Goal: Transaction & Acquisition: Book appointment/travel/reservation

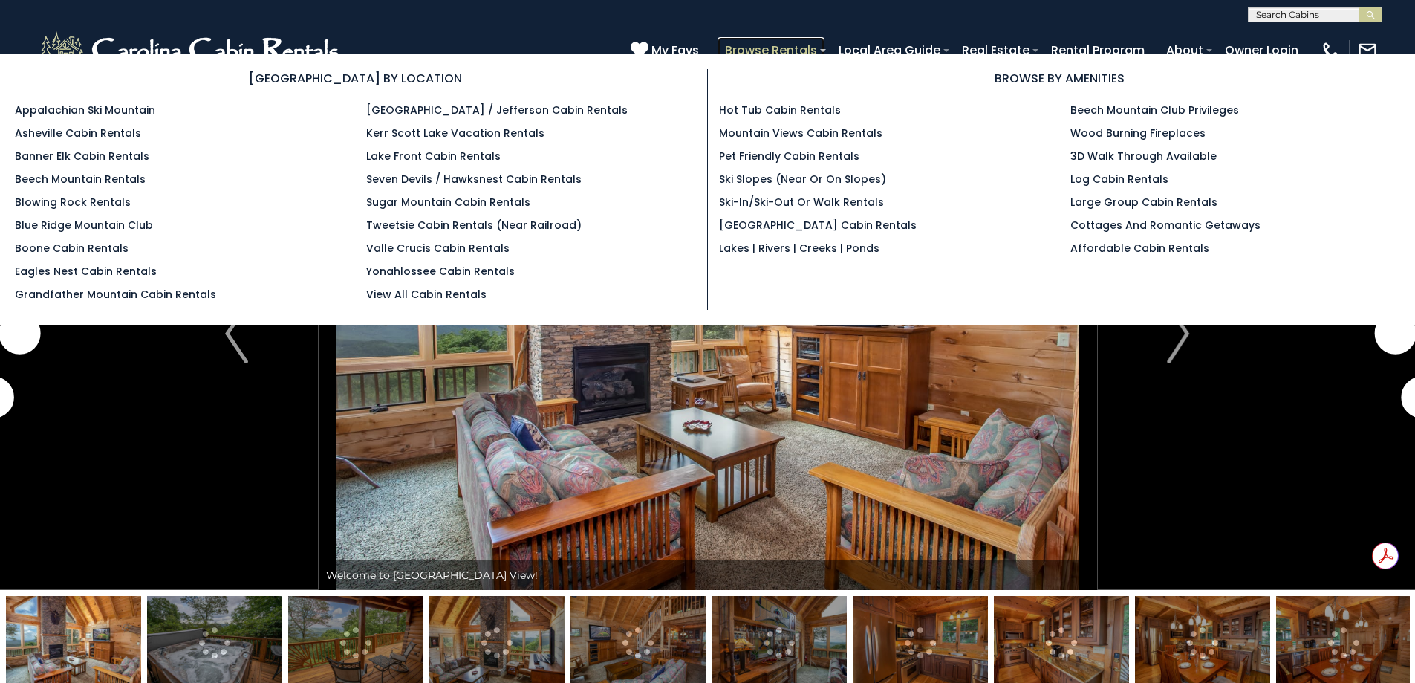
click at [770, 51] on link "Browse Rentals" at bounding box center [771, 50] width 107 height 26
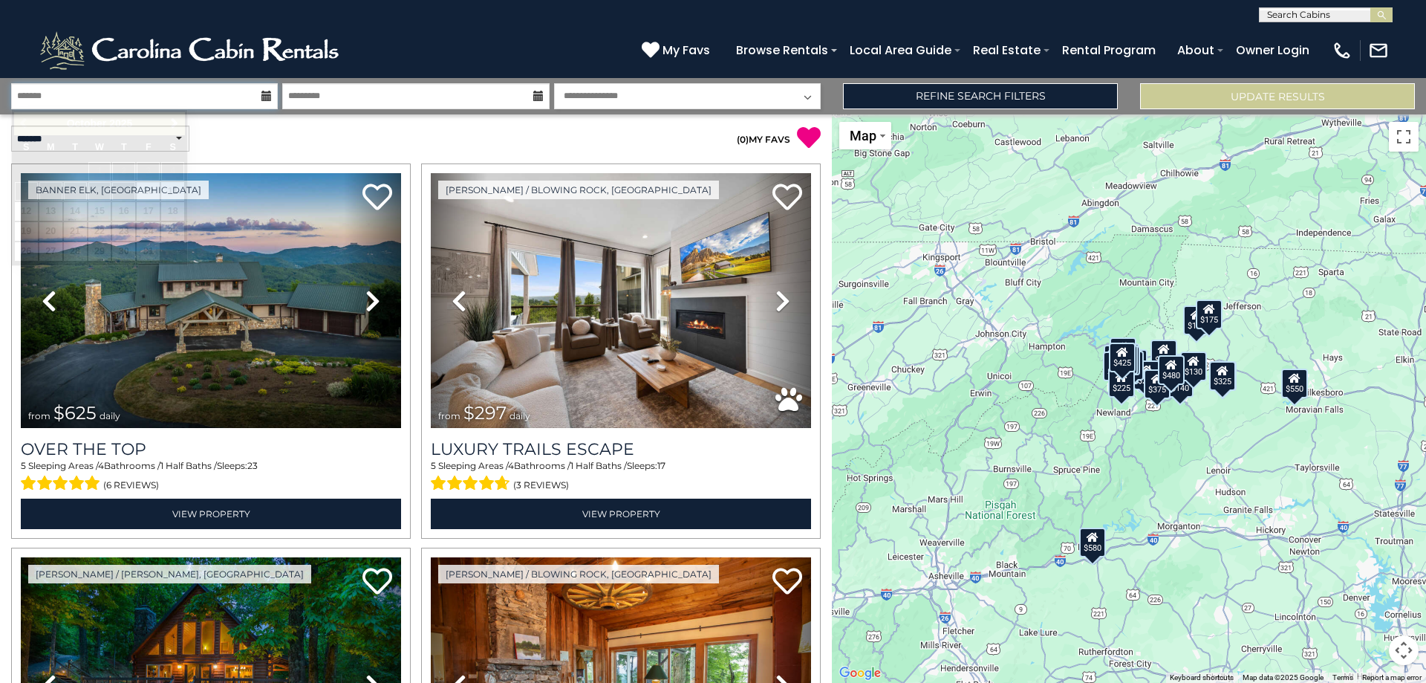
click at [116, 102] on input "text" at bounding box center [144, 96] width 267 height 26
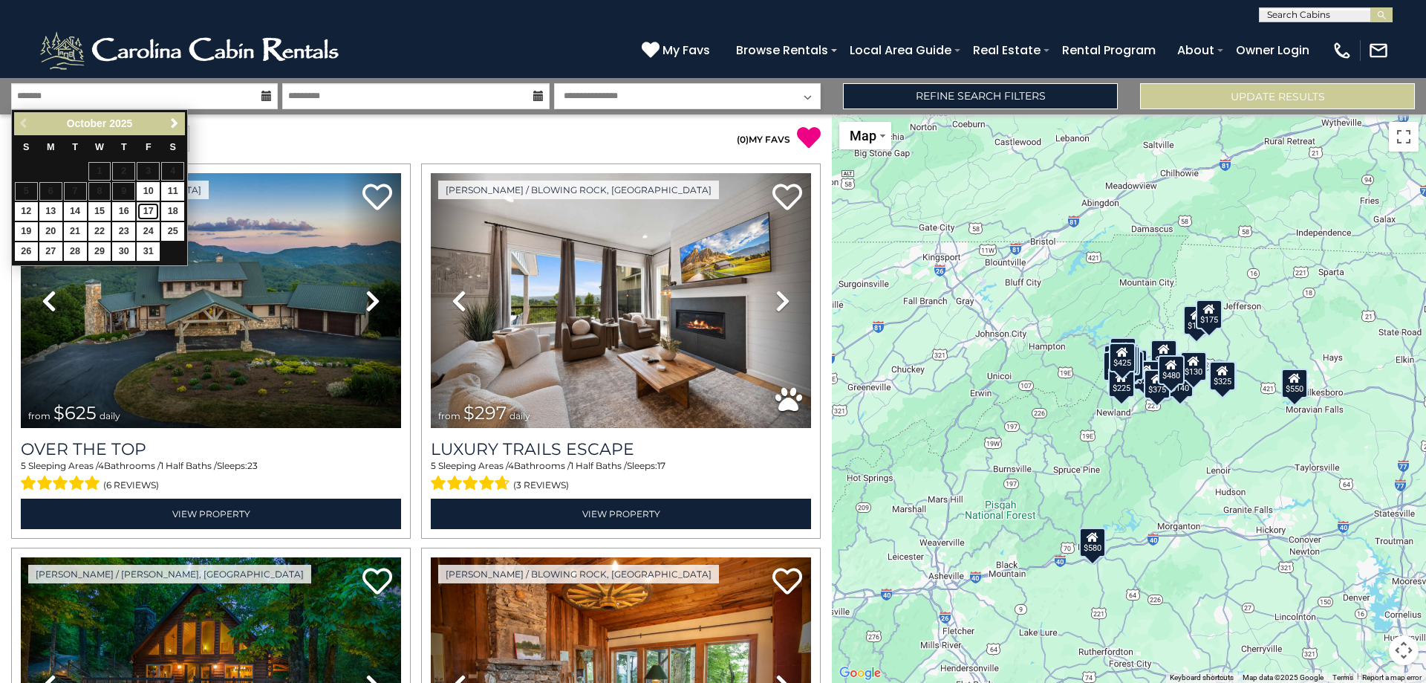
click at [146, 217] on link "17" at bounding box center [148, 211] width 23 height 19
type input "********"
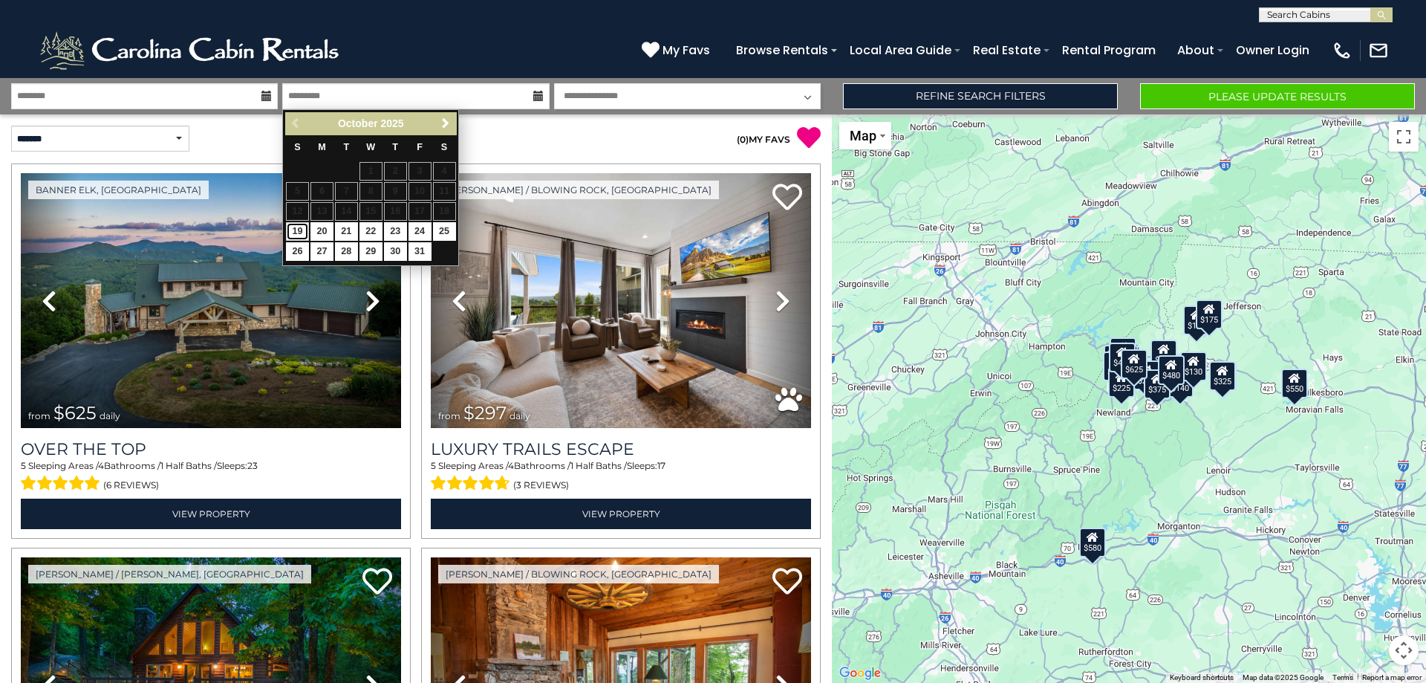
click at [299, 235] on link "19" at bounding box center [297, 231] width 23 height 19
type input "********"
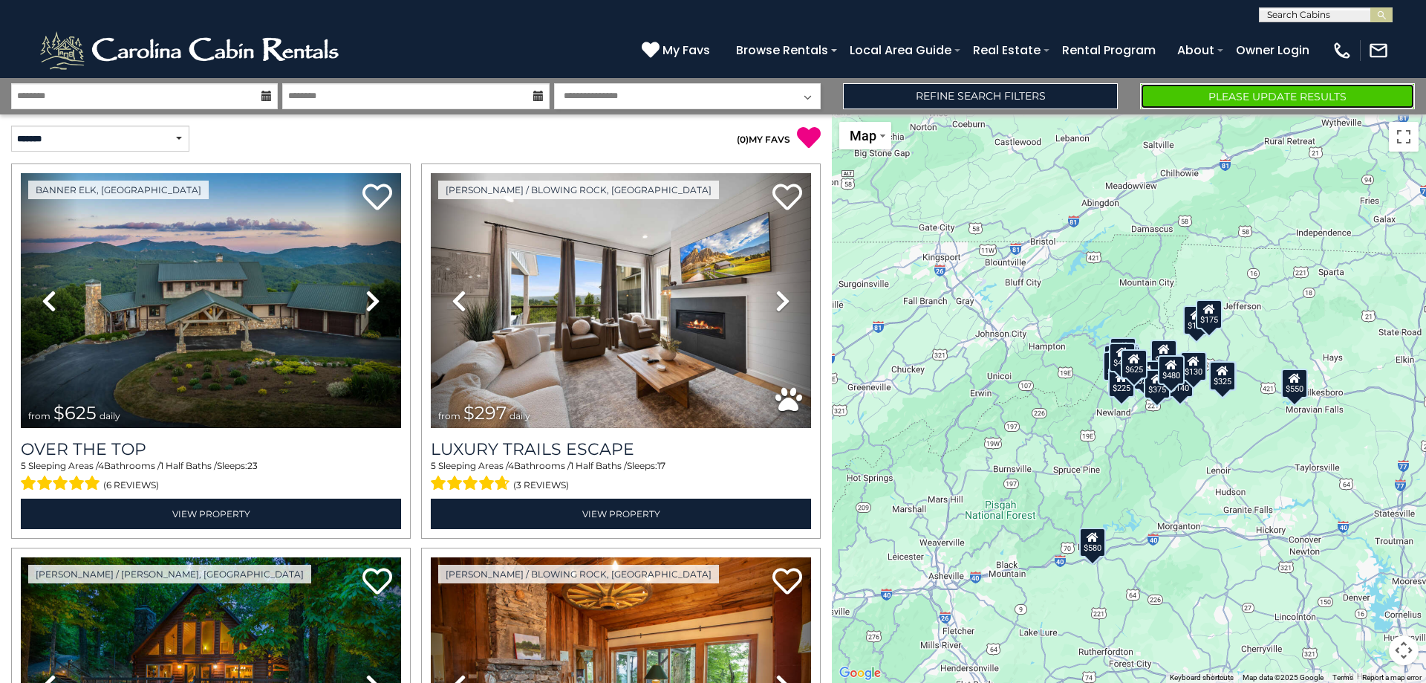
click at [1174, 102] on button "Please Update Results" at bounding box center [1277, 96] width 275 height 26
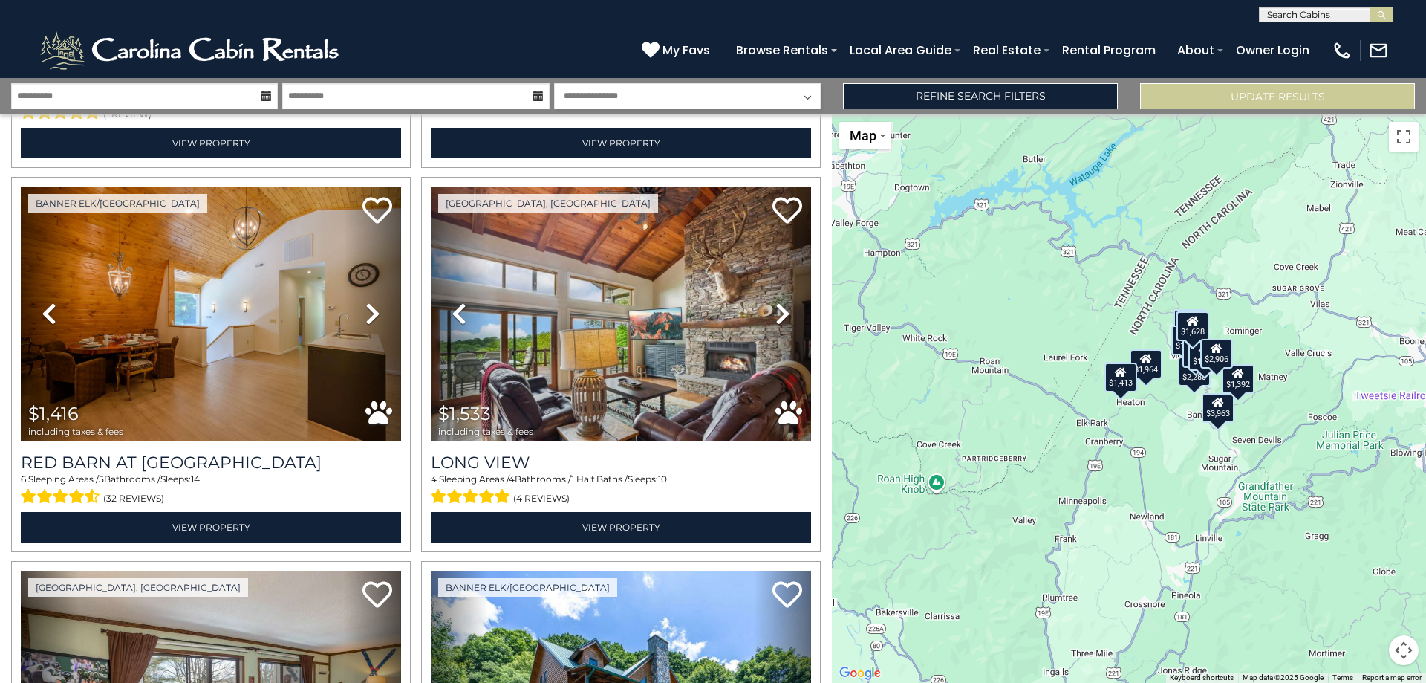
scroll to position [1144, 0]
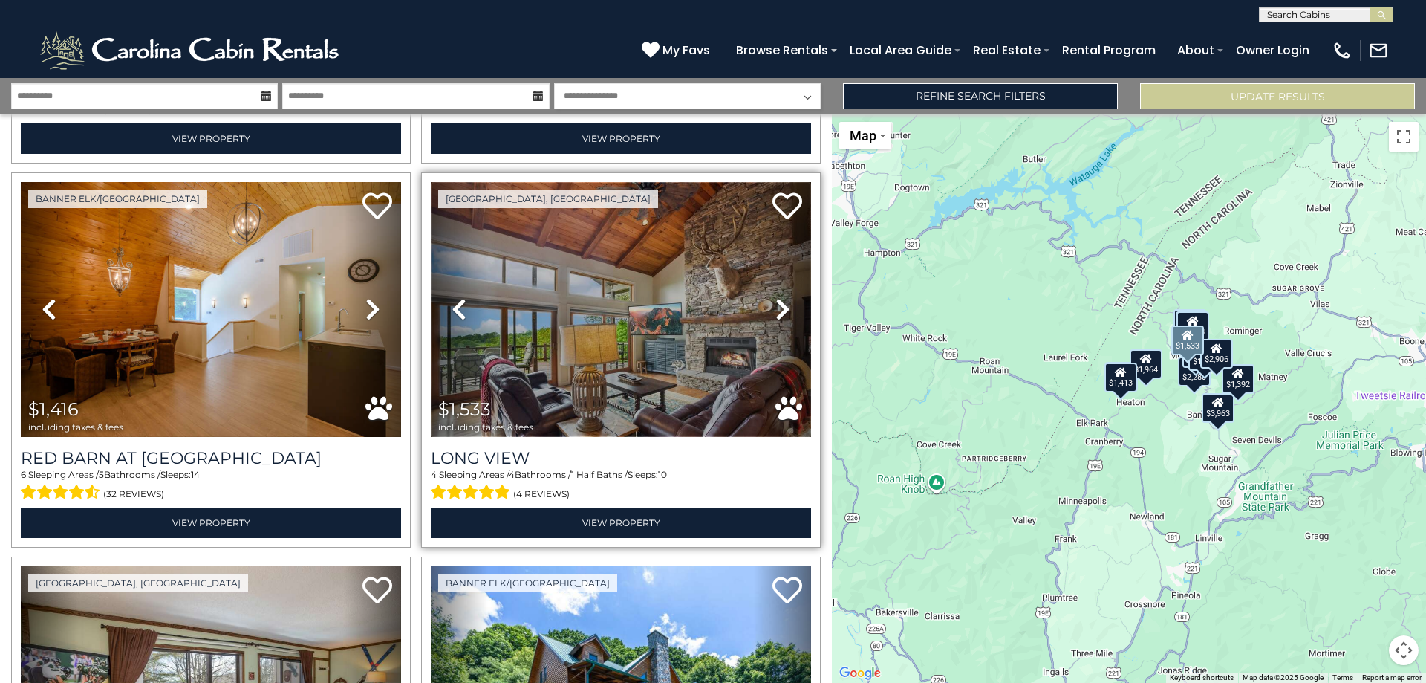
click at [532, 429] on img at bounding box center [621, 309] width 380 height 255
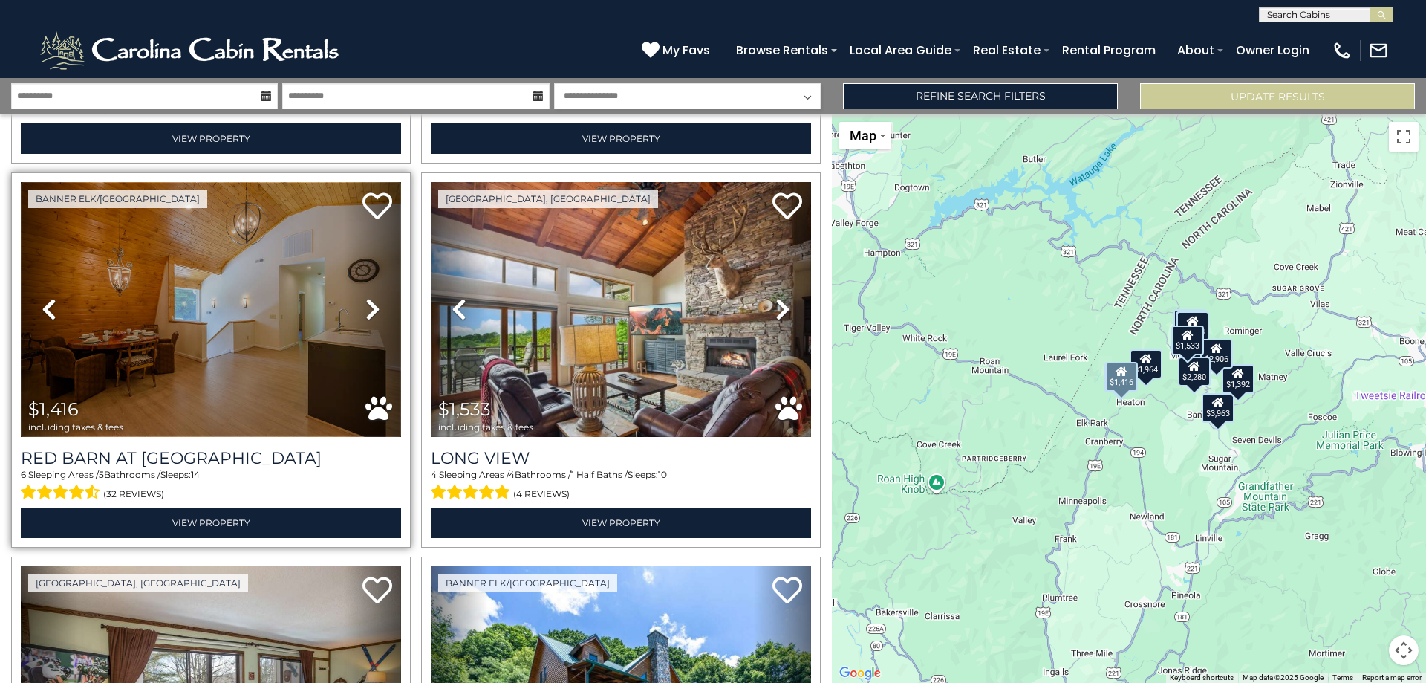
click at [111, 395] on img at bounding box center [211, 309] width 380 height 255
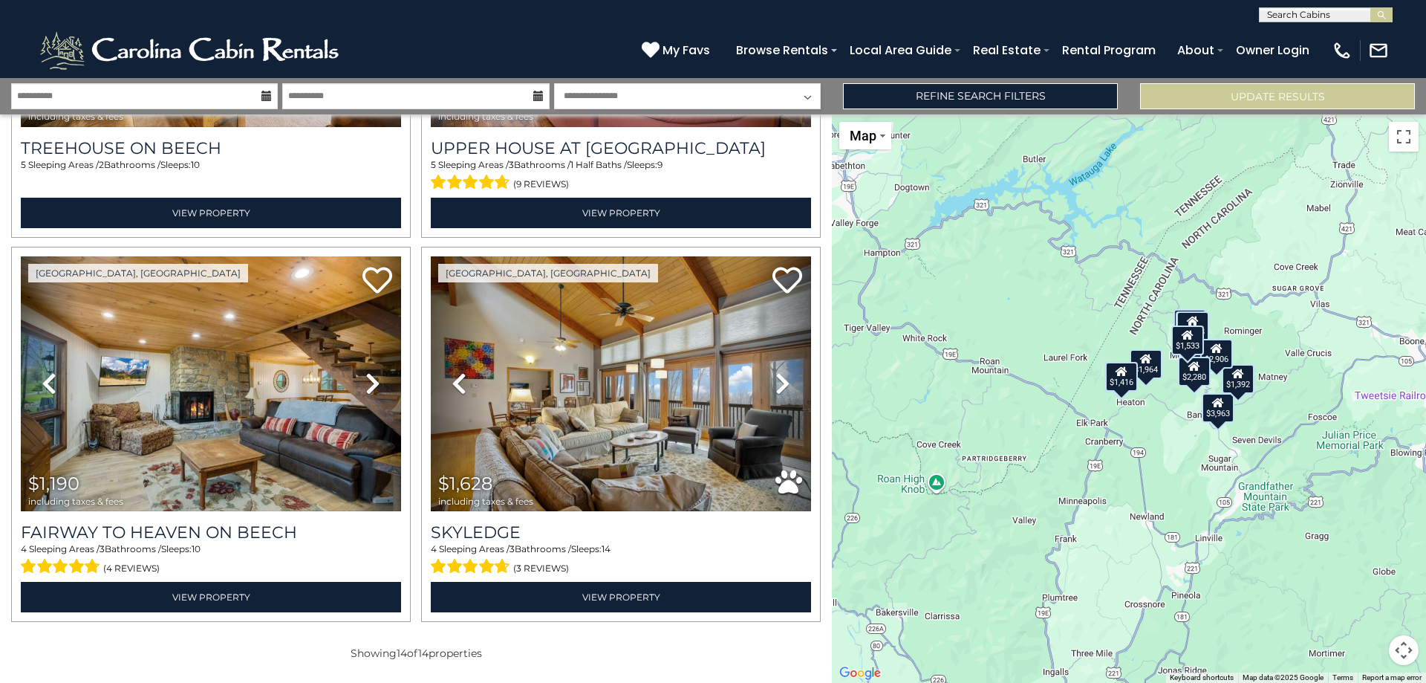
scroll to position [2315, 0]
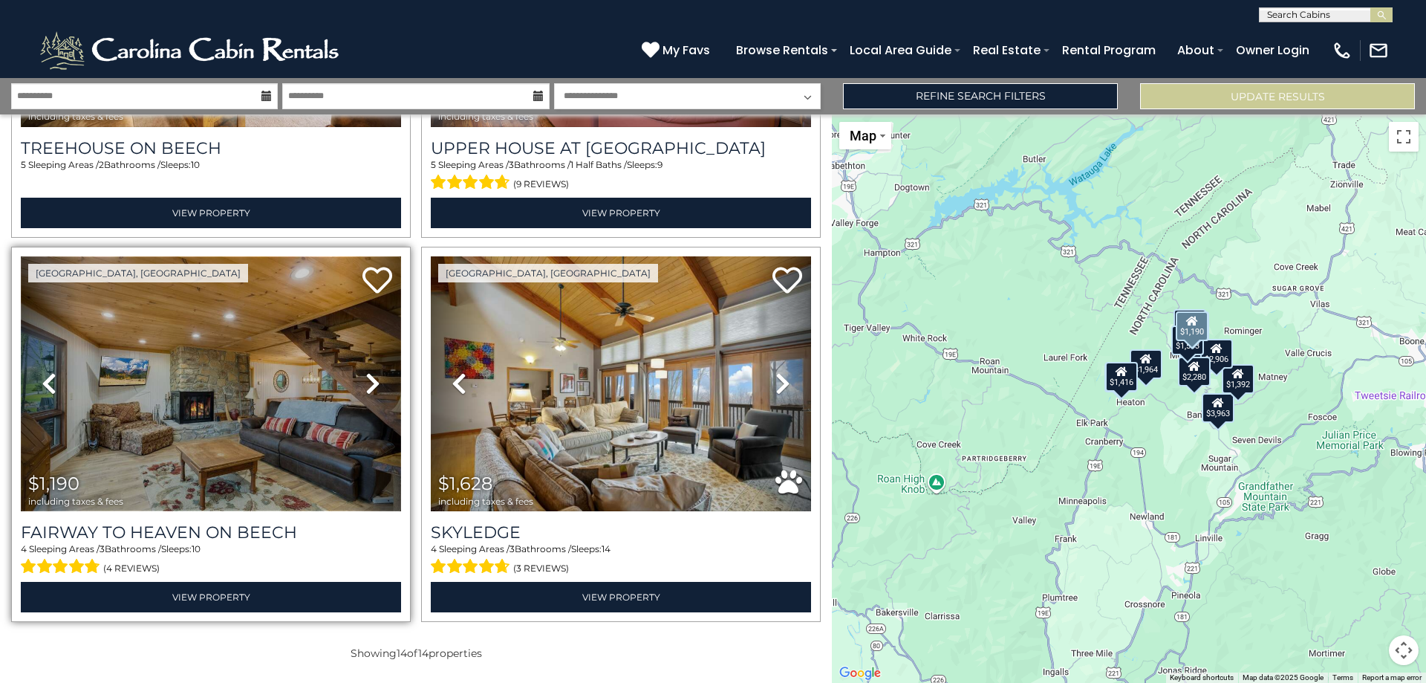
click at [234, 440] on img at bounding box center [211, 383] width 380 height 255
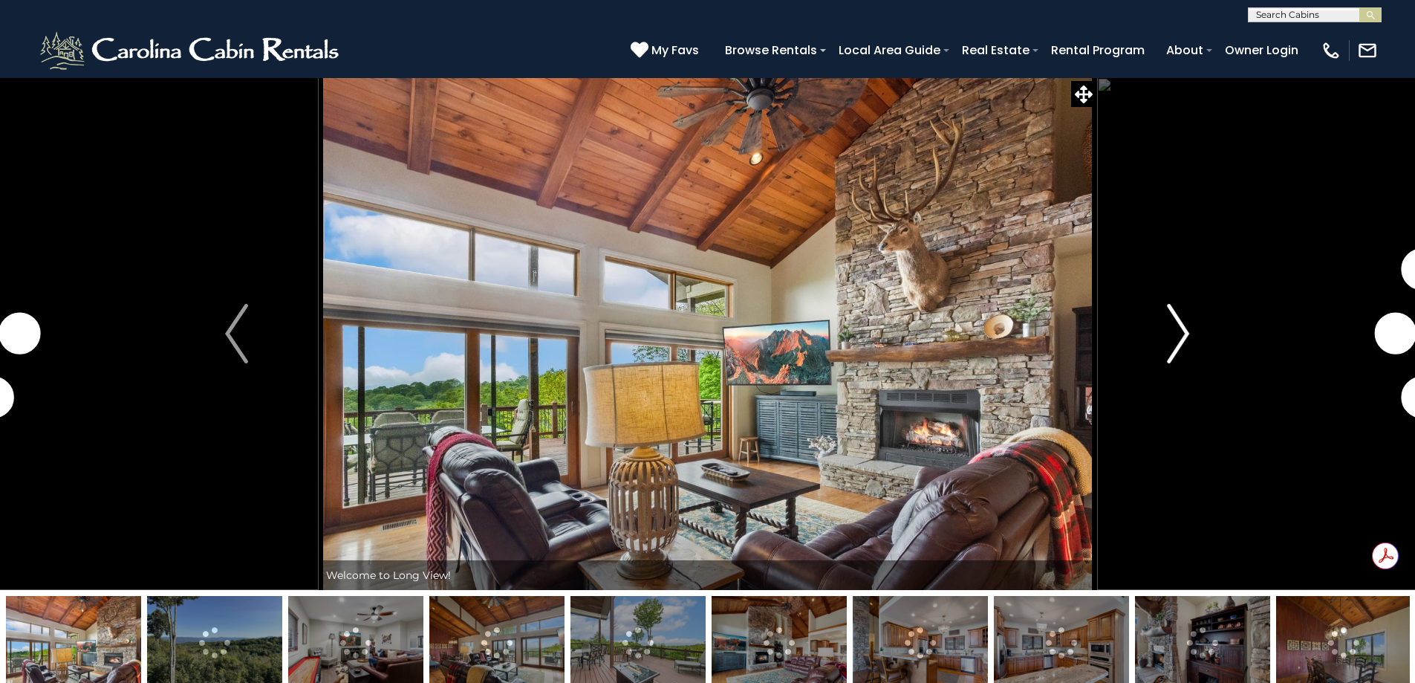
click at [1182, 338] on img "Next" at bounding box center [1178, 333] width 22 height 59
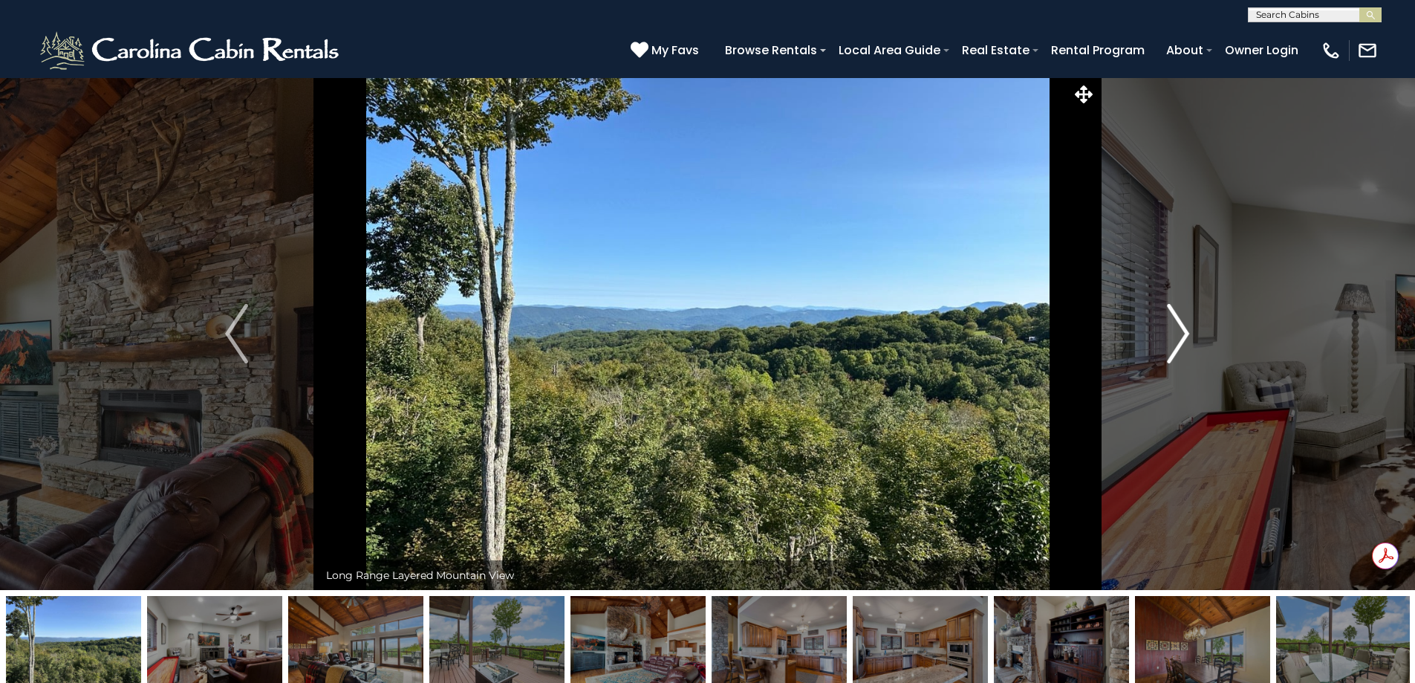
click at [1186, 336] on img "Next" at bounding box center [1178, 333] width 22 height 59
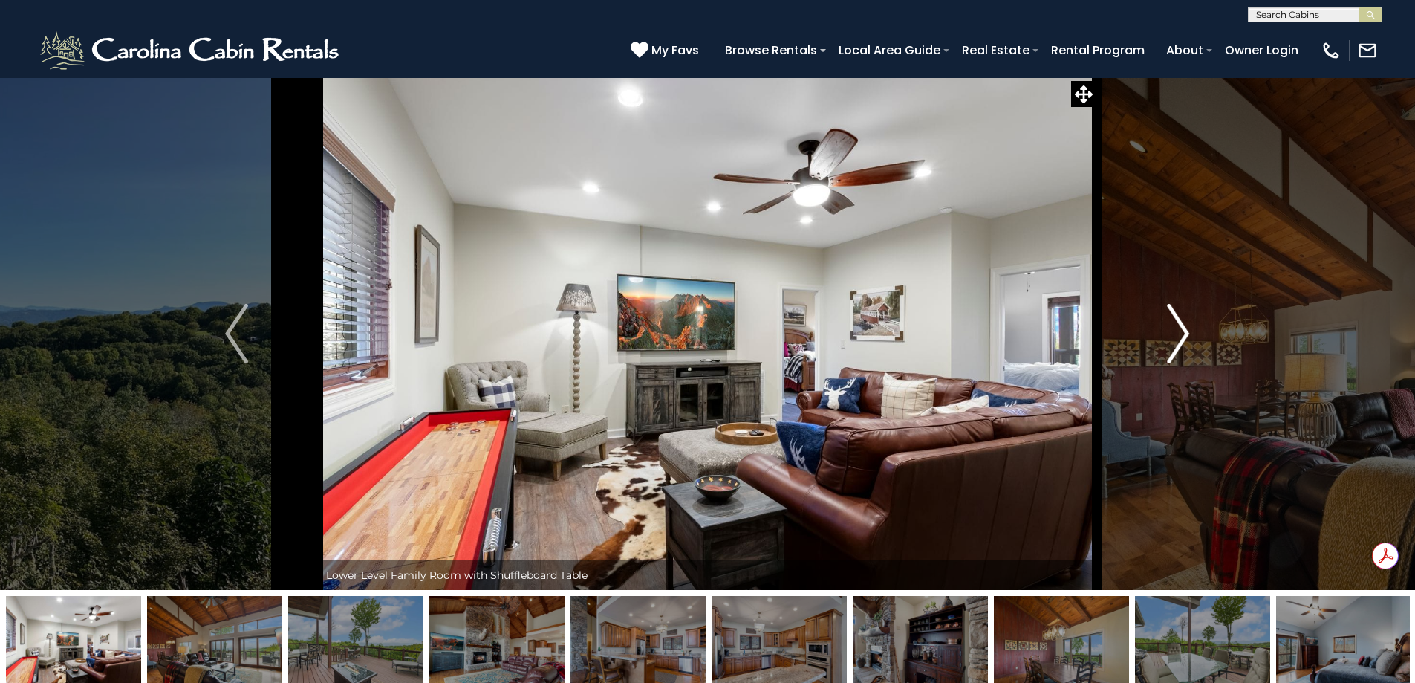
click at [1186, 336] on img "Next" at bounding box center [1178, 333] width 22 height 59
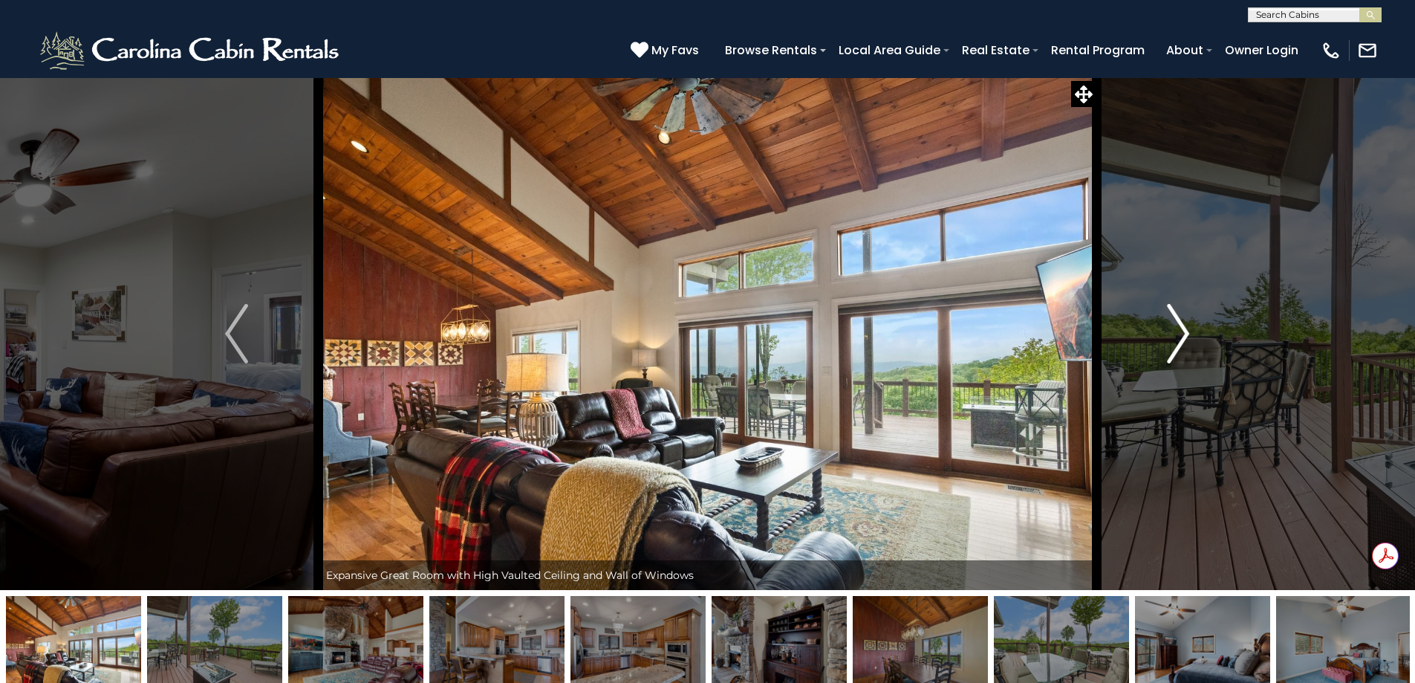
click at [1186, 336] on img "Next" at bounding box center [1178, 333] width 22 height 59
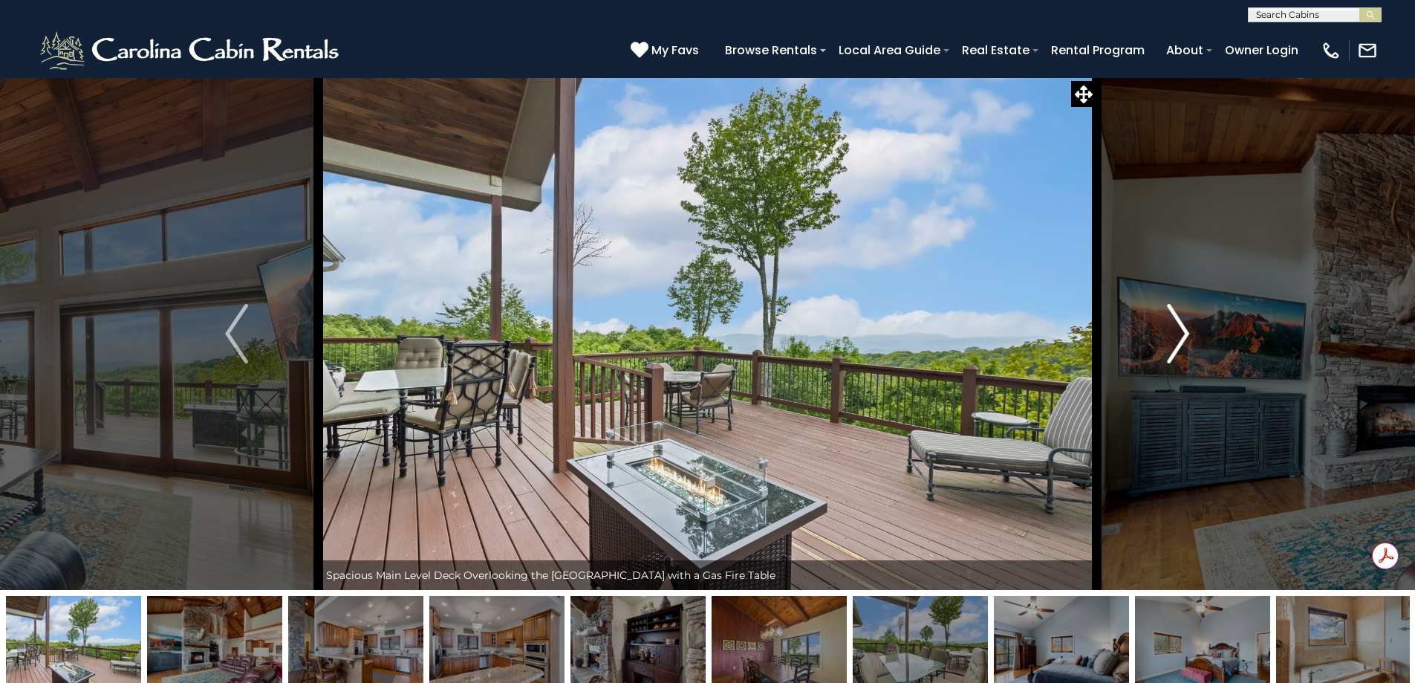
click at [1186, 336] on img "Next" at bounding box center [1178, 333] width 22 height 59
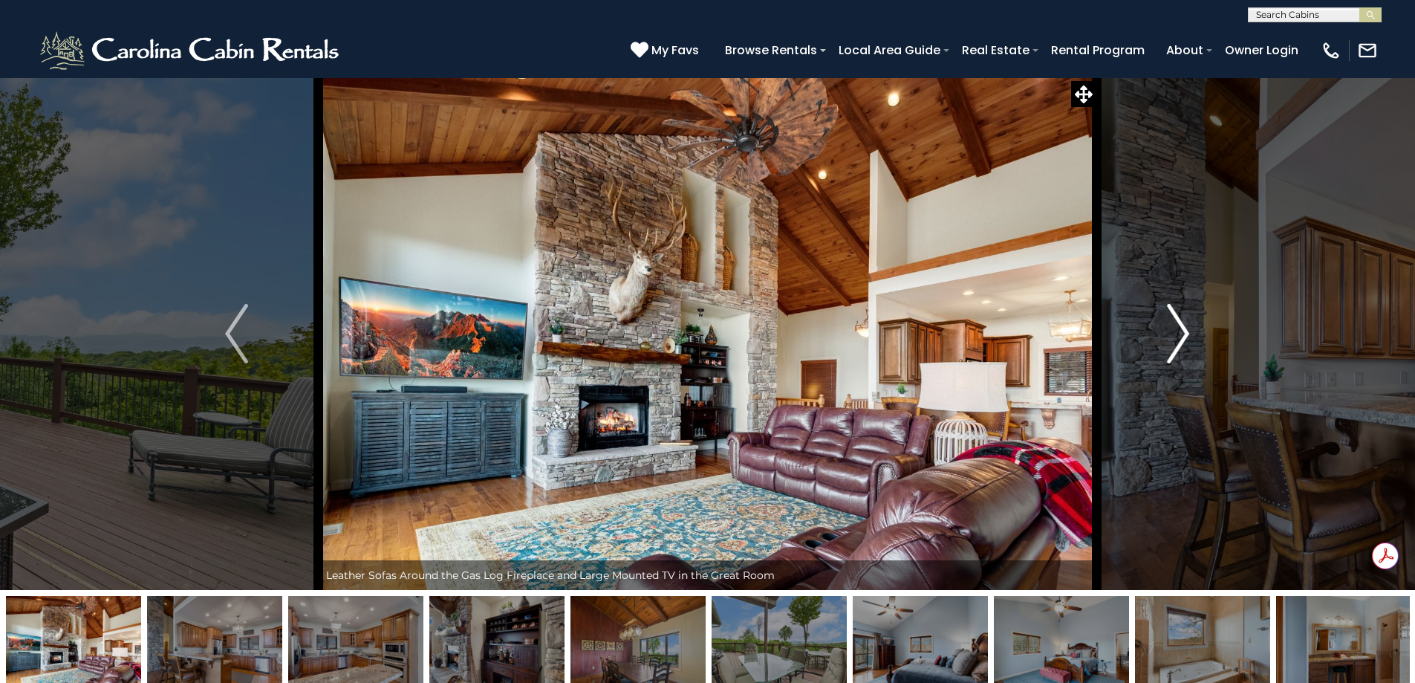
click at [1186, 336] on img "Next" at bounding box center [1178, 333] width 22 height 59
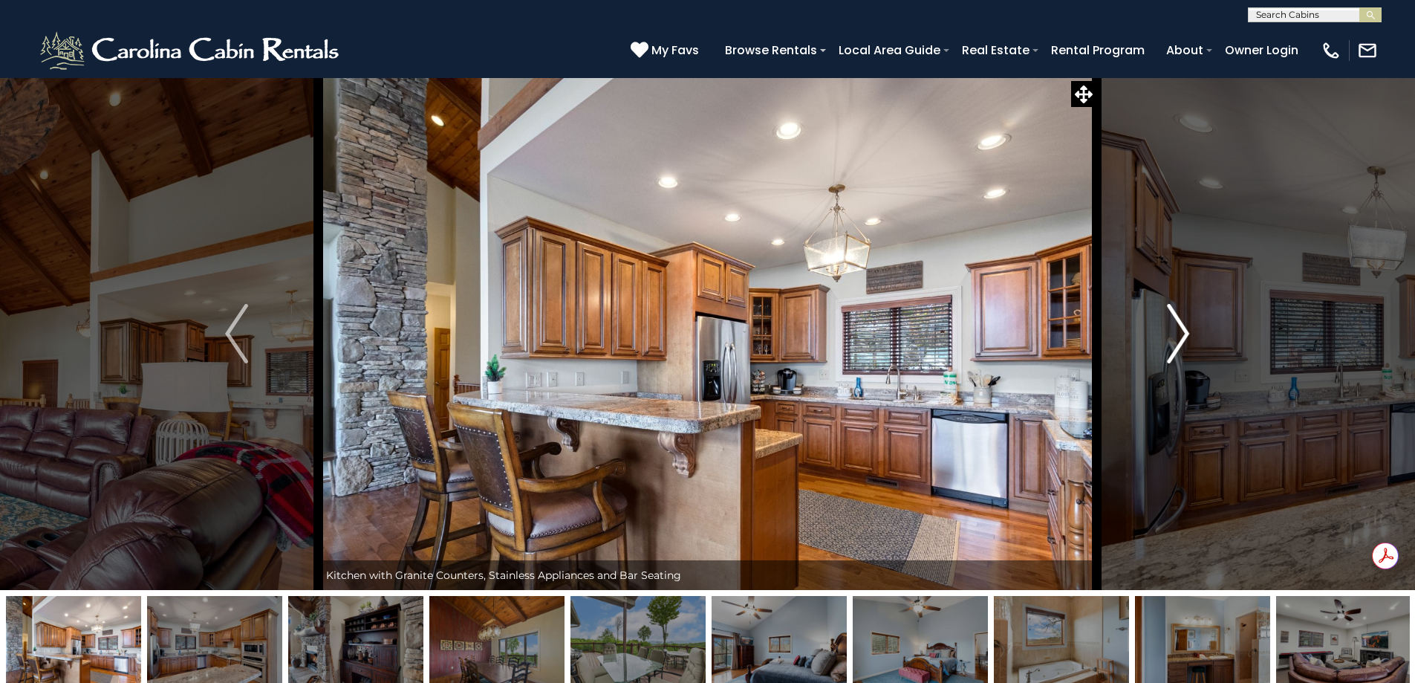
click at [1186, 336] on img "Next" at bounding box center [1178, 333] width 22 height 59
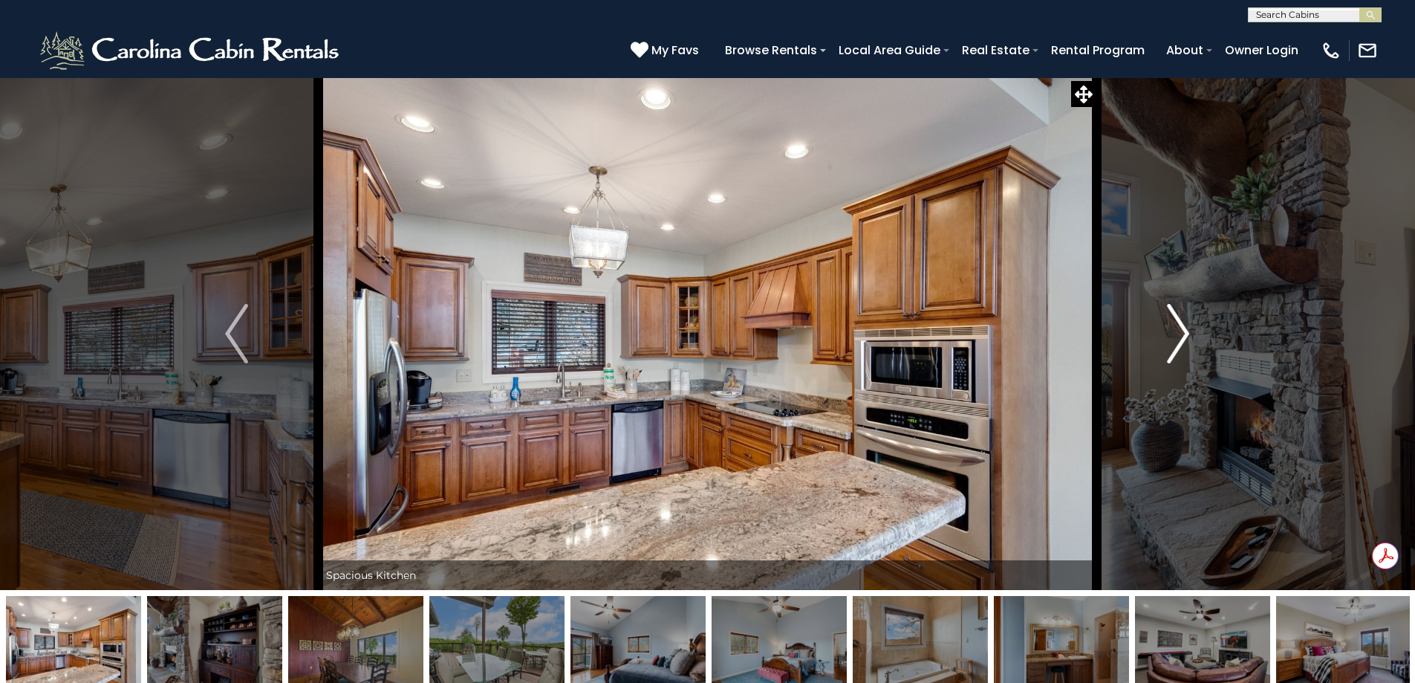
click at [1186, 336] on img "Next" at bounding box center [1178, 333] width 22 height 59
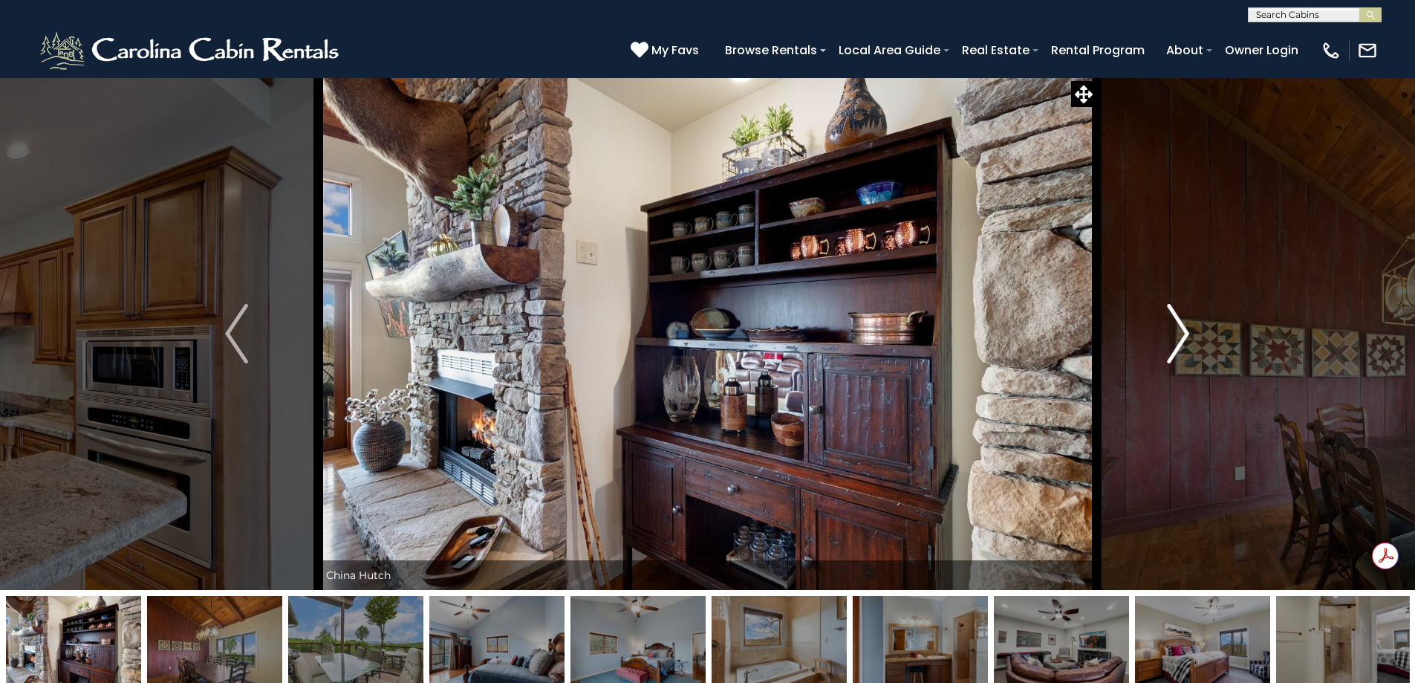
click at [1186, 336] on img "Next" at bounding box center [1178, 333] width 22 height 59
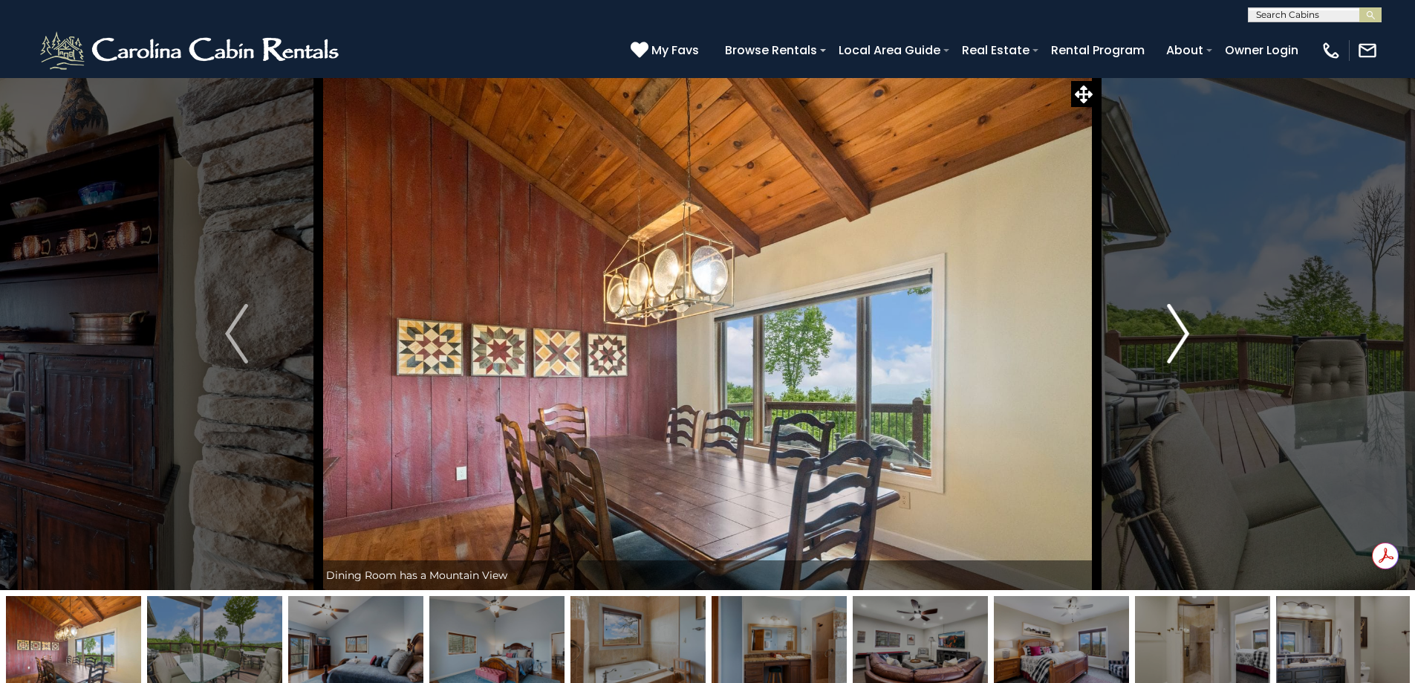
click at [1186, 336] on img "Next" at bounding box center [1178, 333] width 22 height 59
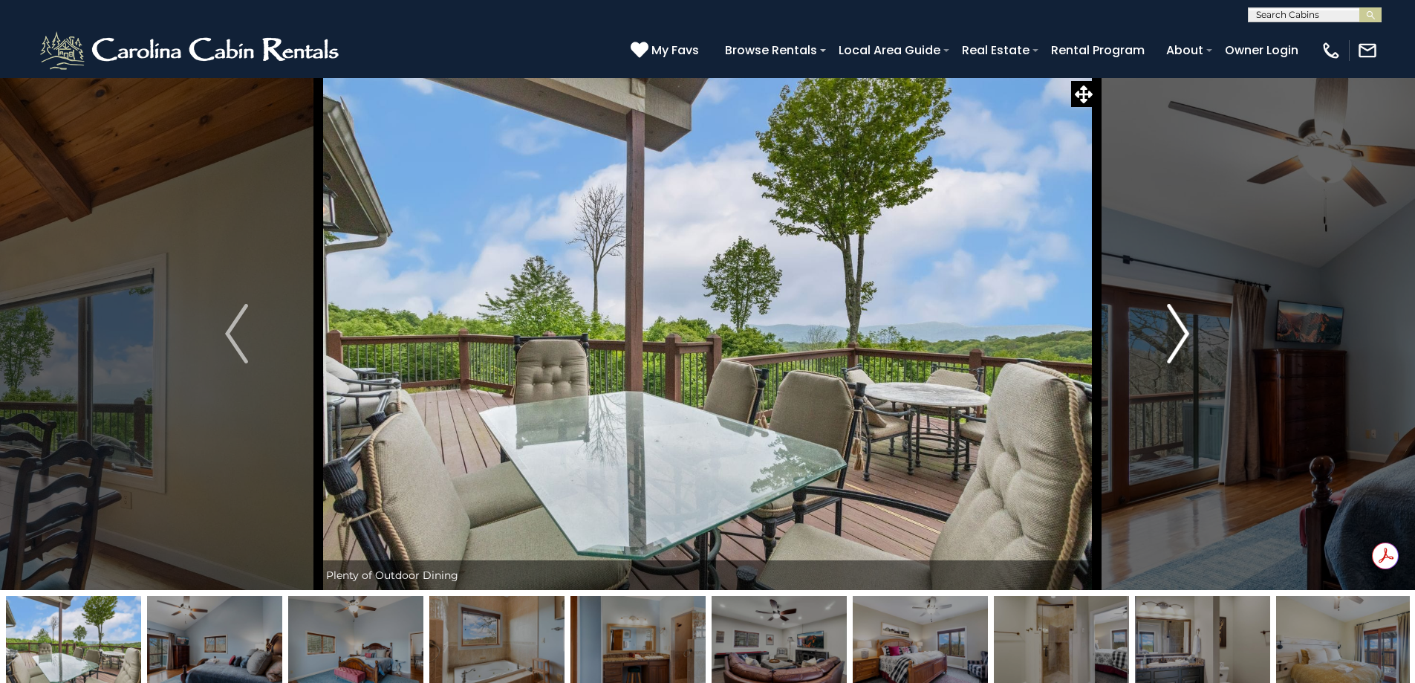
click at [1186, 336] on img "Next" at bounding box center [1178, 333] width 22 height 59
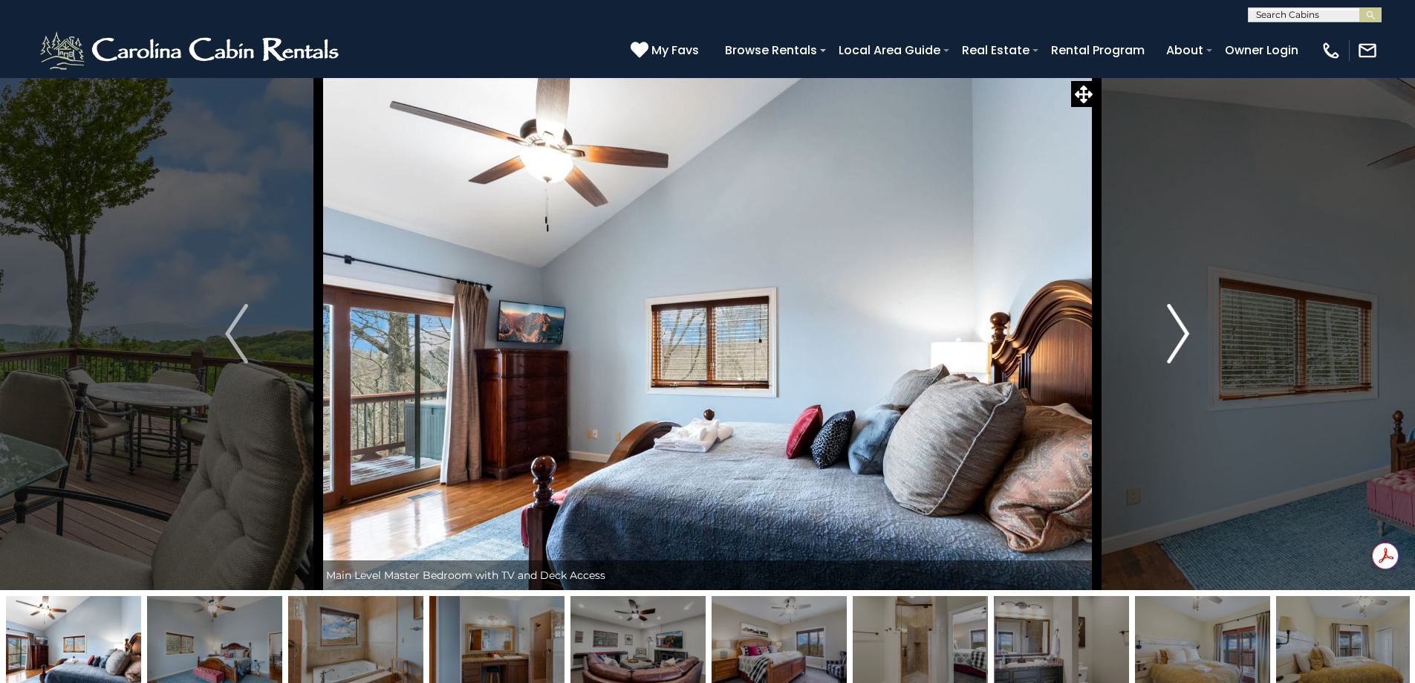
click at [1186, 336] on img "Next" at bounding box center [1178, 333] width 22 height 59
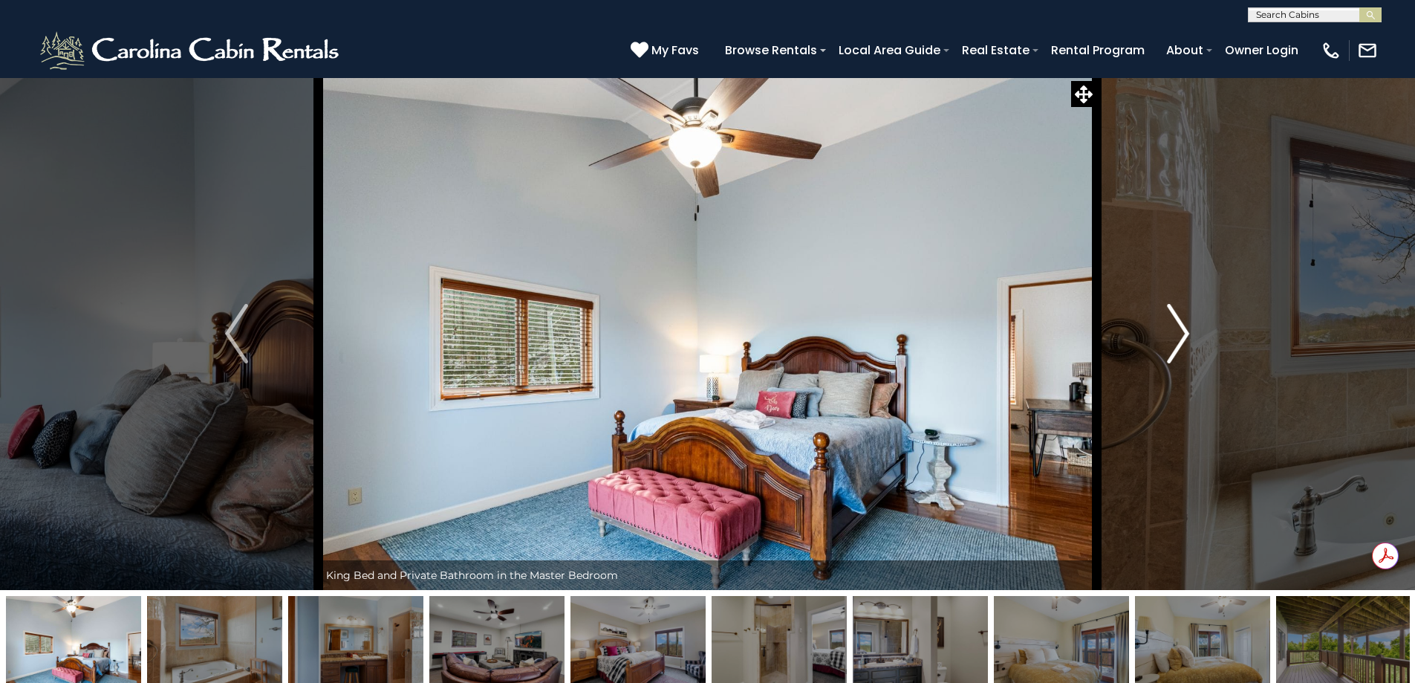
click at [1186, 336] on img "Next" at bounding box center [1178, 333] width 22 height 59
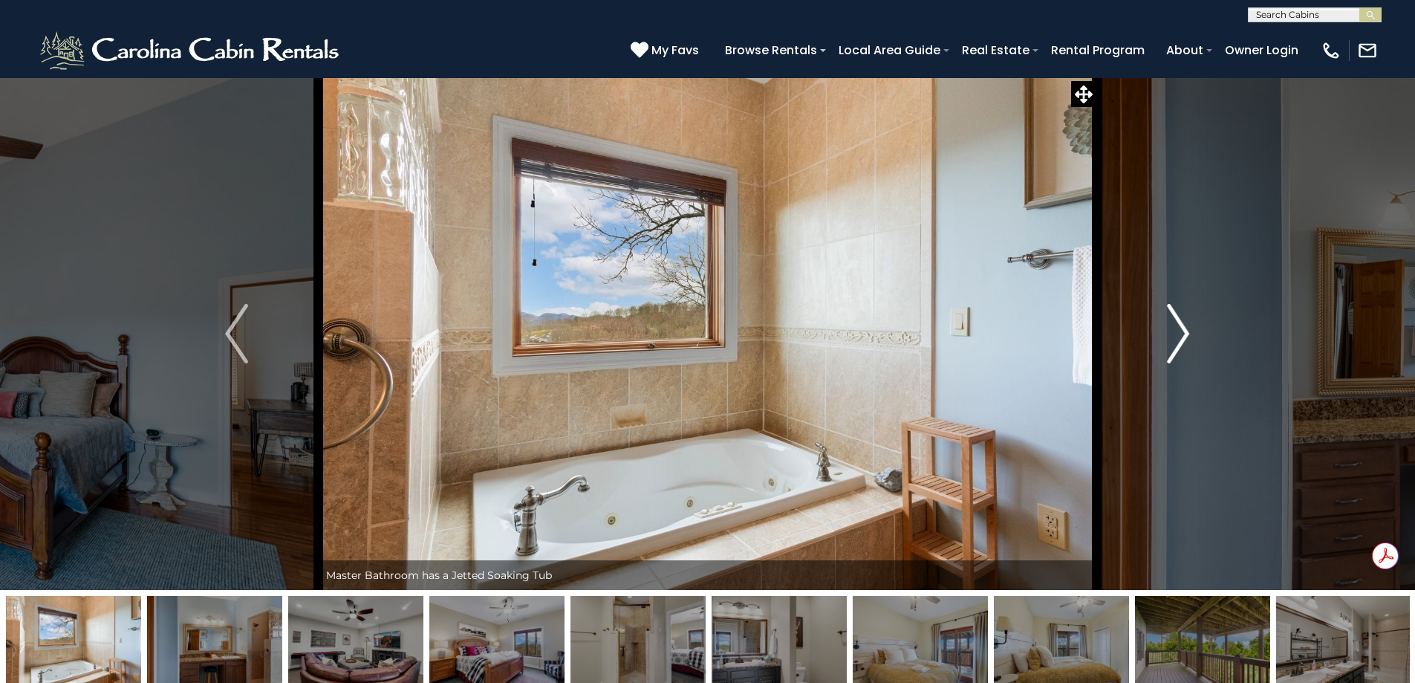
click at [1186, 336] on img "Next" at bounding box center [1178, 333] width 22 height 59
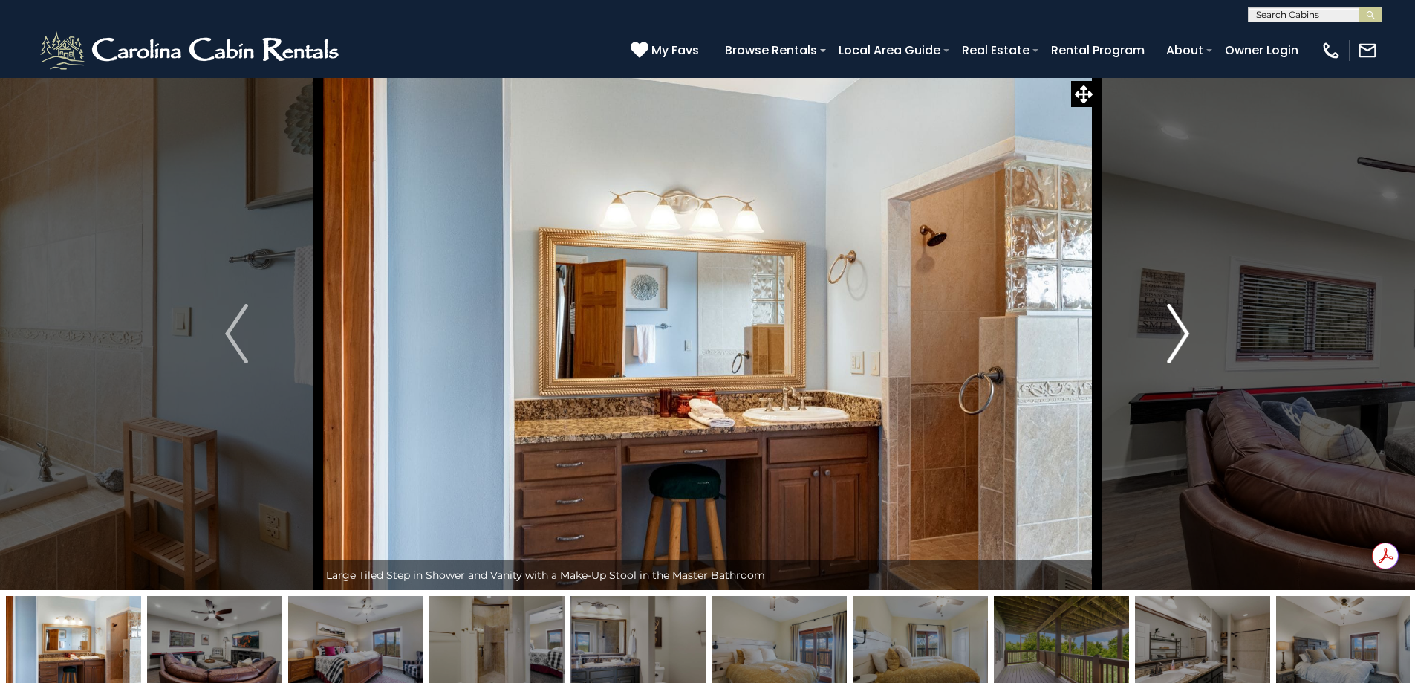
click at [1186, 336] on img "Next" at bounding box center [1178, 333] width 22 height 59
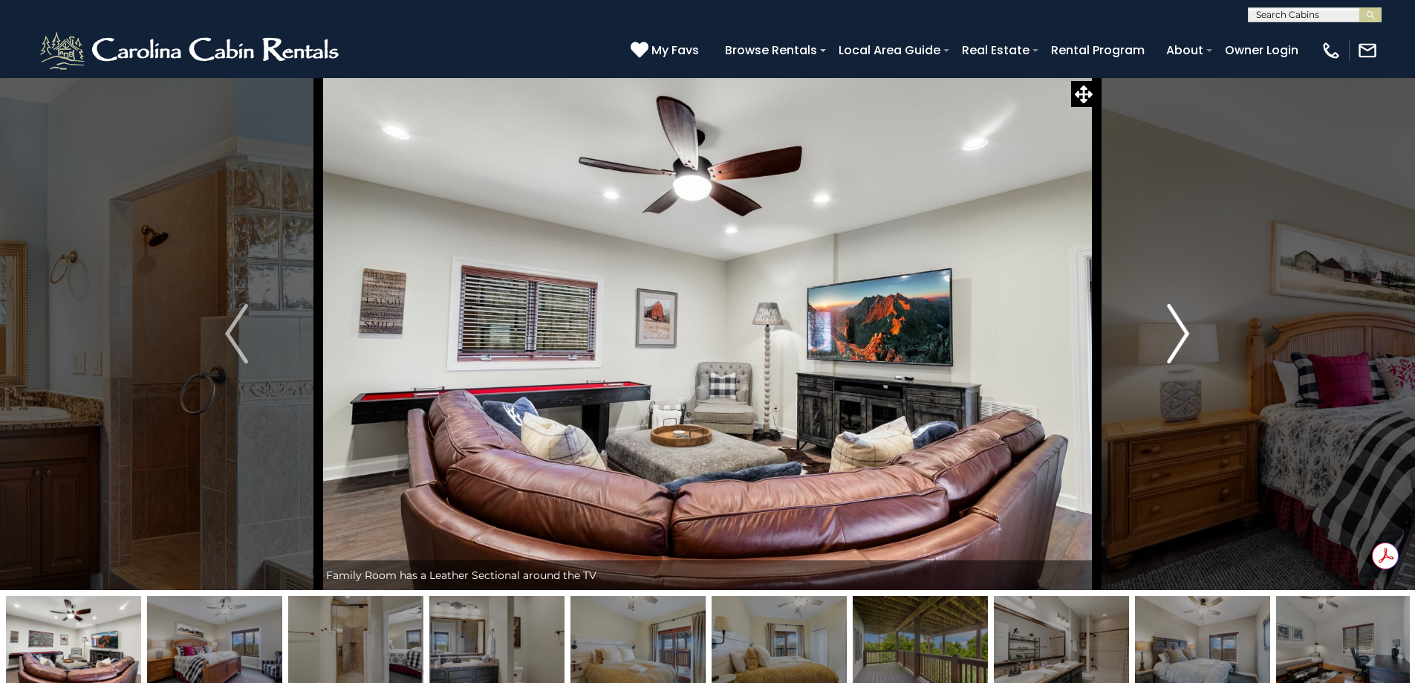
click at [1186, 336] on img "Next" at bounding box center [1178, 333] width 22 height 59
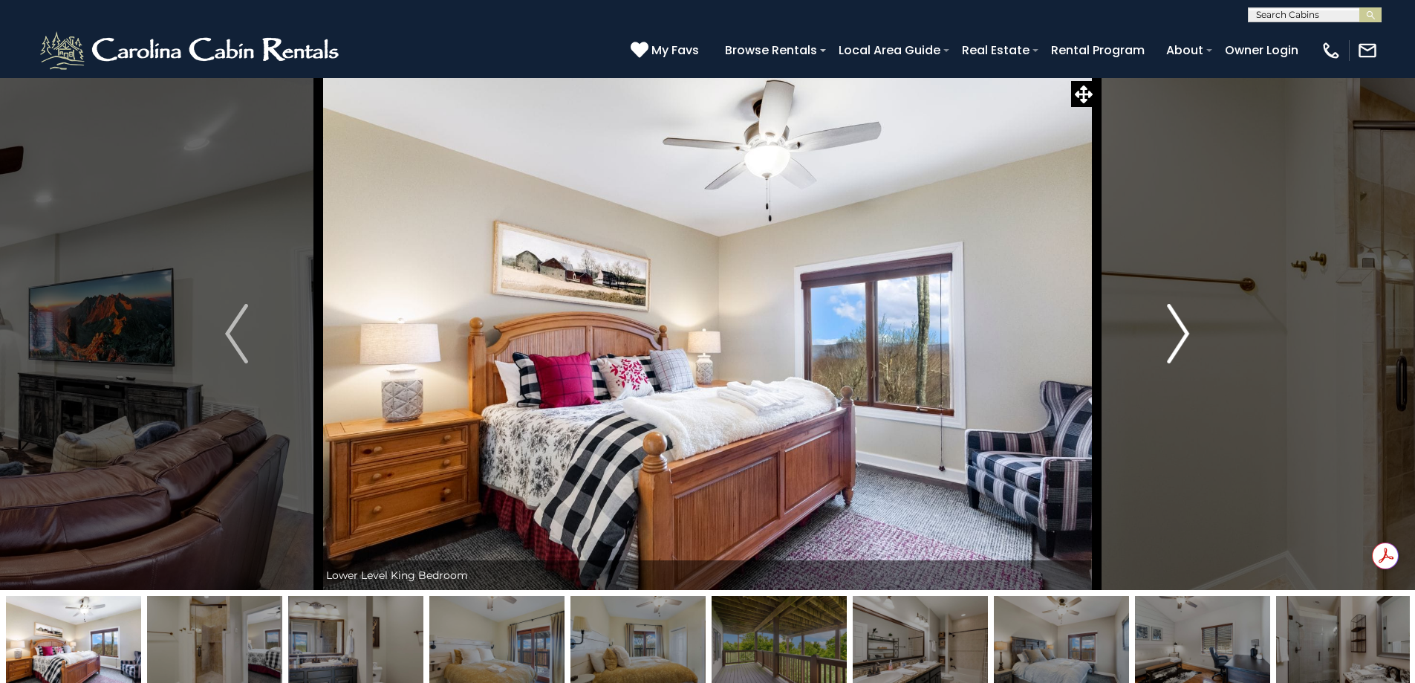
click at [1186, 336] on img "Next" at bounding box center [1178, 333] width 22 height 59
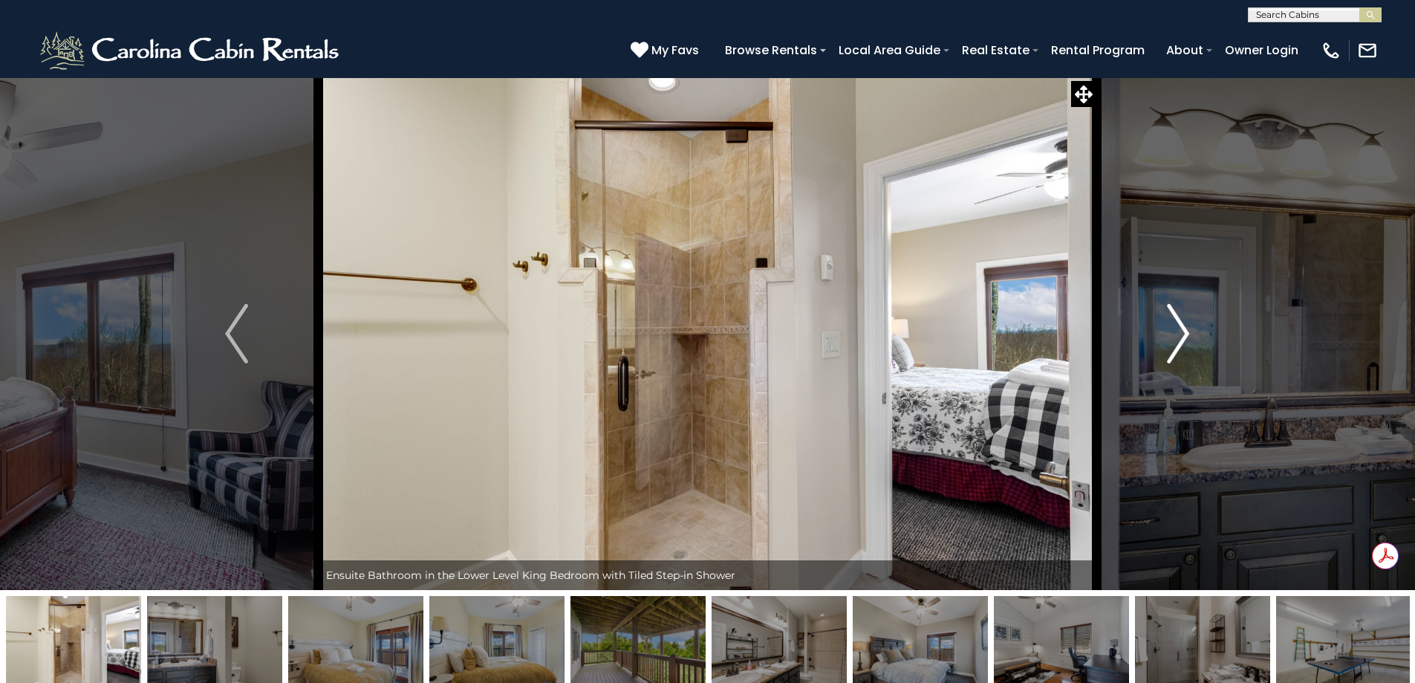
click at [1186, 336] on img "Next" at bounding box center [1178, 333] width 22 height 59
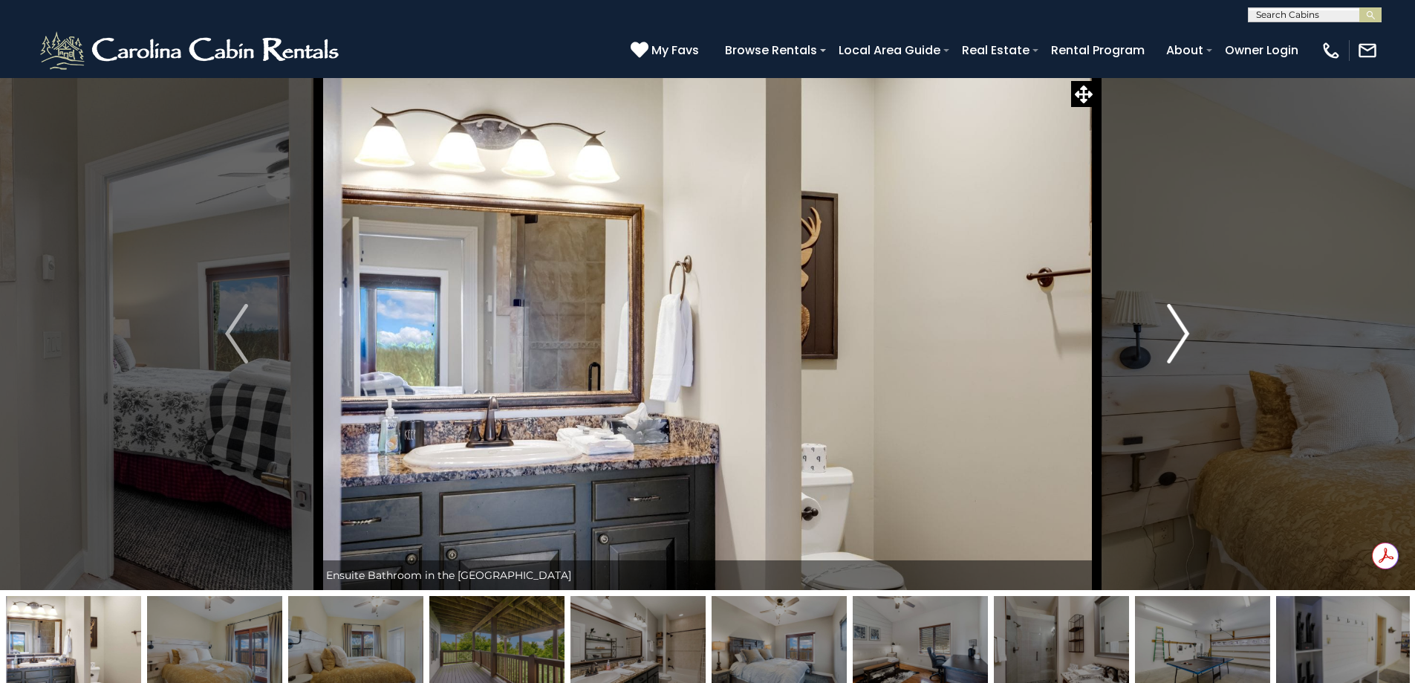
click at [1186, 336] on img "Next" at bounding box center [1178, 333] width 22 height 59
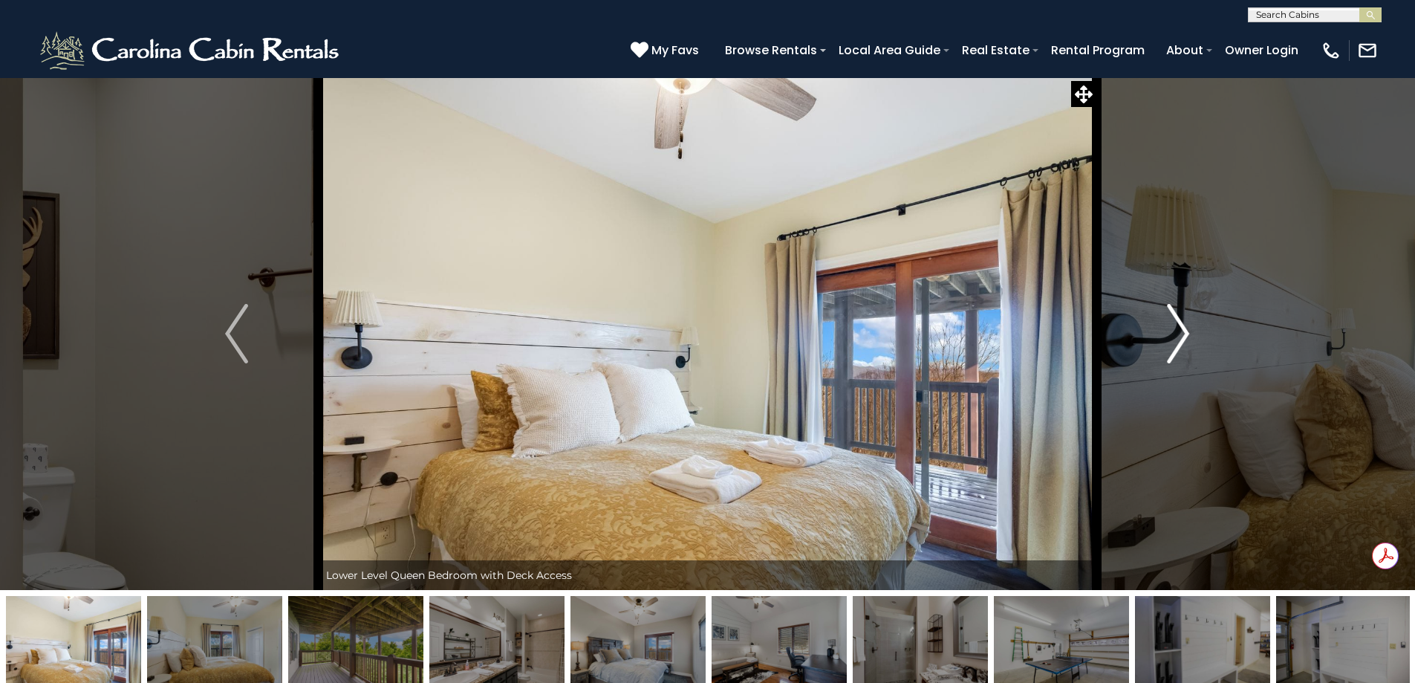
click at [1186, 336] on img "Next" at bounding box center [1178, 333] width 22 height 59
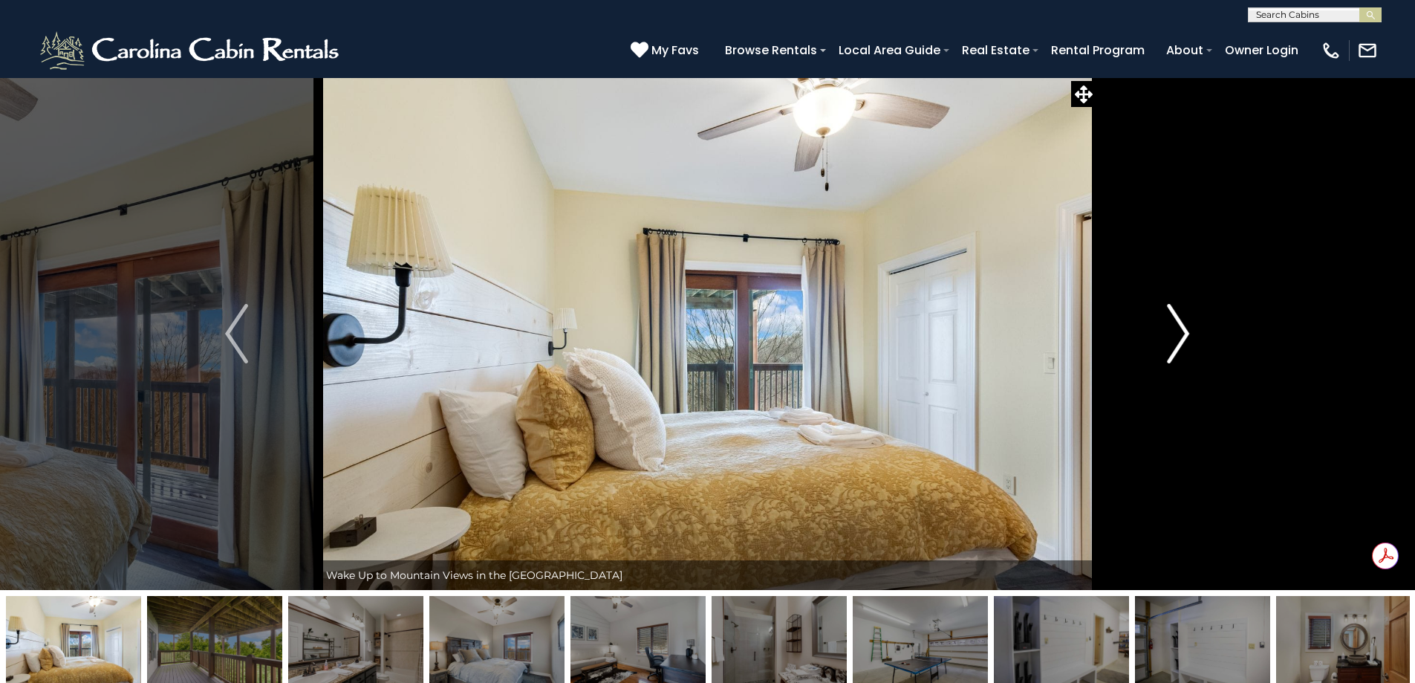
click at [1186, 336] on img "Next" at bounding box center [1178, 333] width 22 height 59
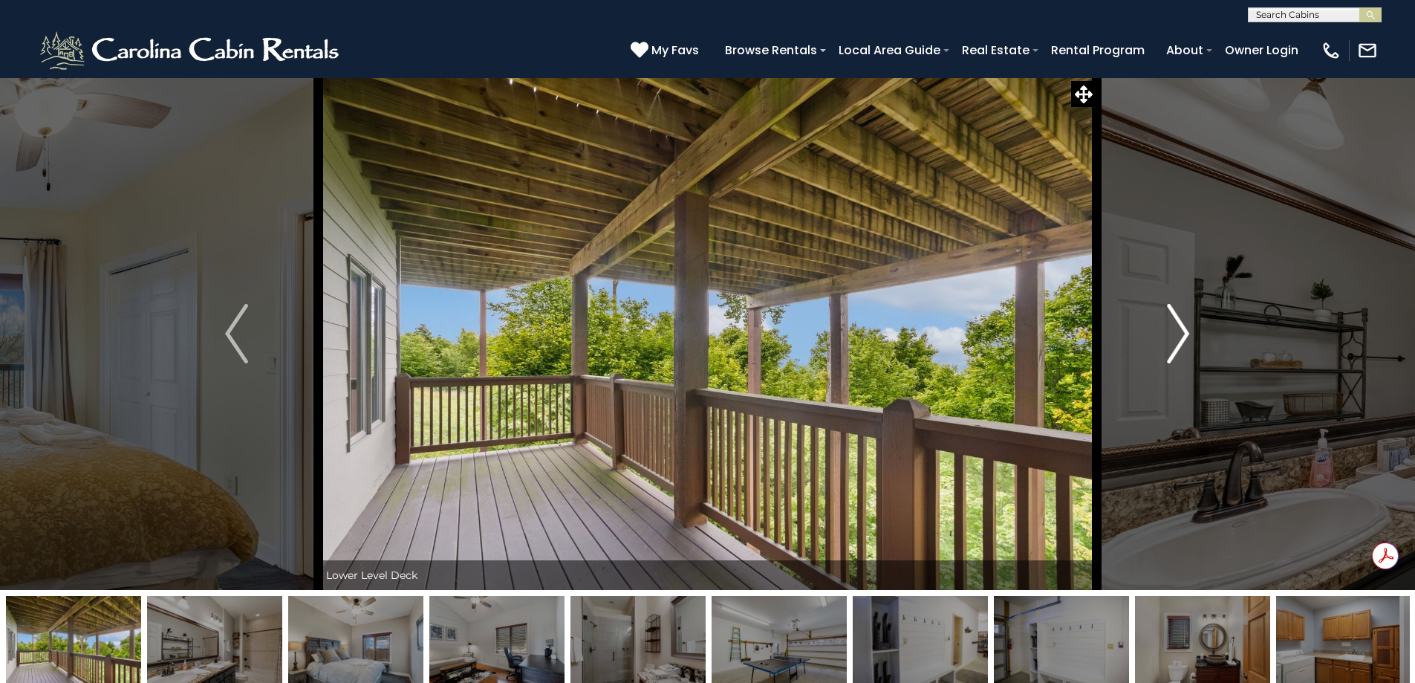
click at [1186, 336] on img "Next" at bounding box center [1178, 333] width 22 height 59
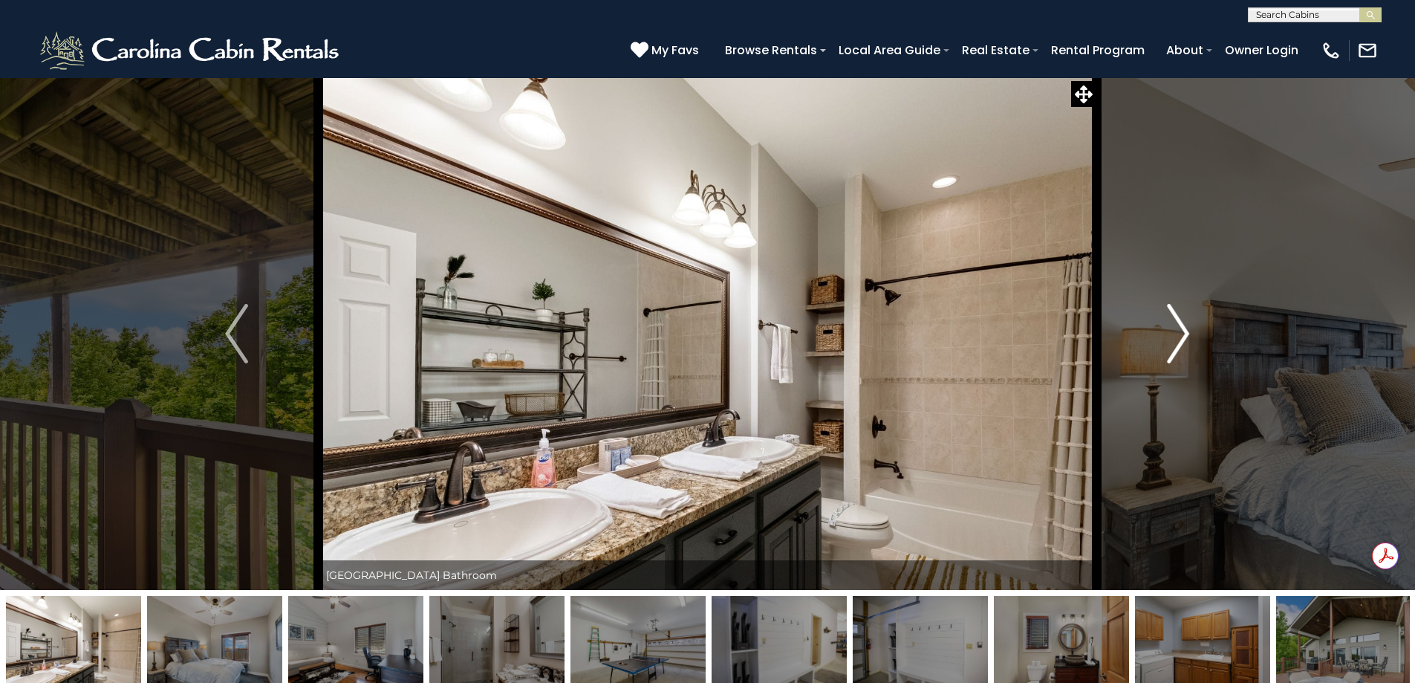
click at [1186, 336] on img "Next" at bounding box center [1178, 333] width 22 height 59
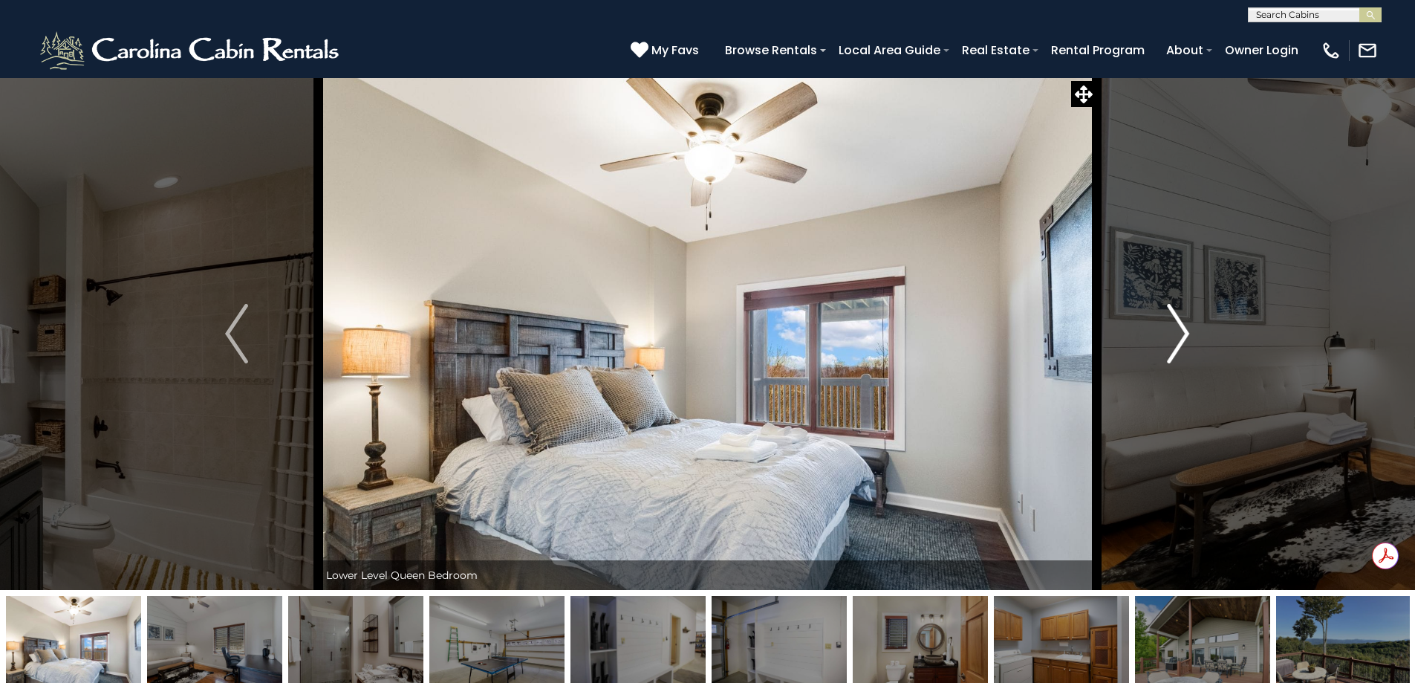
click at [1186, 336] on img "Next" at bounding box center [1178, 333] width 22 height 59
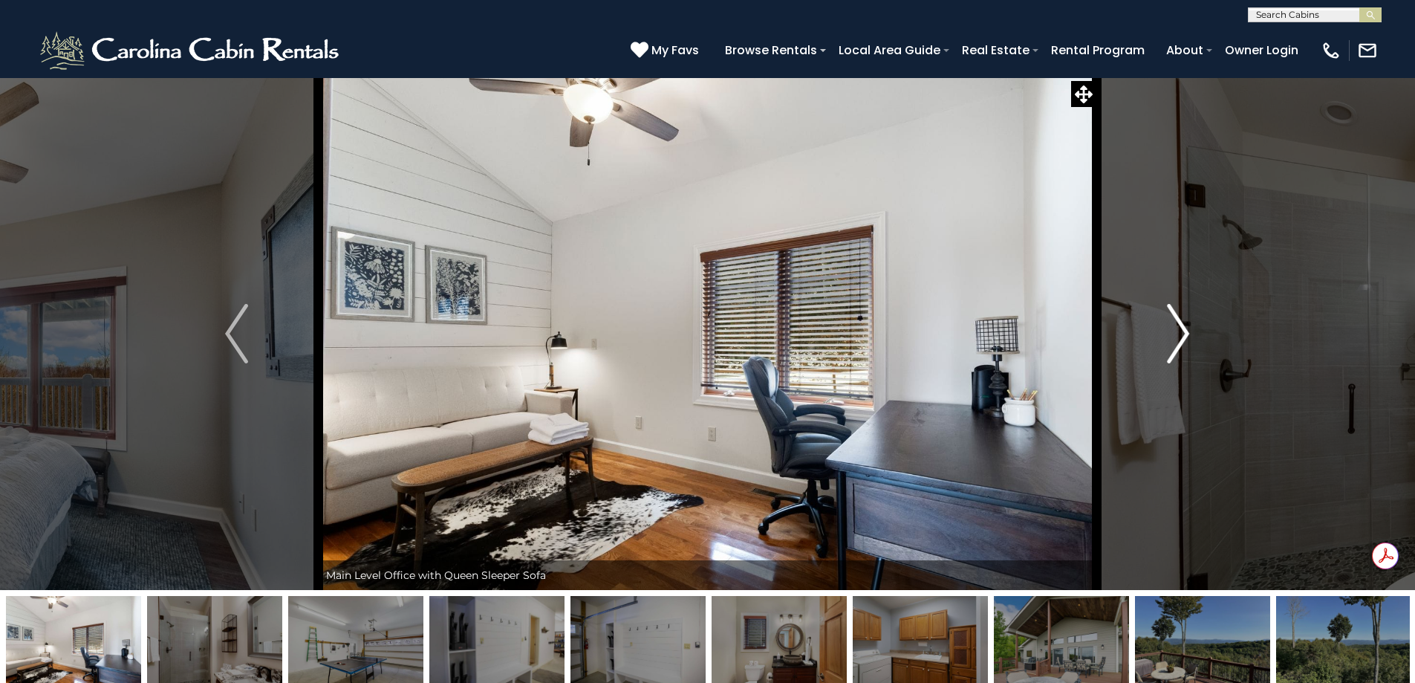
click at [1186, 336] on img "Next" at bounding box center [1178, 333] width 22 height 59
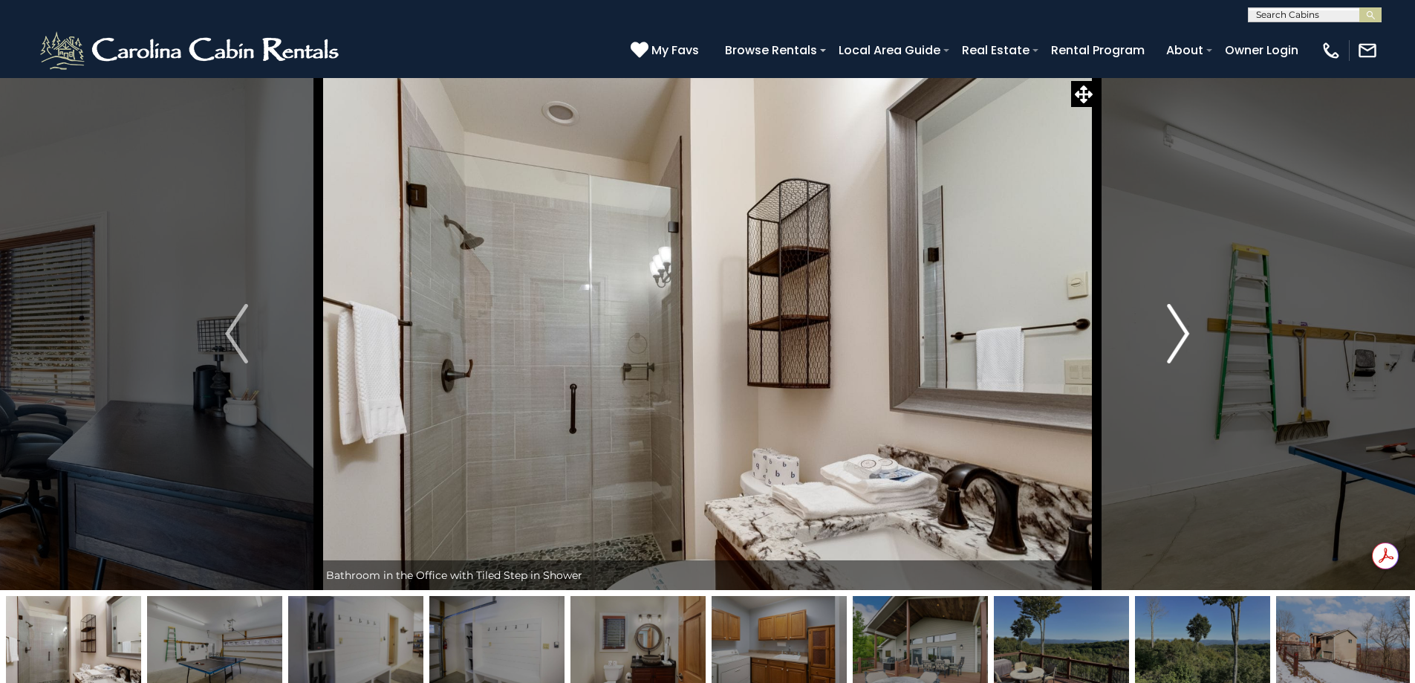
click at [1186, 336] on img "Next" at bounding box center [1178, 333] width 22 height 59
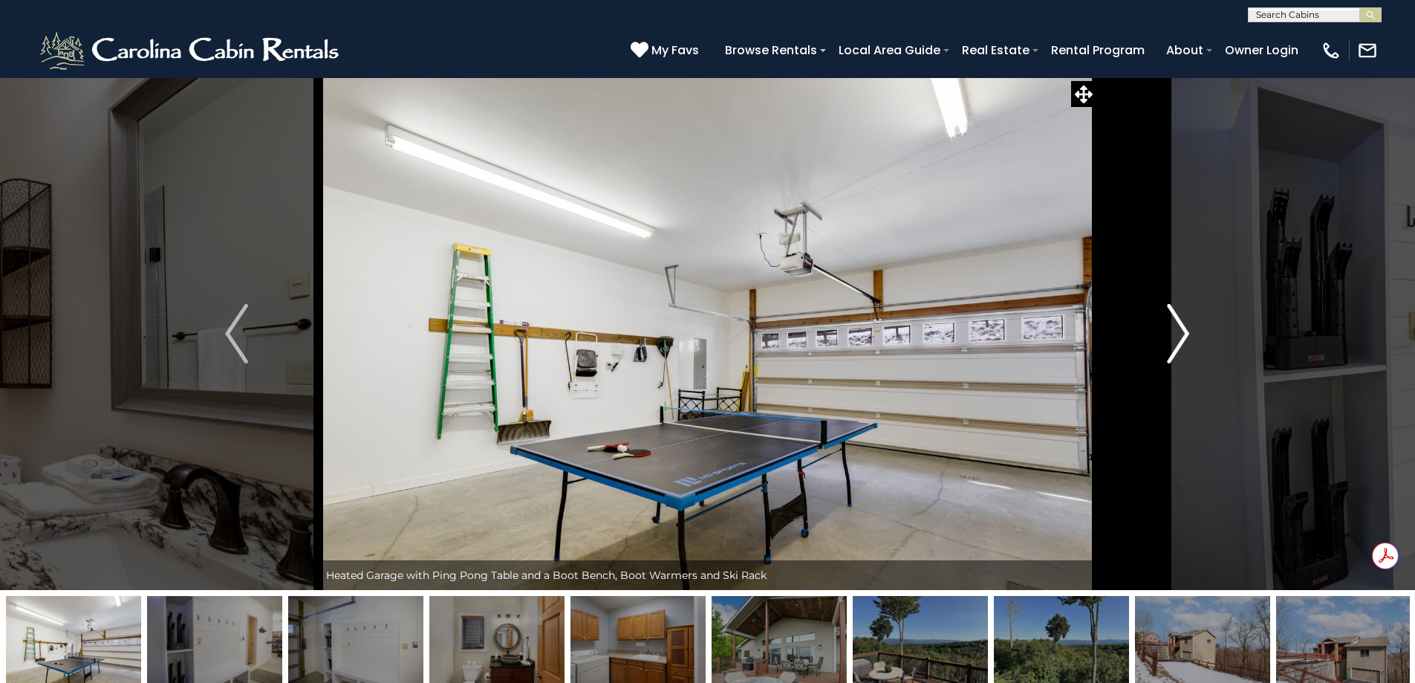
click at [1186, 336] on img "Next" at bounding box center [1178, 333] width 22 height 59
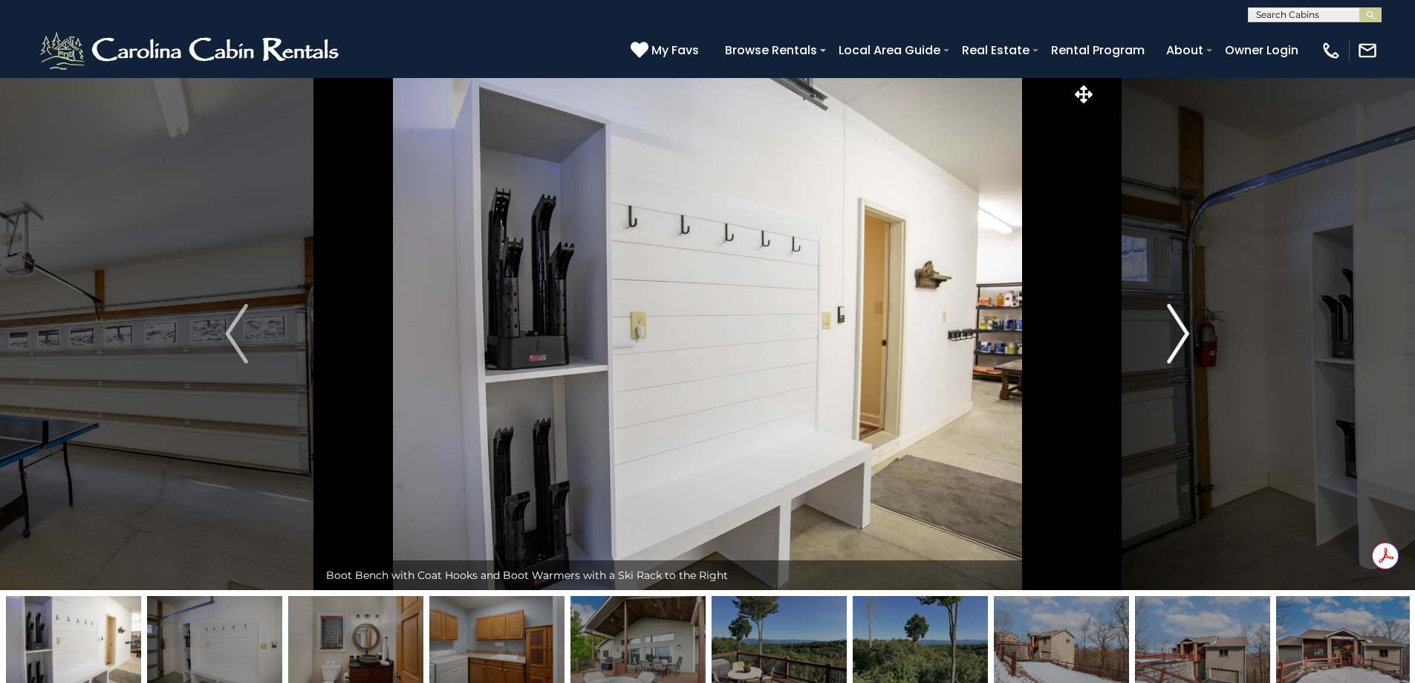
click at [1186, 336] on img "Next" at bounding box center [1178, 333] width 22 height 59
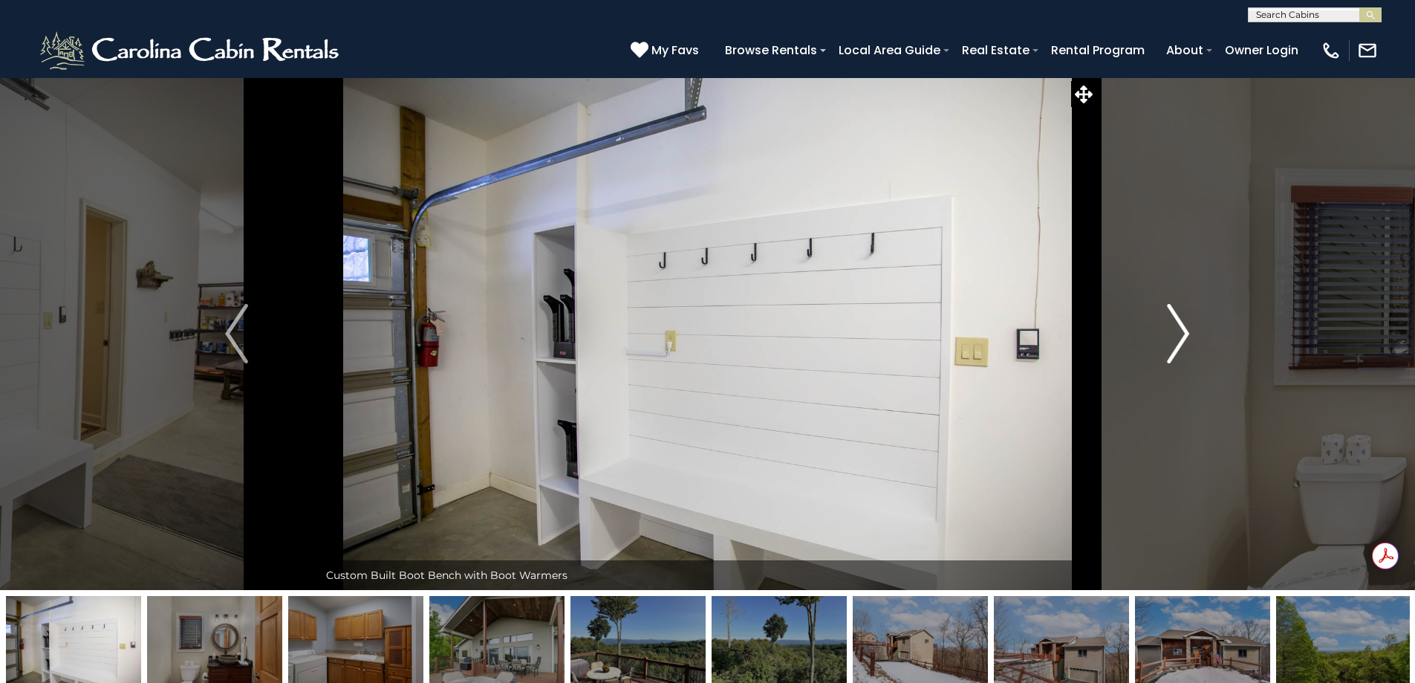
click at [1186, 336] on img "Next" at bounding box center [1178, 333] width 22 height 59
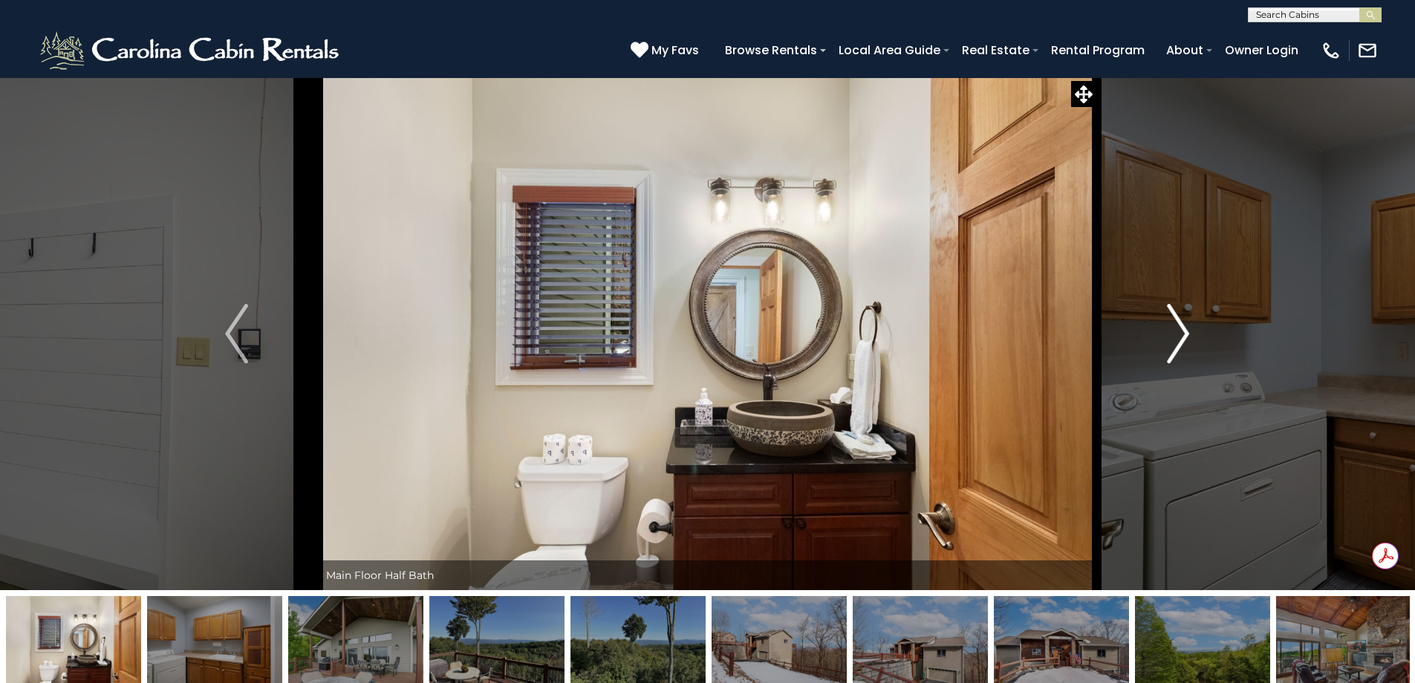
click at [1186, 336] on img "Next" at bounding box center [1178, 333] width 22 height 59
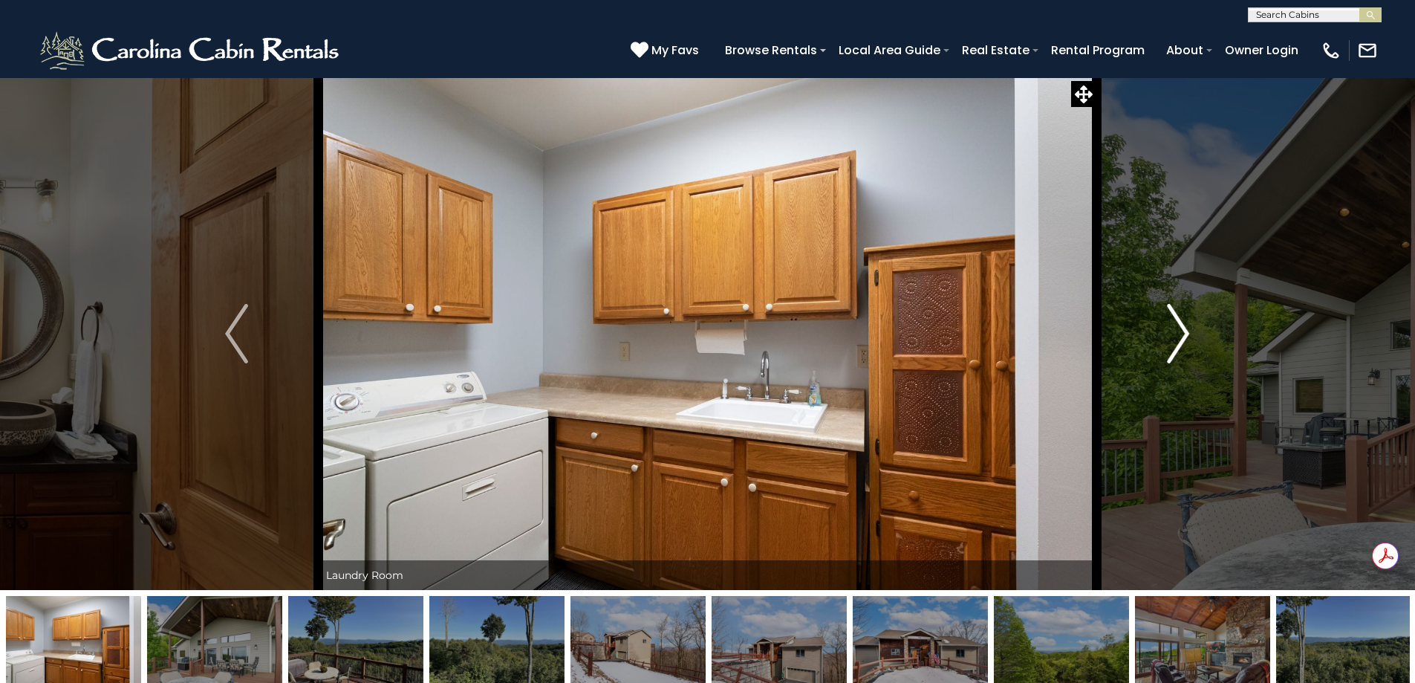
click at [1186, 336] on img "Next" at bounding box center [1178, 333] width 22 height 59
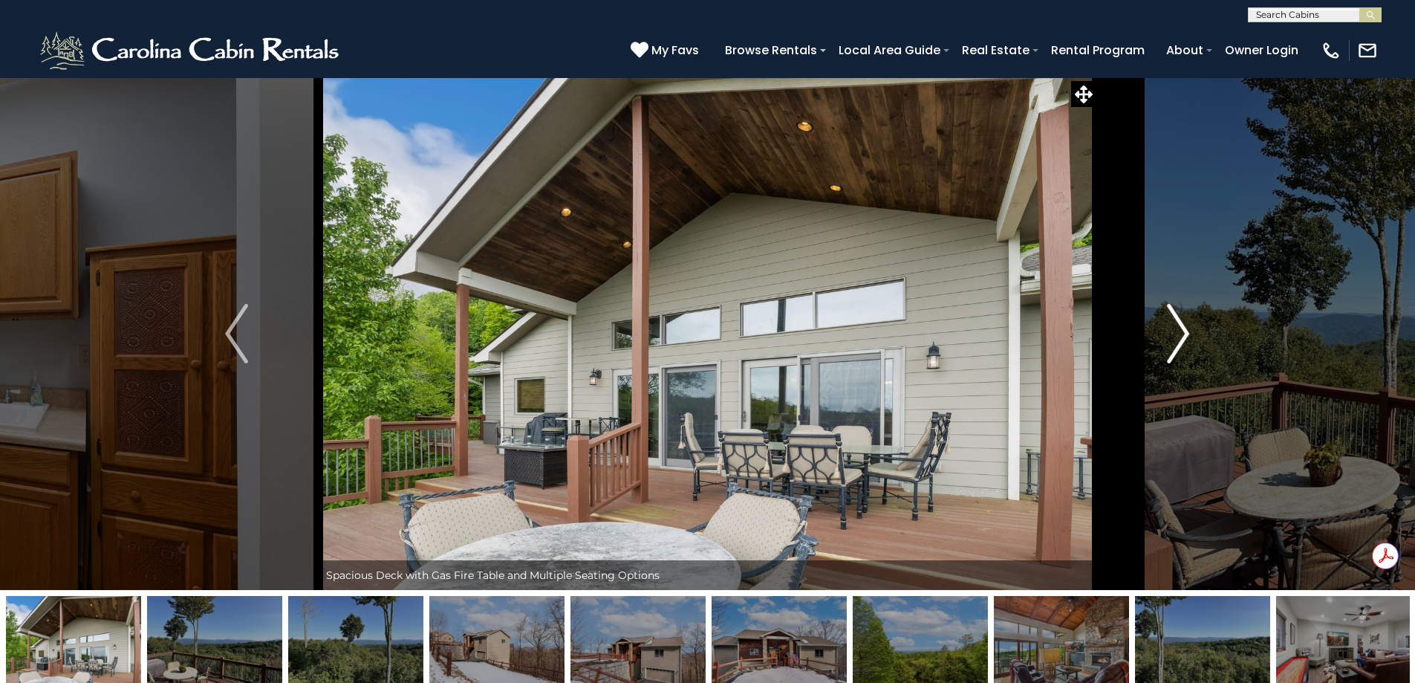
click at [1186, 336] on img "Next" at bounding box center [1178, 333] width 22 height 59
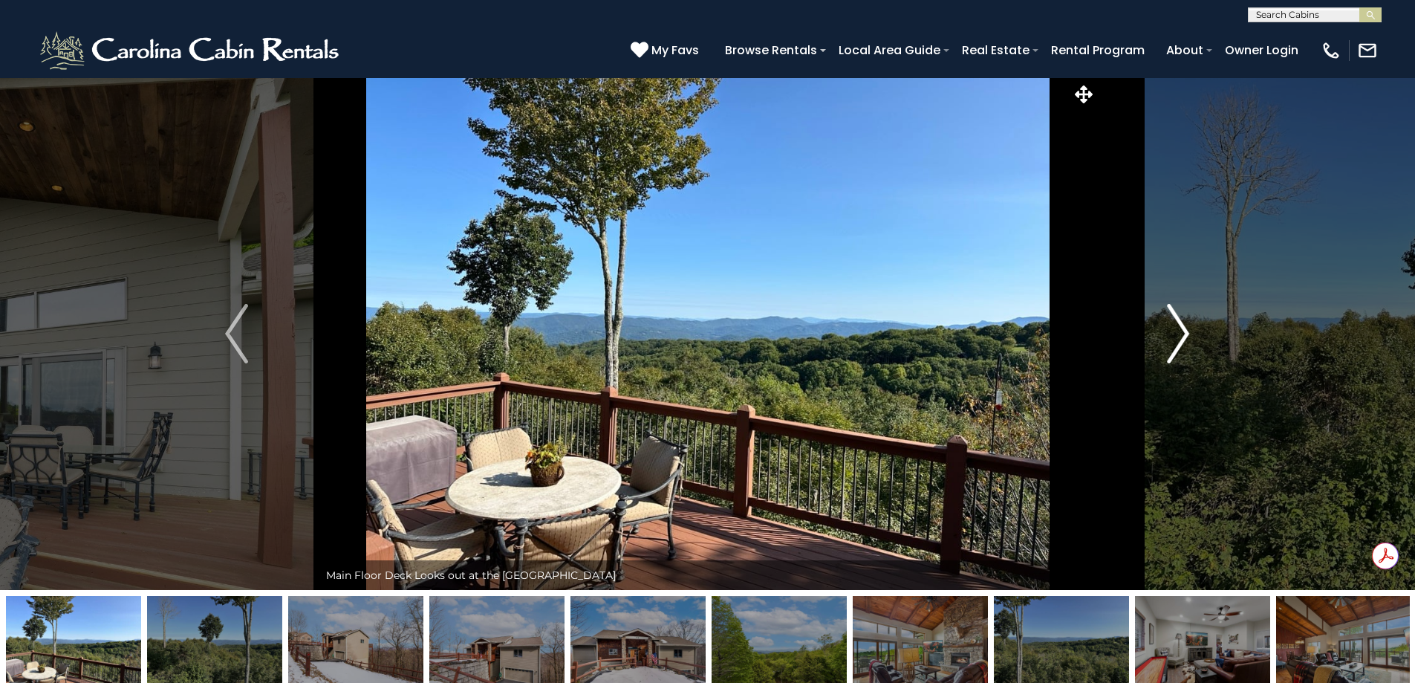
click at [1186, 336] on img "Next" at bounding box center [1178, 333] width 22 height 59
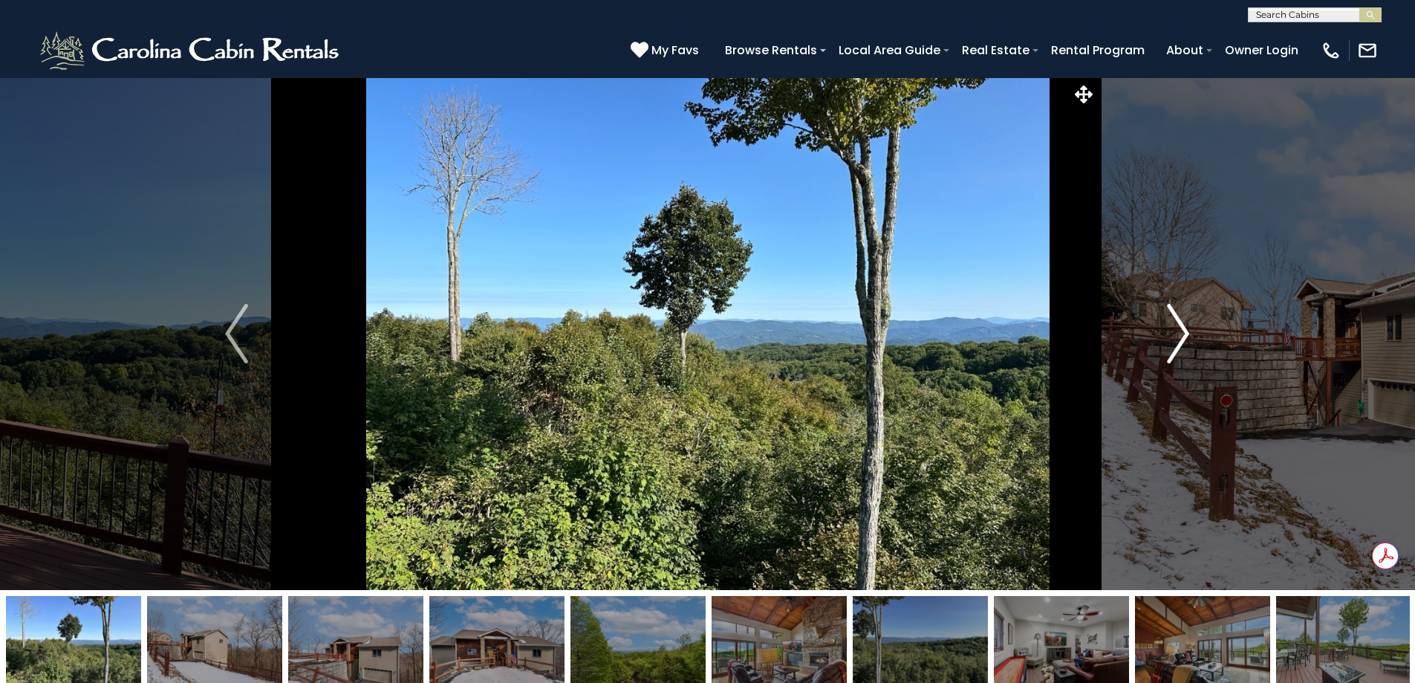
click at [1186, 336] on img "Next" at bounding box center [1178, 333] width 22 height 59
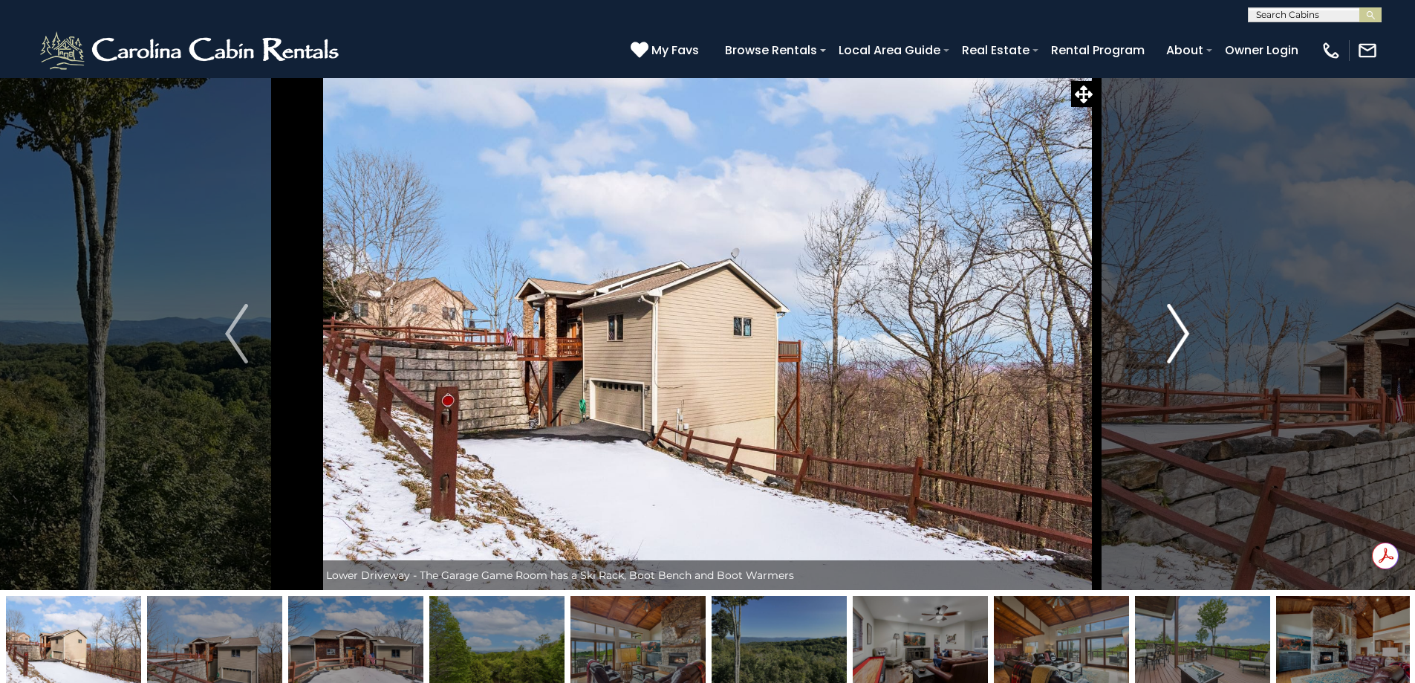
click at [1186, 336] on img "Next" at bounding box center [1178, 333] width 22 height 59
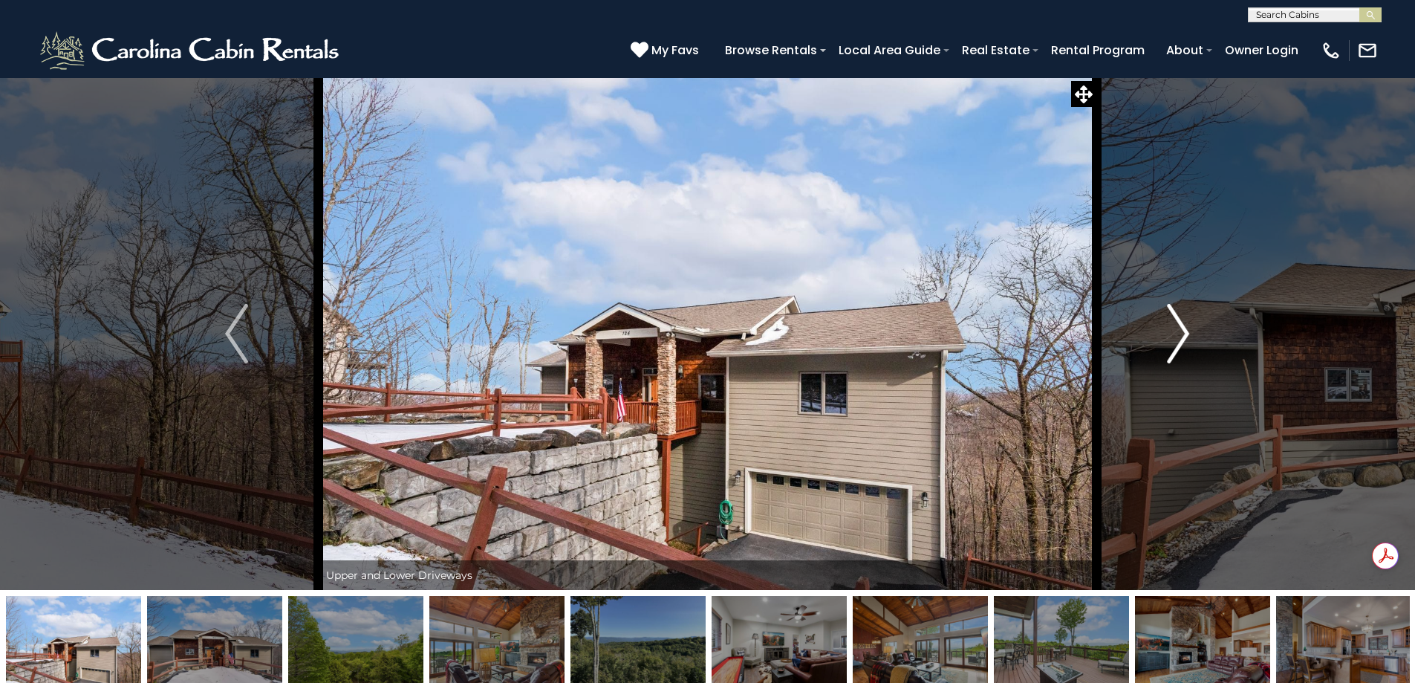
click at [1186, 336] on img "Next" at bounding box center [1178, 333] width 22 height 59
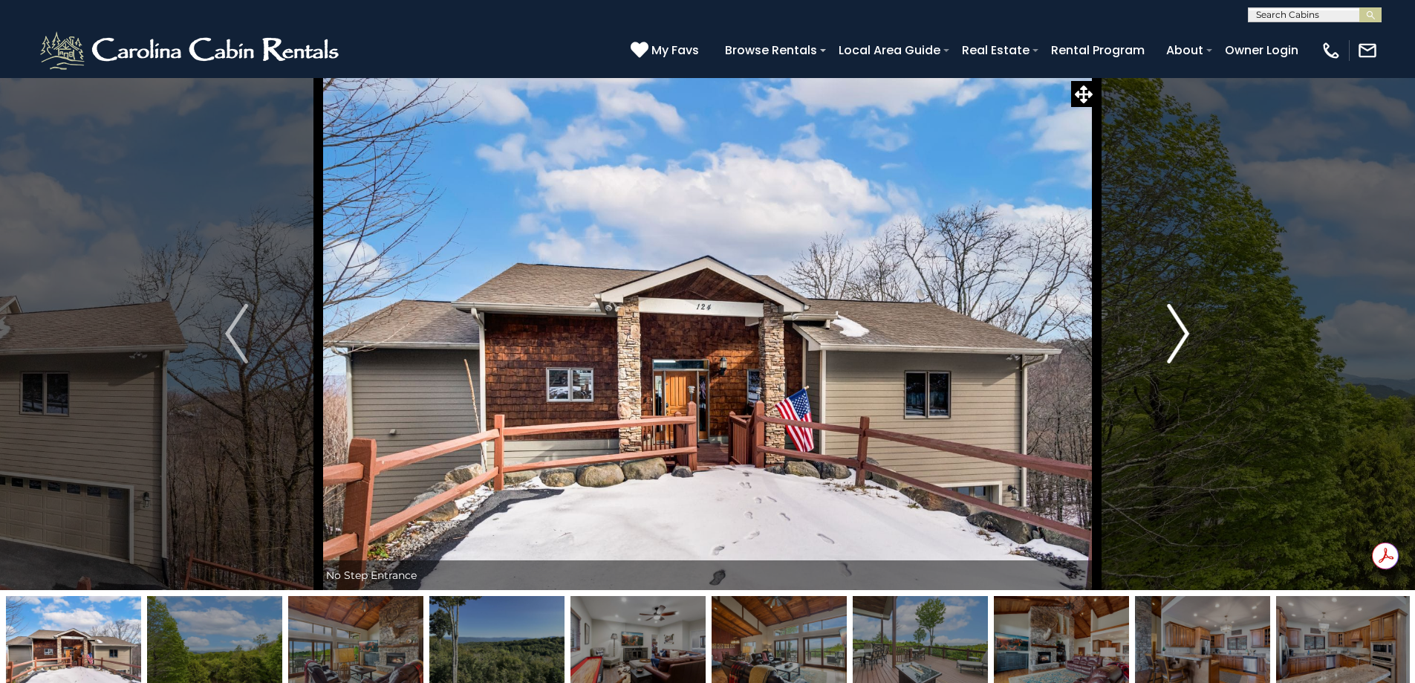
click at [1186, 336] on img "Next" at bounding box center [1178, 333] width 22 height 59
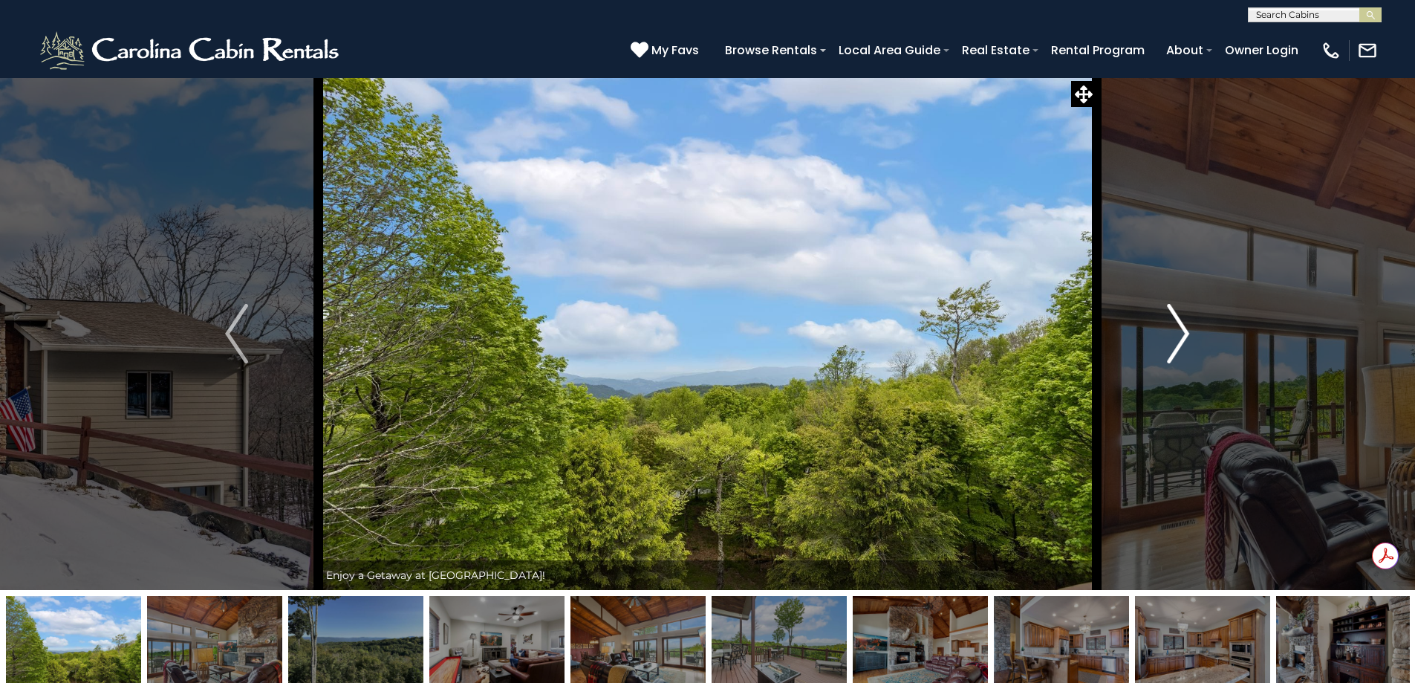
click at [1186, 336] on img "Next" at bounding box center [1178, 333] width 22 height 59
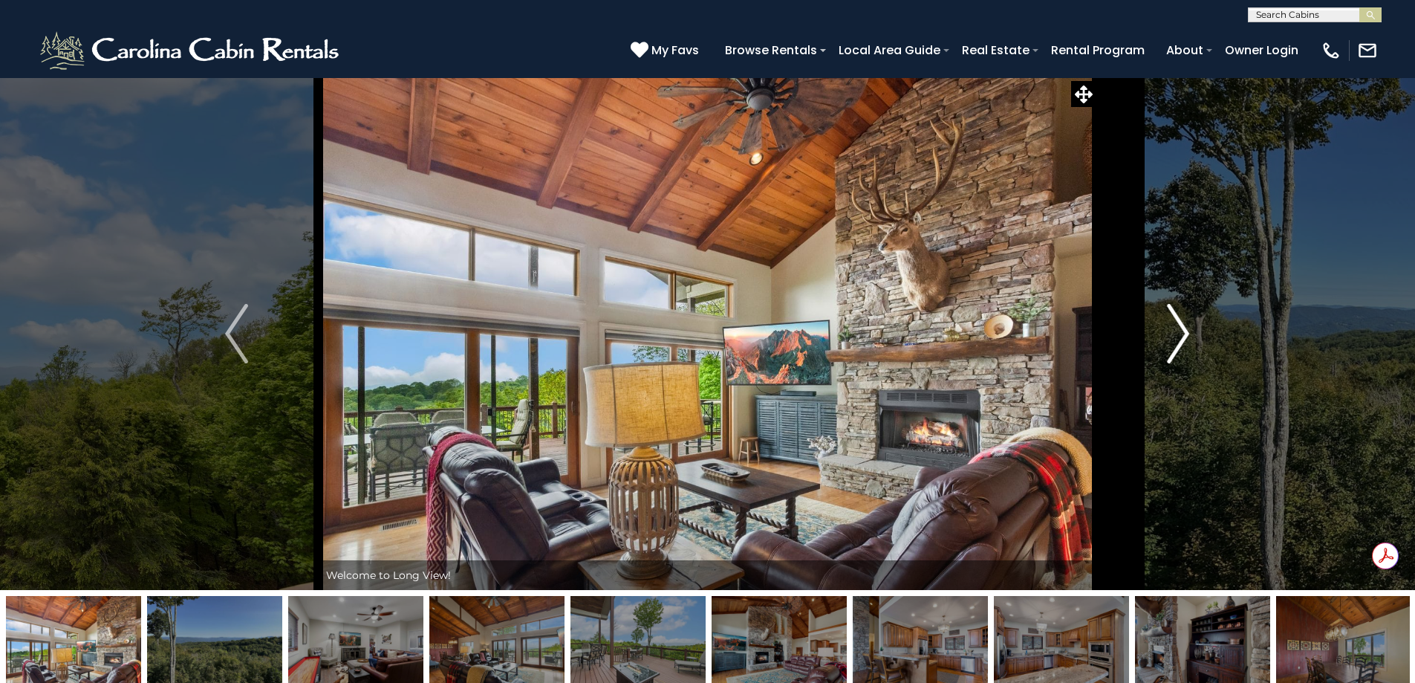
click at [1186, 336] on img "Next" at bounding box center [1178, 333] width 22 height 59
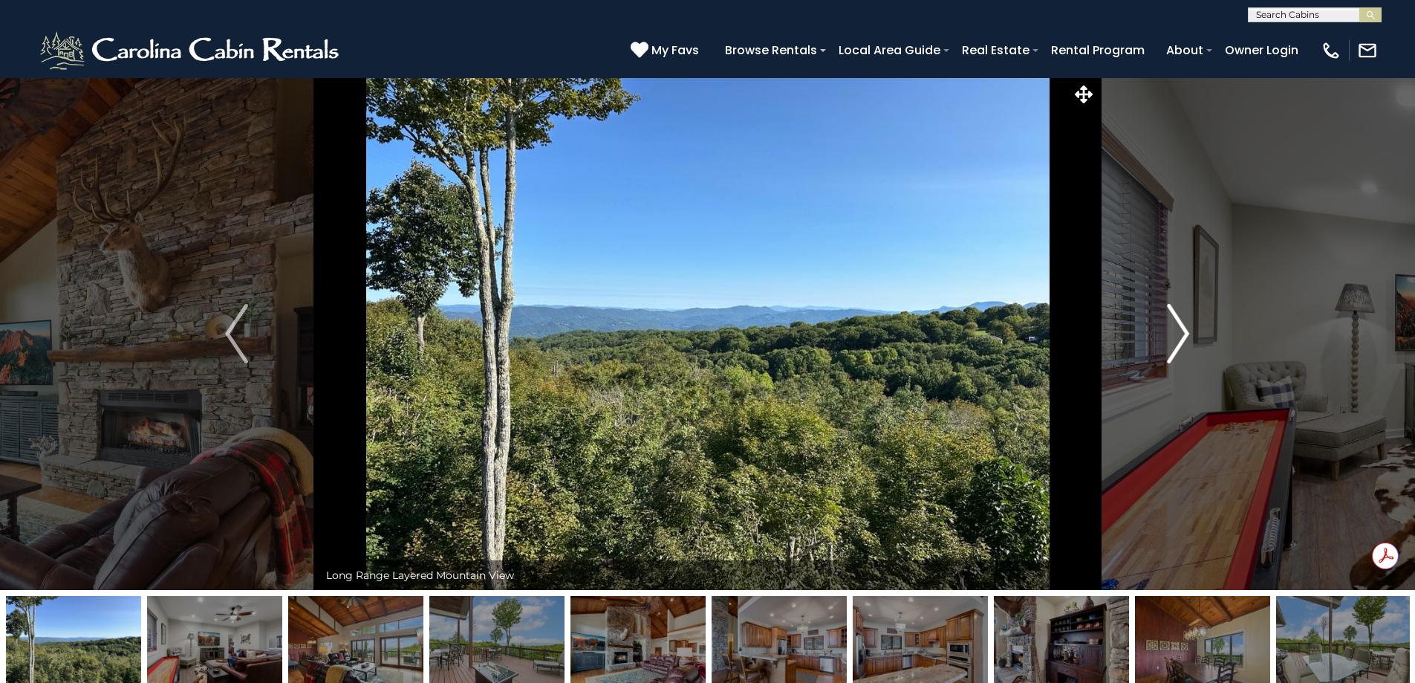
click at [1186, 336] on img "Next" at bounding box center [1178, 333] width 22 height 59
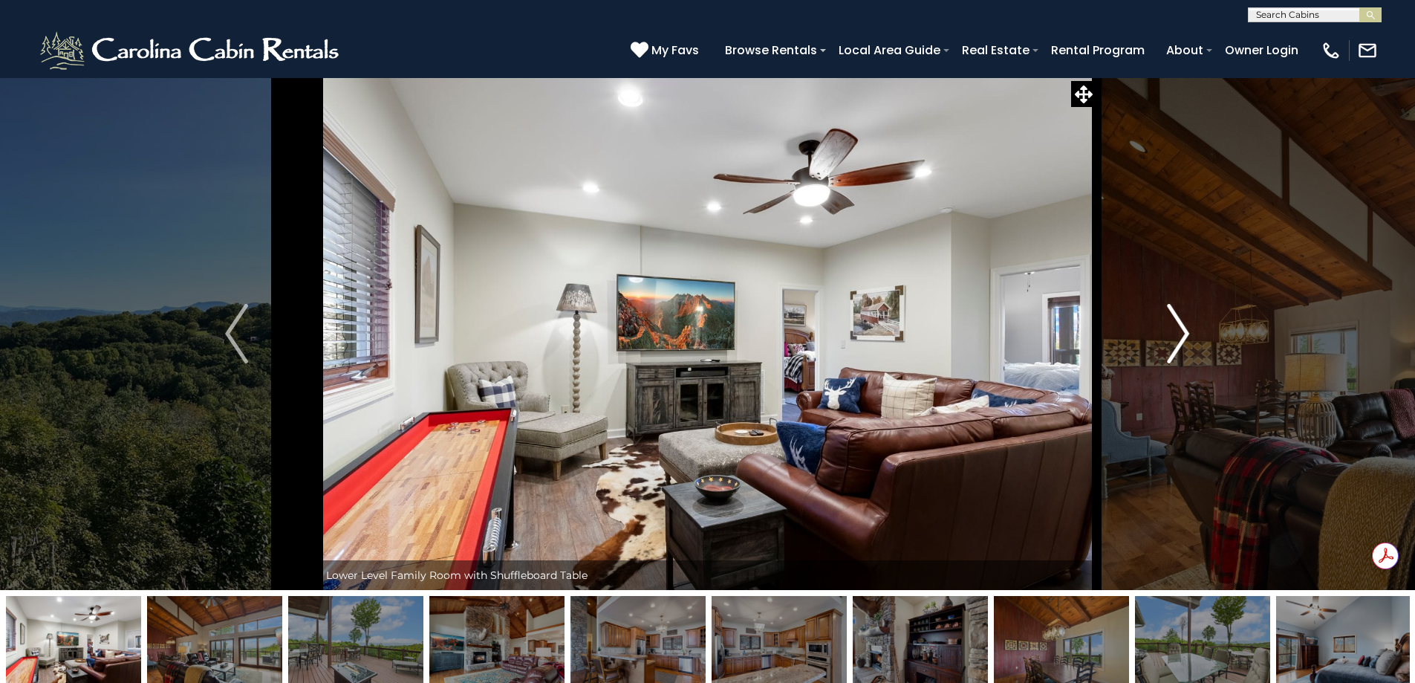
click at [1186, 336] on img "Next" at bounding box center [1178, 333] width 22 height 59
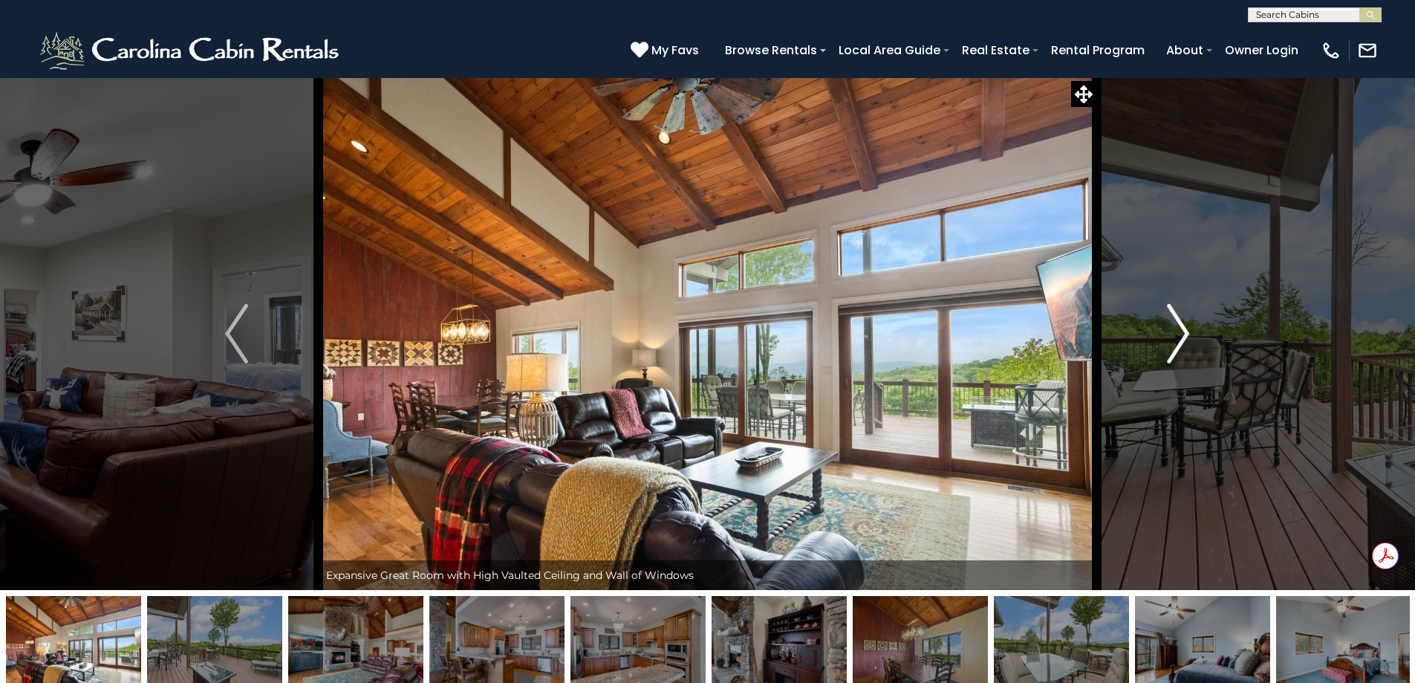
click at [1186, 336] on img "Next" at bounding box center [1178, 333] width 22 height 59
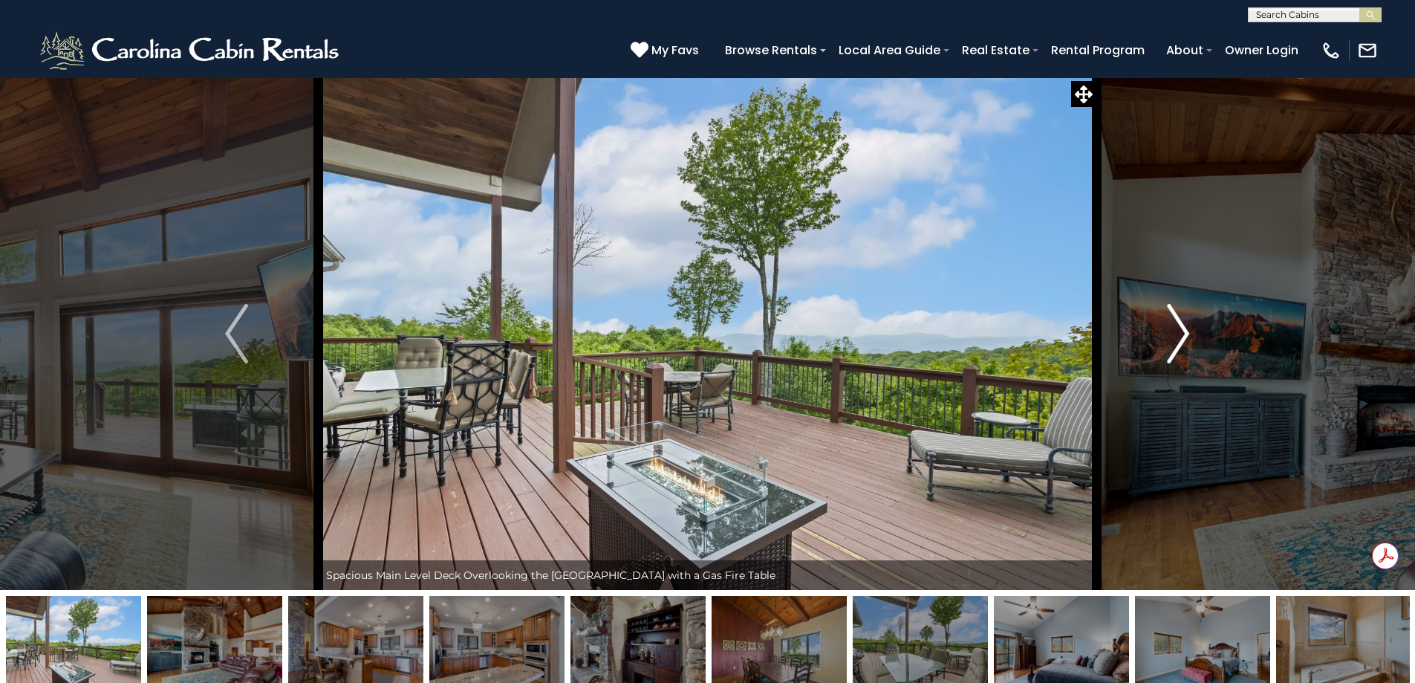
click at [1186, 336] on img "Next" at bounding box center [1178, 333] width 22 height 59
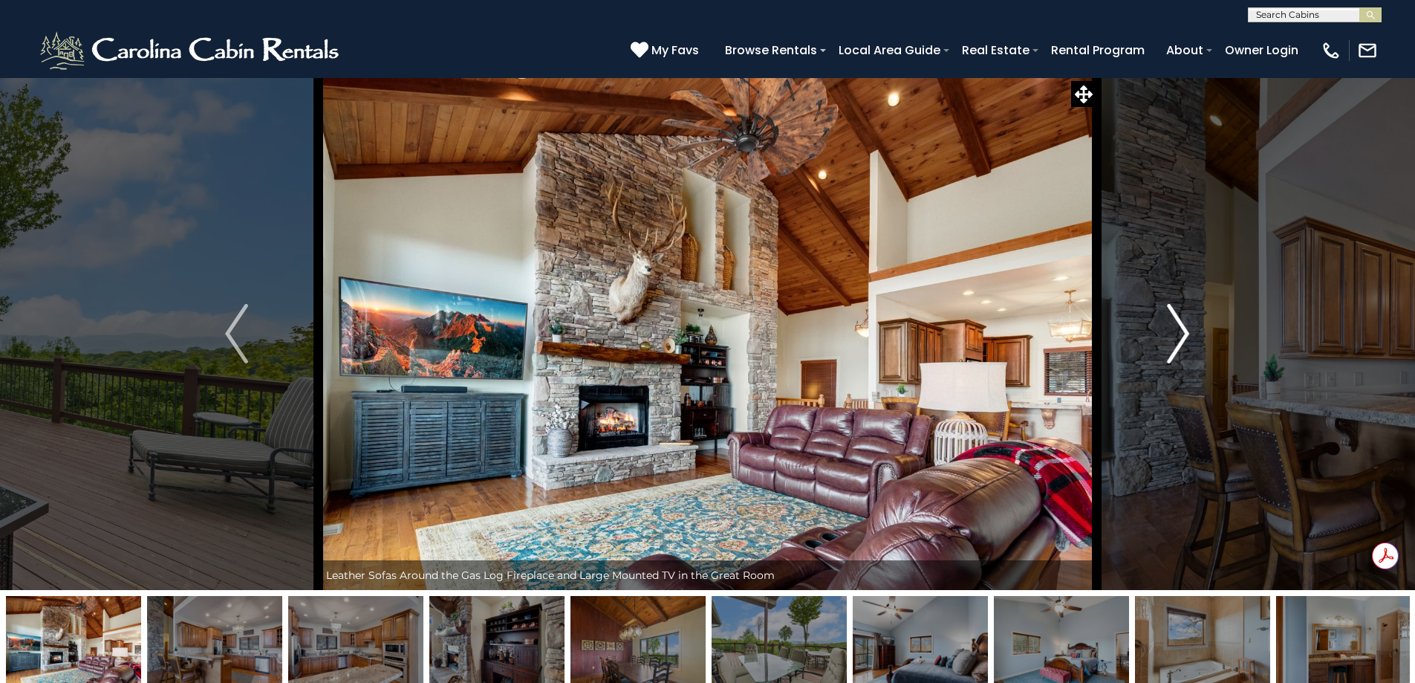
click at [1186, 336] on img "Next" at bounding box center [1178, 333] width 22 height 59
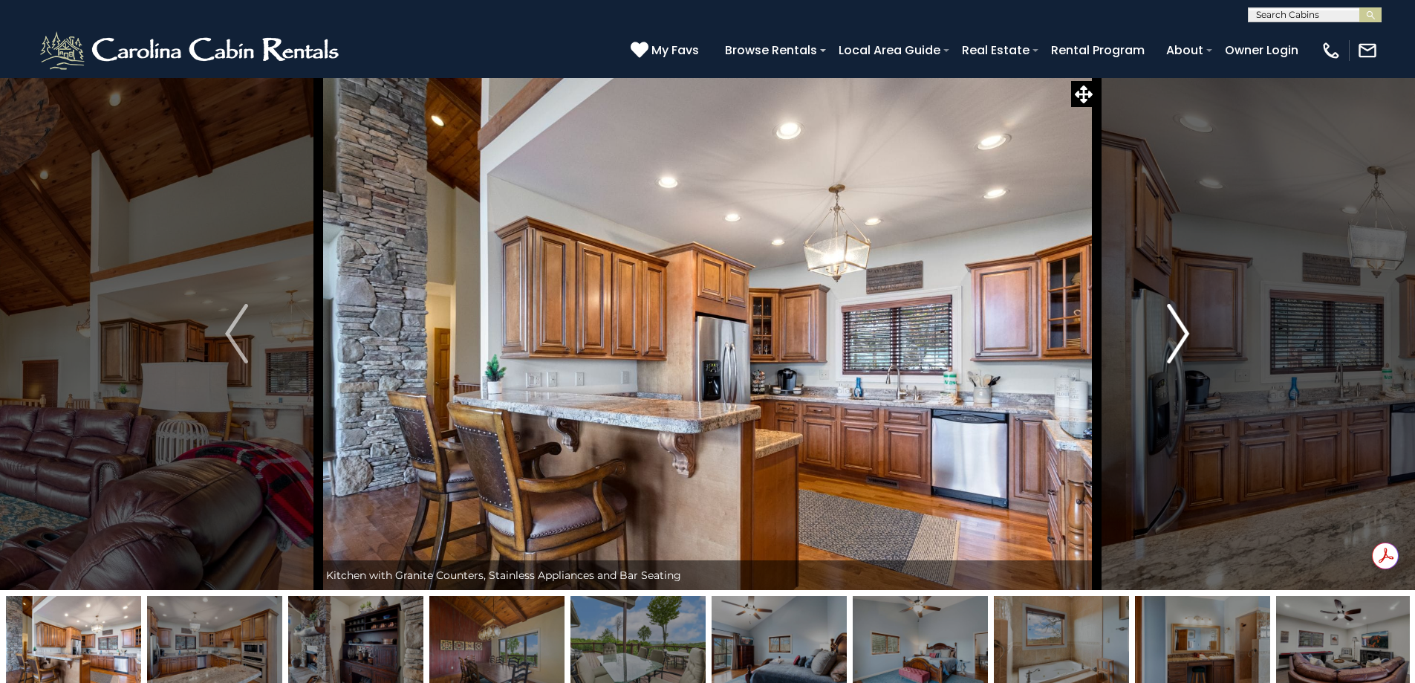
click at [1186, 336] on img "Next" at bounding box center [1178, 333] width 22 height 59
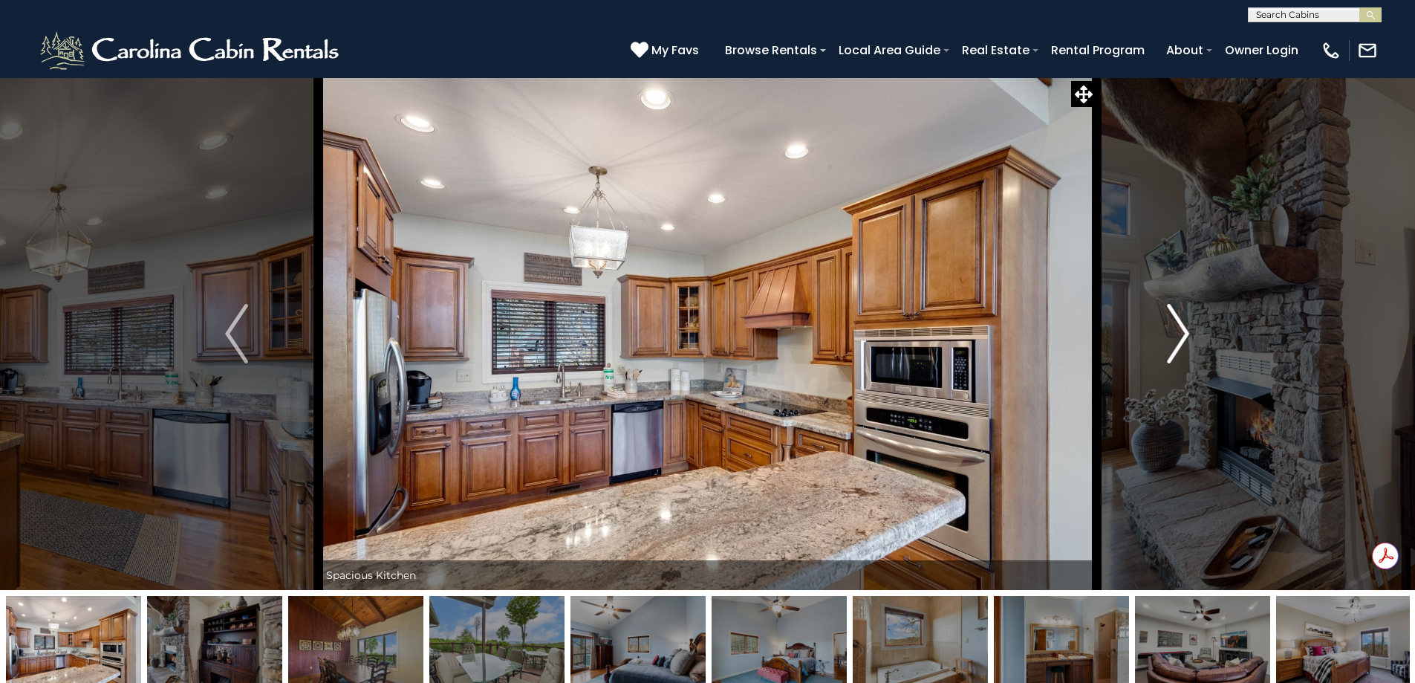
click at [1186, 336] on img "Next" at bounding box center [1178, 333] width 22 height 59
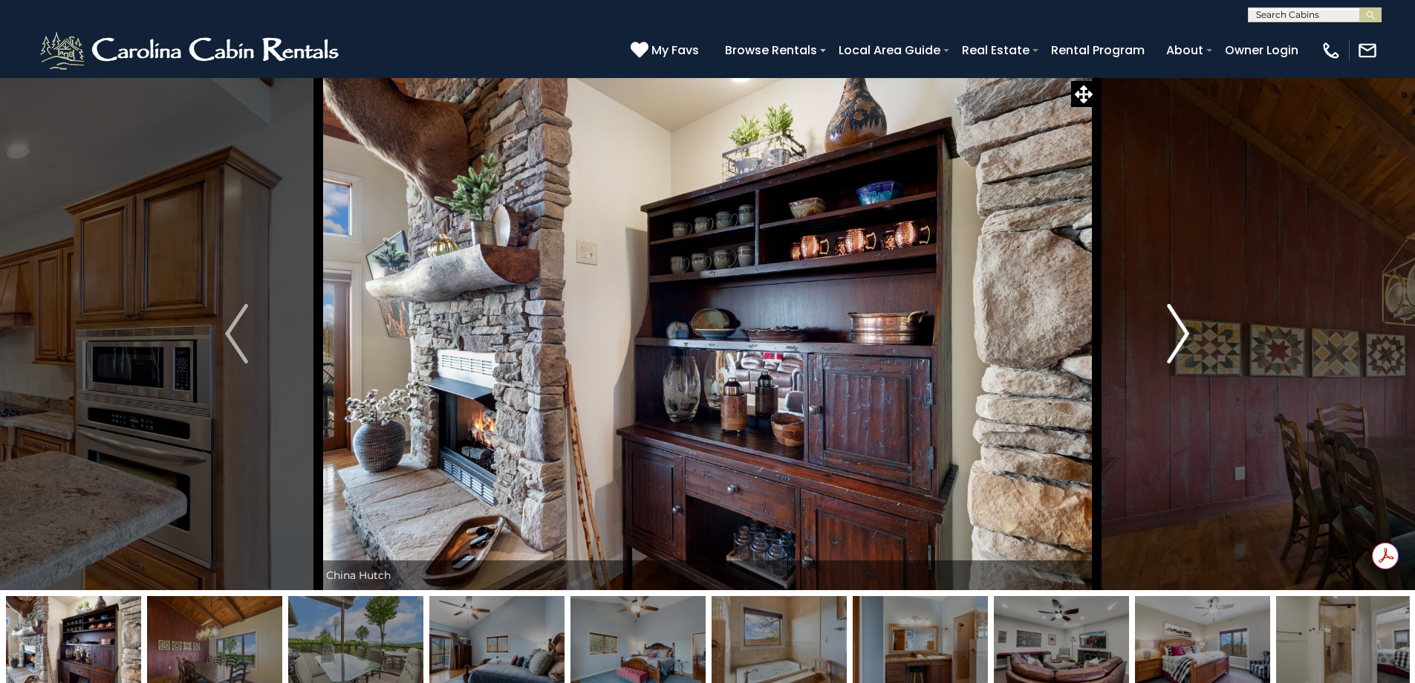
click at [1186, 336] on img "Next" at bounding box center [1178, 333] width 22 height 59
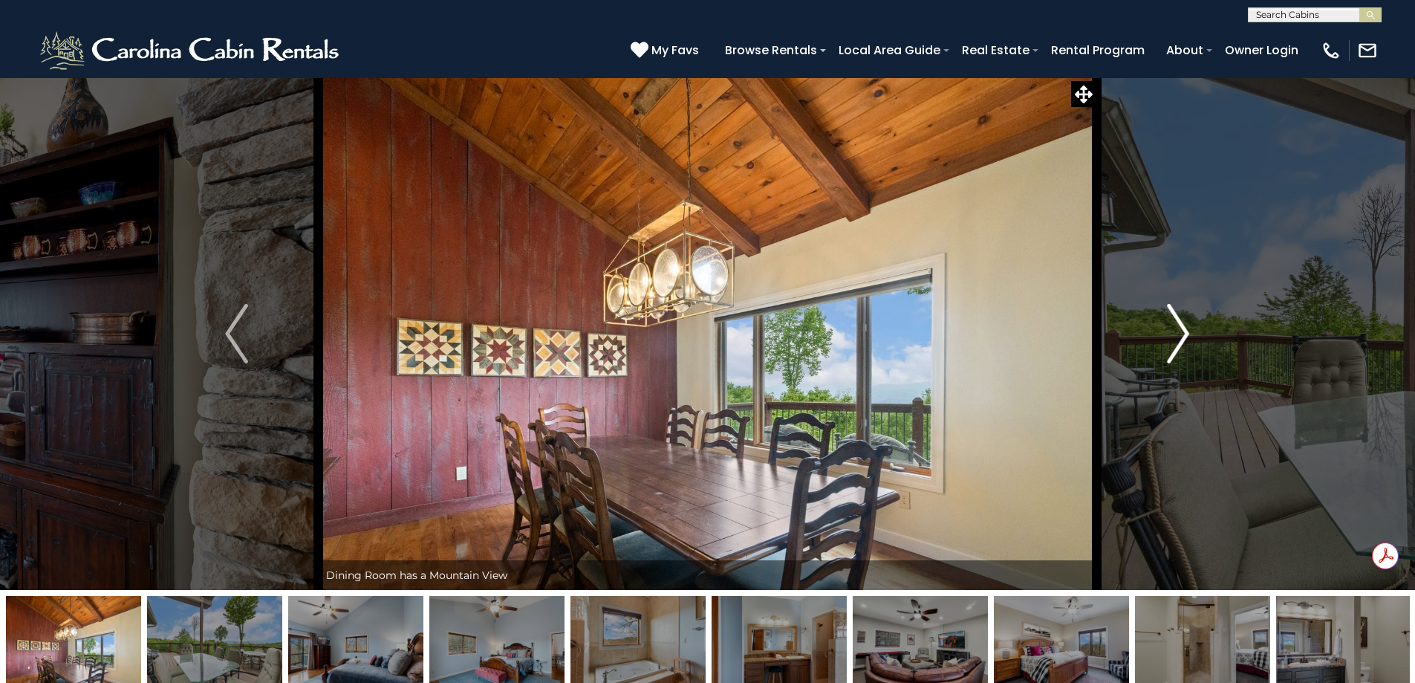
click at [1186, 336] on img "Next" at bounding box center [1178, 333] width 22 height 59
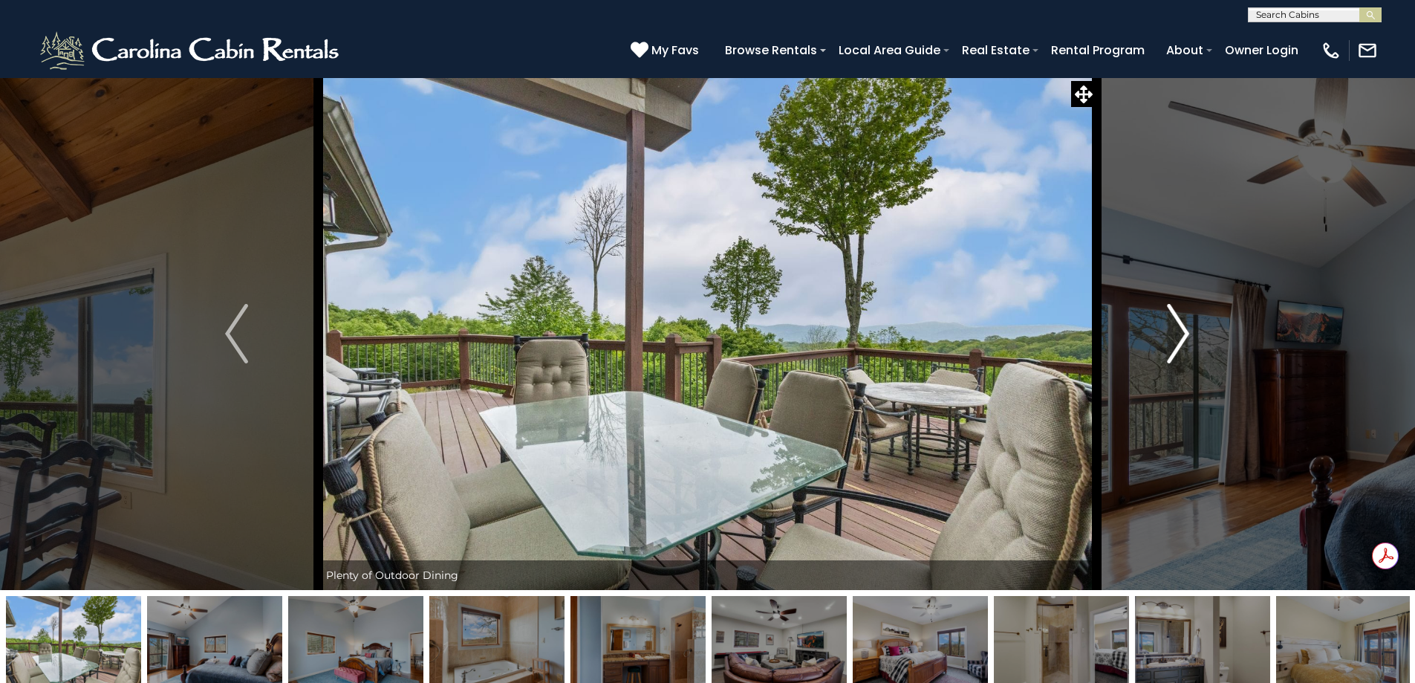
click at [1186, 336] on img "Next" at bounding box center [1178, 333] width 22 height 59
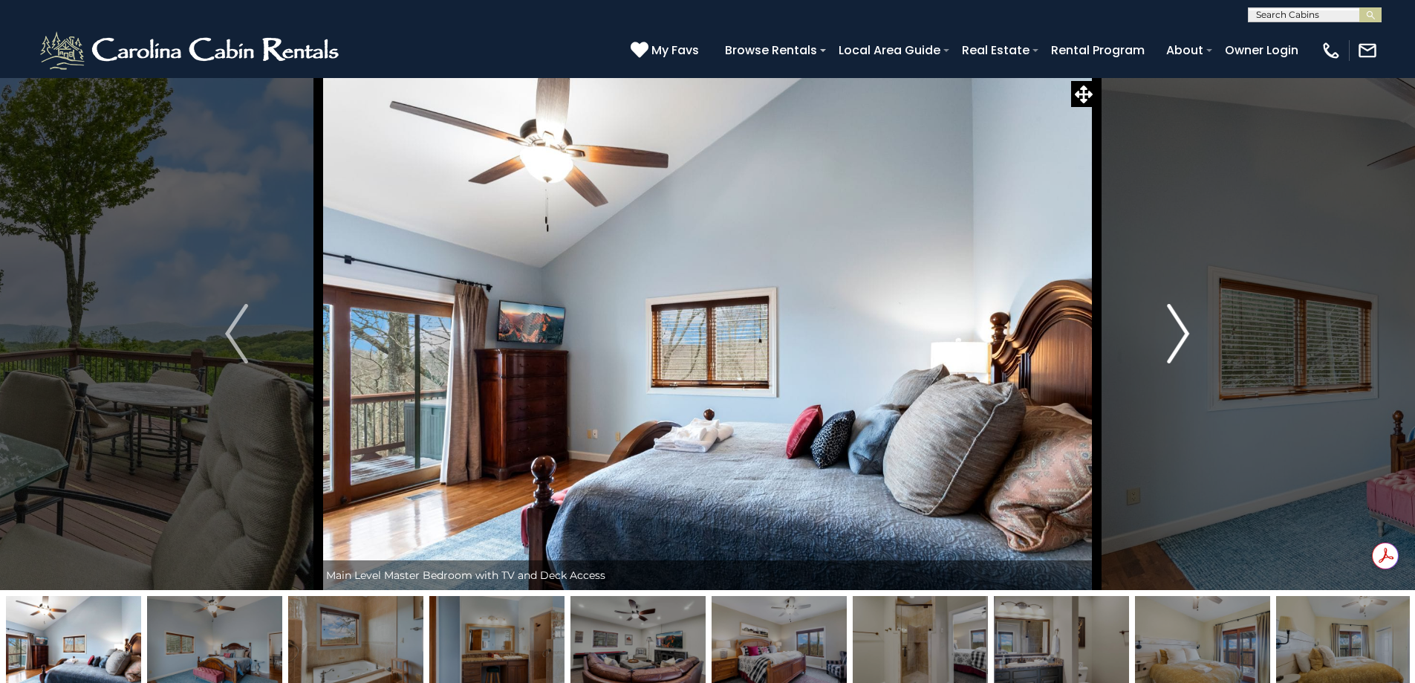
click at [1186, 336] on img "Next" at bounding box center [1178, 333] width 22 height 59
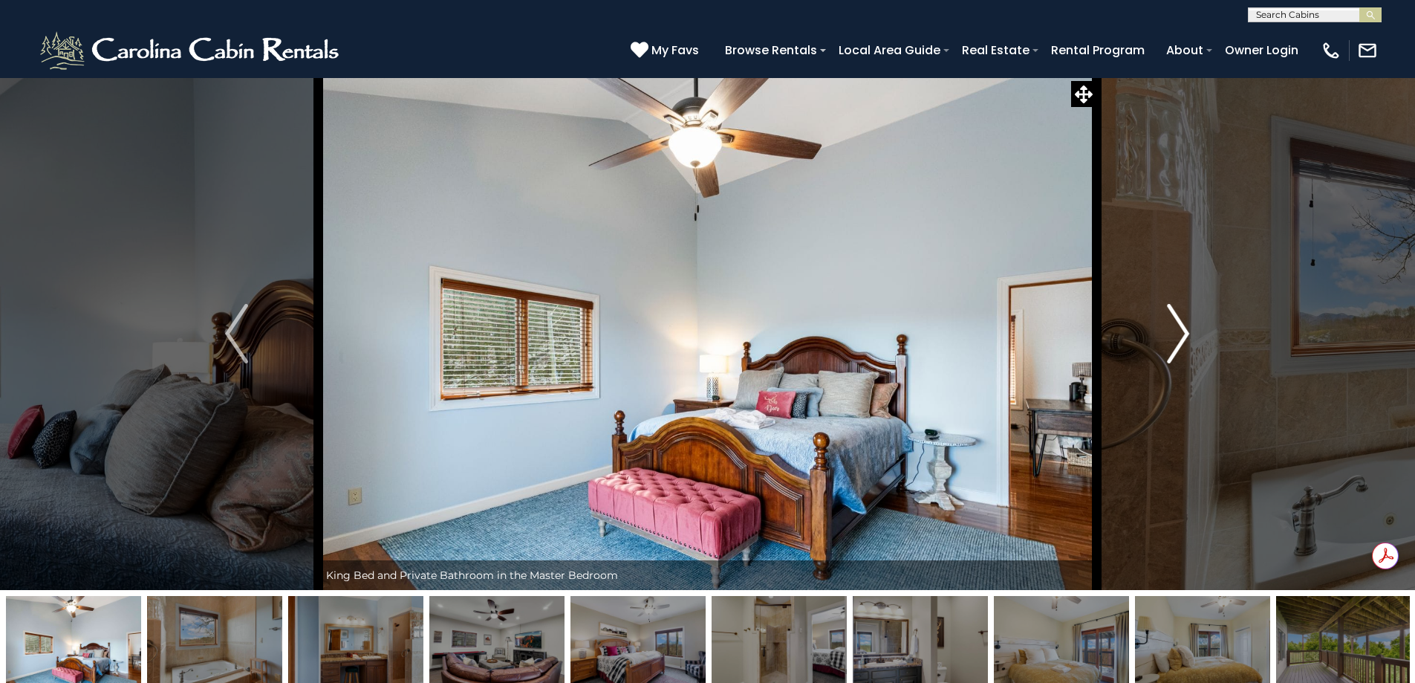
click at [1186, 336] on img "Next" at bounding box center [1178, 333] width 22 height 59
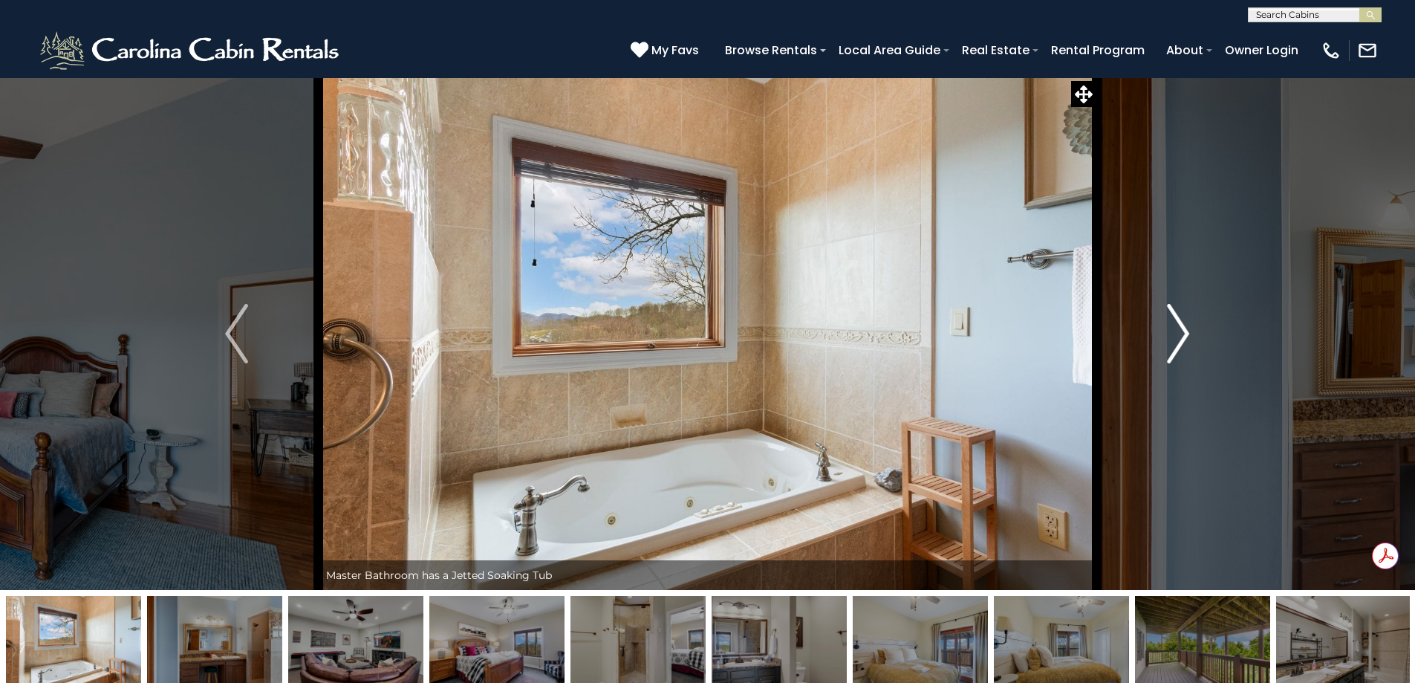
click at [1186, 336] on img "Next" at bounding box center [1178, 333] width 22 height 59
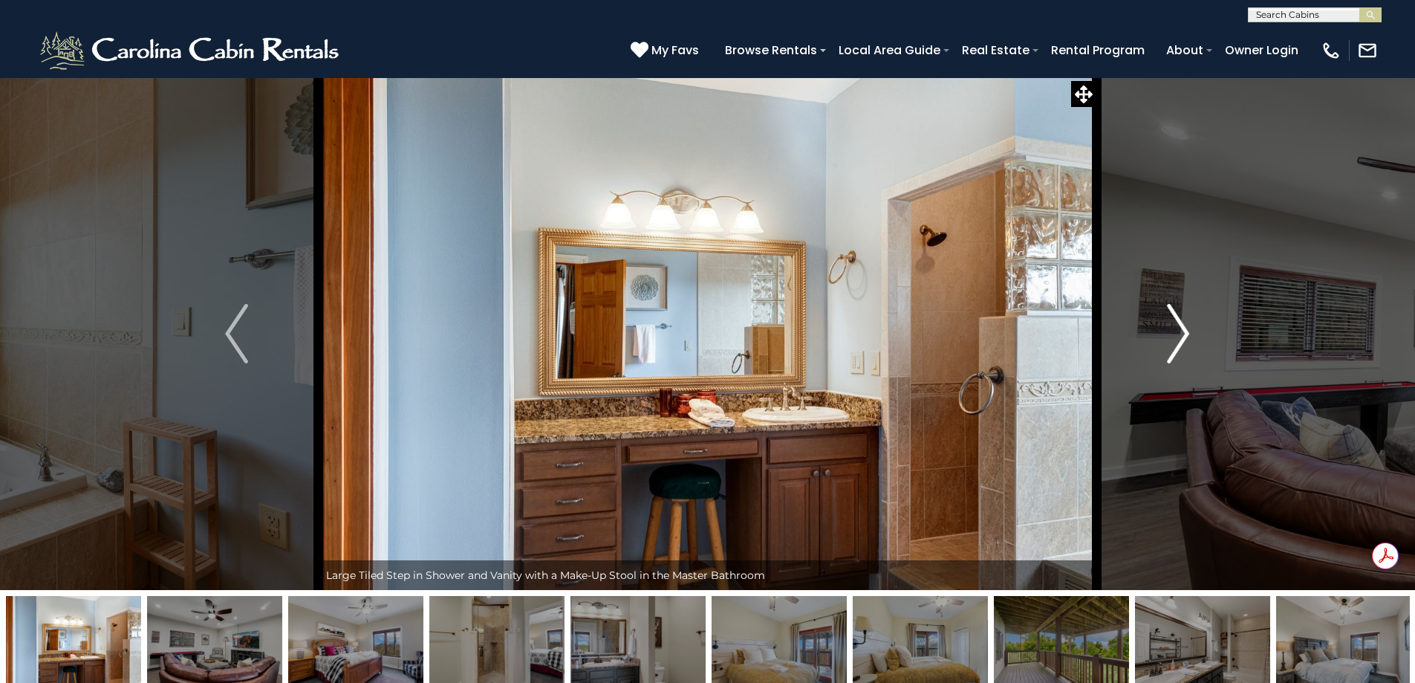
click at [1186, 336] on img "Next" at bounding box center [1178, 333] width 22 height 59
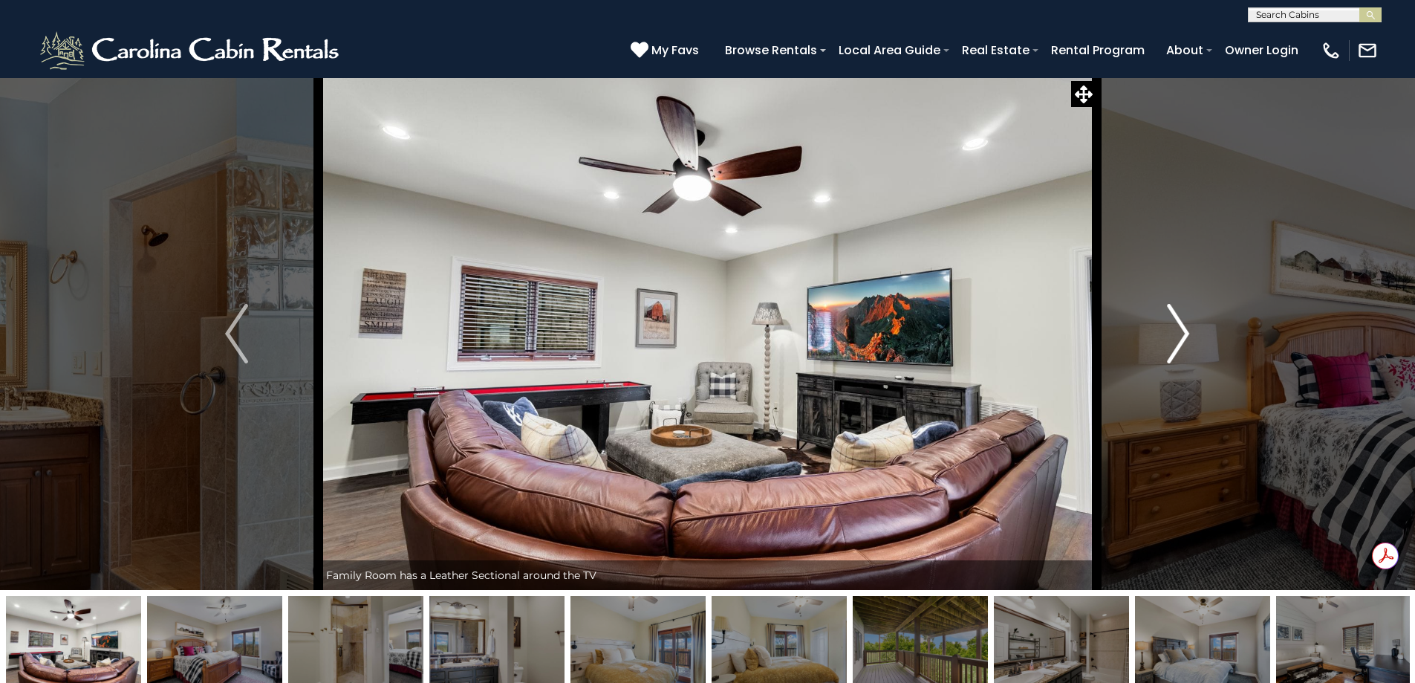
click at [1186, 336] on img "Next" at bounding box center [1178, 333] width 22 height 59
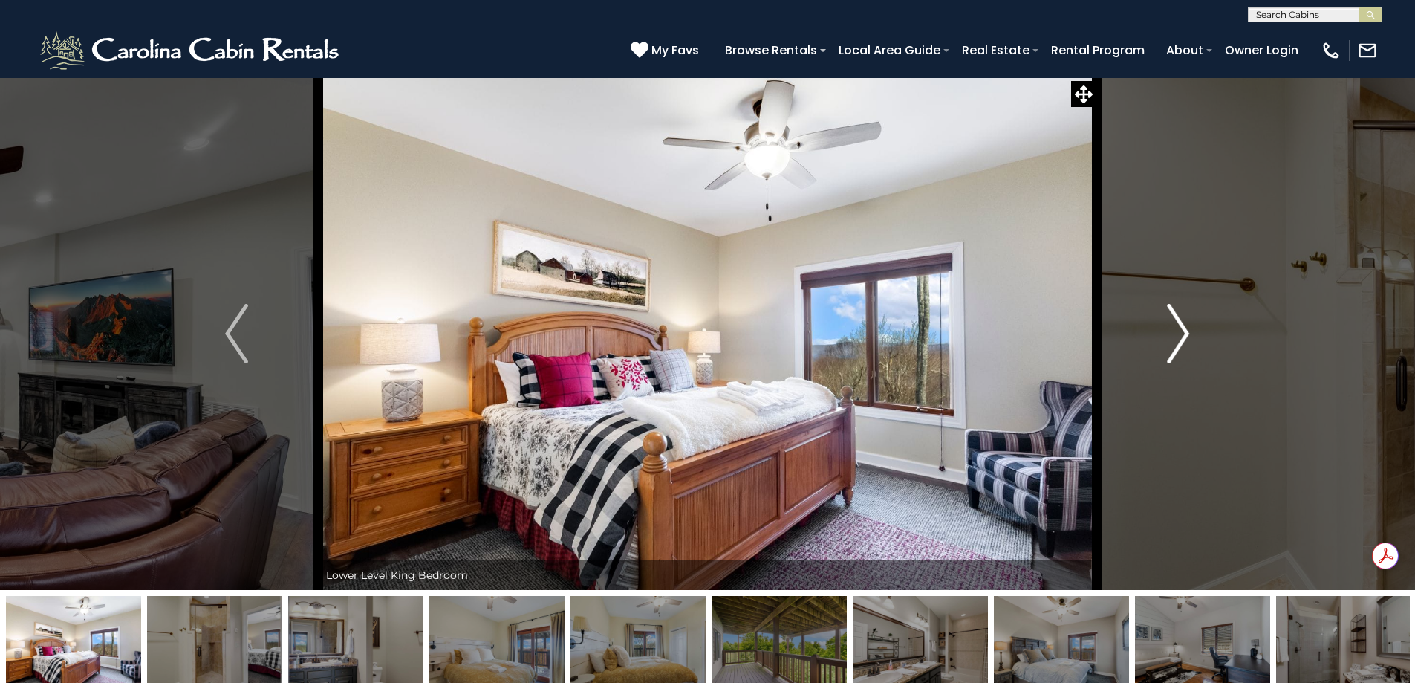
click at [1186, 336] on img "Next" at bounding box center [1178, 333] width 22 height 59
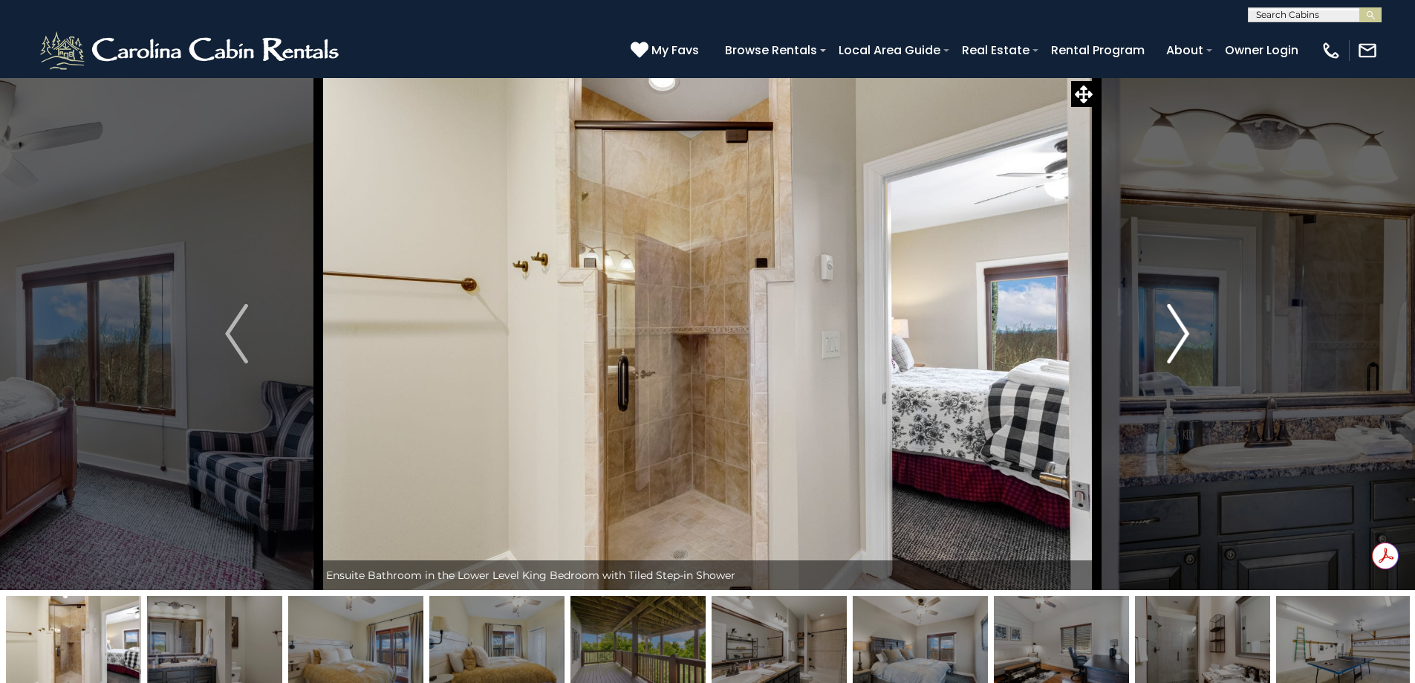
click at [1186, 336] on img "Next" at bounding box center [1178, 333] width 22 height 59
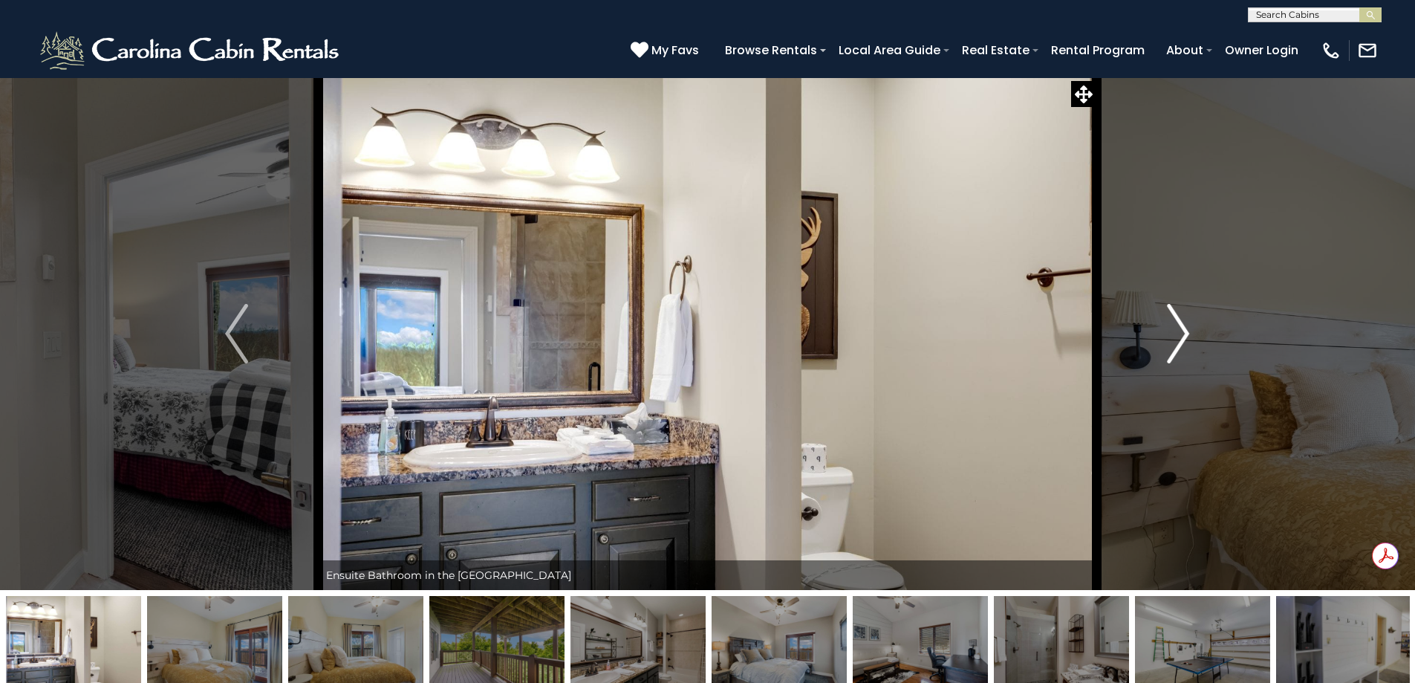
click at [1186, 336] on img "Next" at bounding box center [1178, 333] width 22 height 59
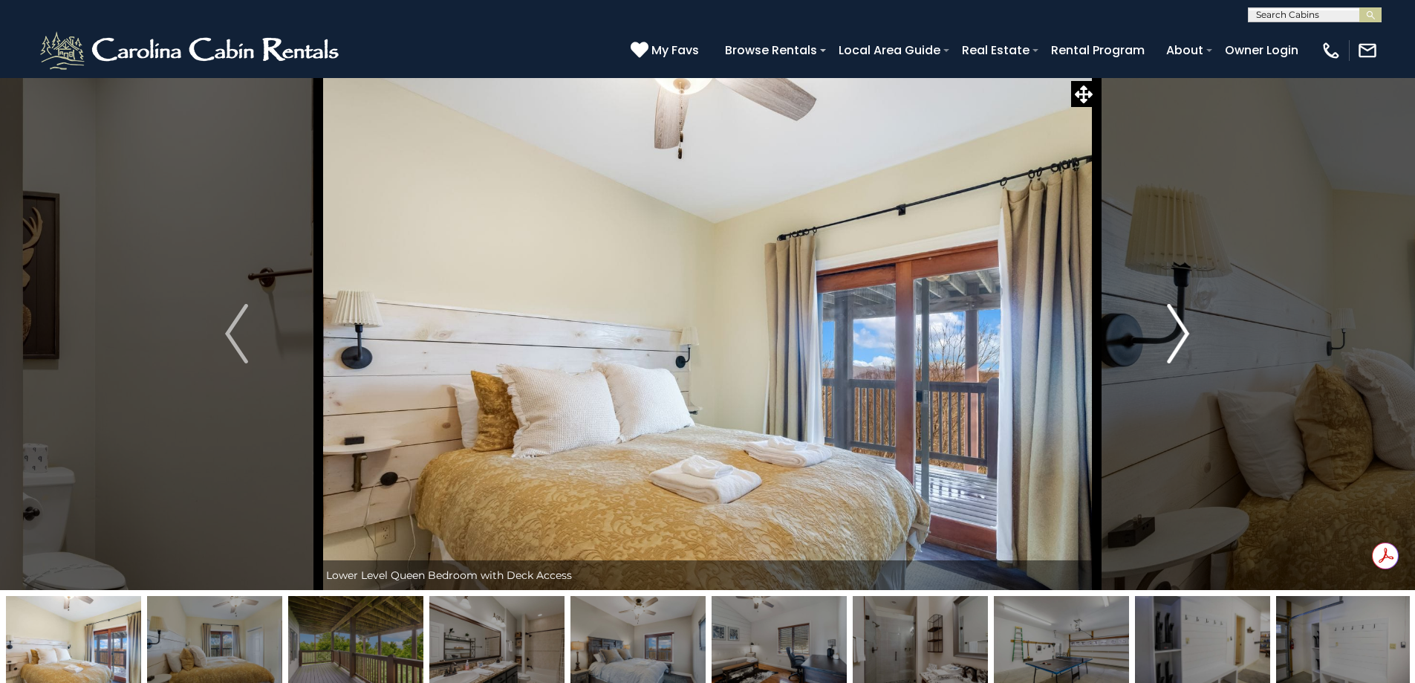
click at [1186, 336] on img "Next" at bounding box center [1178, 333] width 22 height 59
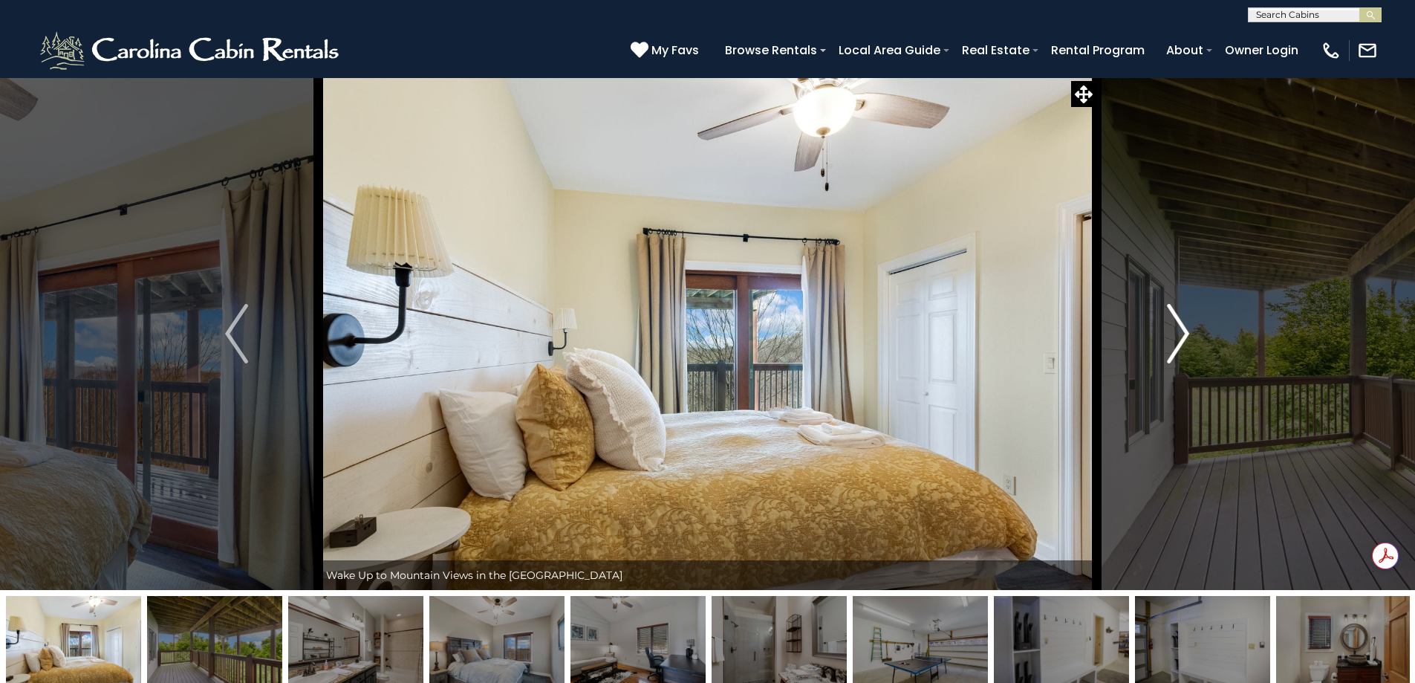
click at [1186, 336] on img "Next" at bounding box center [1178, 333] width 22 height 59
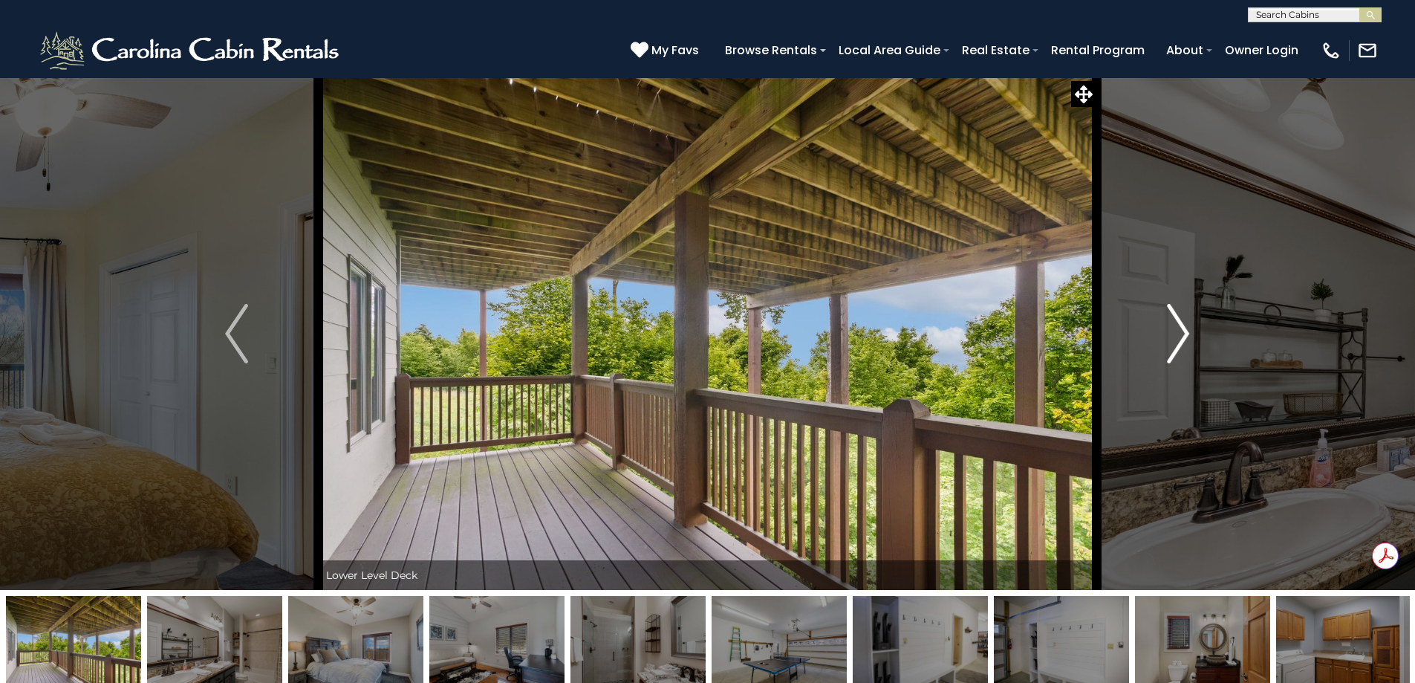
click at [1186, 336] on img "Next" at bounding box center [1178, 333] width 22 height 59
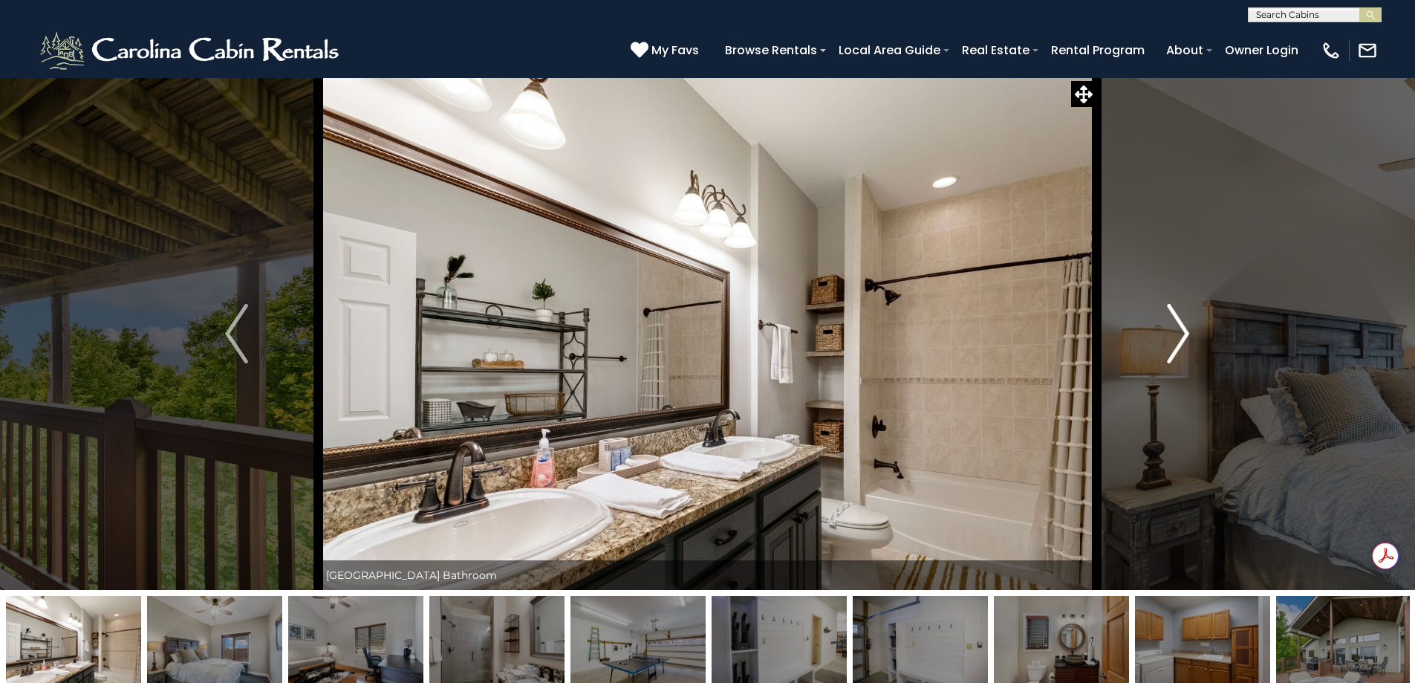
click at [1186, 336] on img "Next" at bounding box center [1178, 333] width 22 height 59
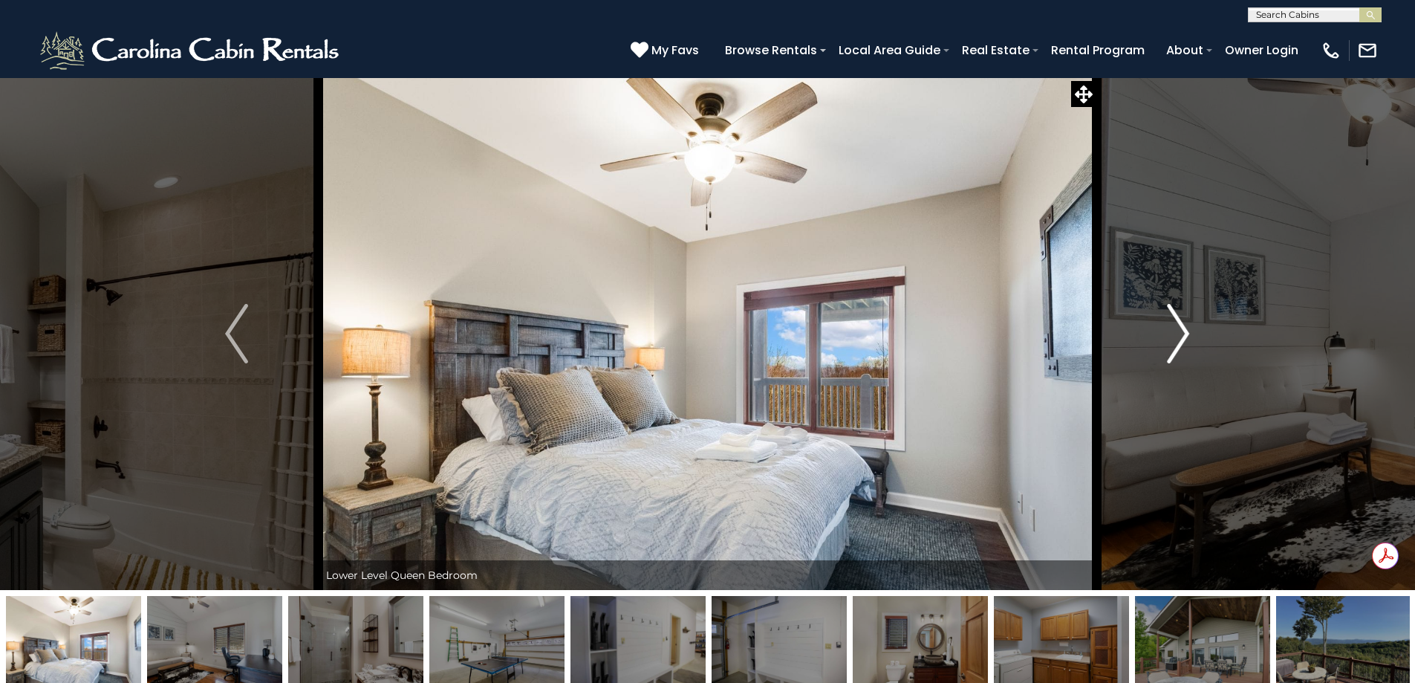
click at [1186, 336] on img "Next" at bounding box center [1178, 333] width 22 height 59
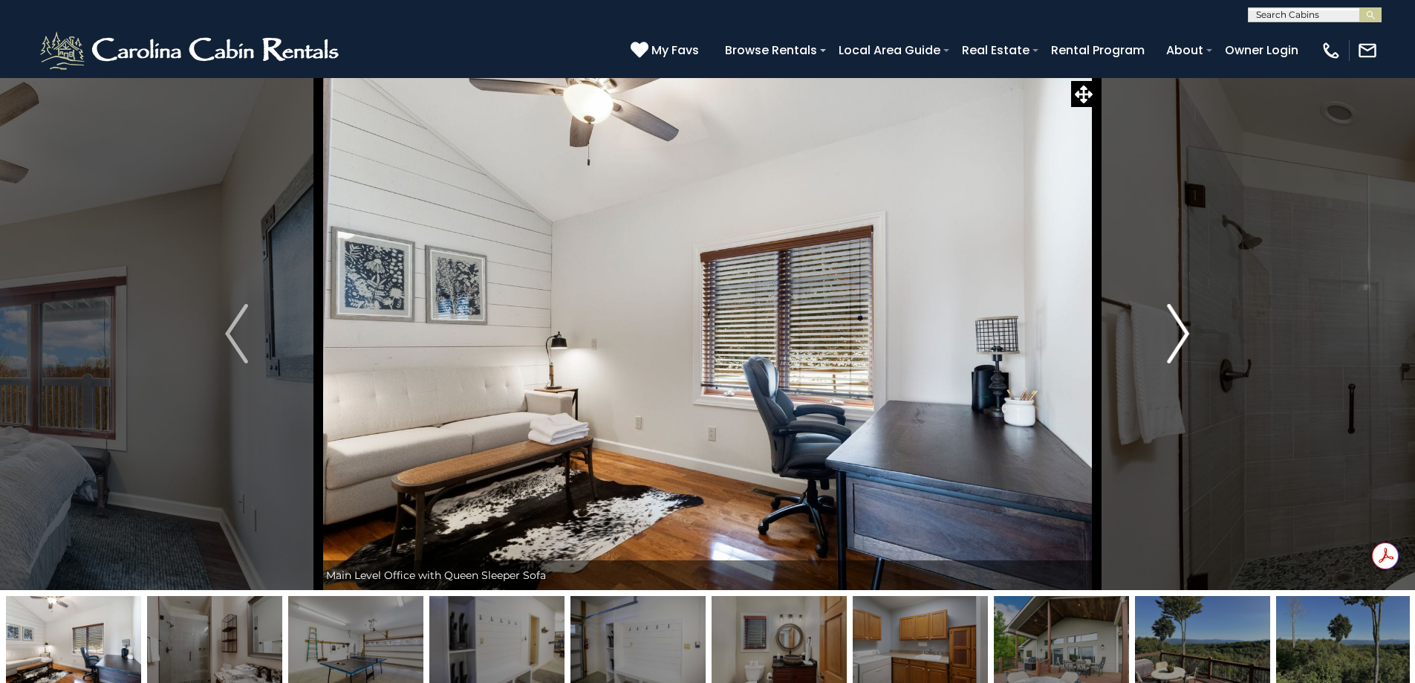
click at [1186, 336] on img "Next" at bounding box center [1178, 333] width 22 height 59
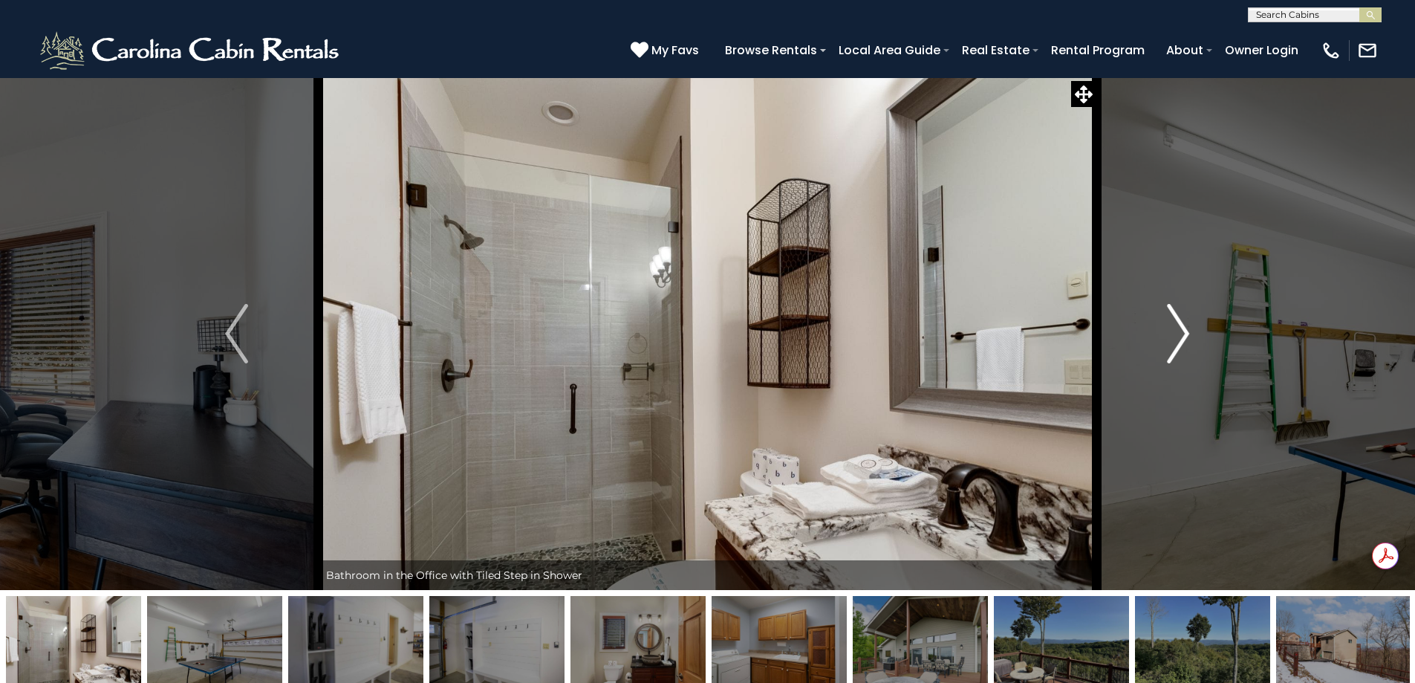
click at [1186, 336] on img "Next" at bounding box center [1178, 333] width 22 height 59
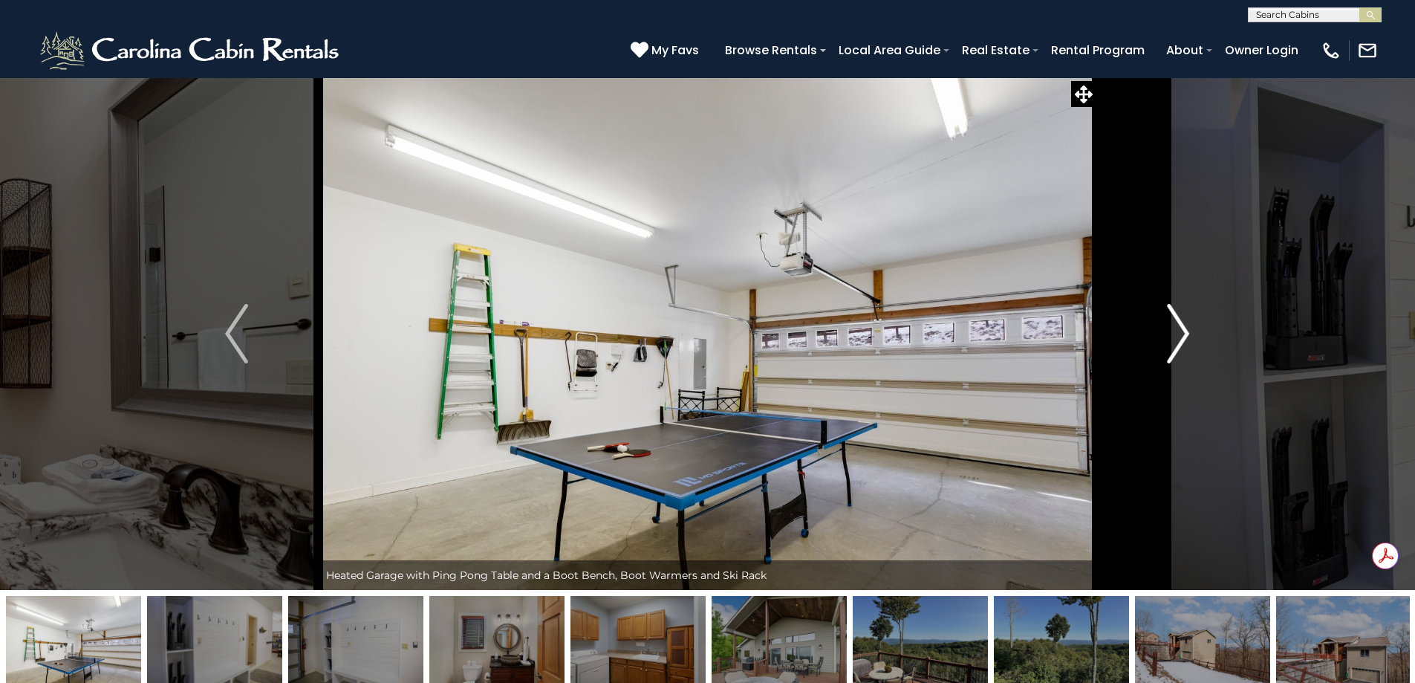
click at [1186, 336] on img "Next" at bounding box center [1178, 333] width 22 height 59
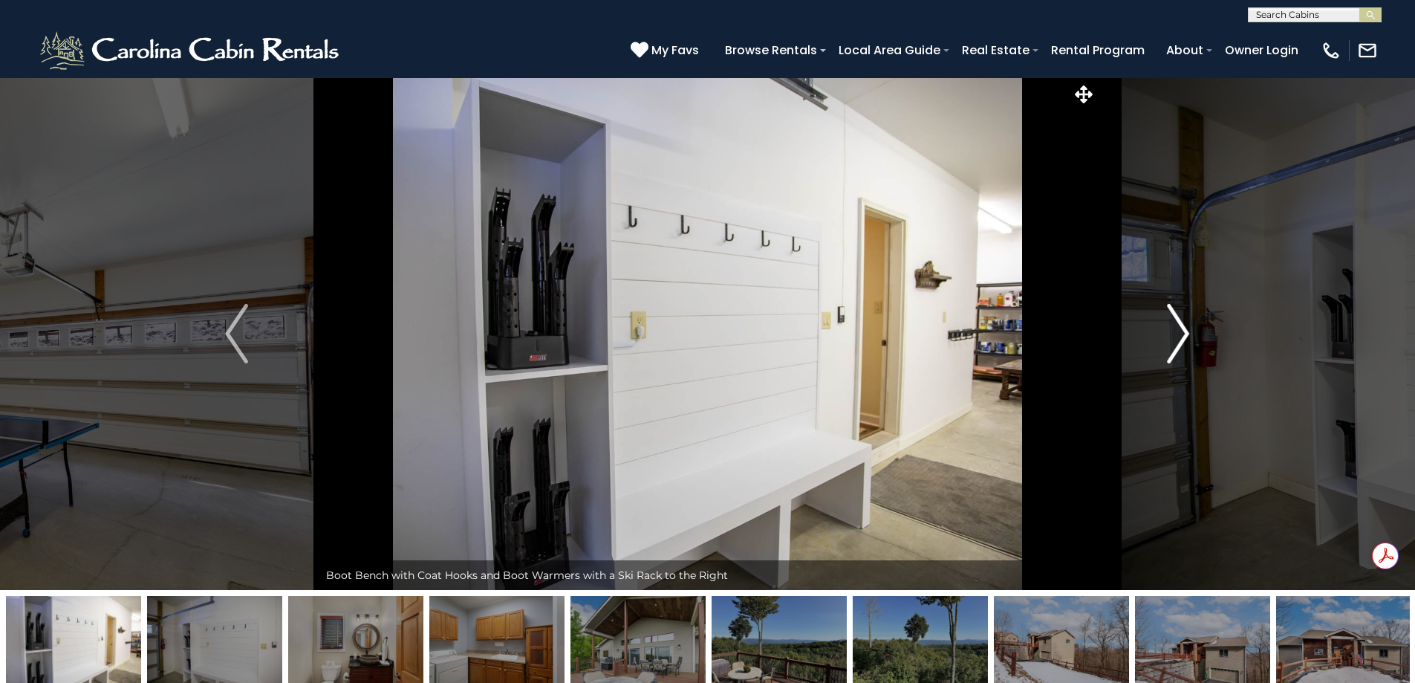
click at [1186, 336] on img "Next" at bounding box center [1178, 333] width 22 height 59
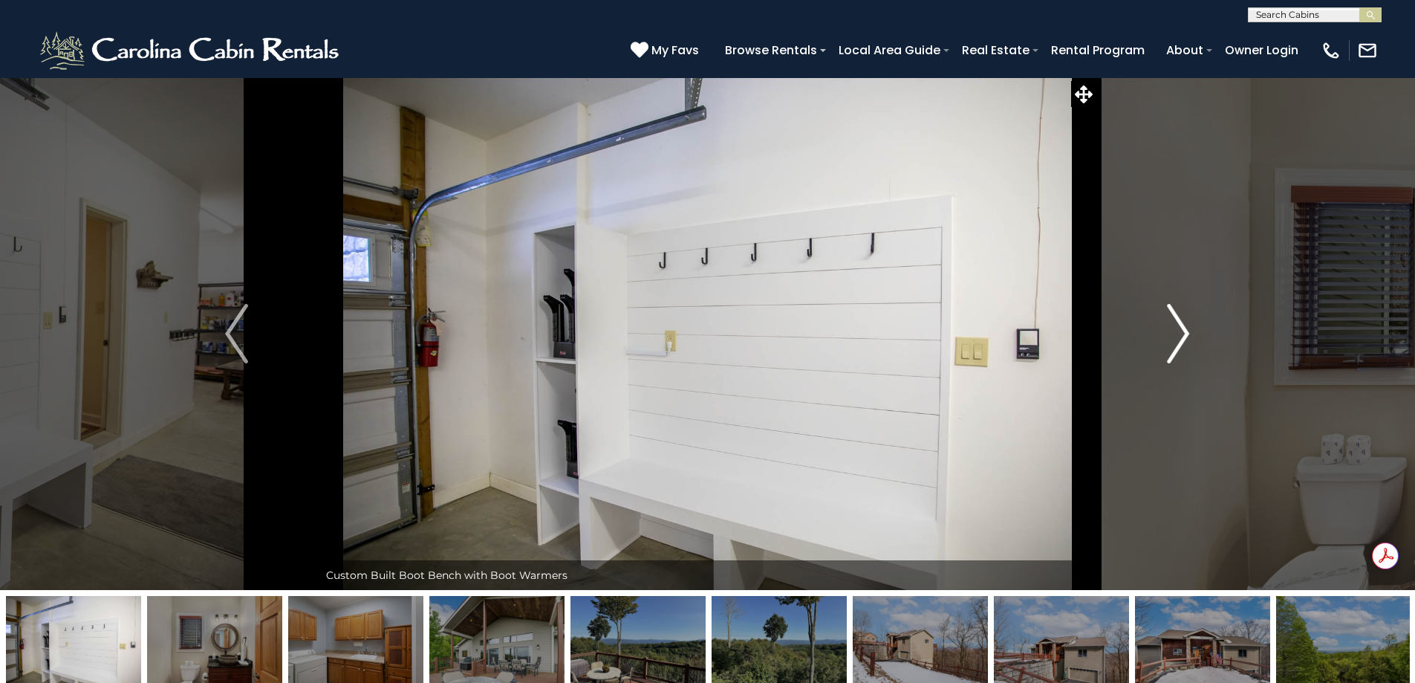
click at [1186, 336] on img "Next" at bounding box center [1178, 333] width 22 height 59
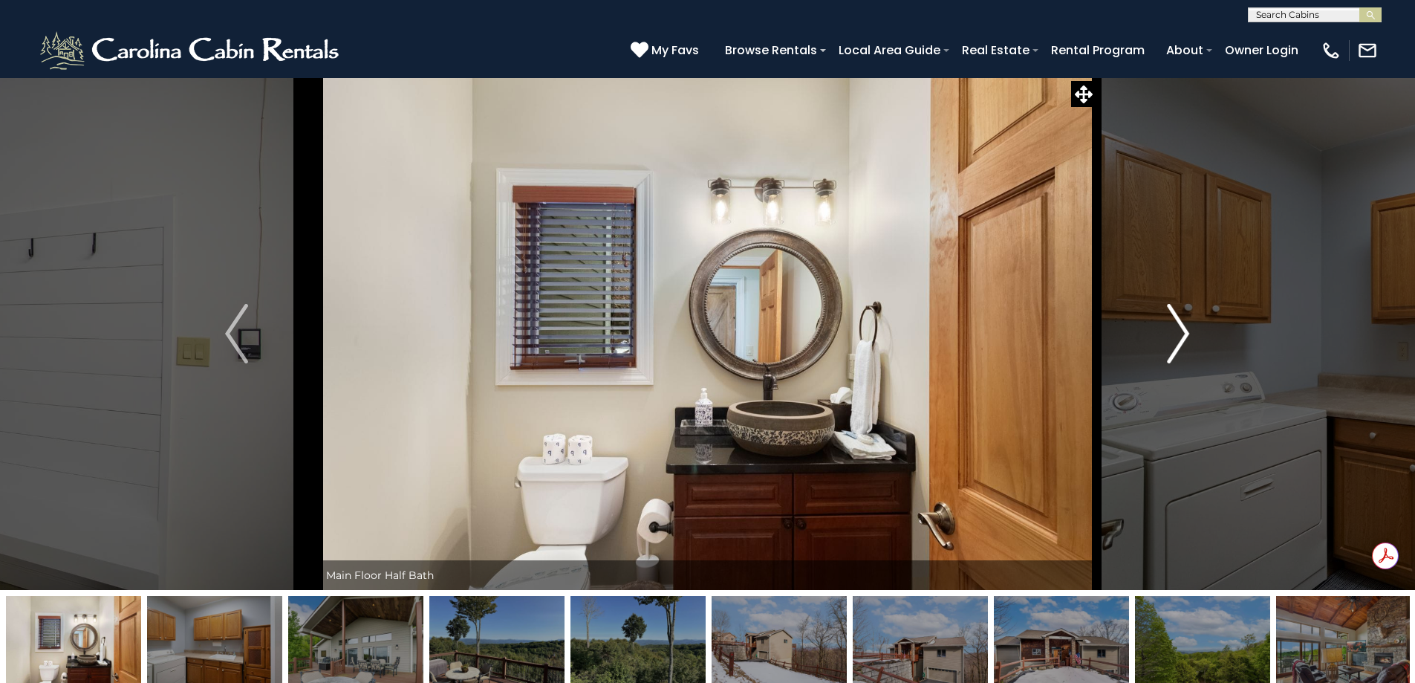
click at [1186, 336] on img "Next" at bounding box center [1178, 333] width 22 height 59
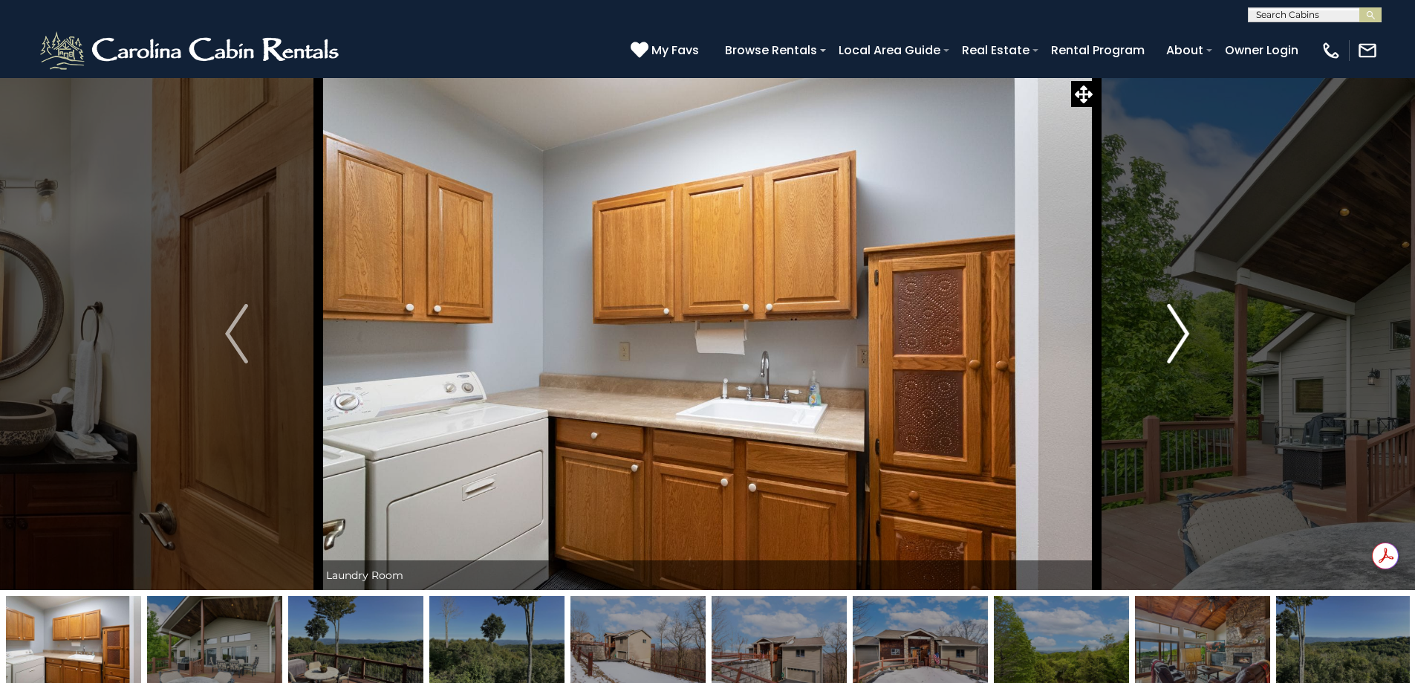
click at [1186, 336] on img "Next" at bounding box center [1178, 333] width 22 height 59
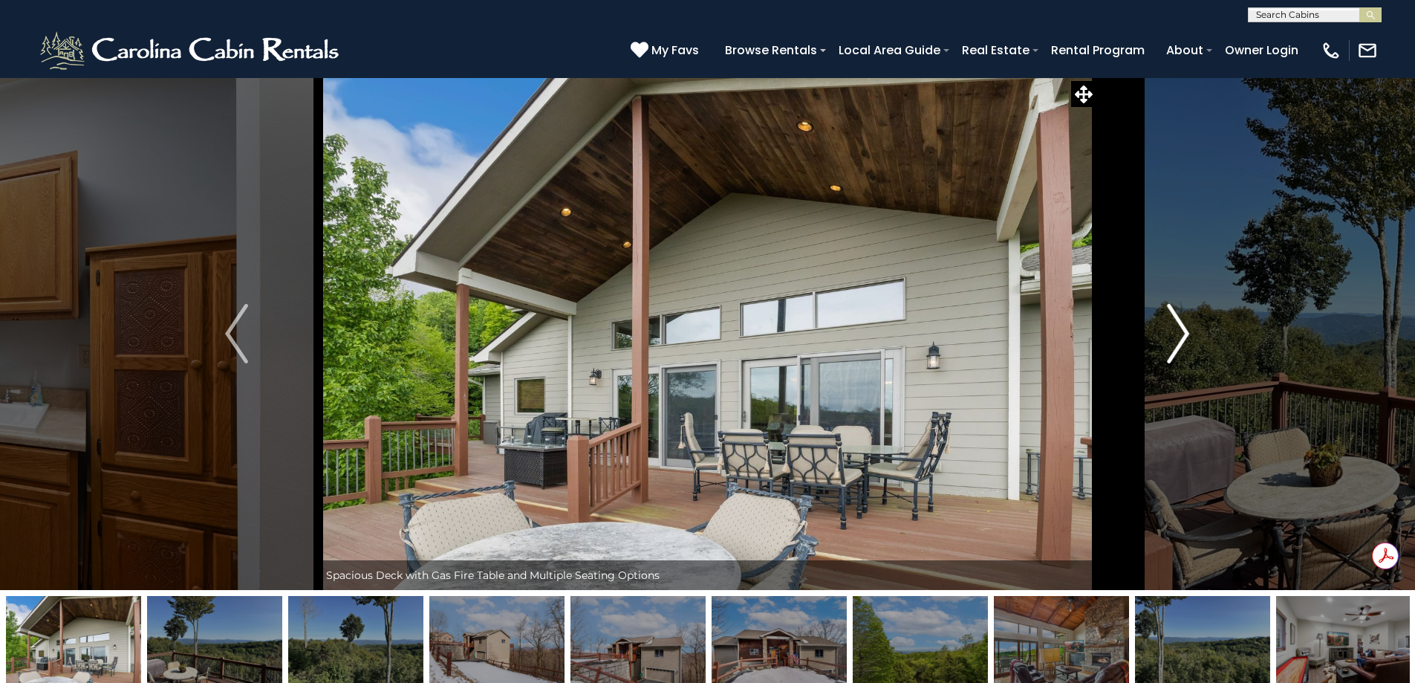
click at [1186, 336] on img "Next" at bounding box center [1178, 333] width 22 height 59
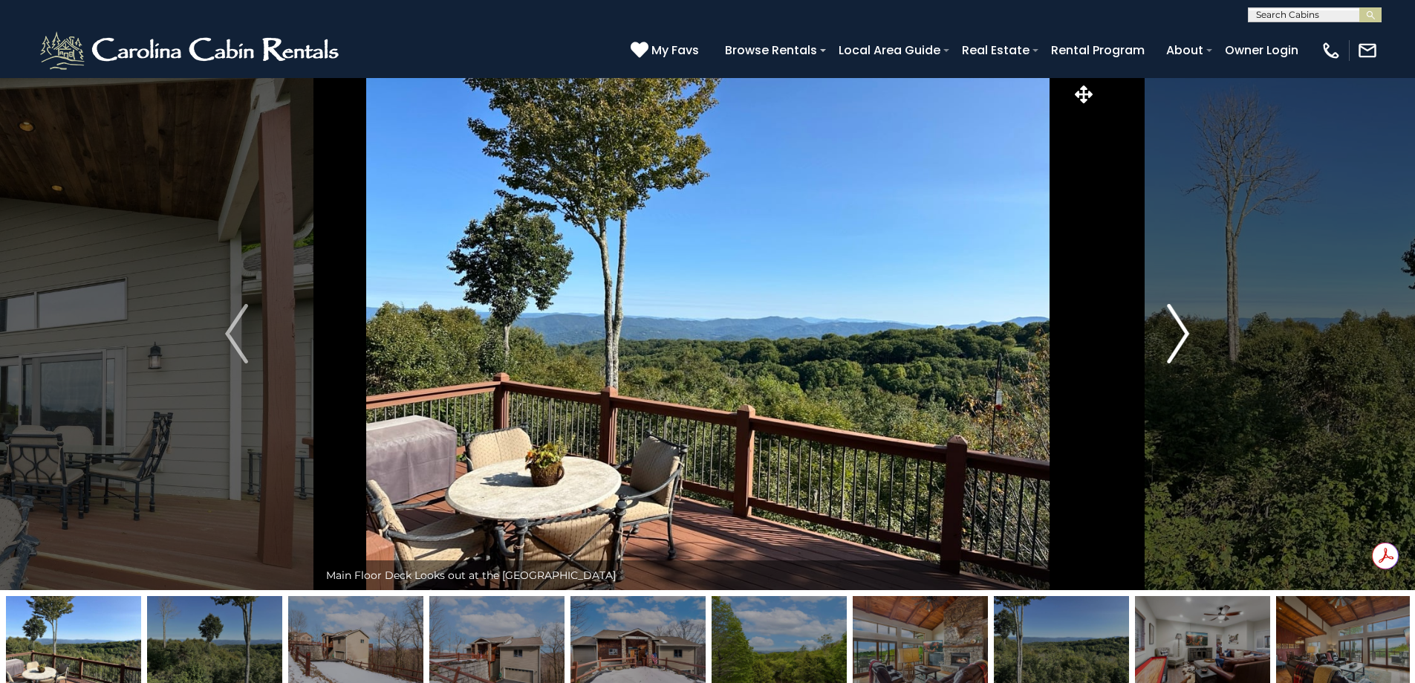
click at [1186, 336] on img "Next" at bounding box center [1178, 333] width 22 height 59
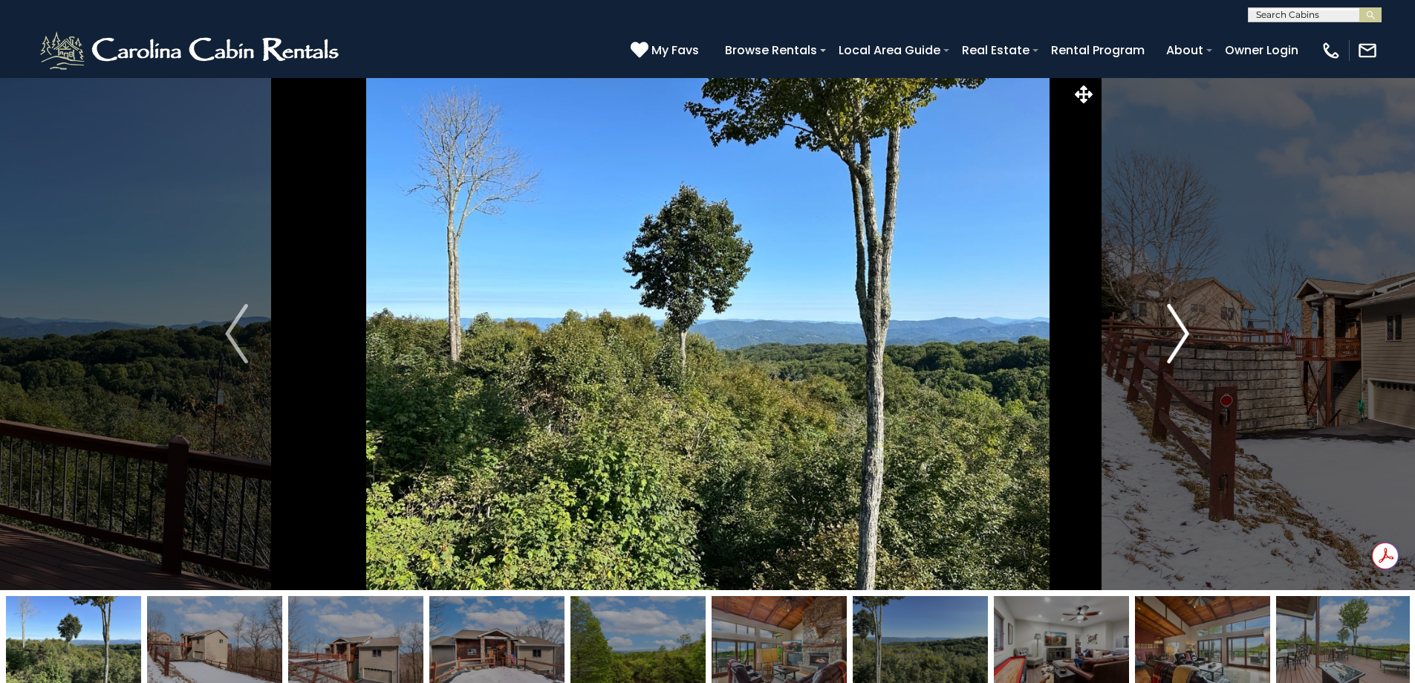
click at [1186, 336] on img "Next" at bounding box center [1178, 333] width 22 height 59
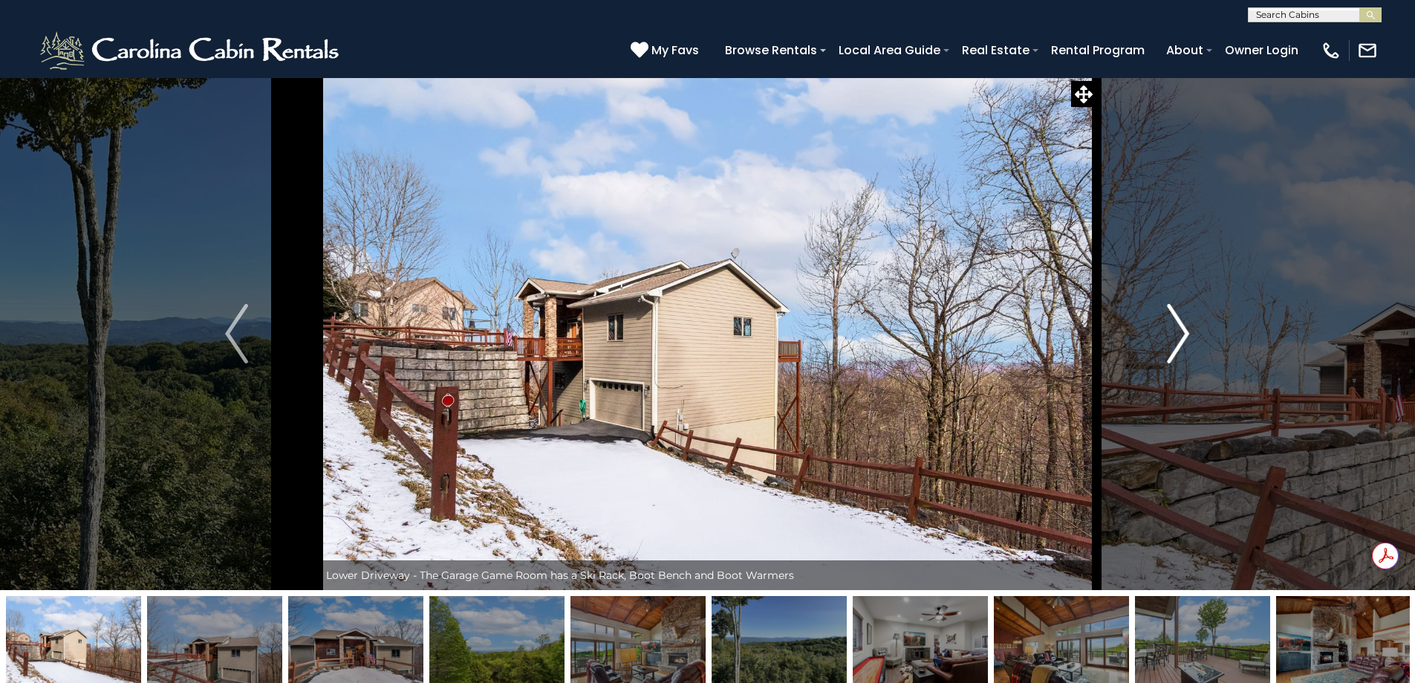
click at [1186, 336] on img "Next" at bounding box center [1178, 333] width 22 height 59
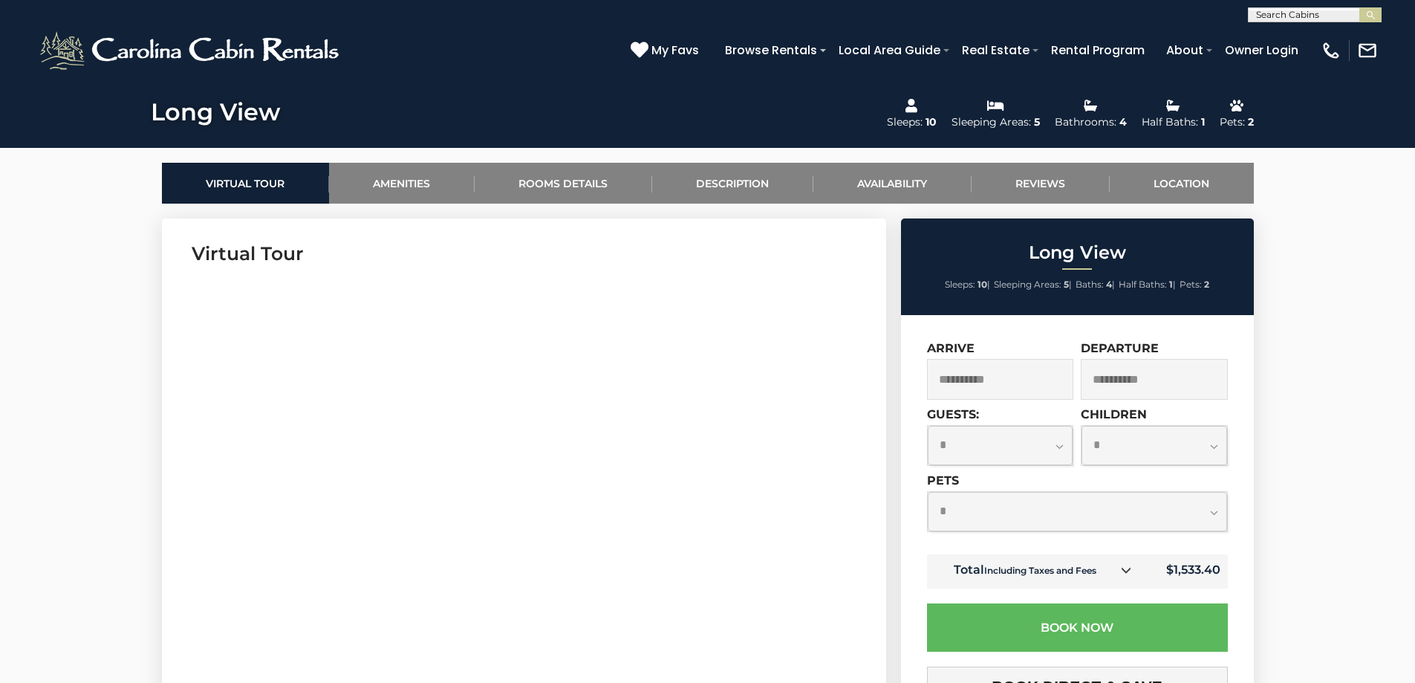
scroll to position [611, 0]
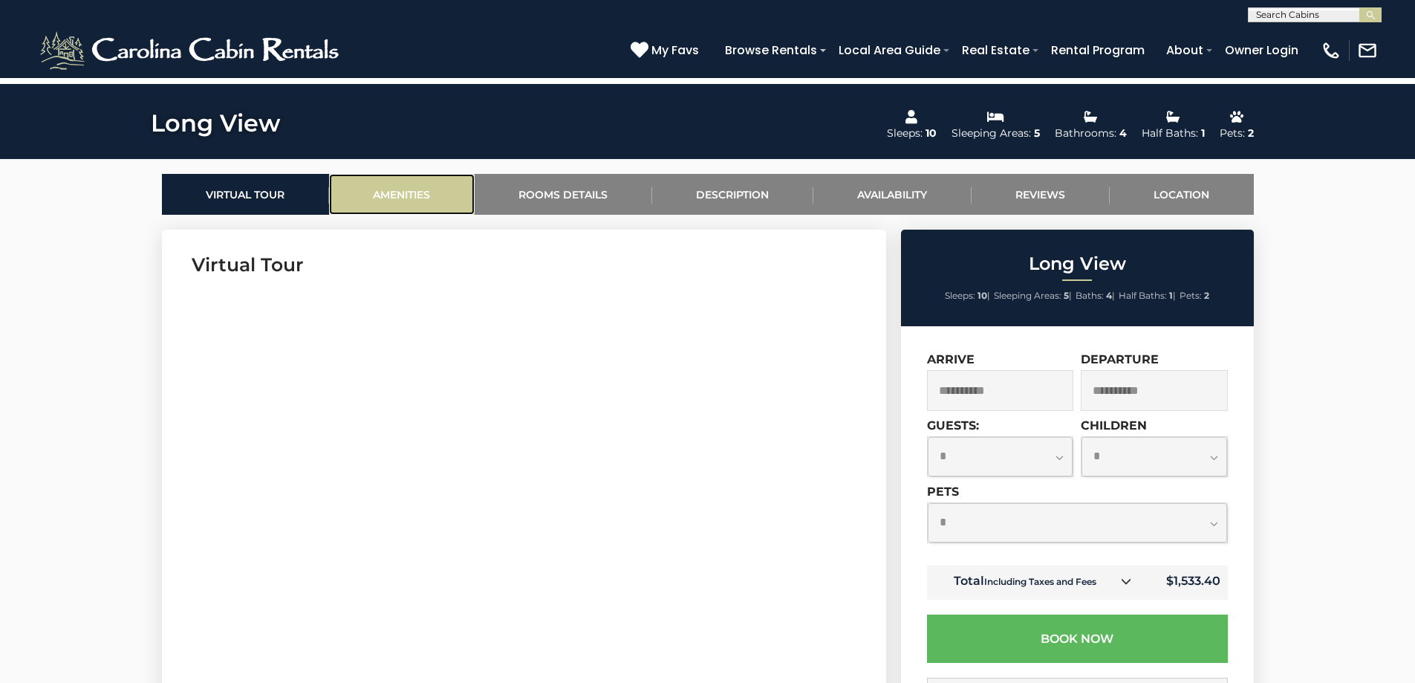
click at [415, 186] on link "Amenities" at bounding box center [402, 194] width 146 height 41
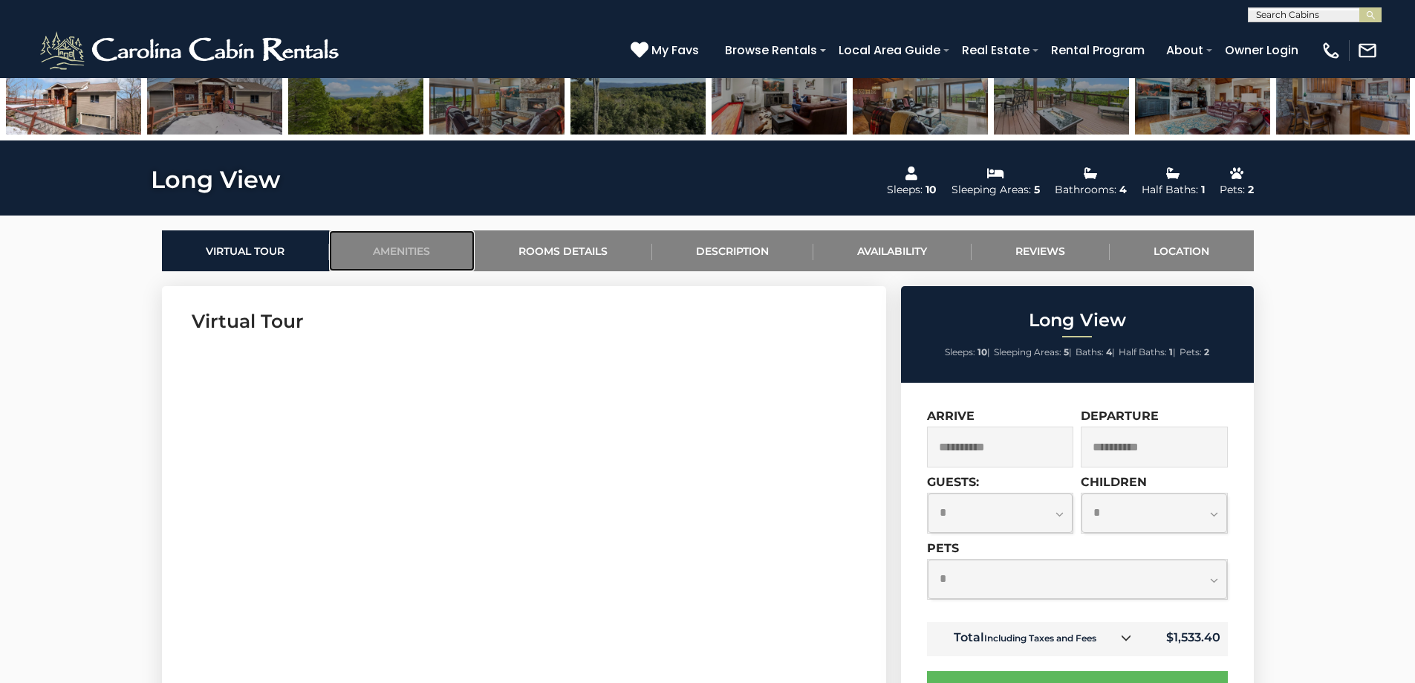
scroll to position [0, 0]
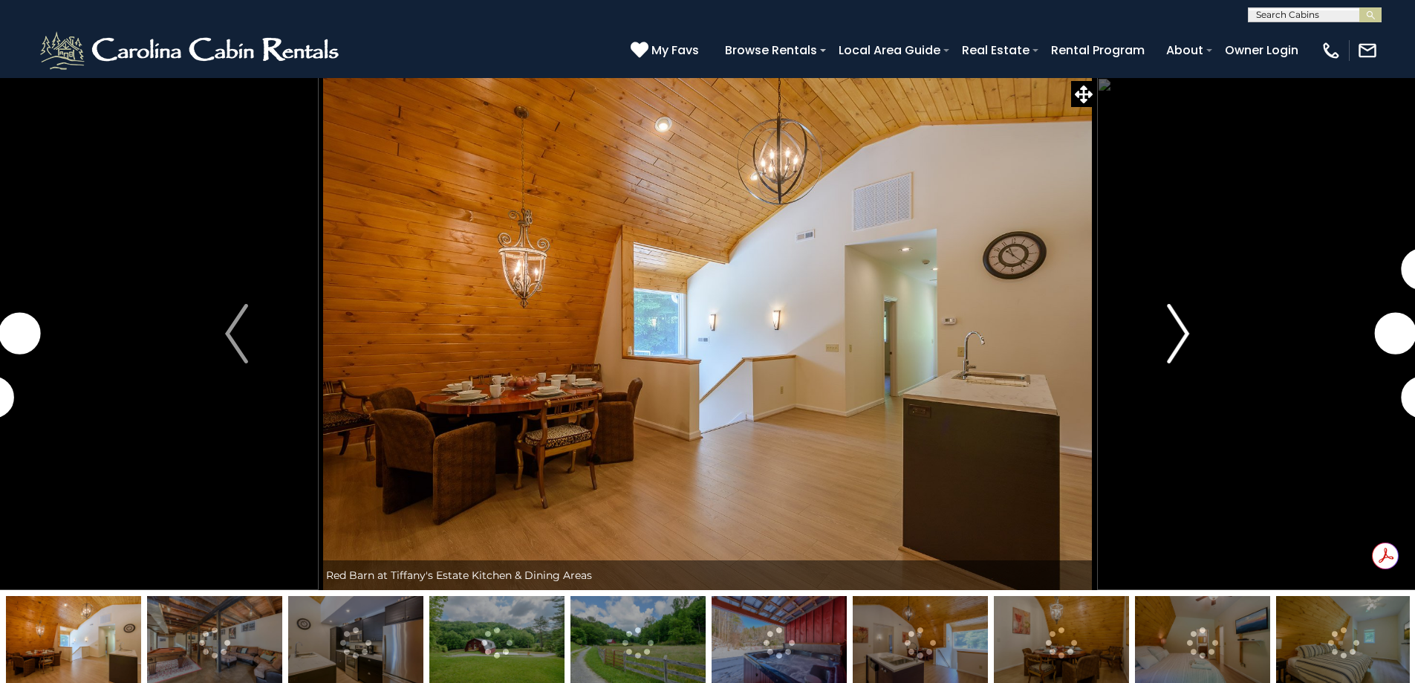
click at [1178, 339] on img "Next" at bounding box center [1178, 333] width 22 height 59
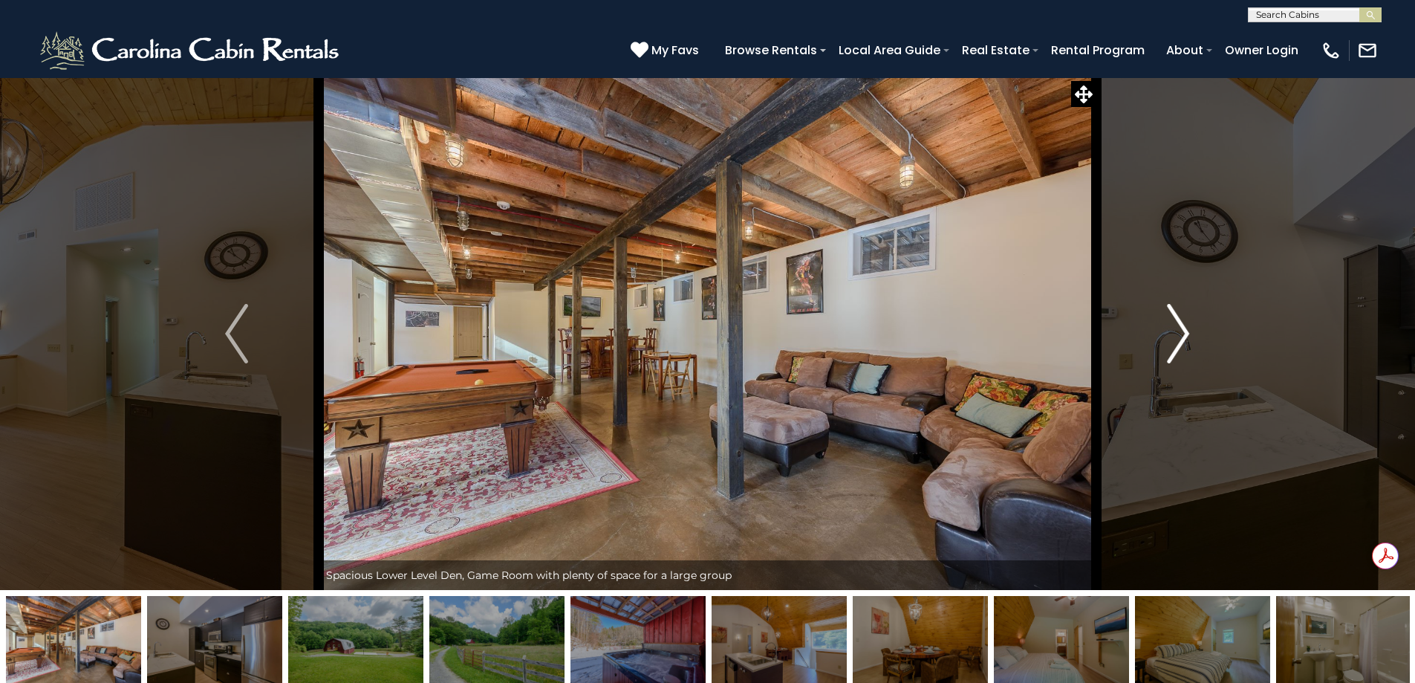
click at [1178, 339] on img "Next" at bounding box center [1178, 333] width 22 height 59
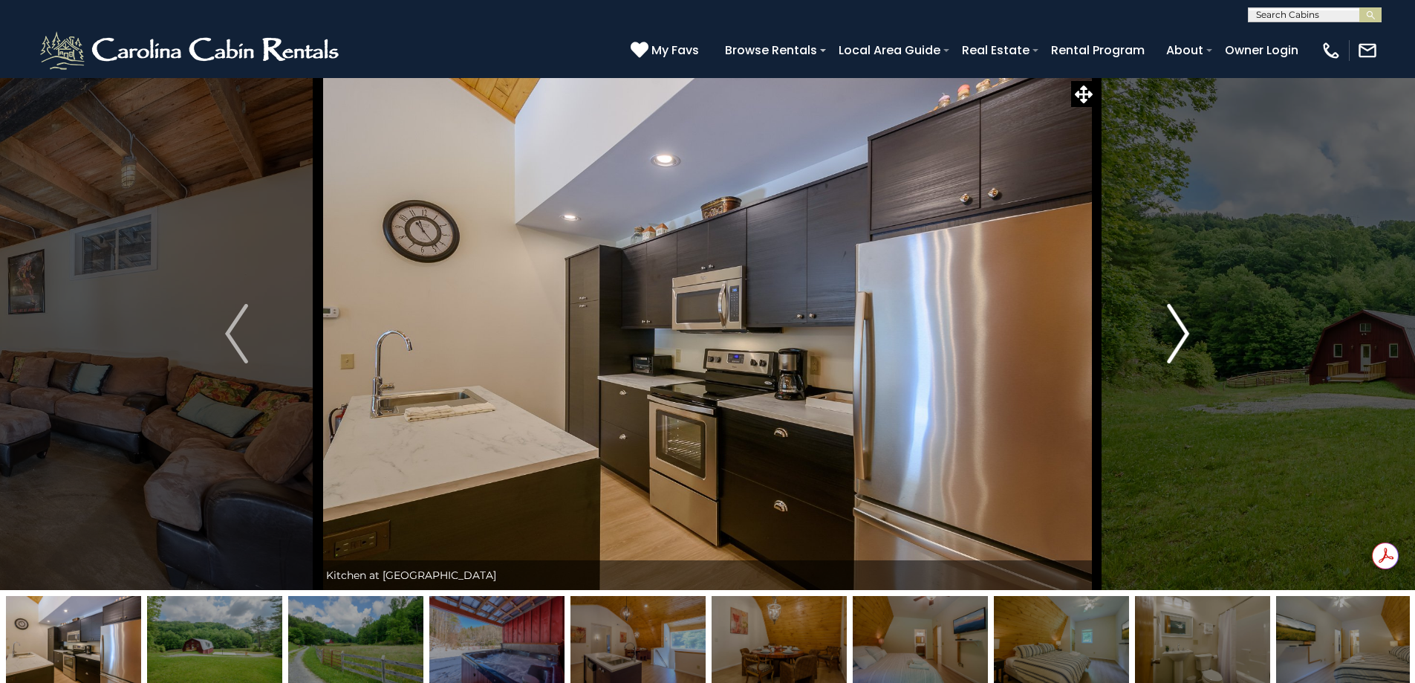
click at [1178, 339] on img "Next" at bounding box center [1178, 333] width 22 height 59
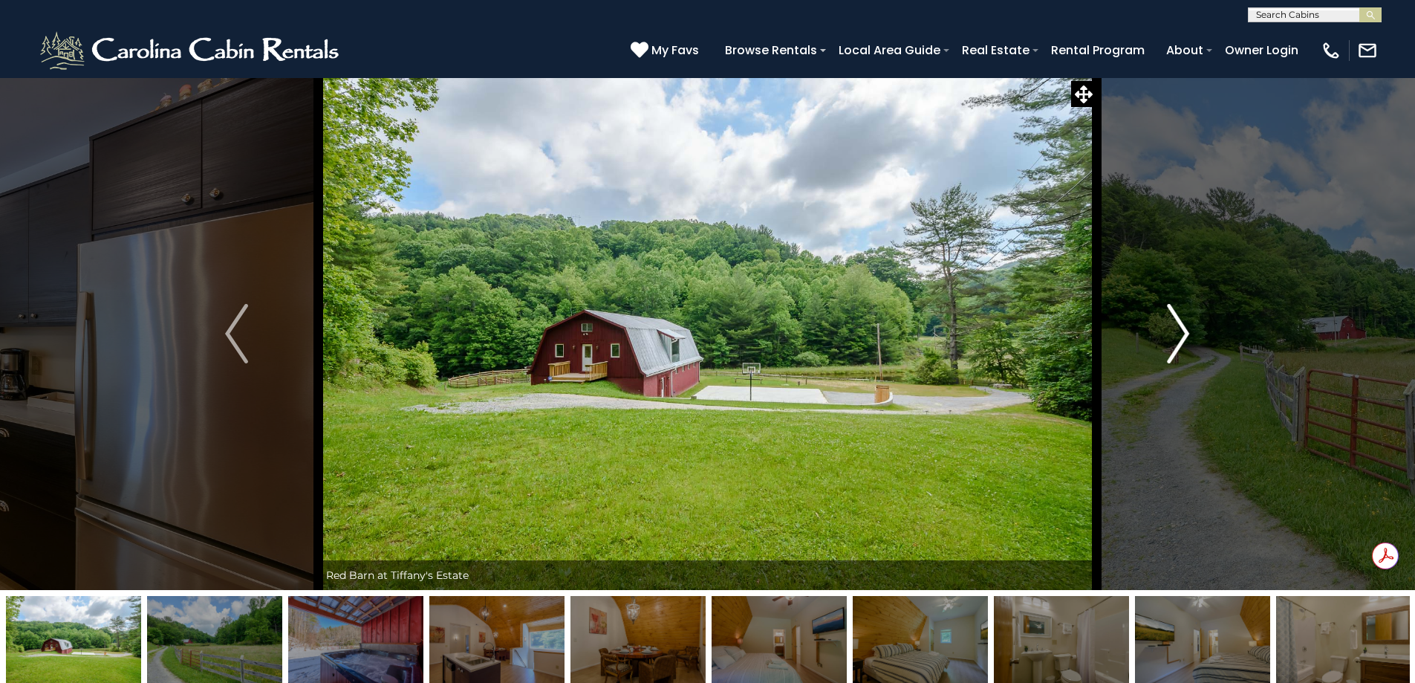
click at [1178, 339] on img "Next" at bounding box center [1178, 333] width 22 height 59
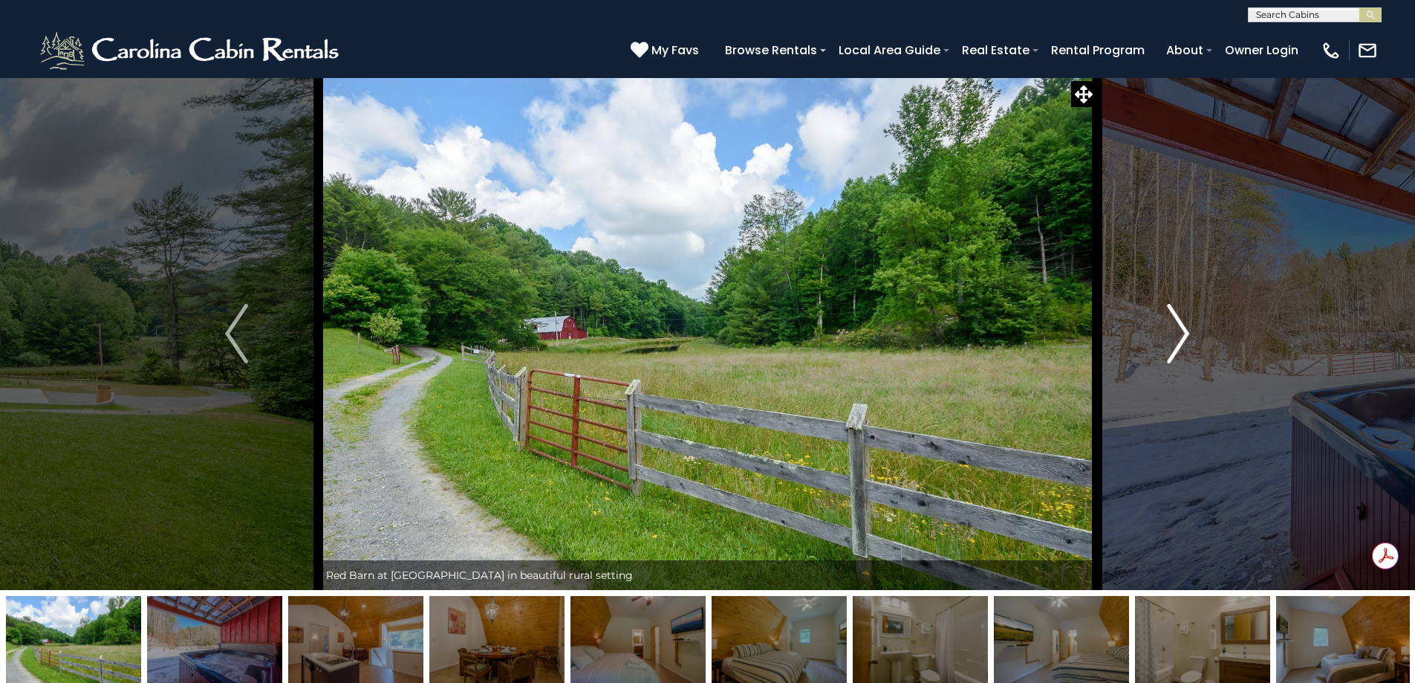
click at [1178, 339] on img "Next" at bounding box center [1178, 333] width 22 height 59
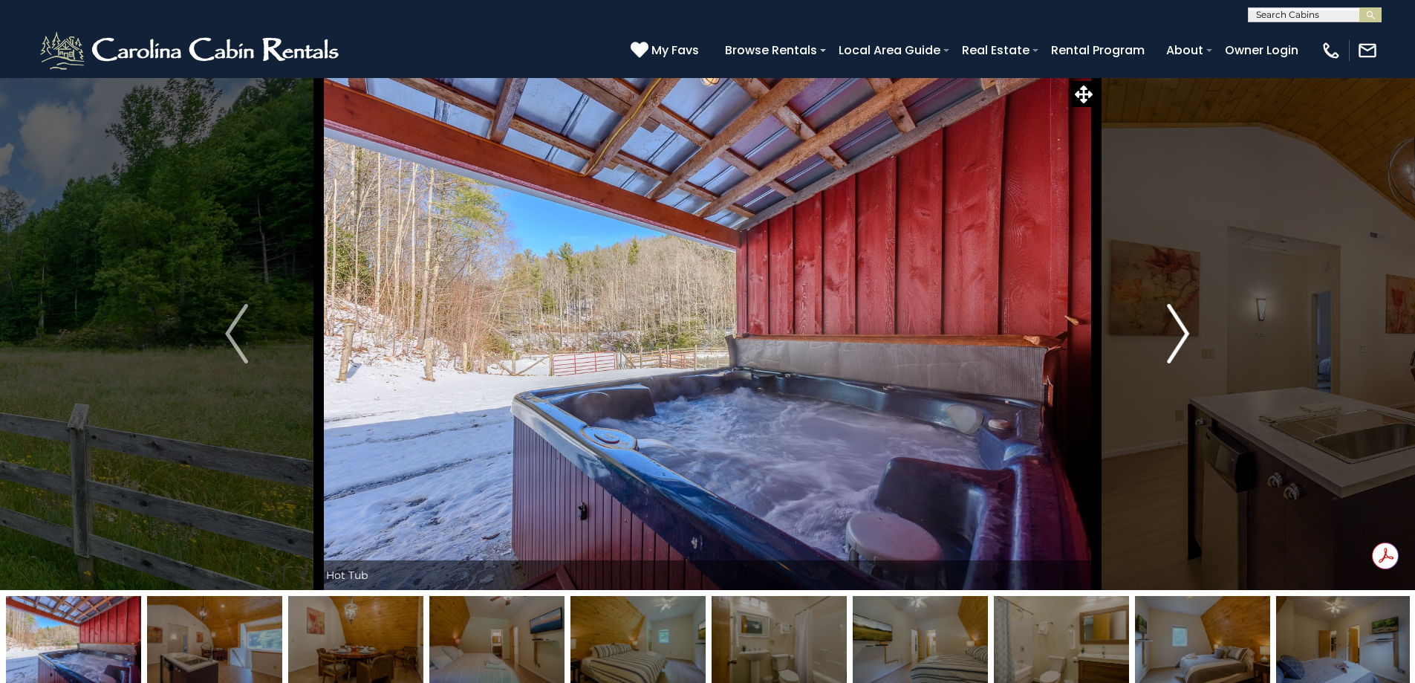
click at [1178, 339] on img "Next" at bounding box center [1178, 333] width 22 height 59
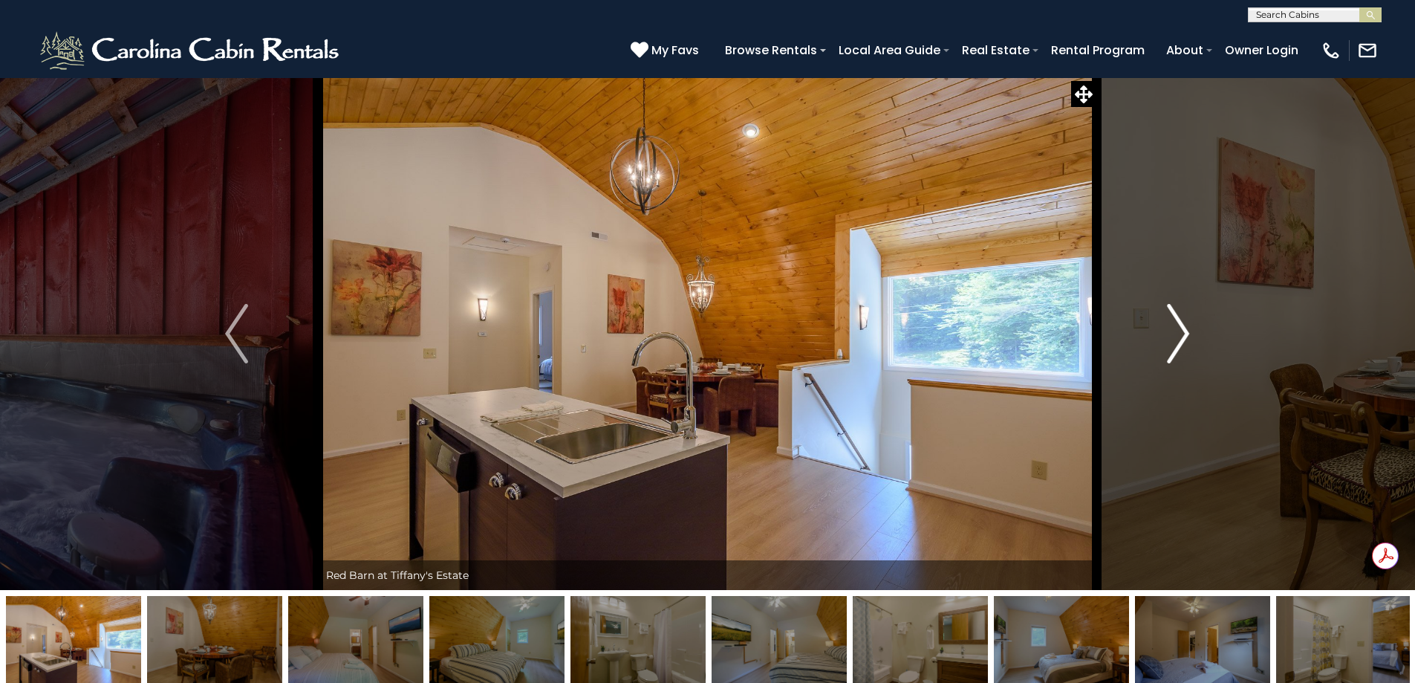
click at [1178, 339] on img "Next" at bounding box center [1178, 333] width 22 height 59
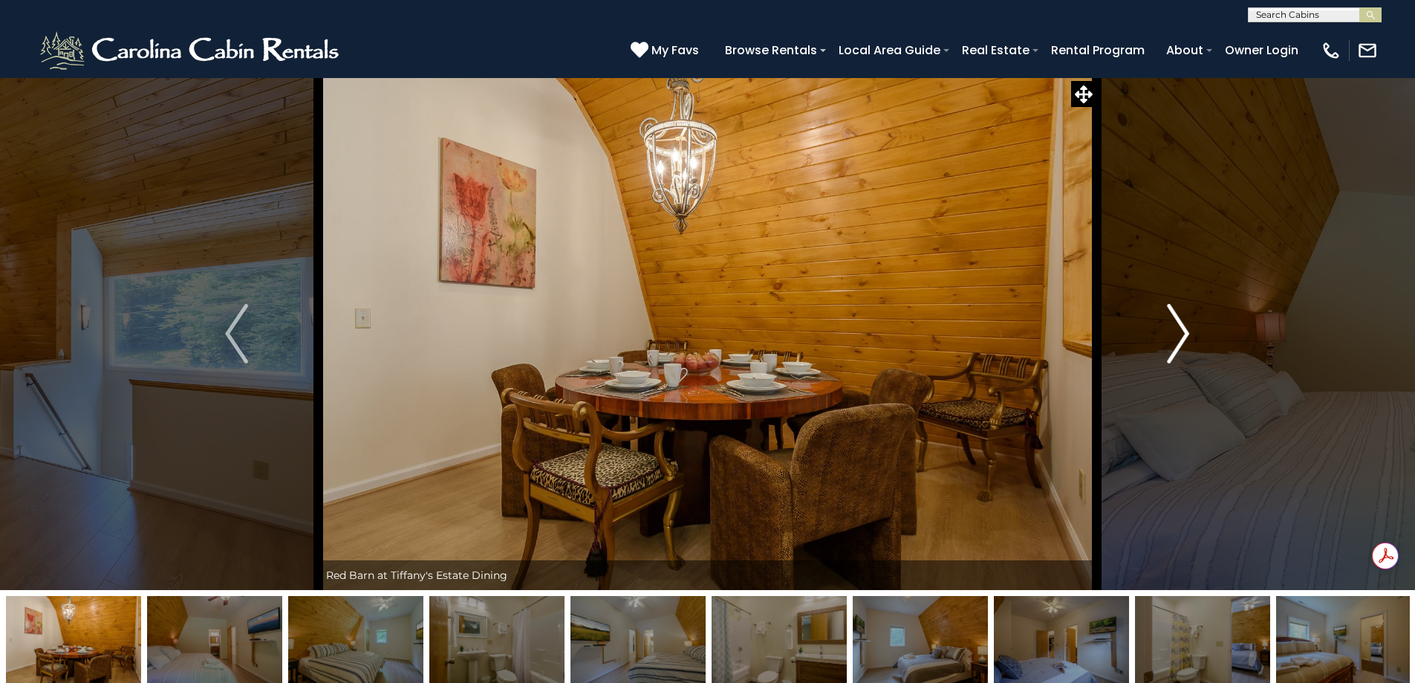
click at [1178, 339] on img "Next" at bounding box center [1178, 333] width 22 height 59
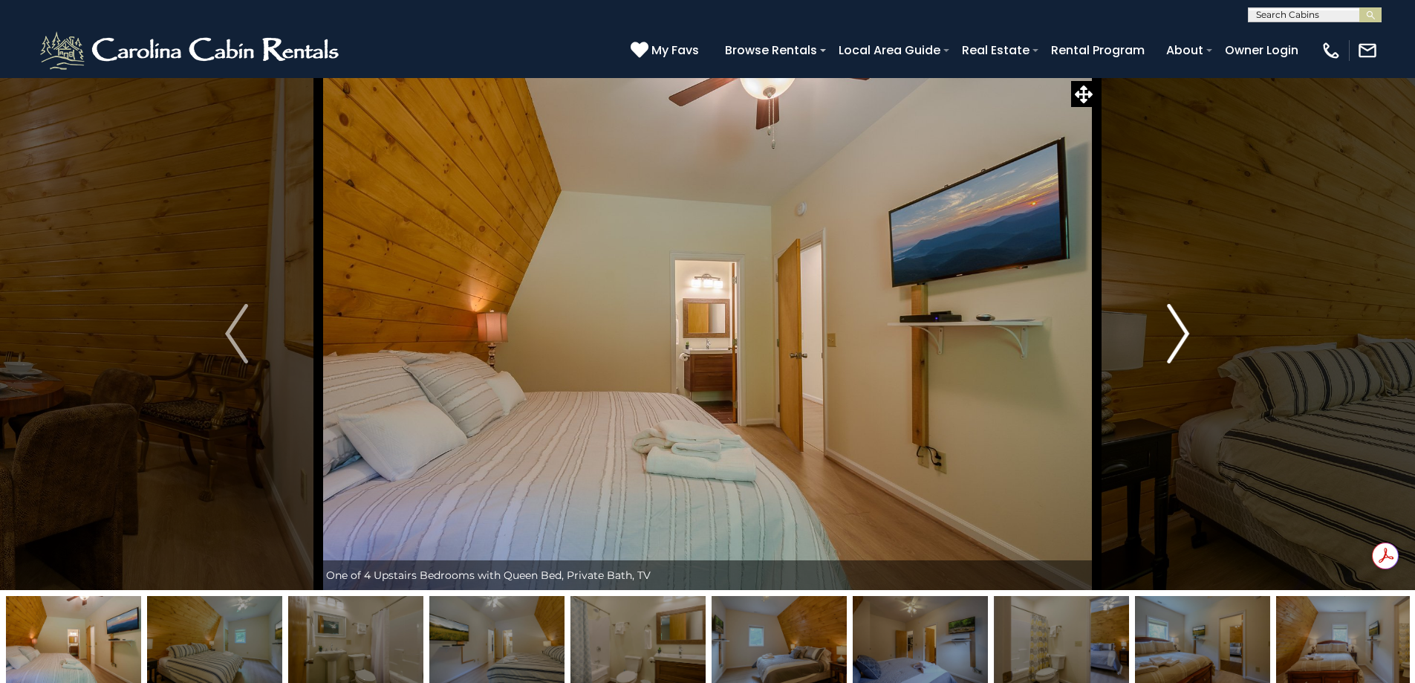
click at [1178, 339] on img "Next" at bounding box center [1178, 333] width 22 height 59
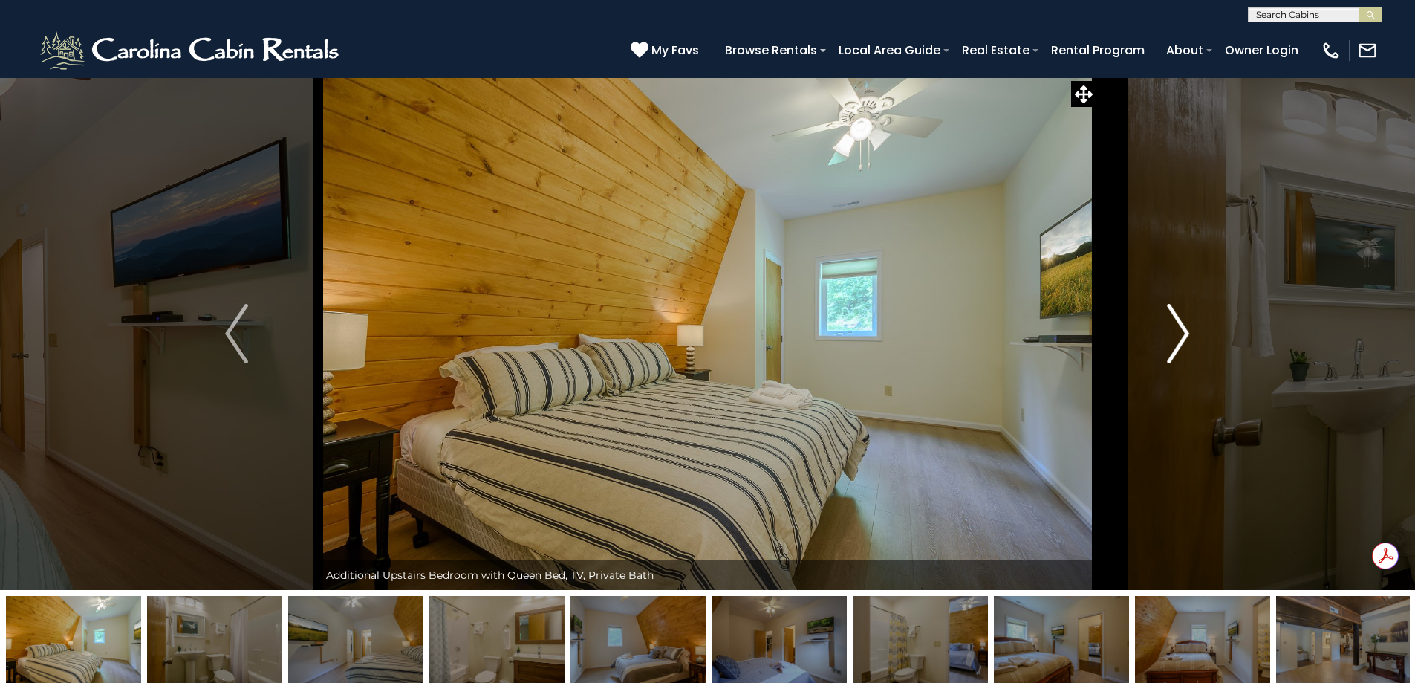
click at [1178, 339] on img "Next" at bounding box center [1178, 333] width 22 height 59
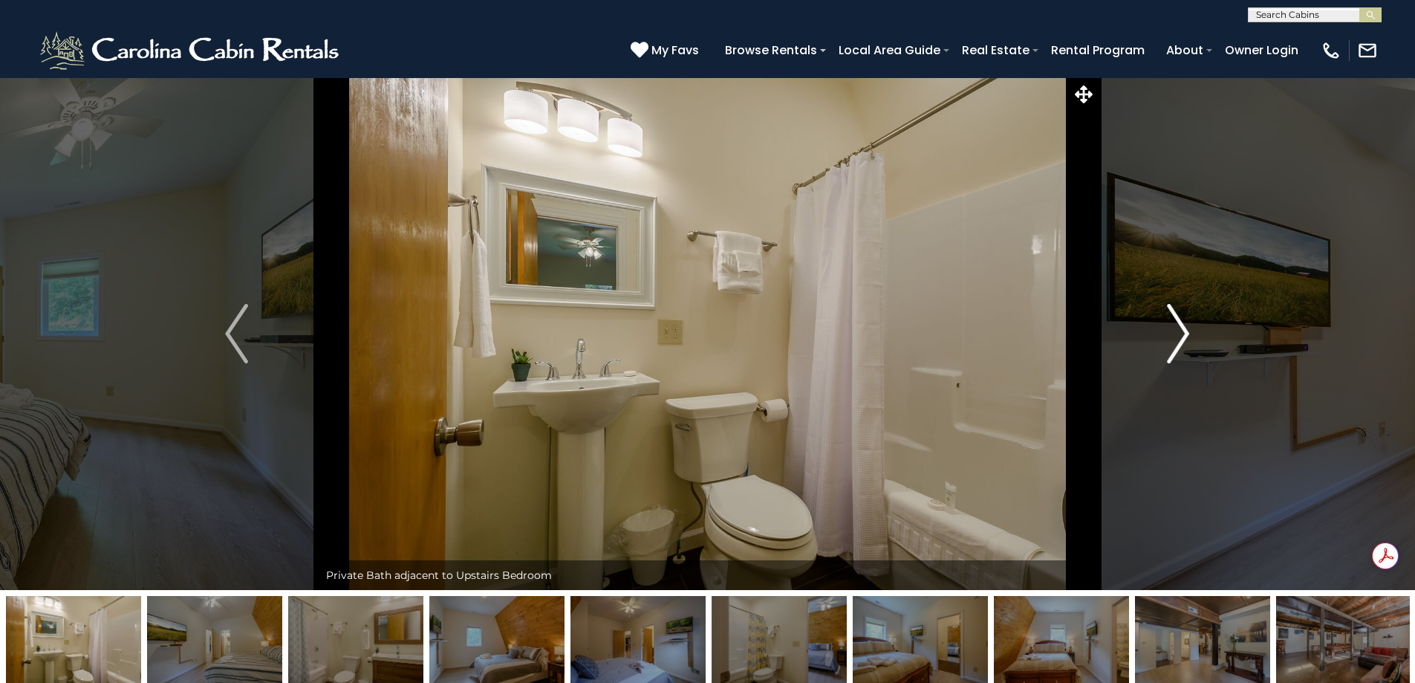
click at [1178, 339] on img "Next" at bounding box center [1178, 333] width 22 height 59
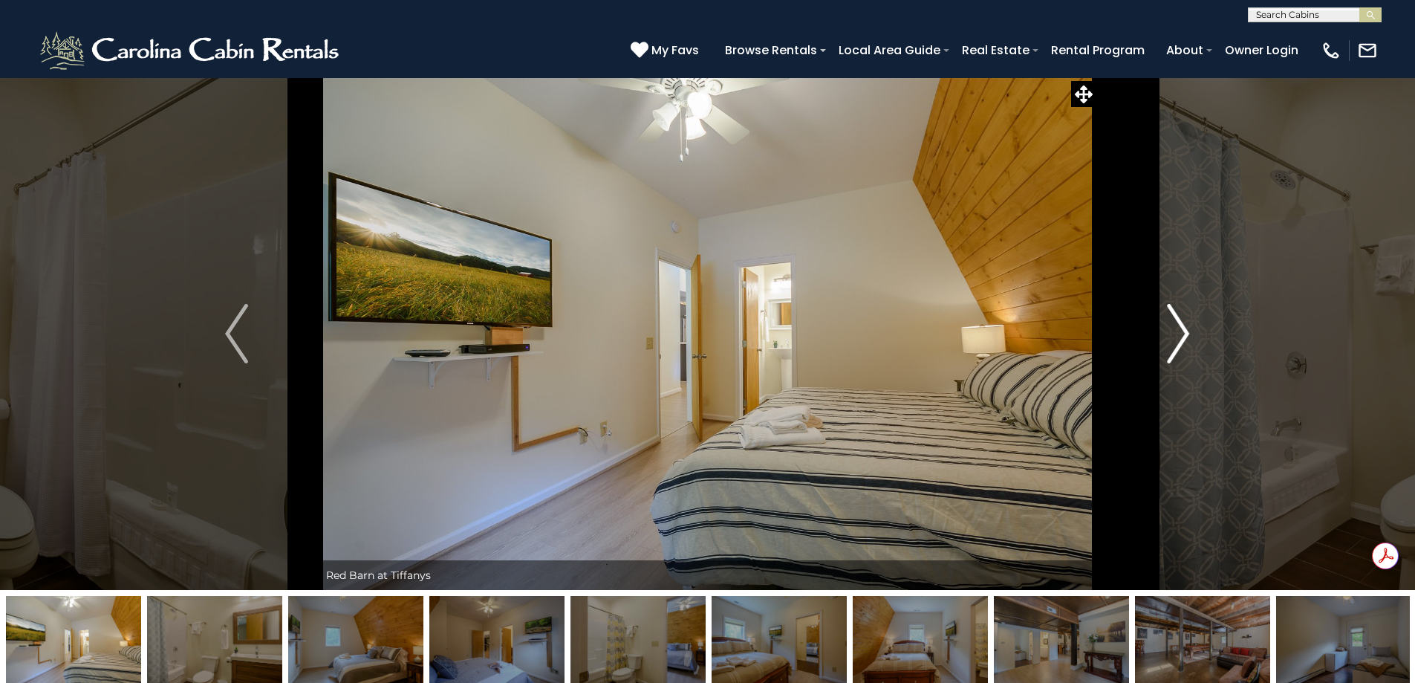
click at [1178, 339] on img "Next" at bounding box center [1178, 333] width 22 height 59
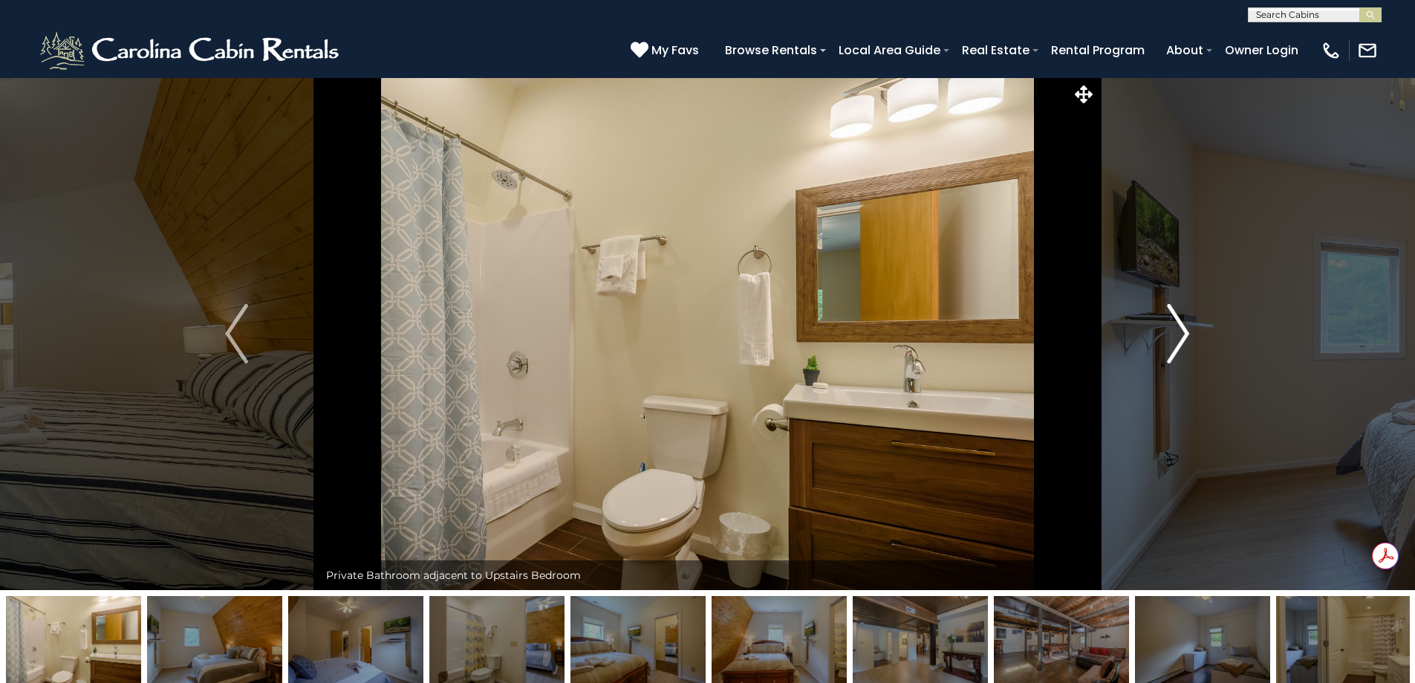
click at [1178, 339] on img "Next" at bounding box center [1178, 333] width 22 height 59
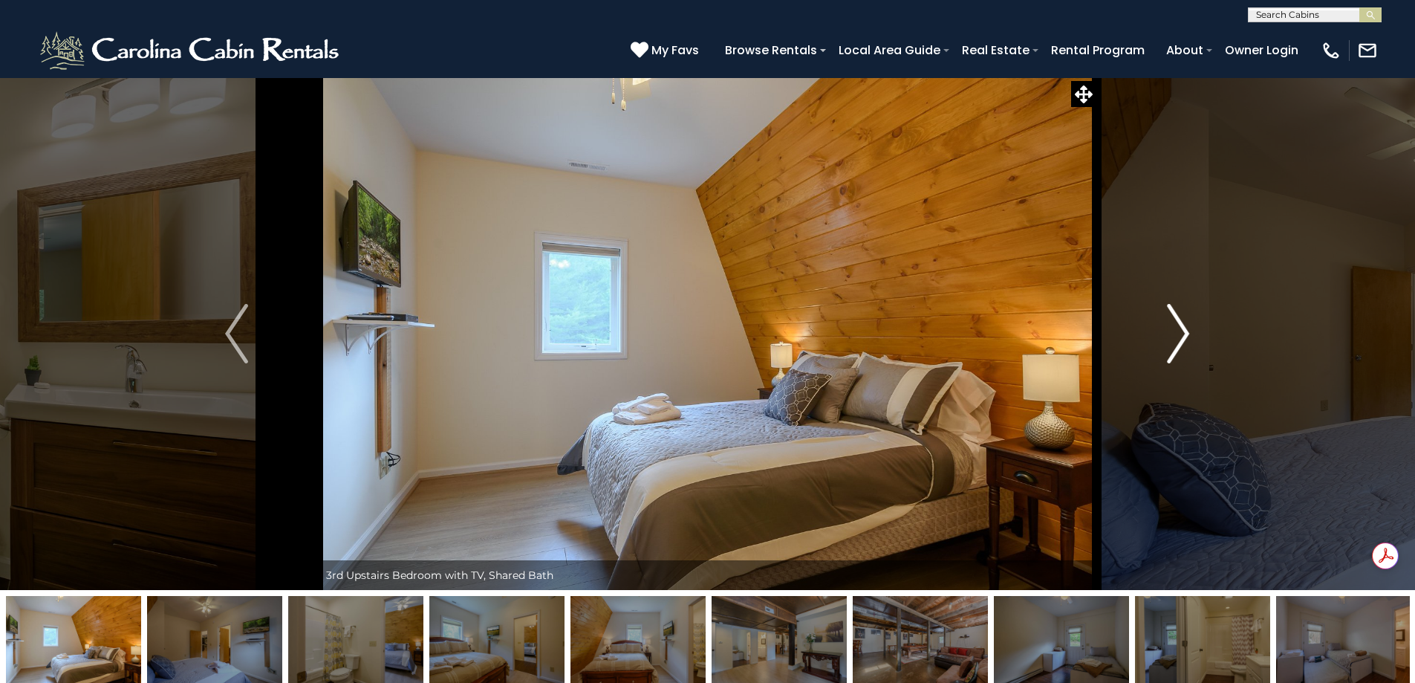
click at [1178, 339] on img "Next" at bounding box center [1178, 333] width 22 height 59
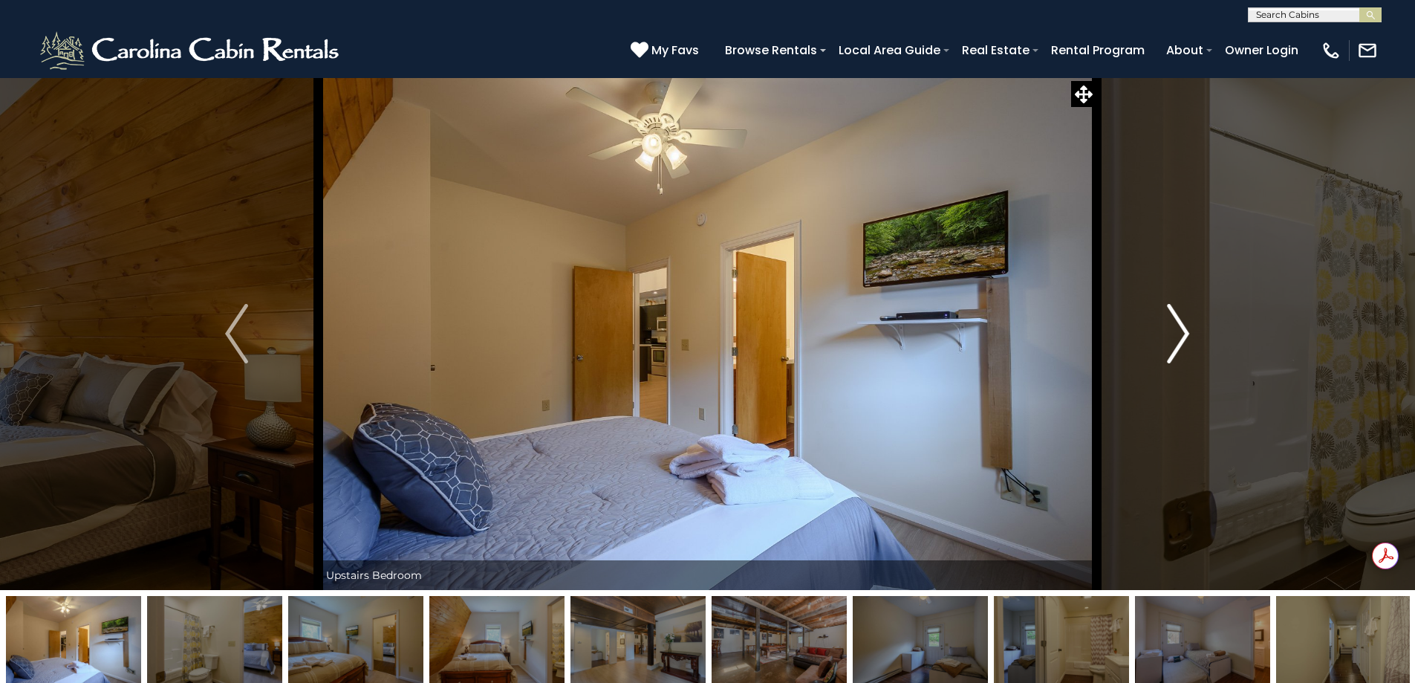
click at [1178, 339] on img "Next" at bounding box center [1178, 333] width 22 height 59
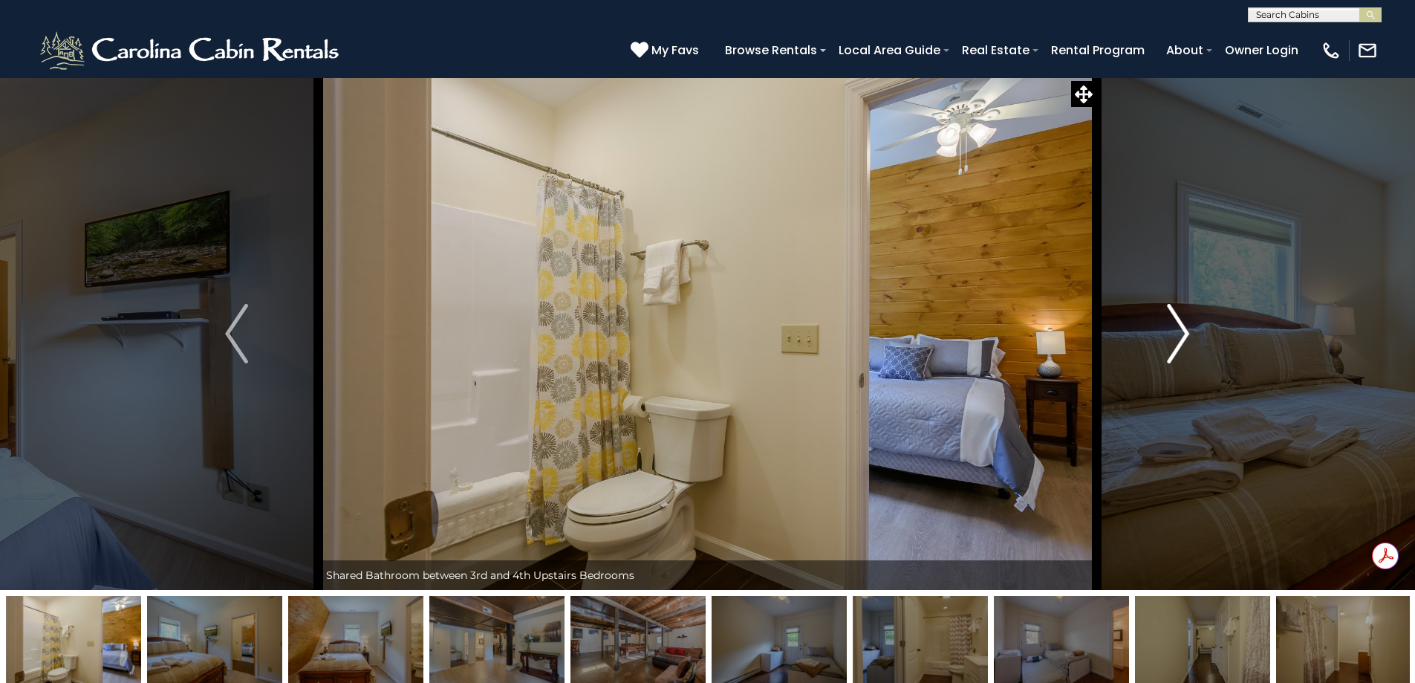
click at [1178, 339] on img "Next" at bounding box center [1178, 333] width 22 height 59
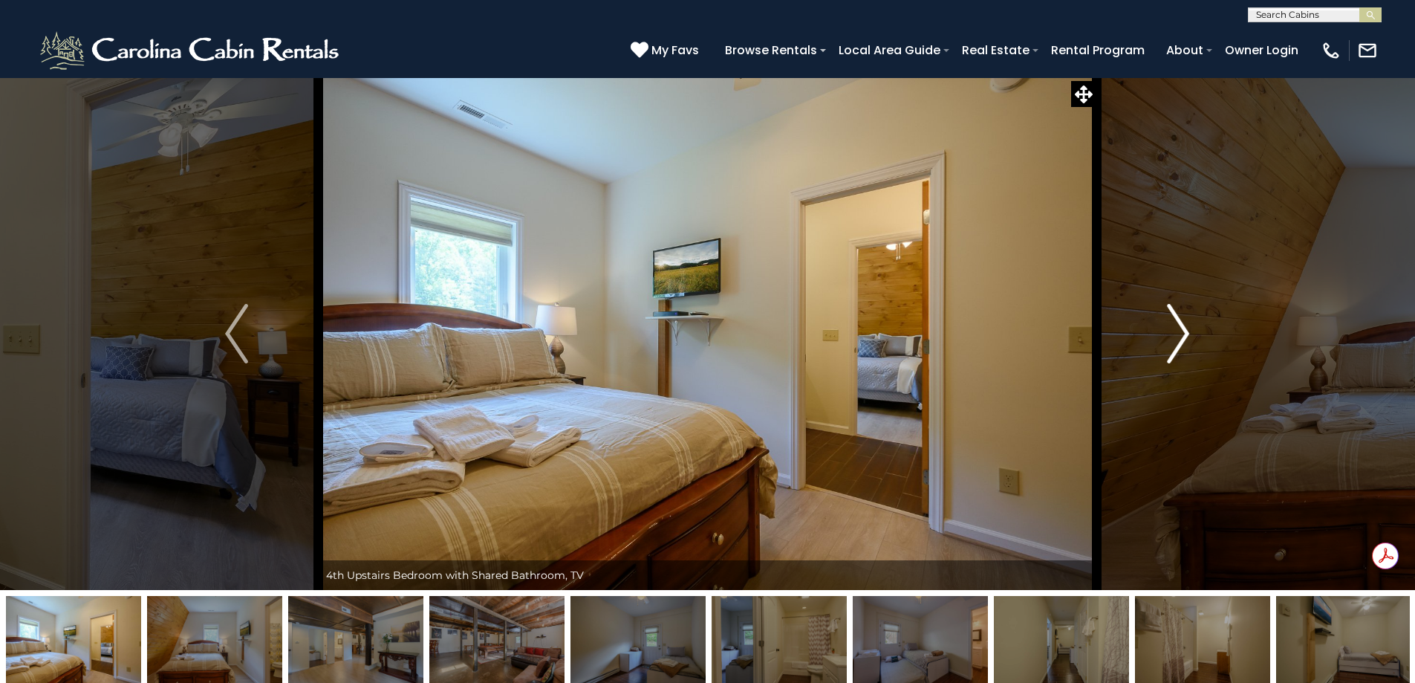
click at [1178, 339] on img "Next" at bounding box center [1178, 333] width 22 height 59
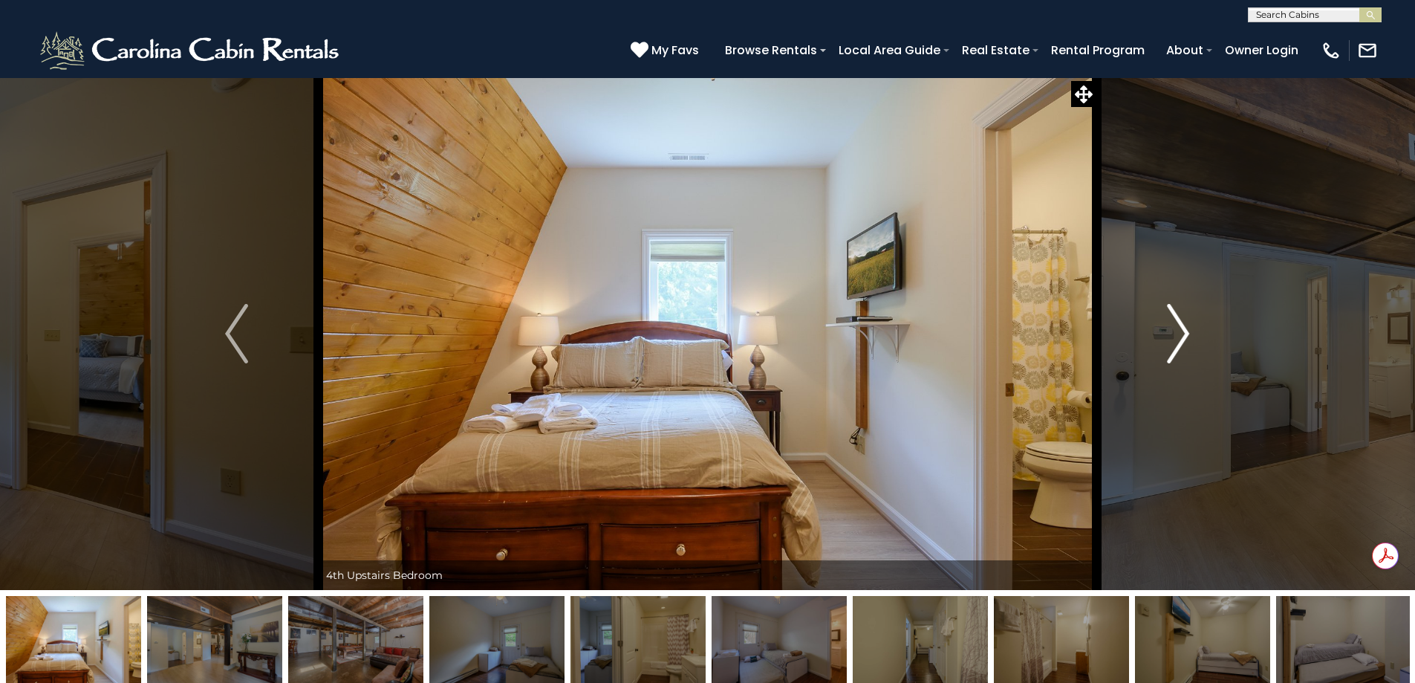
click at [1178, 339] on img "Next" at bounding box center [1178, 333] width 22 height 59
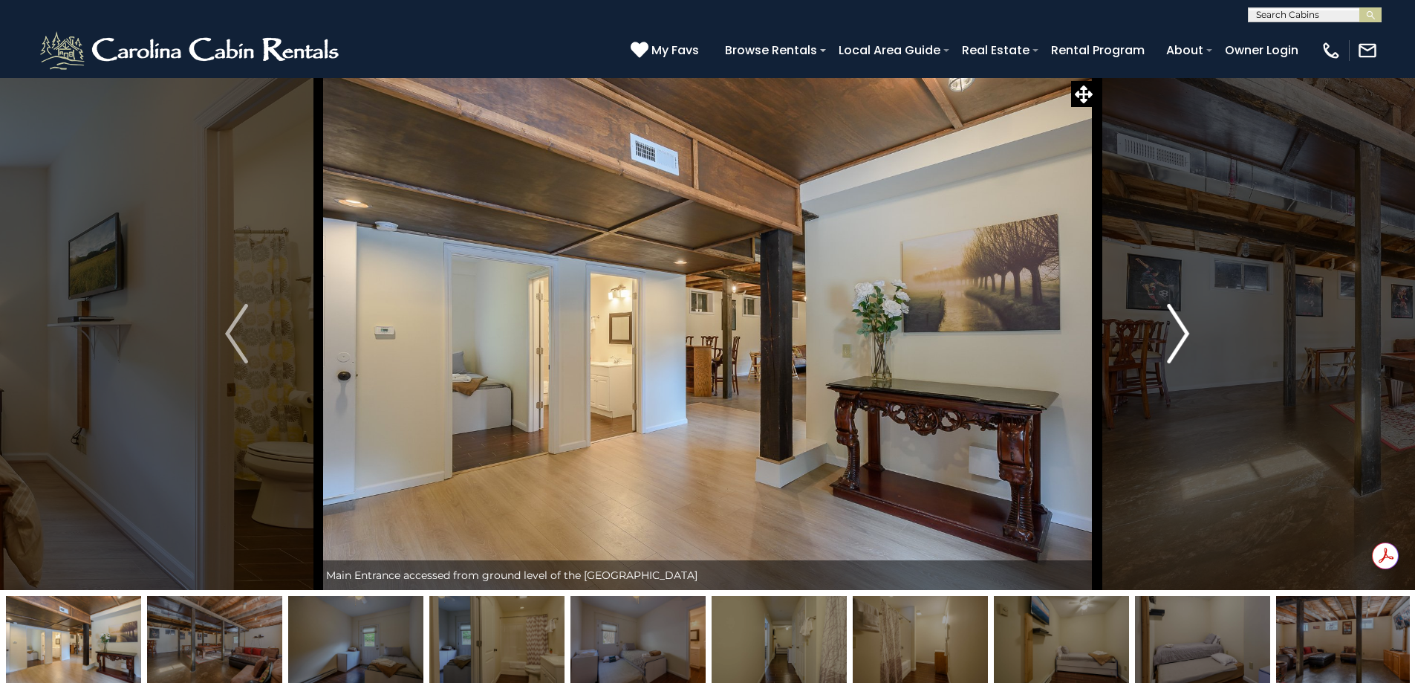
click at [1178, 339] on img "Next" at bounding box center [1178, 333] width 22 height 59
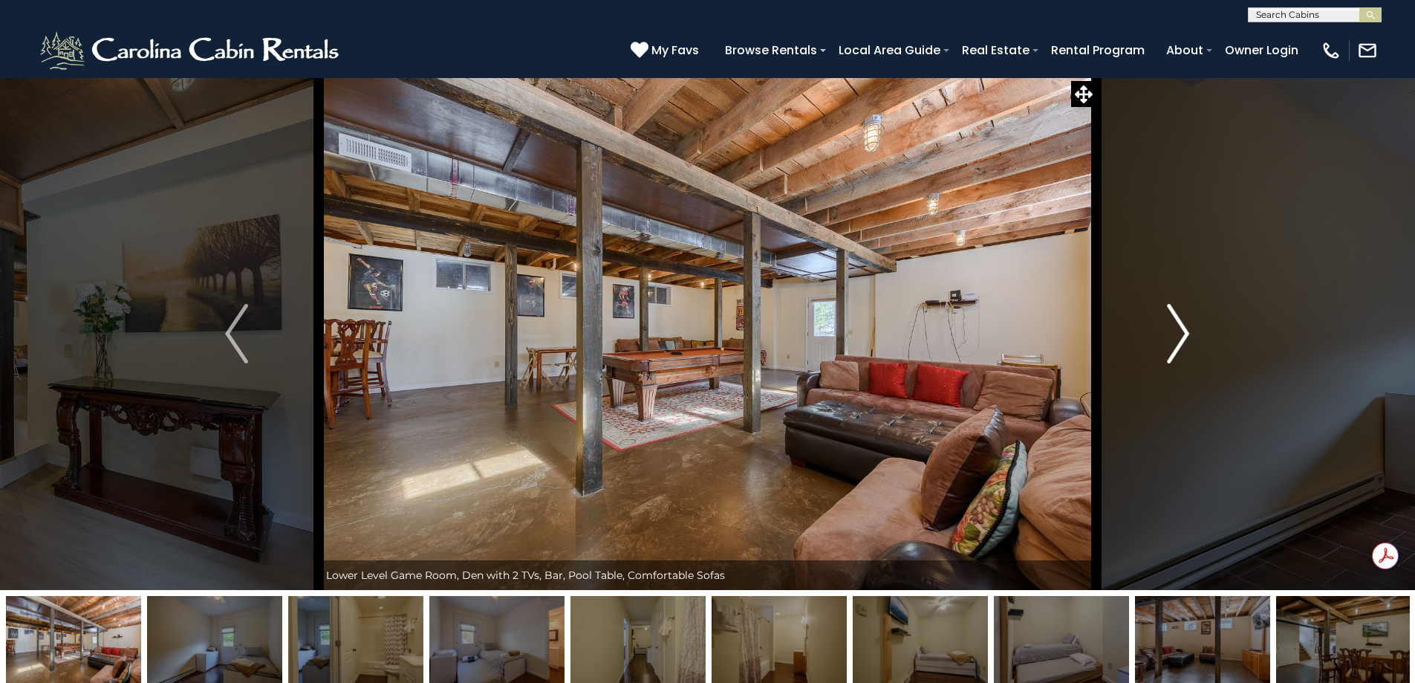
click at [1178, 339] on img "Next" at bounding box center [1178, 333] width 22 height 59
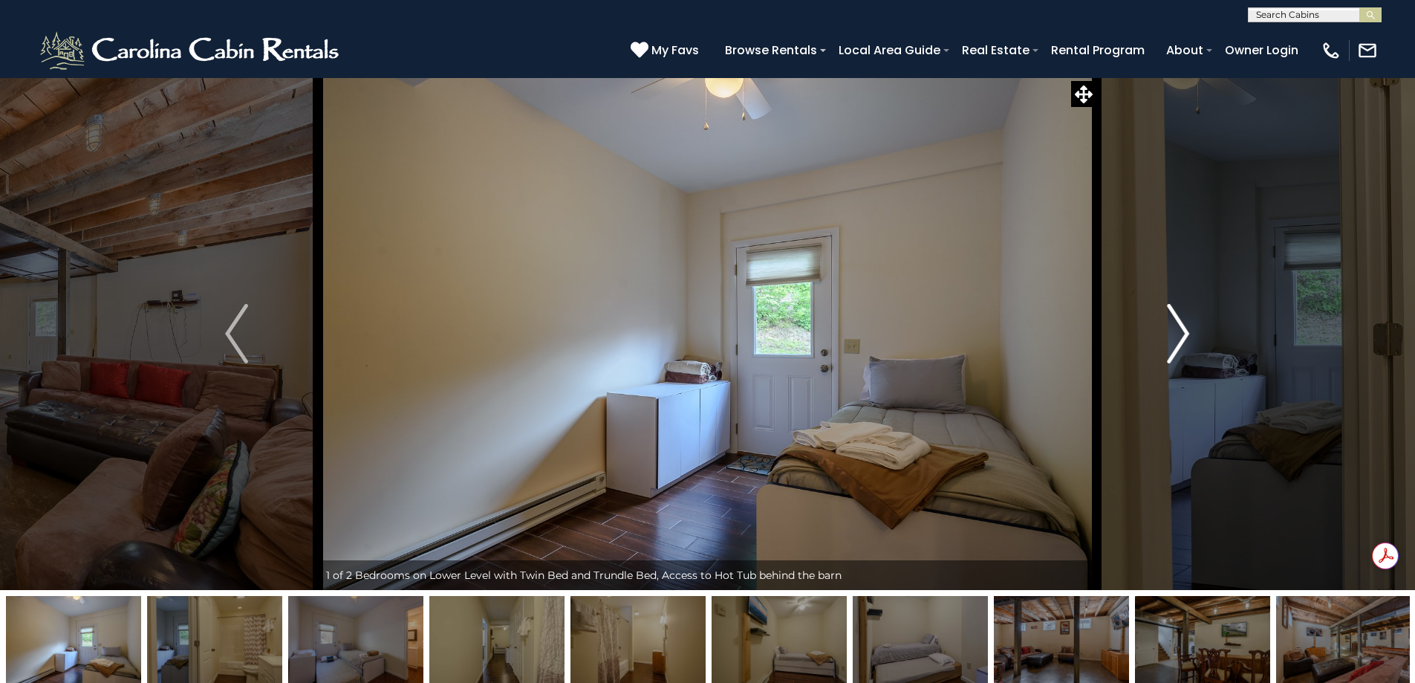
click at [1178, 339] on img "Next" at bounding box center [1178, 333] width 22 height 59
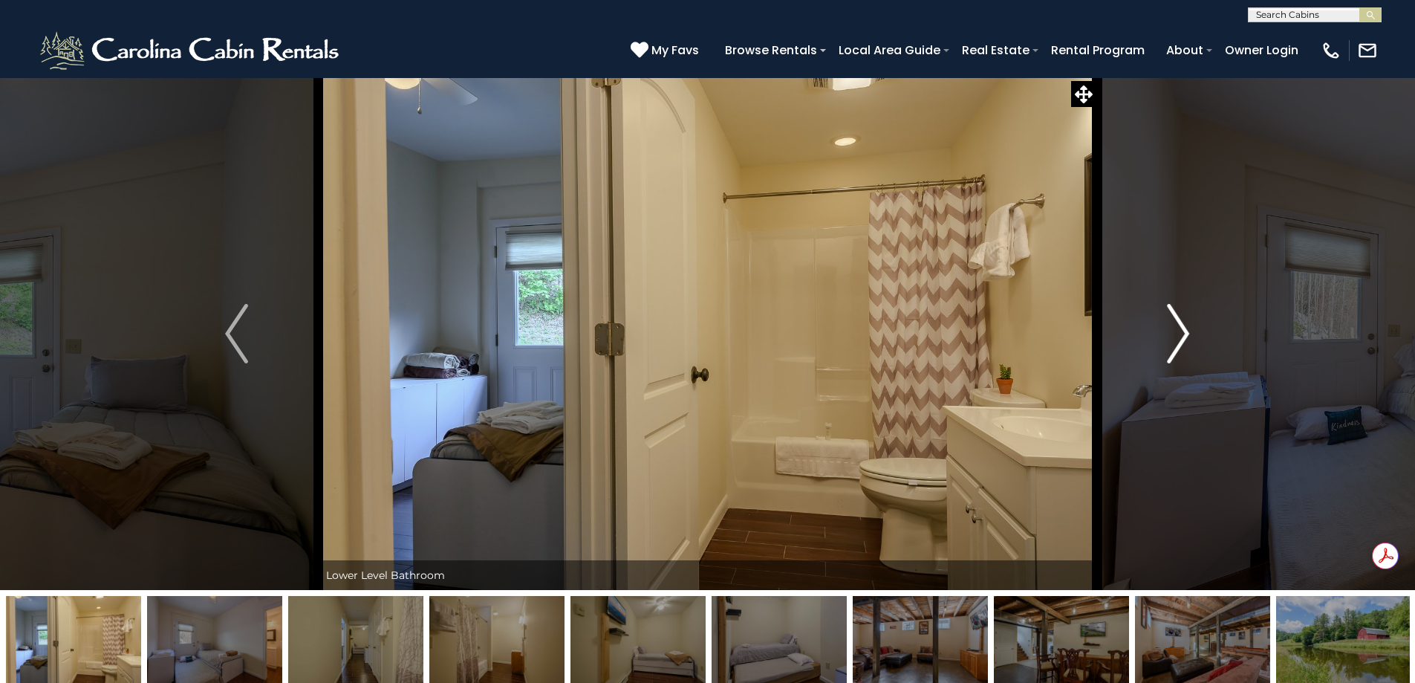
click at [1178, 339] on img "Next" at bounding box center [1178, 333] width 22 height 59
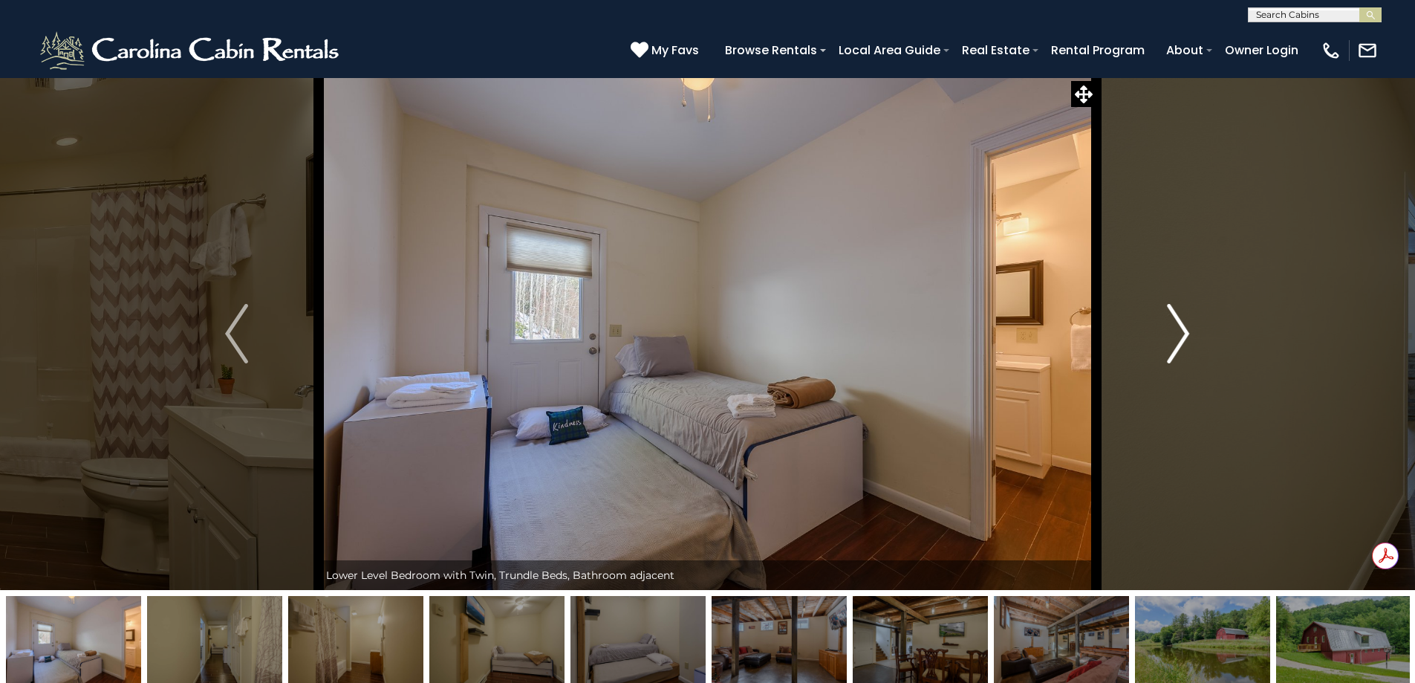
click at [1178, 339] on img "Next" at bounding box center [1178, 333] width 22 height 59
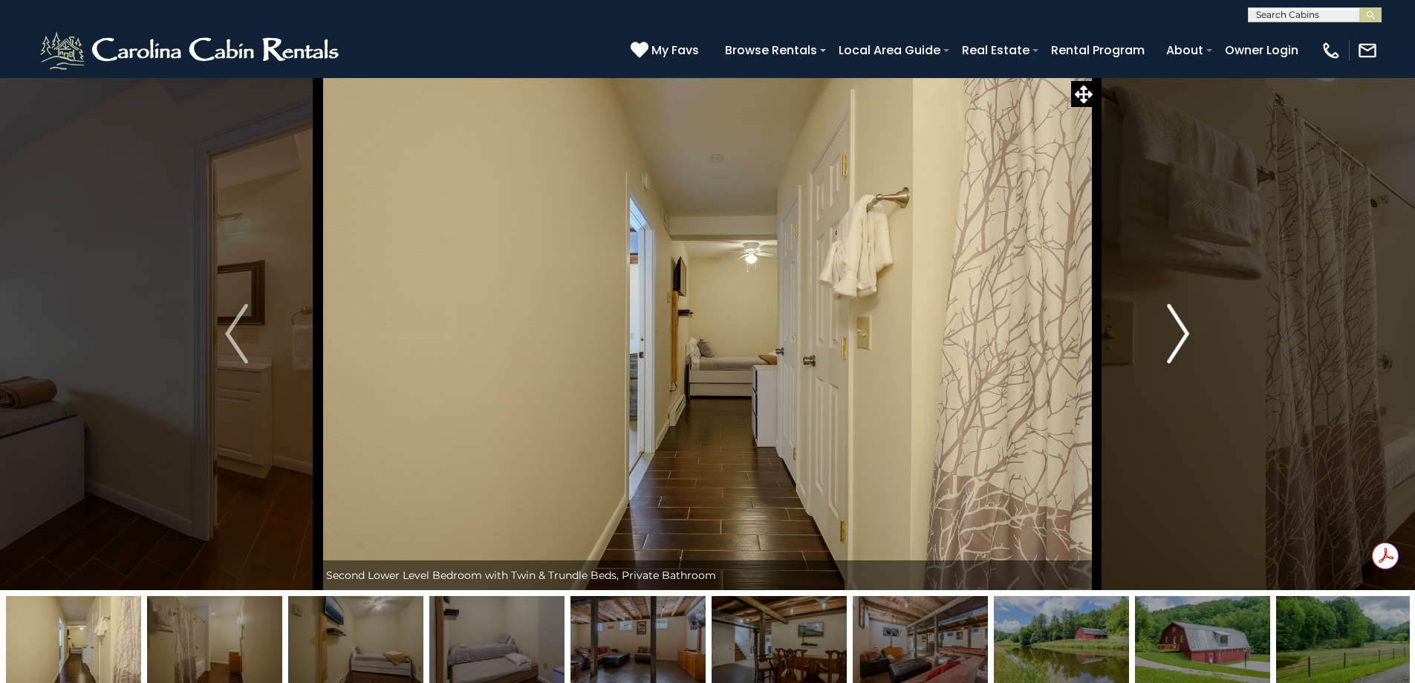
click at [1178, 339] on img "Next" at bounding box center [1178, 333] width 22 height 59
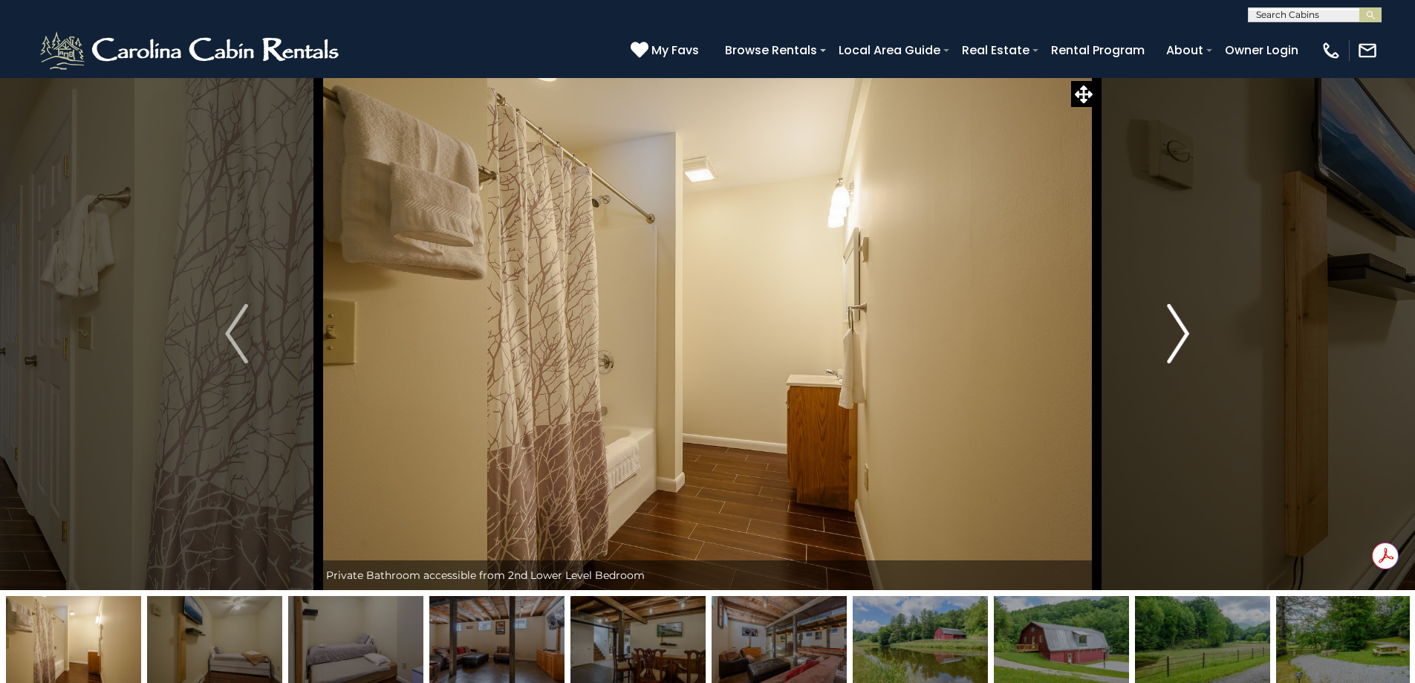
click at [1178, 339] on img "Next" at bounding box center [1178, 333] width 22 height 59
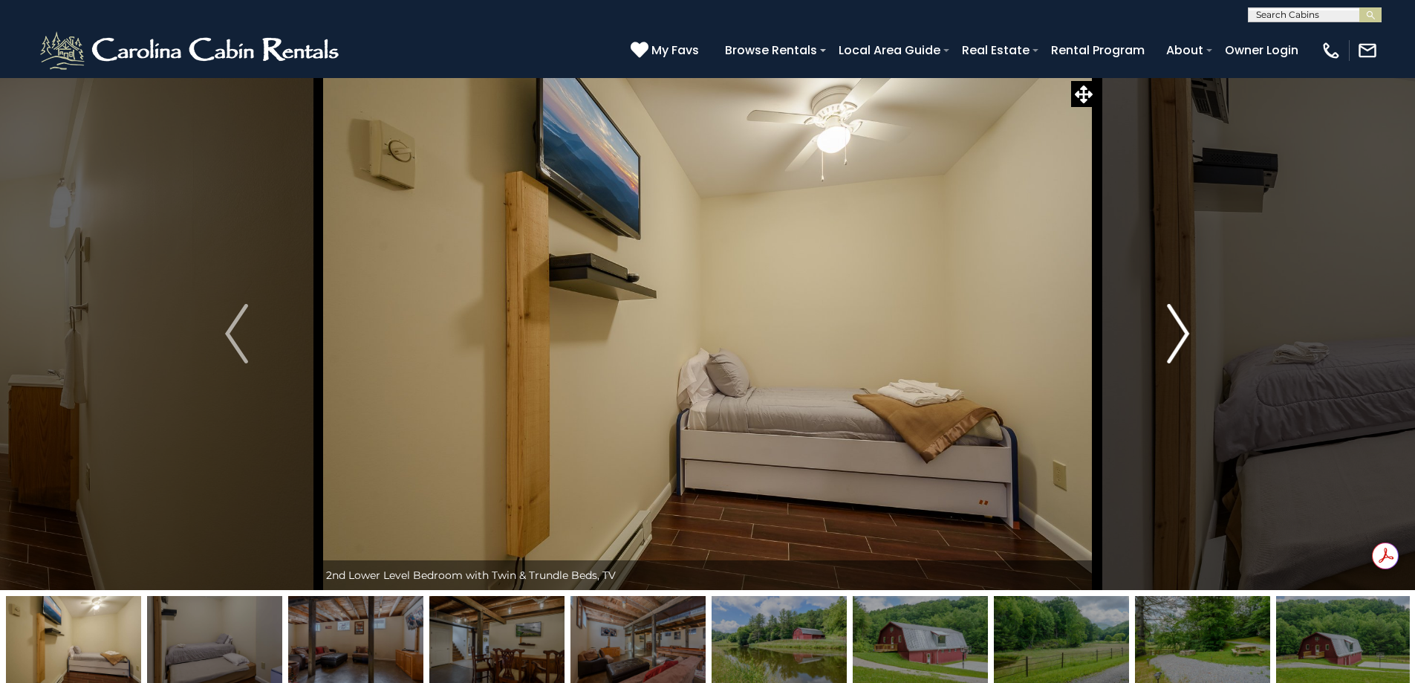
click at [1178, 339] on img "Next" at bounding box center [1178, 333] width 22 height 59
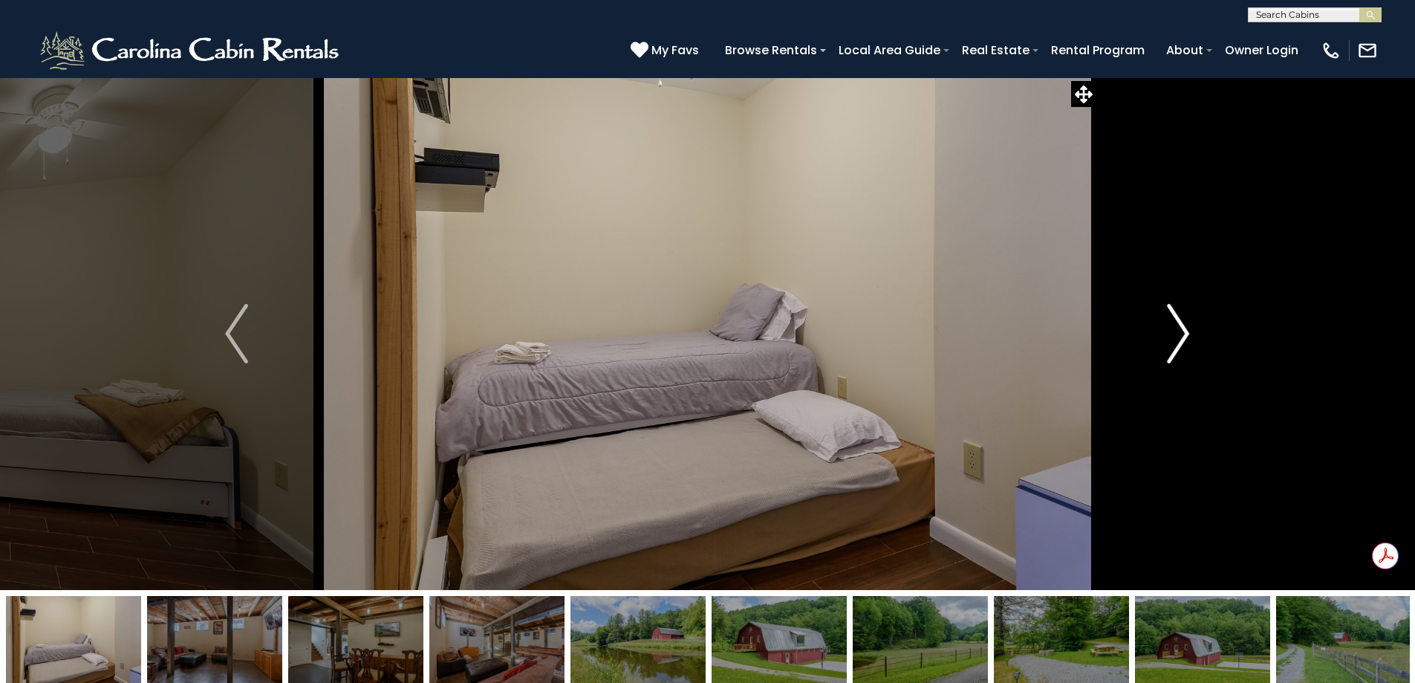
click at [1178, 339] on img "Next" at bounding box center [1178, 333] width 22 height 59
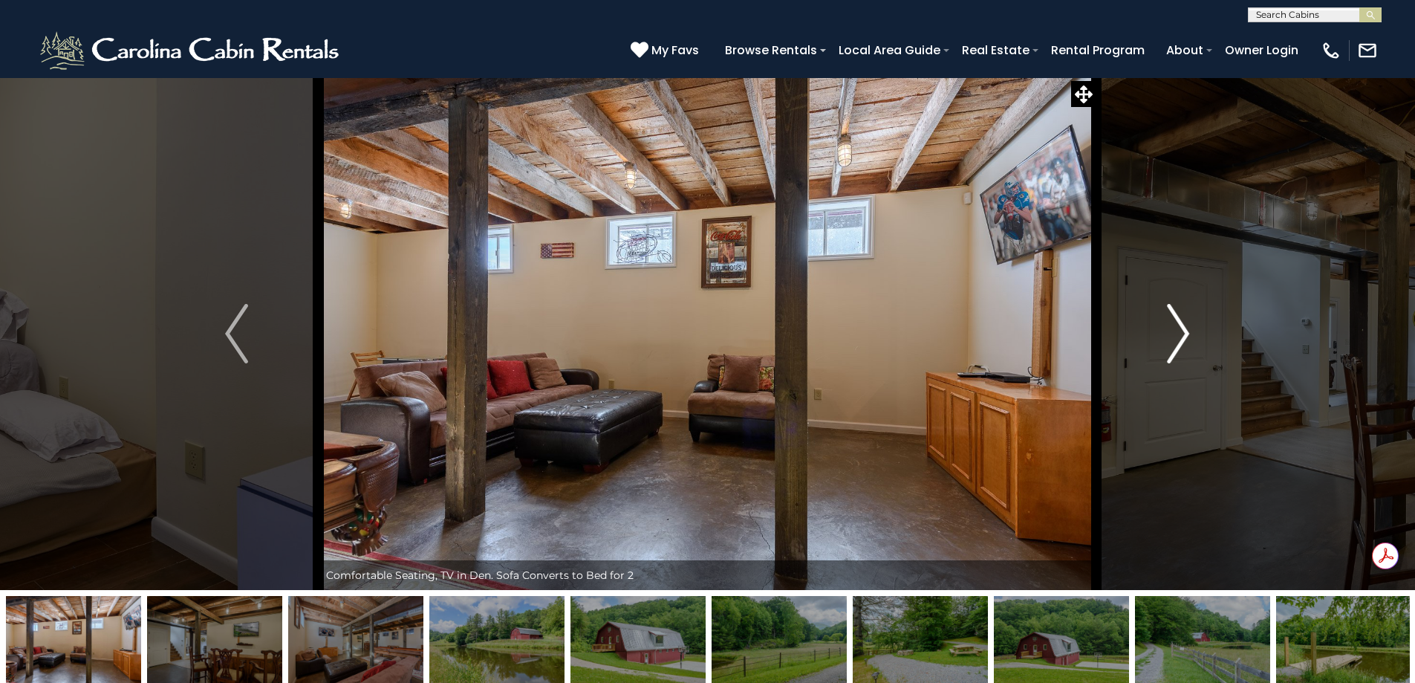
click at [1178, 339] on img "Next" at bounding box center [1178, 333] width 22 height 59
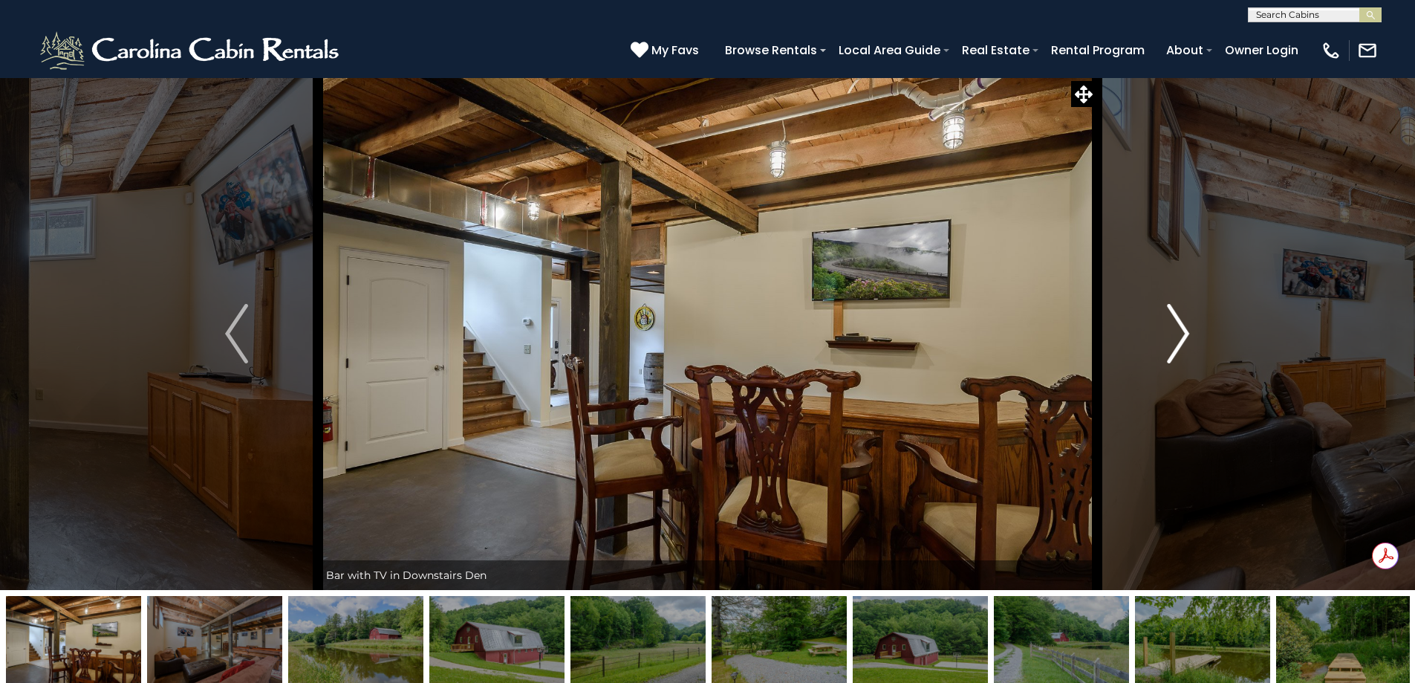
click at [1178, 339] on img "Next" at bounding box center [1178, 333] width 22 height 59
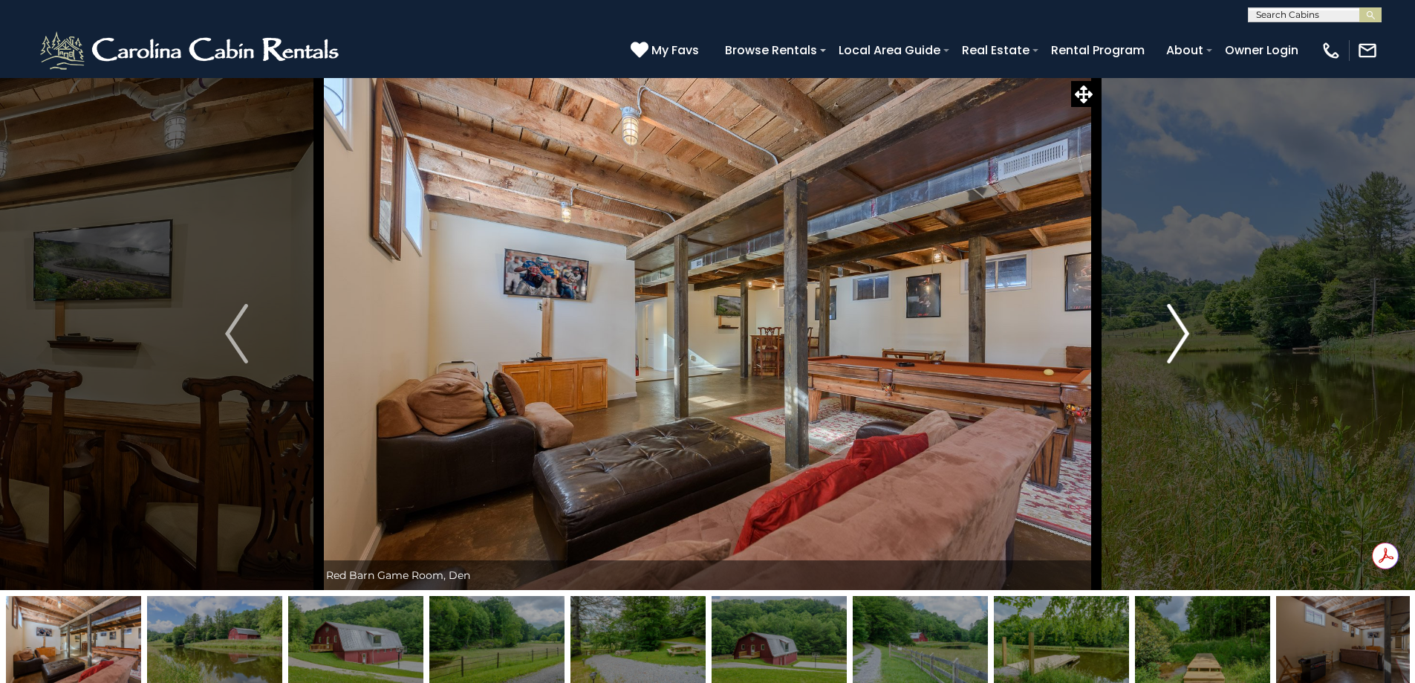
click at [1178, 339] on img "Next" at bounding box center [1178, 333] width 22 height 59
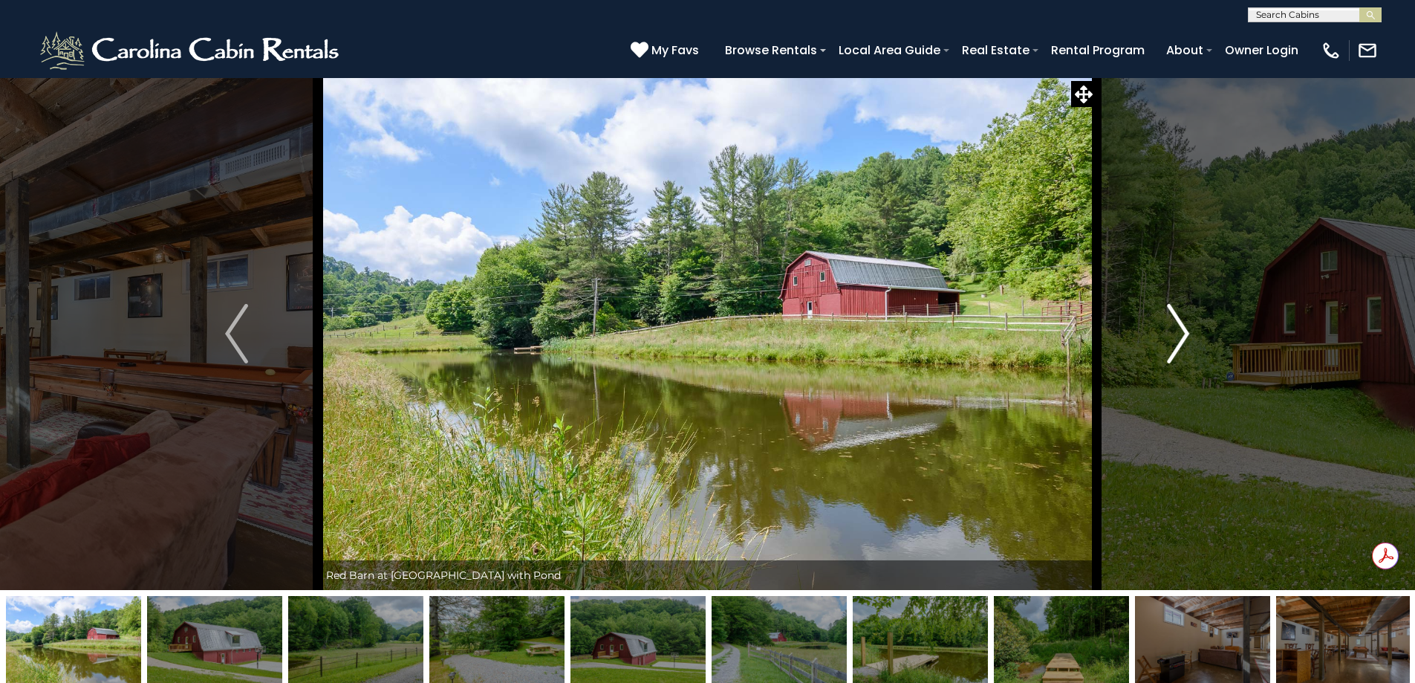
click at [1178, 339] on img "Next" at bounding box center [1178, 333] width 22 height 59
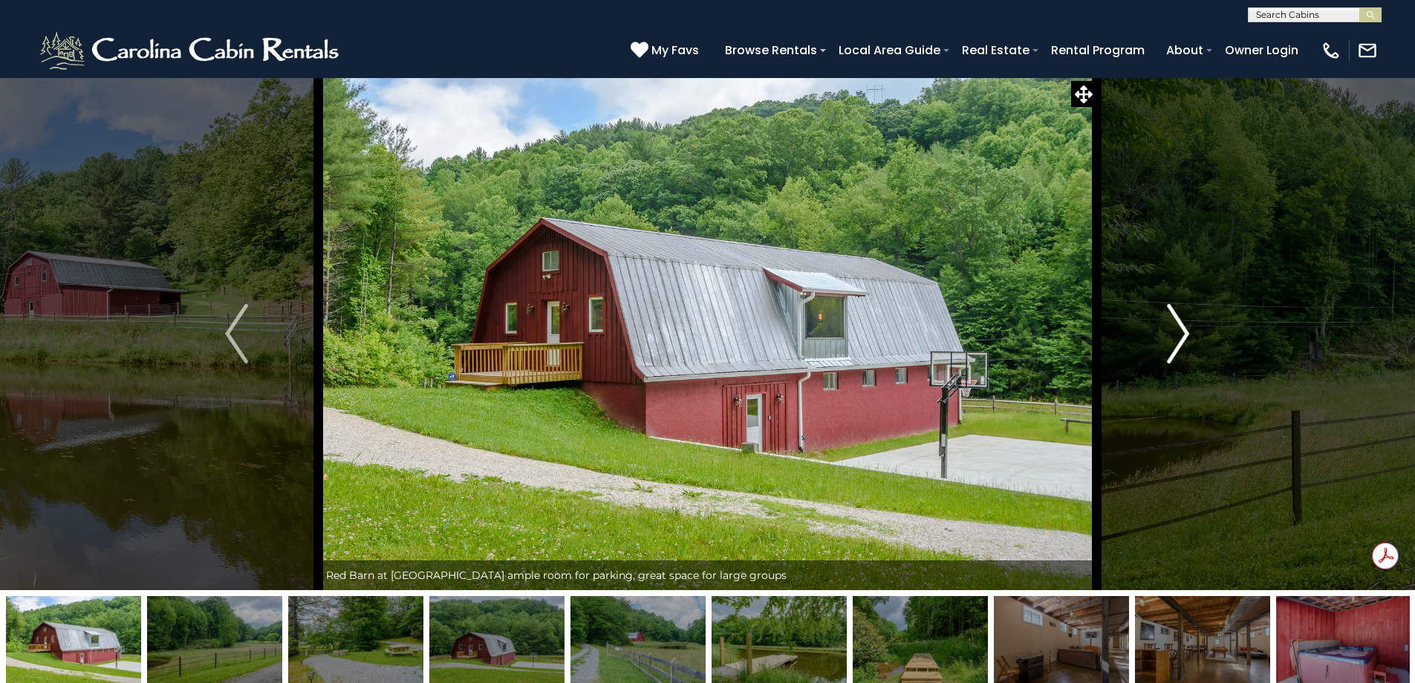
click at [1178, 339] on img "Next" at bounding box center [1178, 333] width 22 height 59
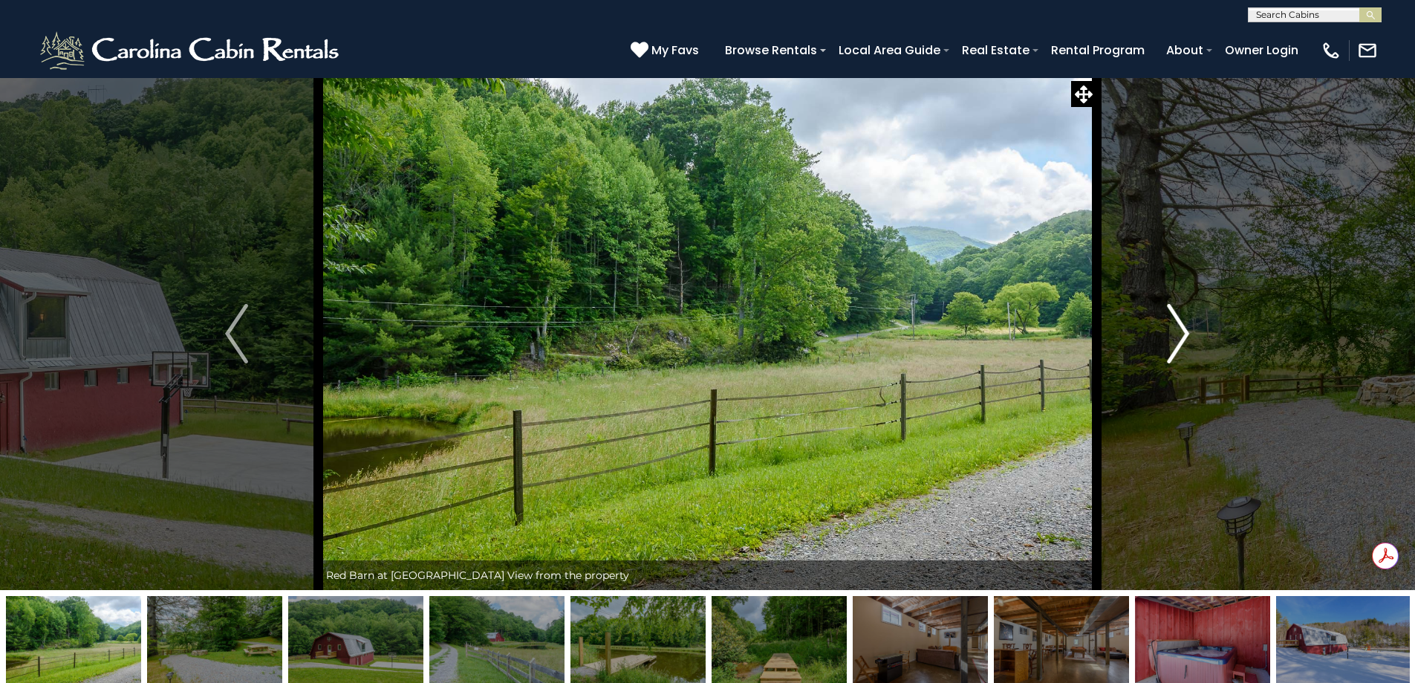
click at [1178, 339] on img "Next" at bounding box center [1178, 333] width 22 height 59
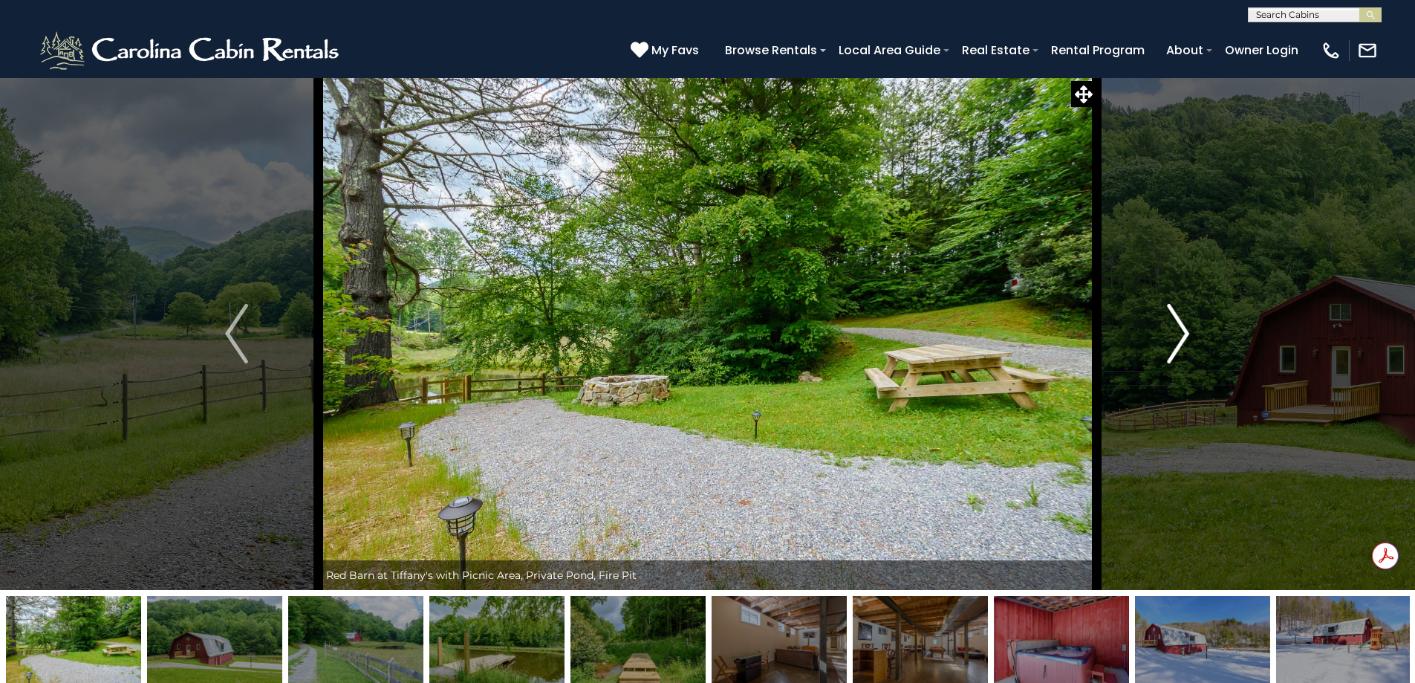
click at [1178, 339] on img "Next" at bounding box center [1178, 333] width 22 height 59
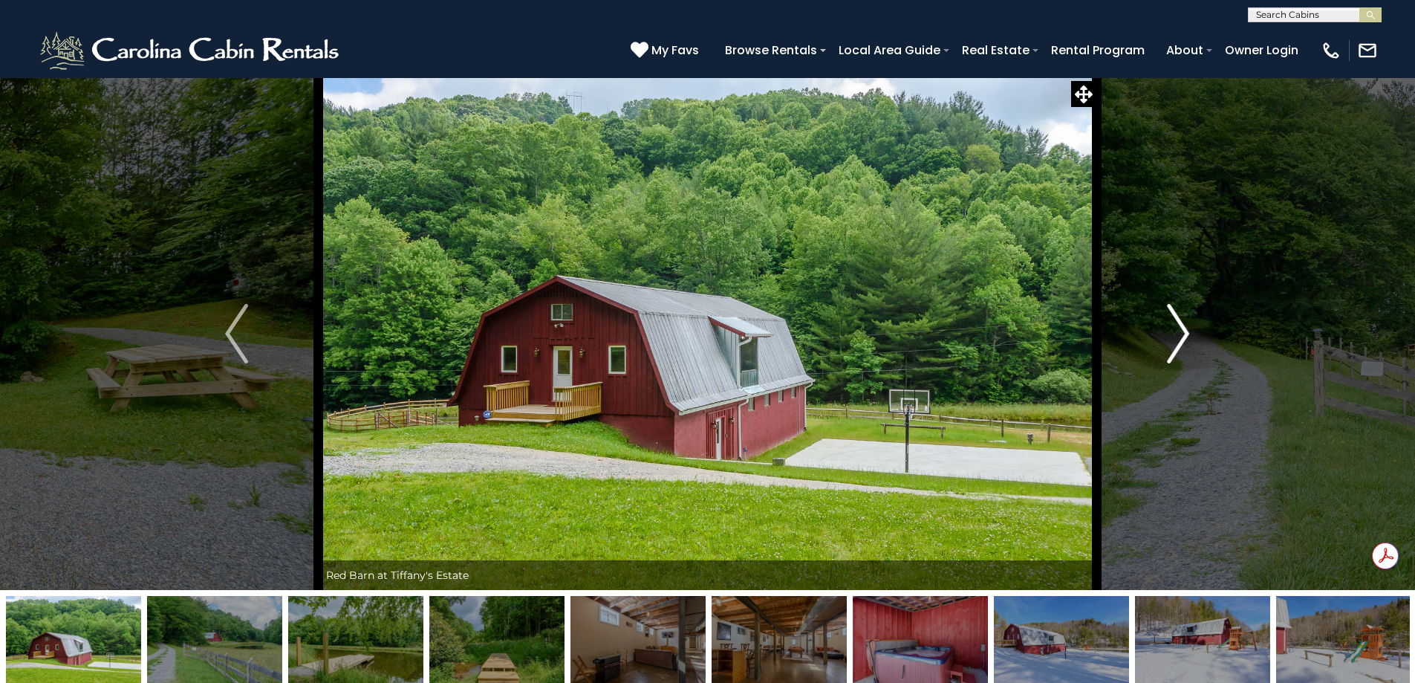
click at [1178, 339] on img "Next" at bounding box center [1178, 333] width 22 height 59
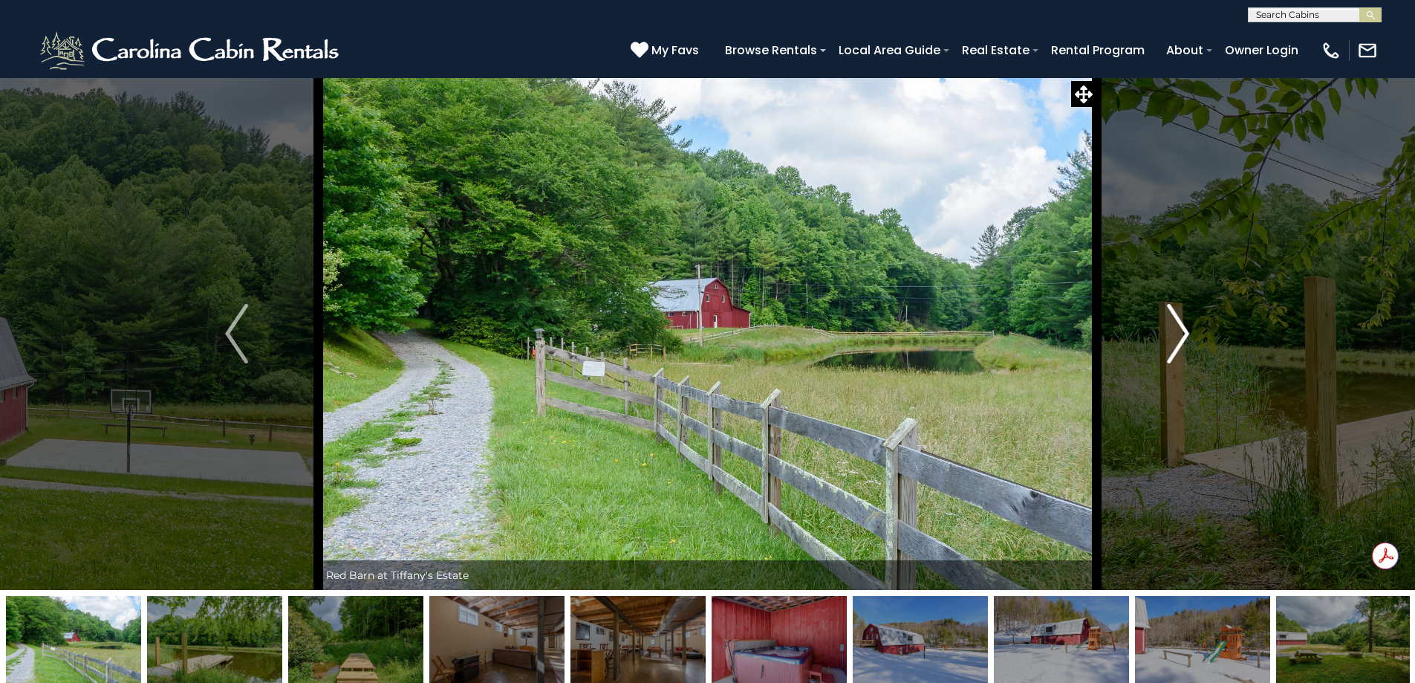
click at [1178, 339] on img "Next" at bounding box center [1178, 333] width 22 height 59
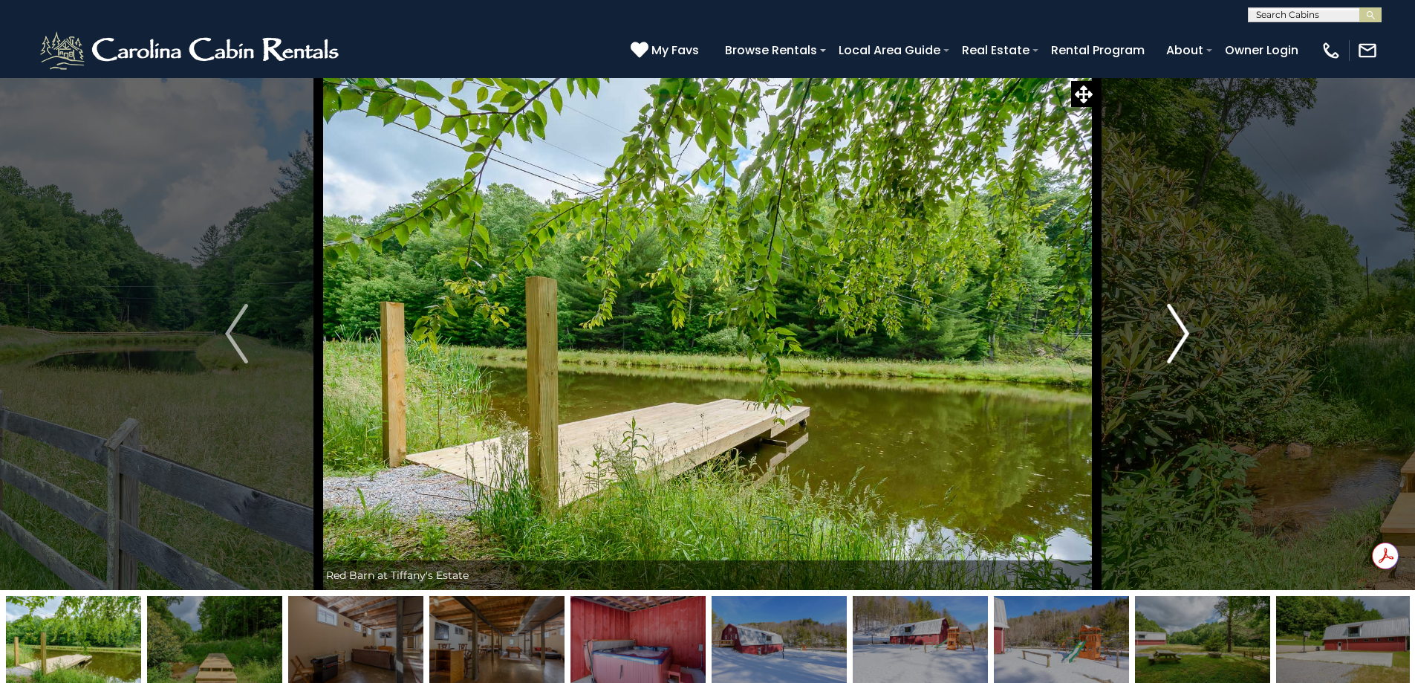
click at [1178, 339] on img "Next" at bounding box center [1178, 333] width 22 height 59
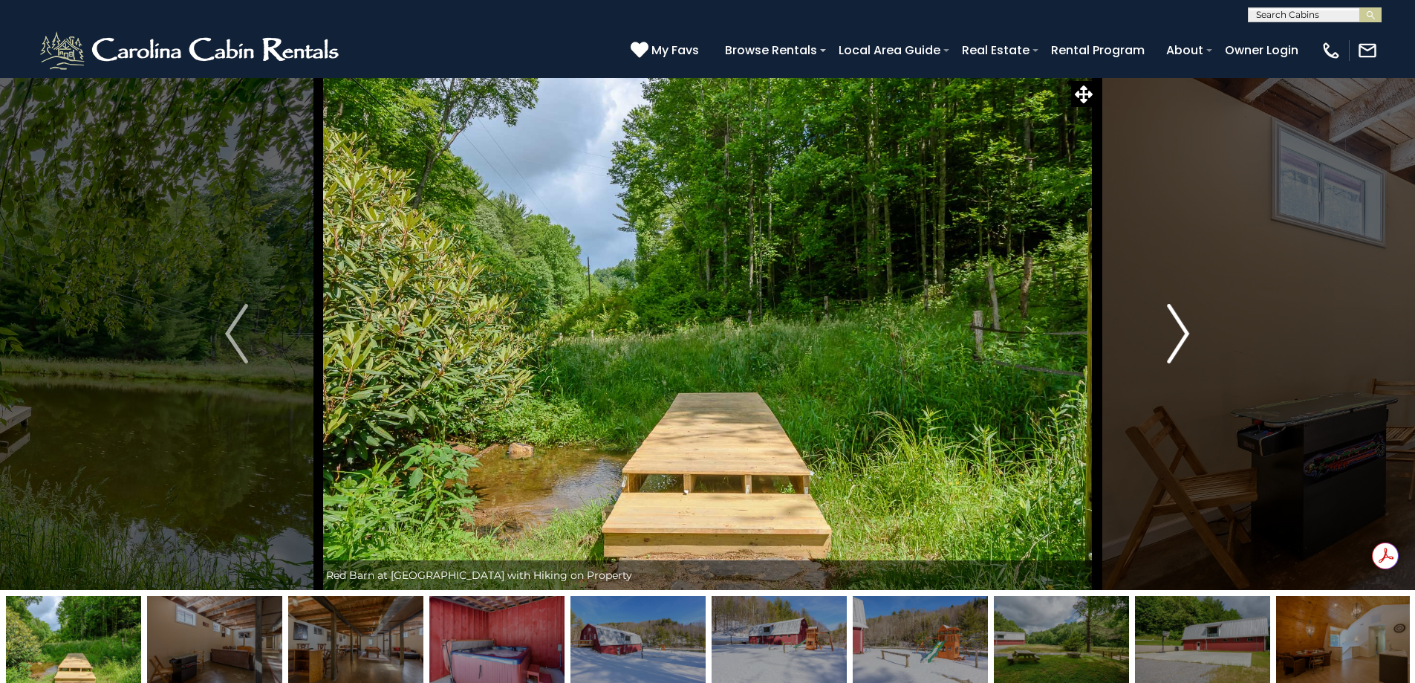
click at [1178, 339] on img "Next" at bounding box center [1178, 333] width 22 height 59
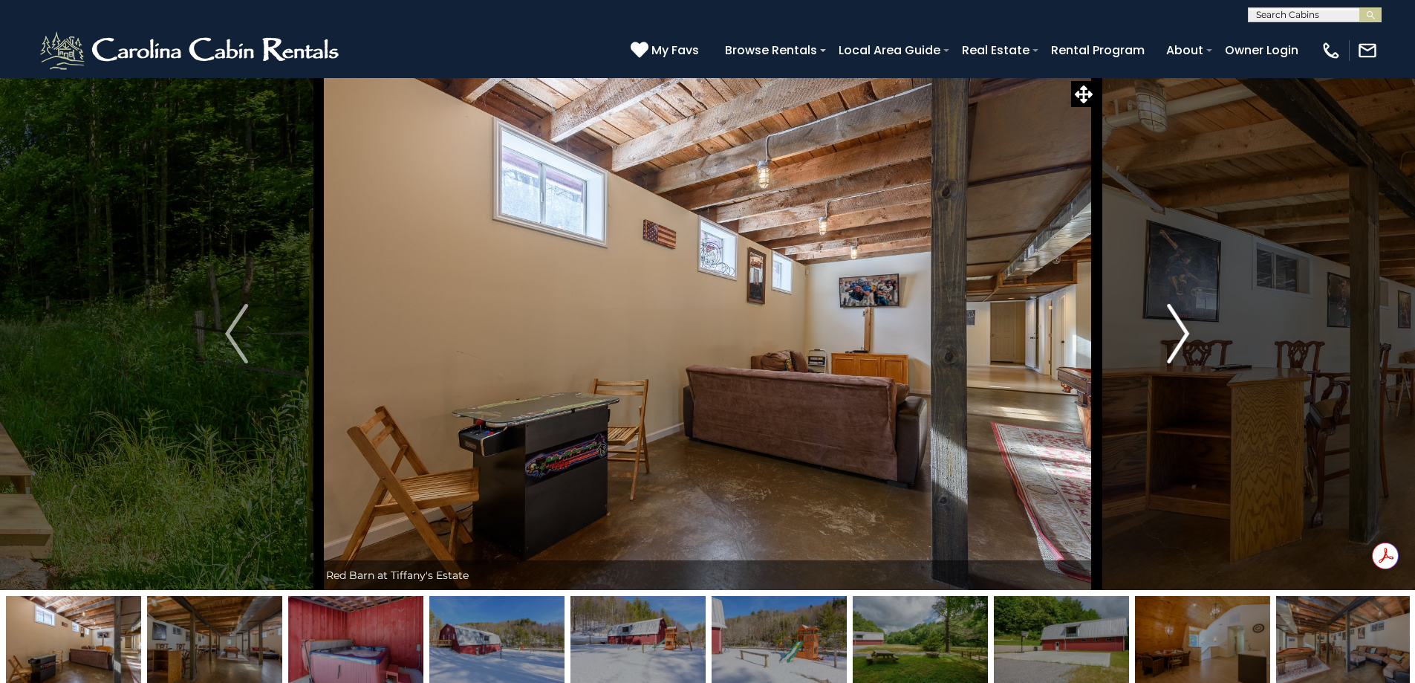
click at [1178, 339] on img "Next" at bounding box center [1178, 333] width 22 height 59
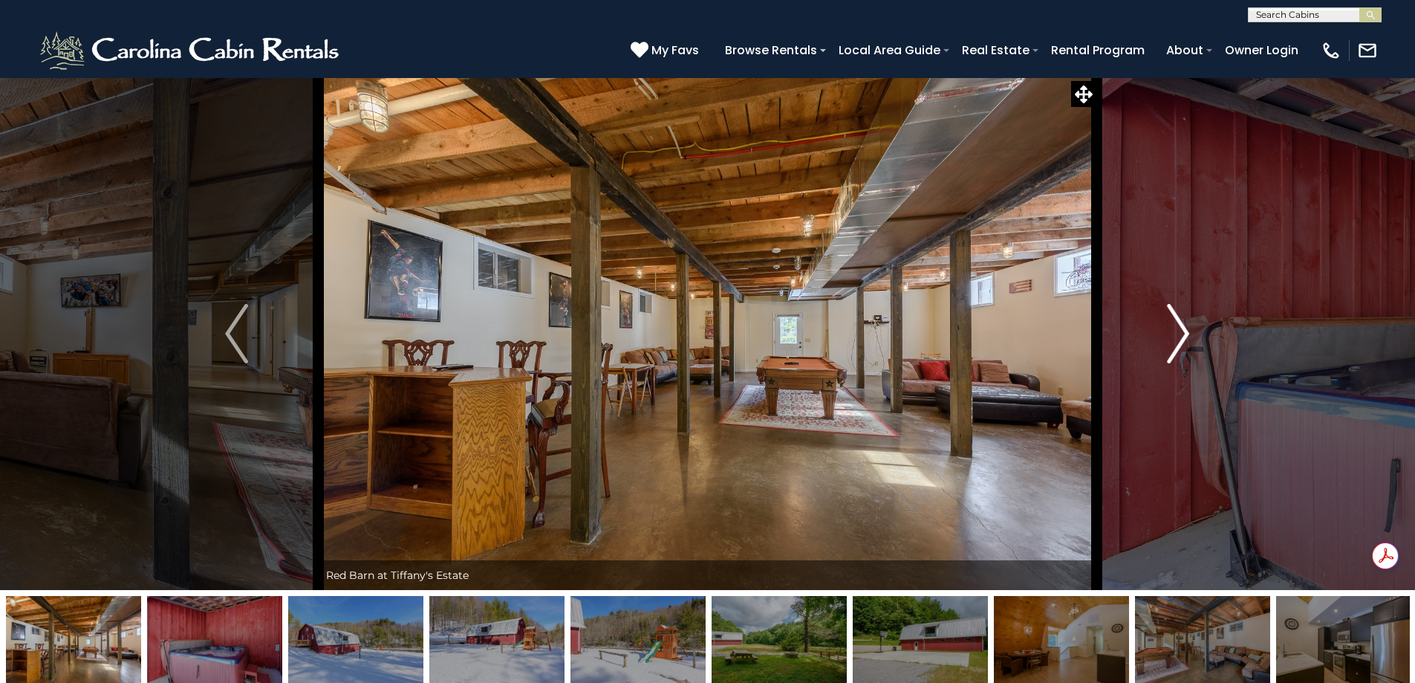
click at [1178, 339] on img "Next" at bounding box center [1178, 333] width 22 height 59
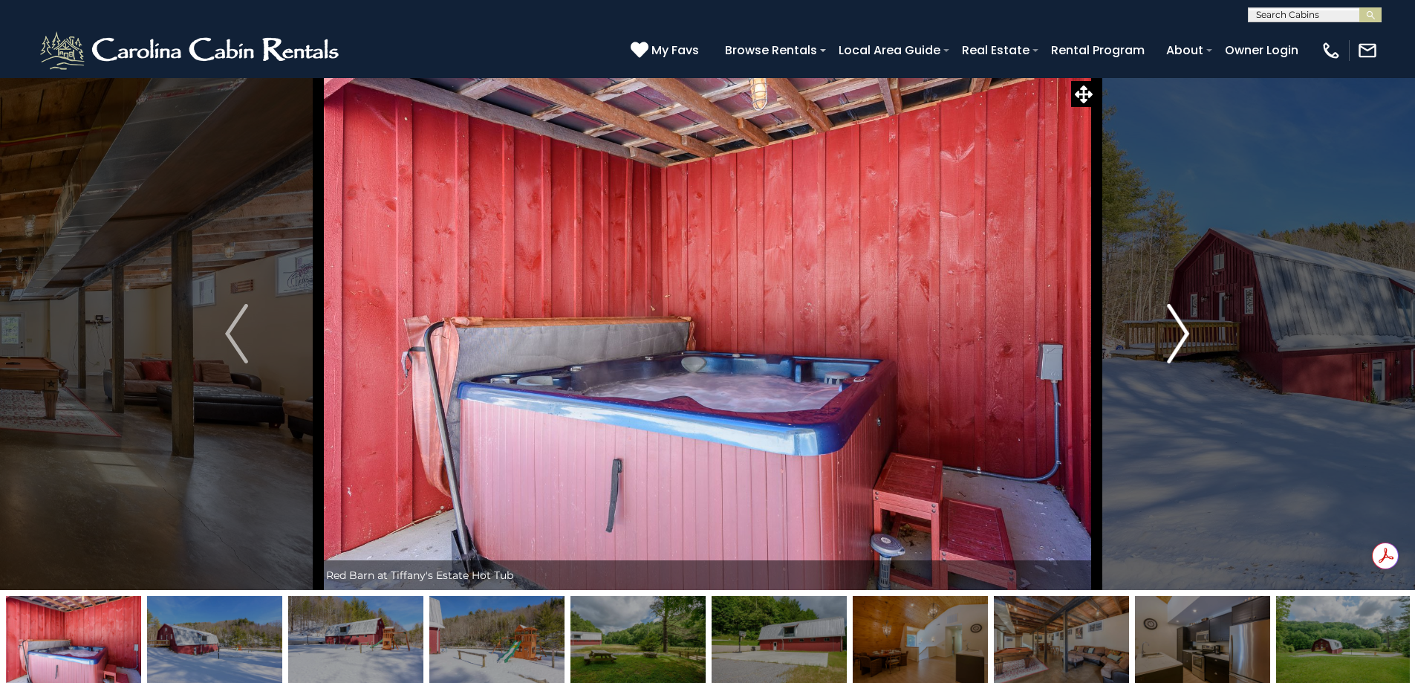
click at [1178, 339] on img "Next" at bounding box center [1178, 333] width 22 height 59
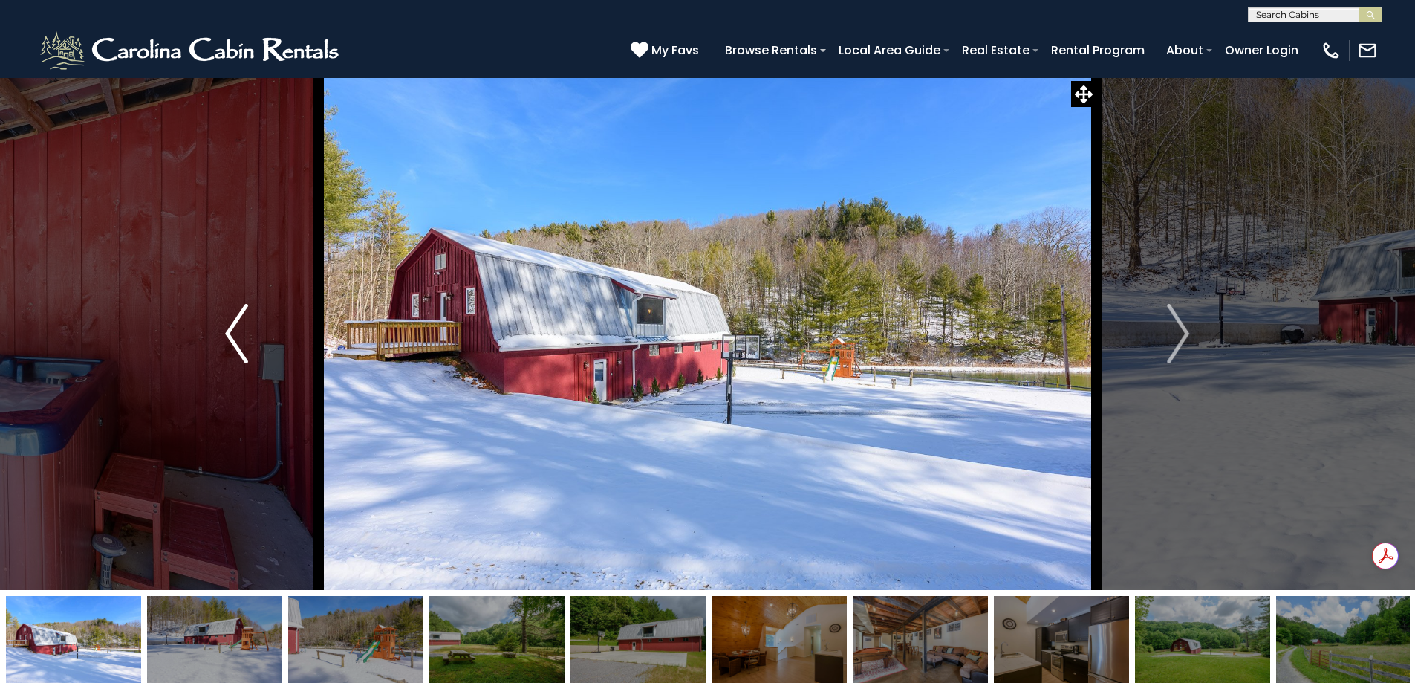
click at [233, 340] on img "Previous" at bounding box center [236, 333] width 22 height 59
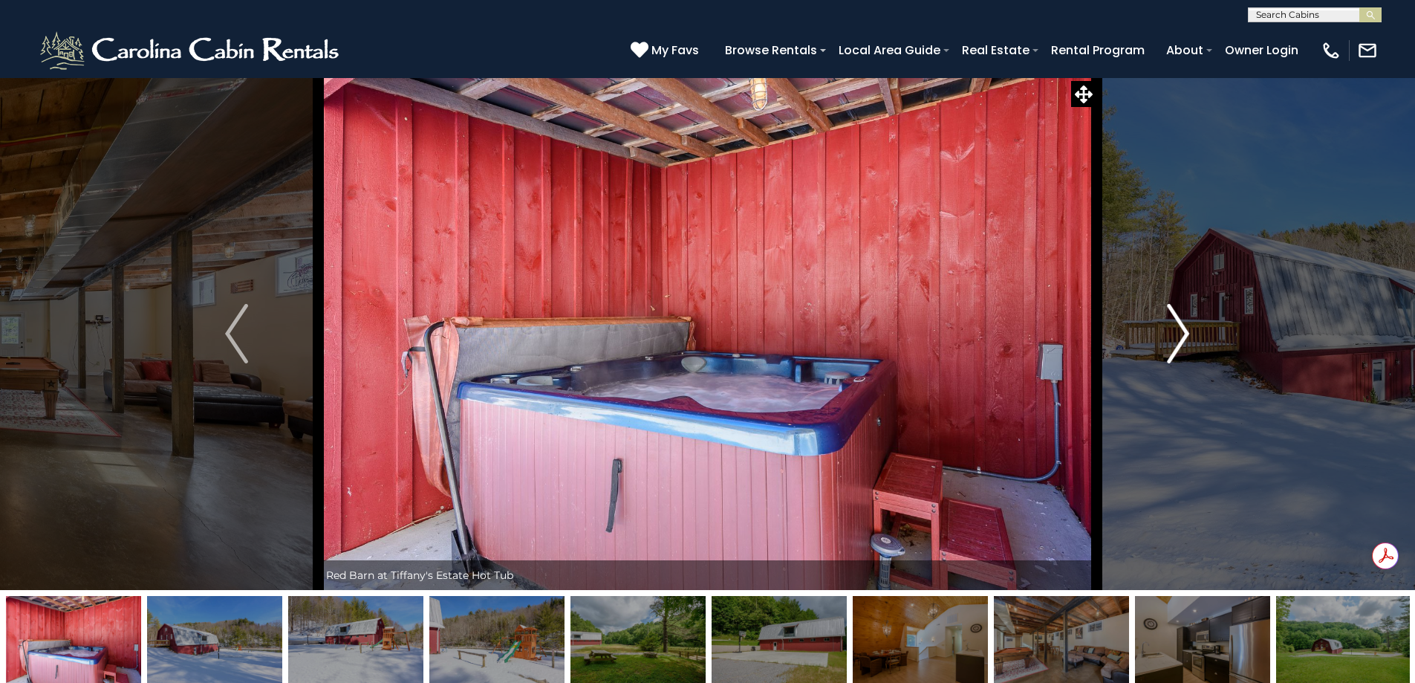
click at [1174, 332] on img "Next" at bounding box center [1178, 333] width 22 height 59
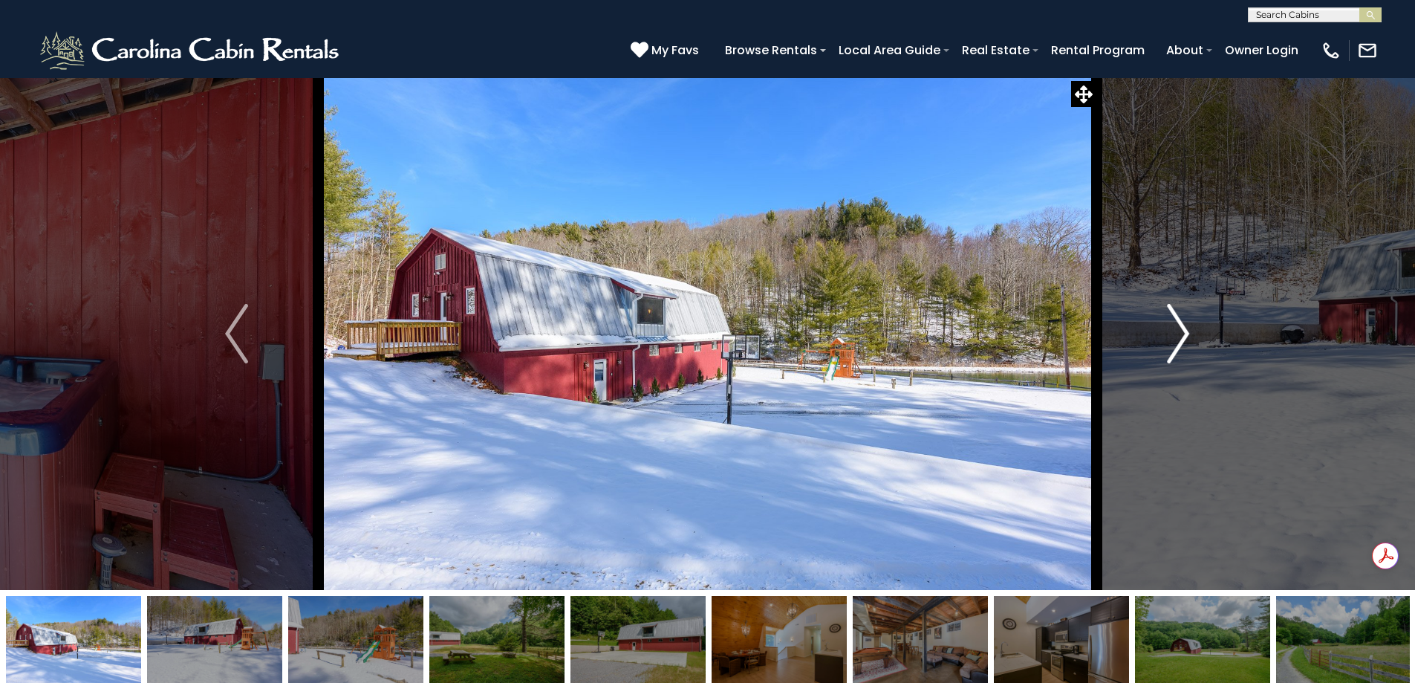
click at [1174, 331] on img "Next" at bounding box center [1178, 333] width 22 height 59
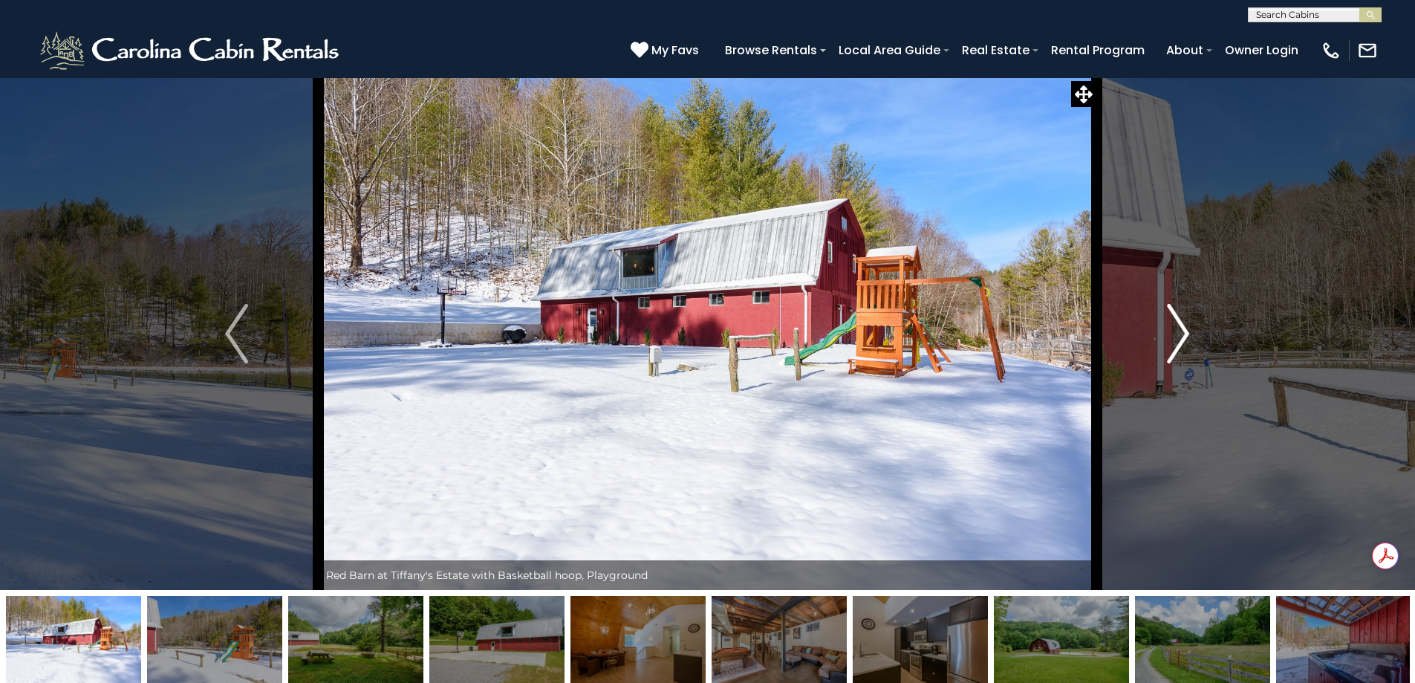
click at [1174, 331] on img "Next" at bounding box center [1178, 333] width 22 height 59
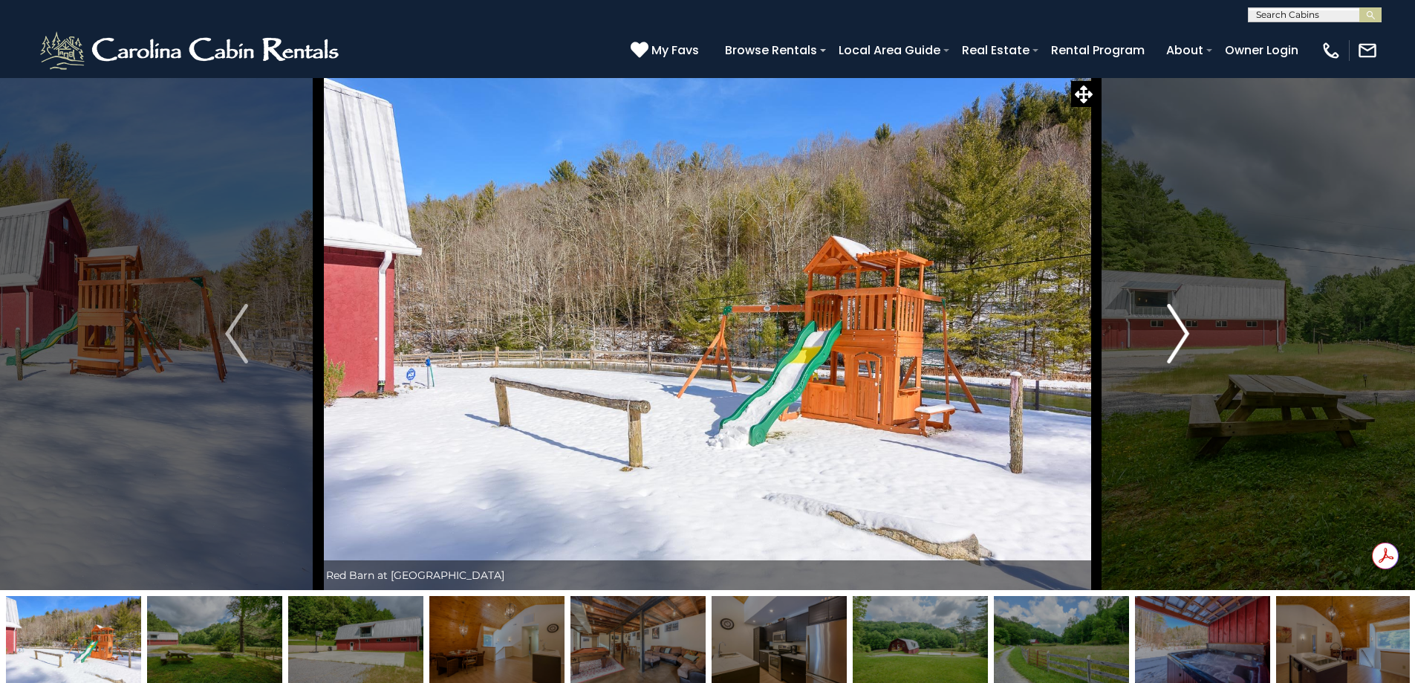
click at [1174, 331] on img "Next" at bounding box center [1178, 333] width 22 height 59
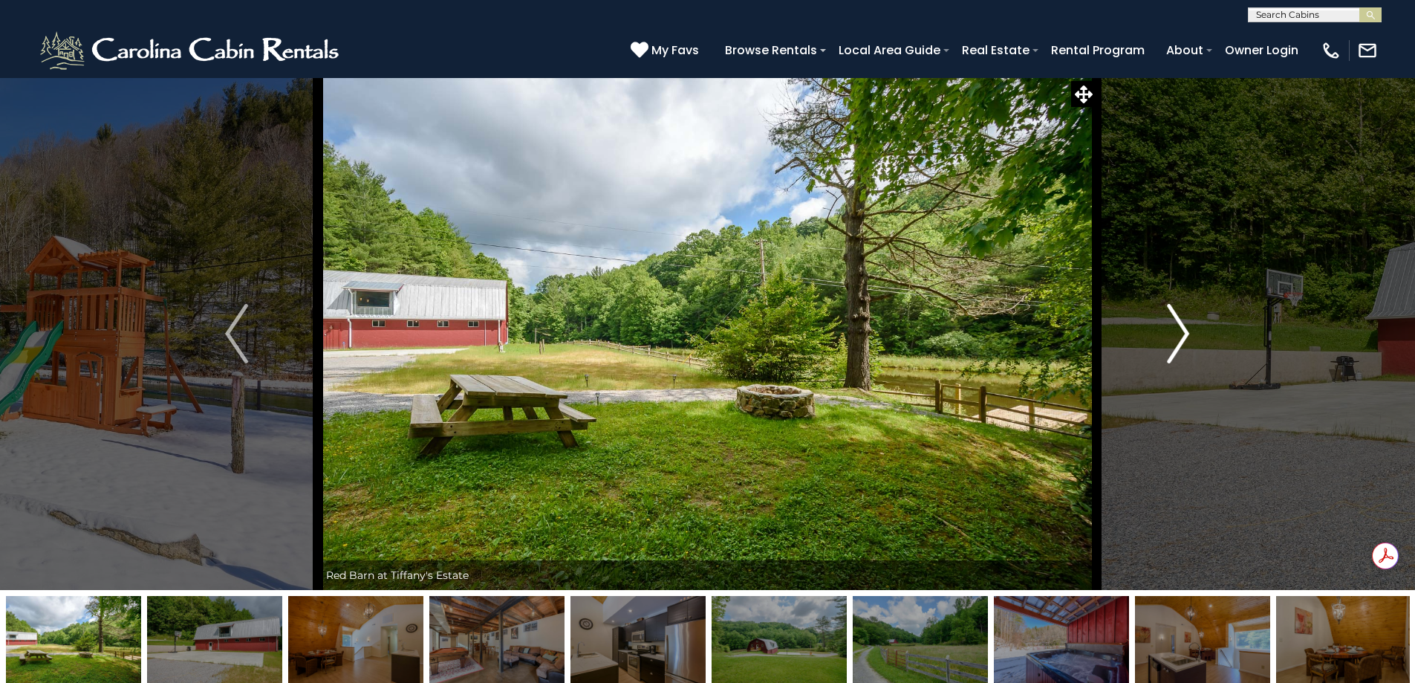
click at [1174, 331] on img "Next" at bounding box center [1178, 333] width 22 height 59
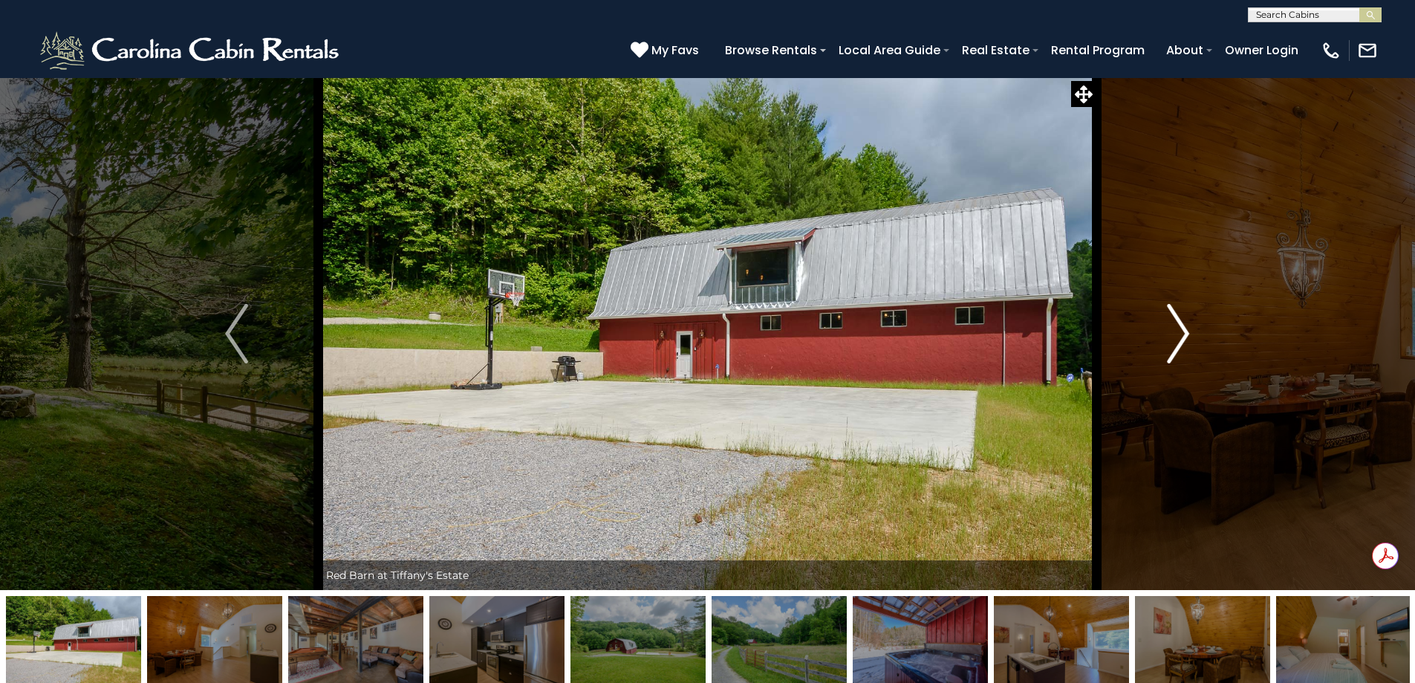
click at [1174, 331] on img "Next" at bounding box center [1178, 333] width 22 height 59
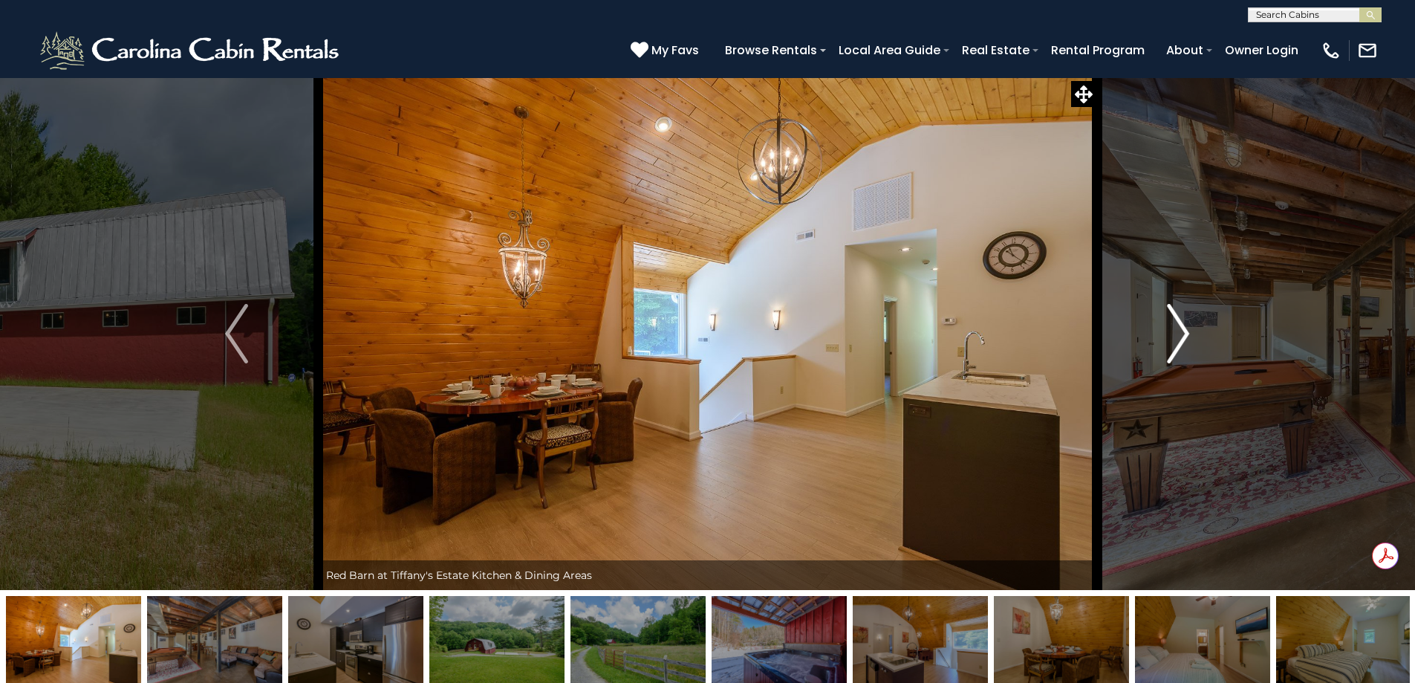
click at [1174, 331] on img "Next" at bounding box center [1178, 333] width 22 height 59
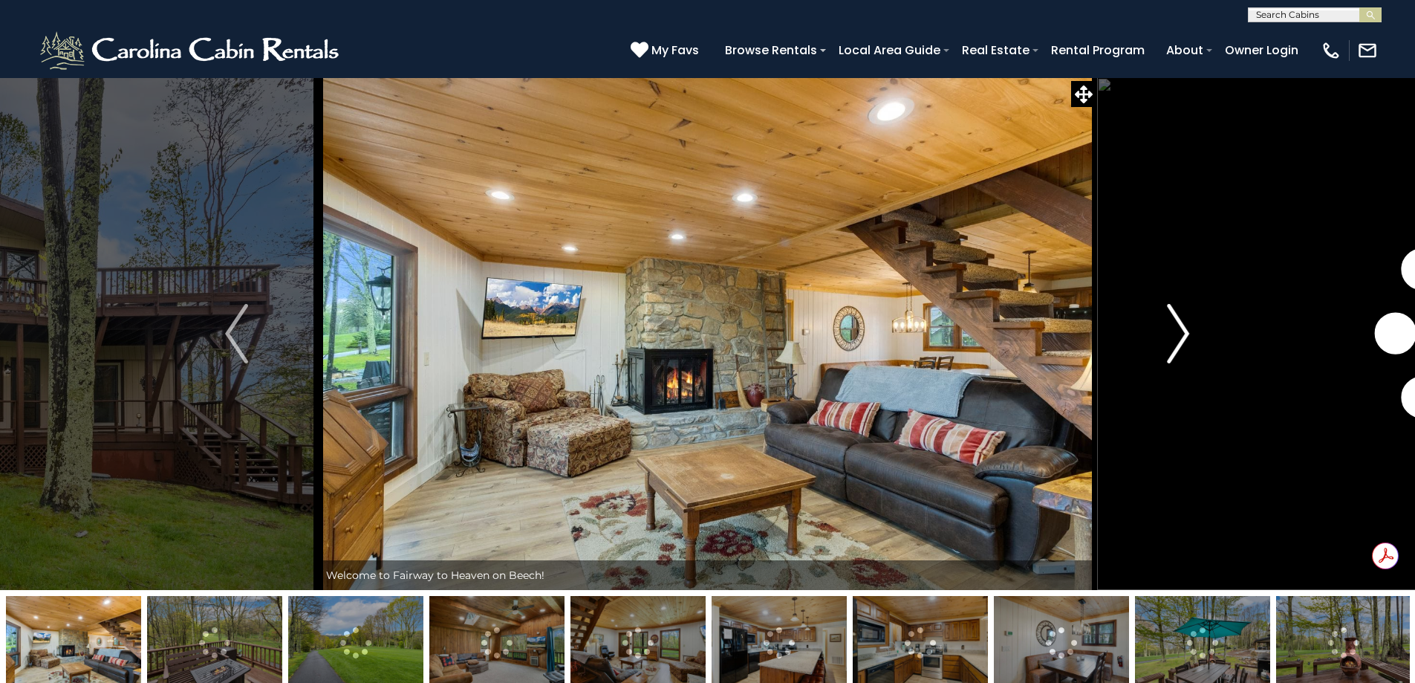
click at [1182, 334] on img "Next" at bounding box center [1178, 333] width 22 height 59
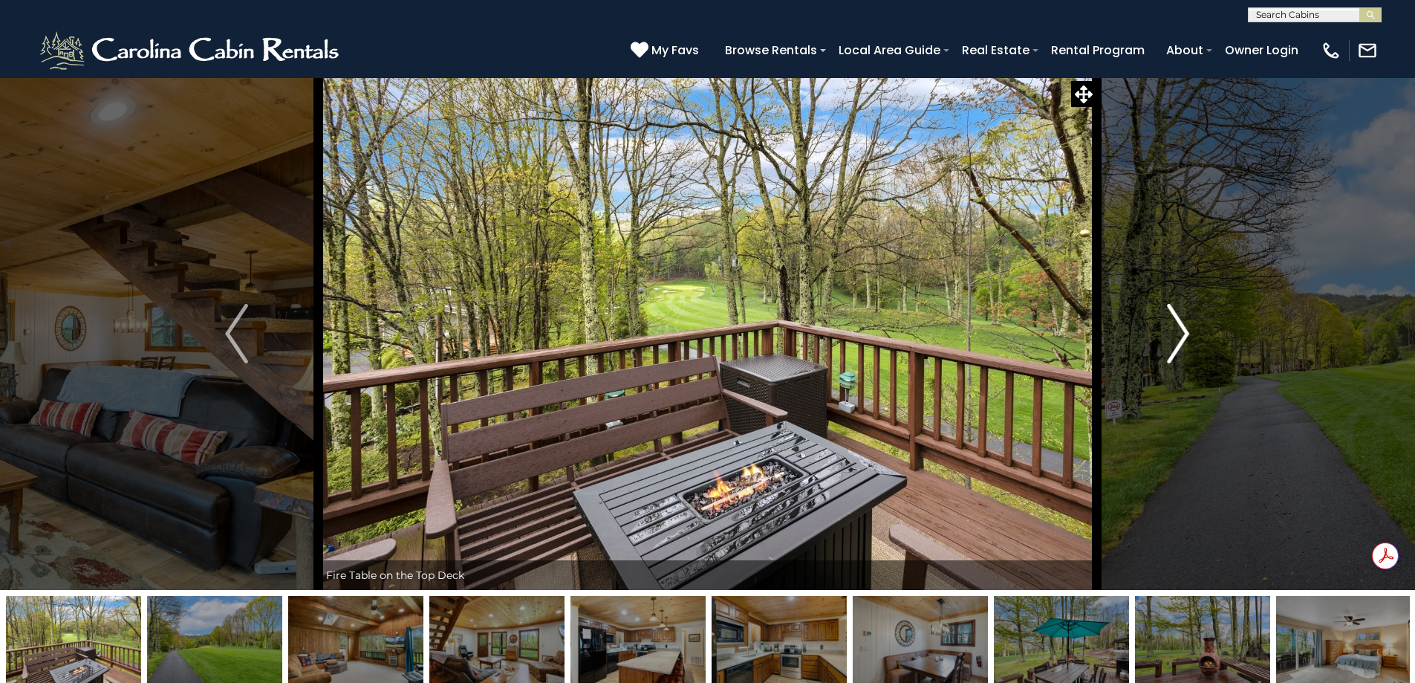
click at [1182, 334] on img "Next" at bounding box center [1178, 333] width 22 height 59
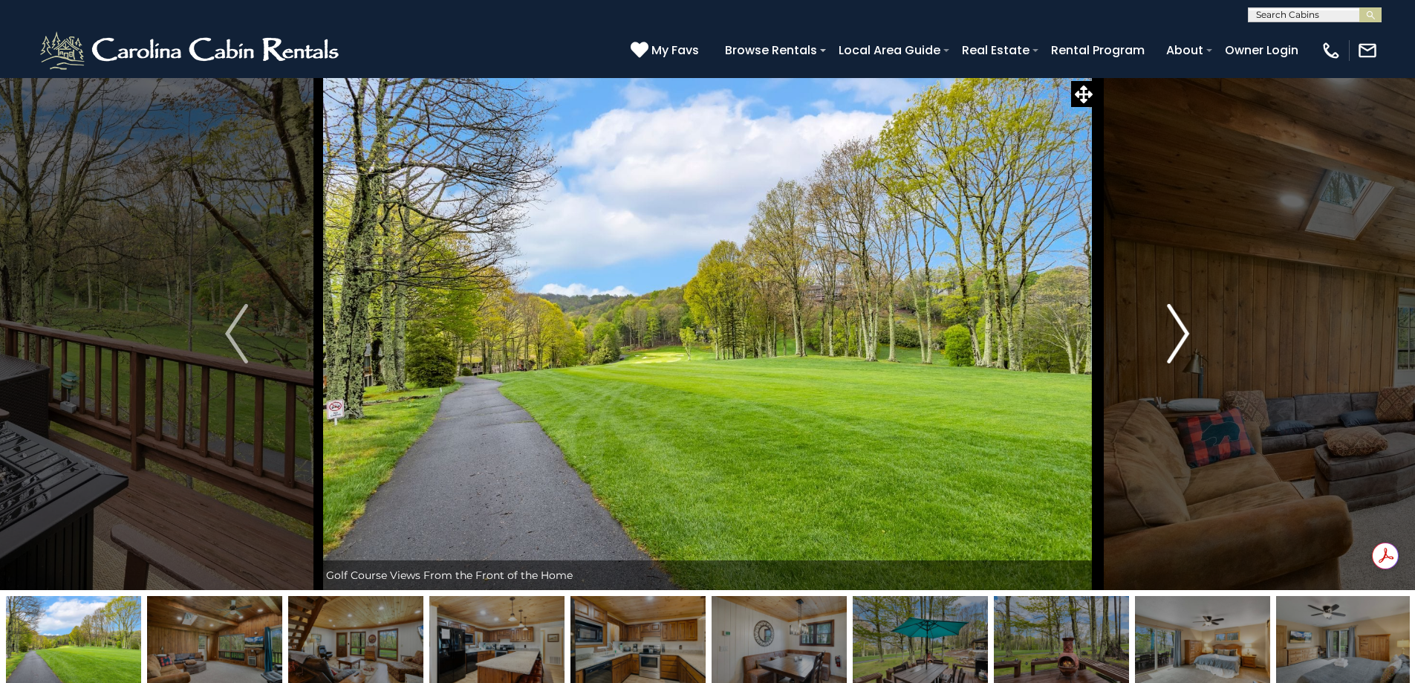
click at [1182, 334] on img "Next" at bounding box center [1178, 333] width 22 height 59
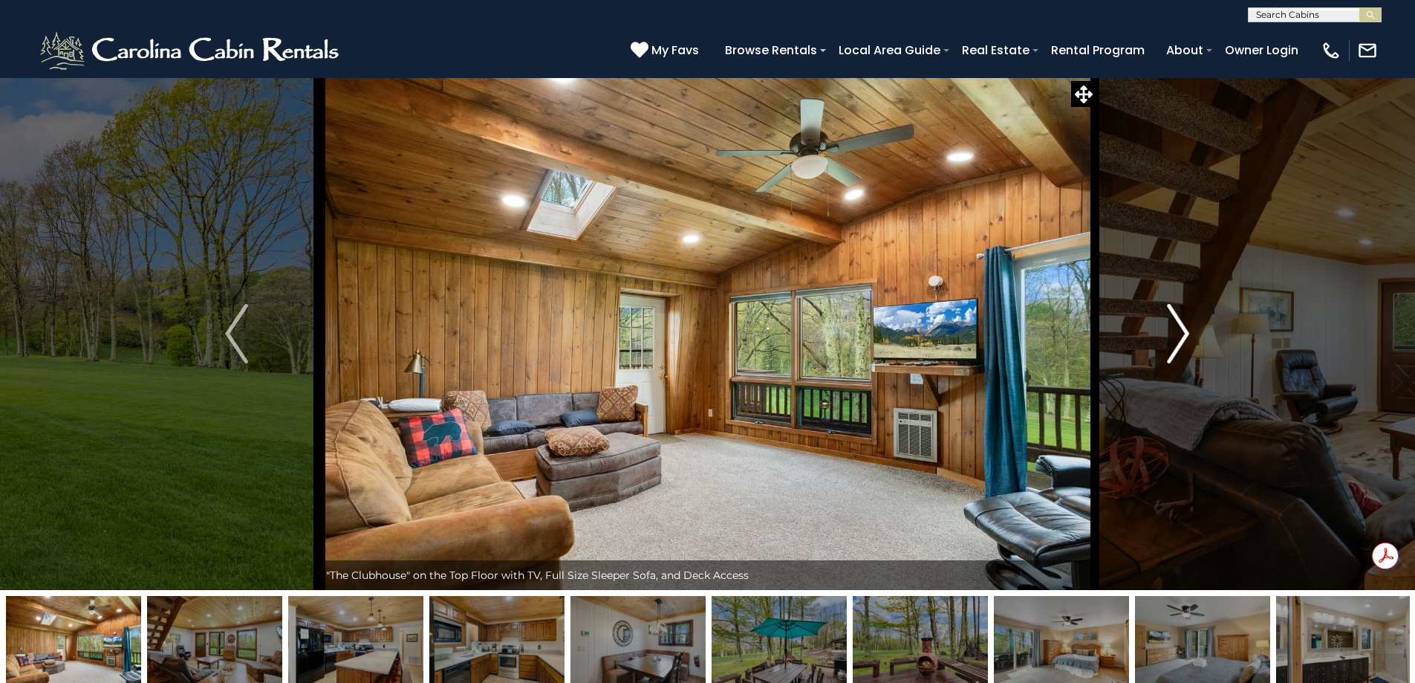
click at [1182, 334] on img "Next" at bounding box center [1178, 333] width 22 height 59
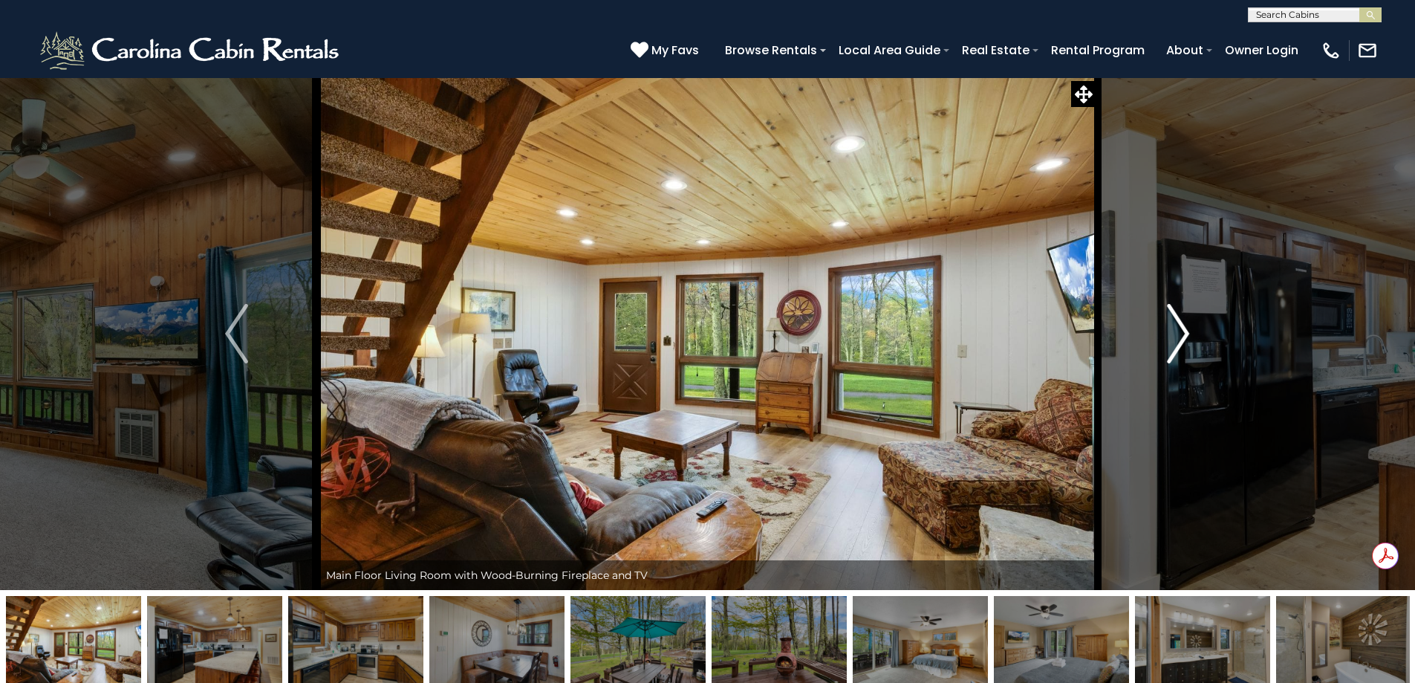
click at [1182, 334] on img "Next" at bounding box center [1178, 333] width 22 height 59
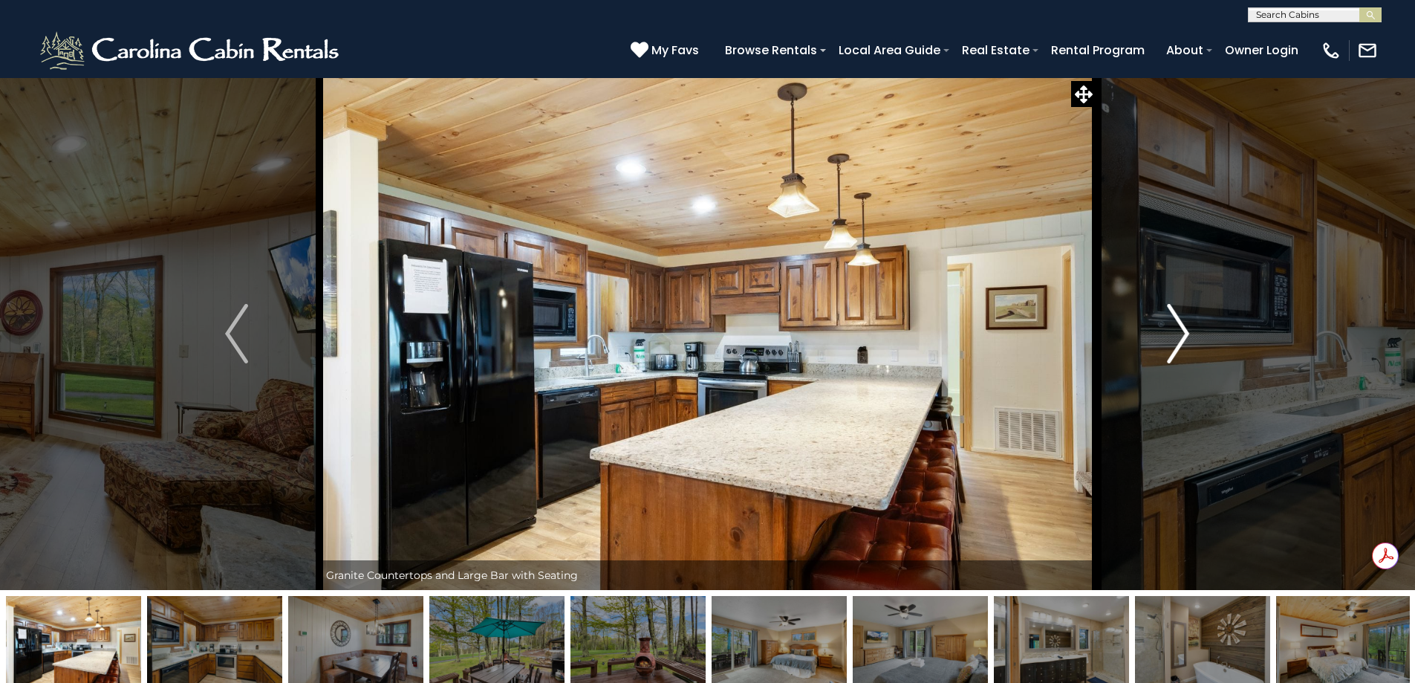
click at [1182, 334] on img "Next" at bounding box center [1178, 333] width 22 height 59
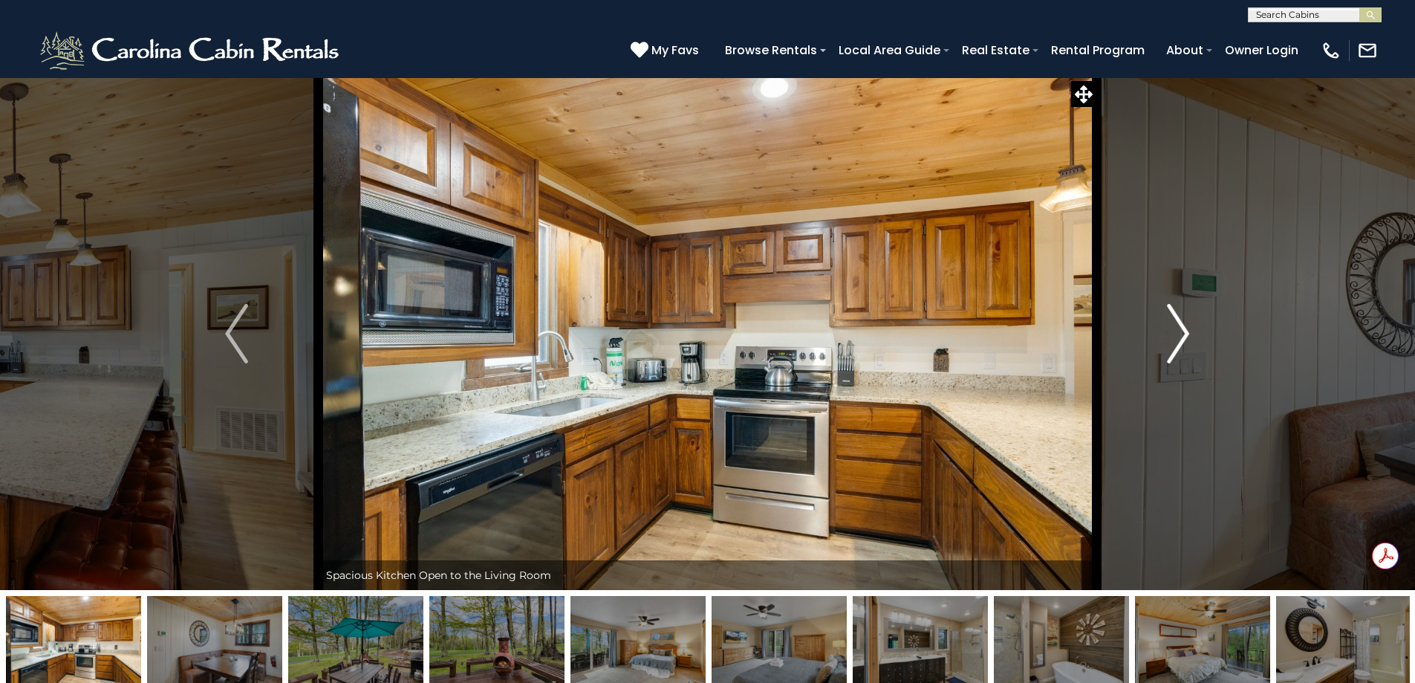
click at [1182, 334] on img "Next" at bounding box center [1178, 333] width 22 height 59
